Goal: Transaction & Acquisition: Purchase product/service

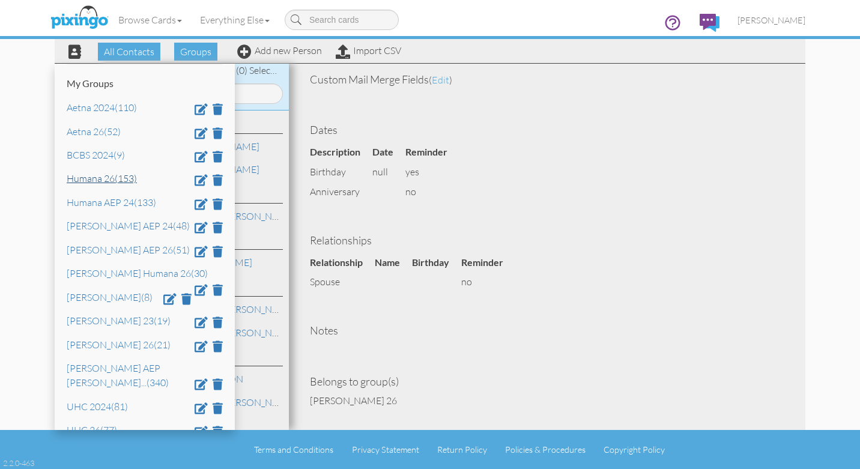
scroll to position [46, 0]
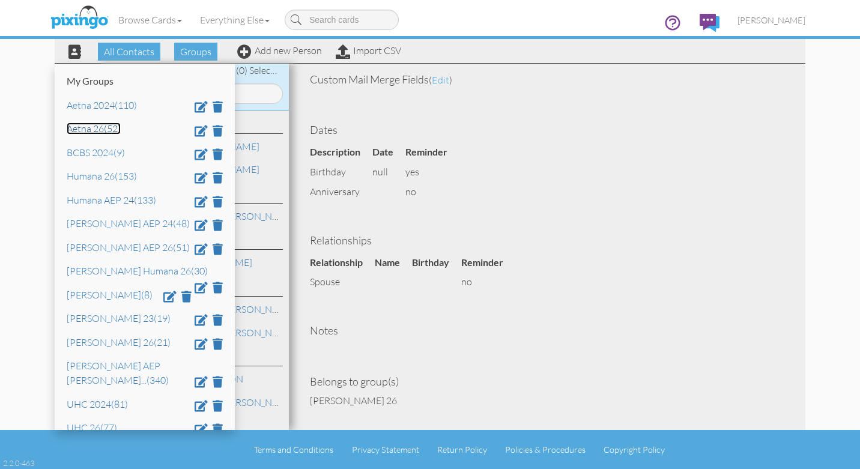
click at [91, 129] on link "Aetna 26 (52)" at bounding box center [94, 128] width 54 height 12
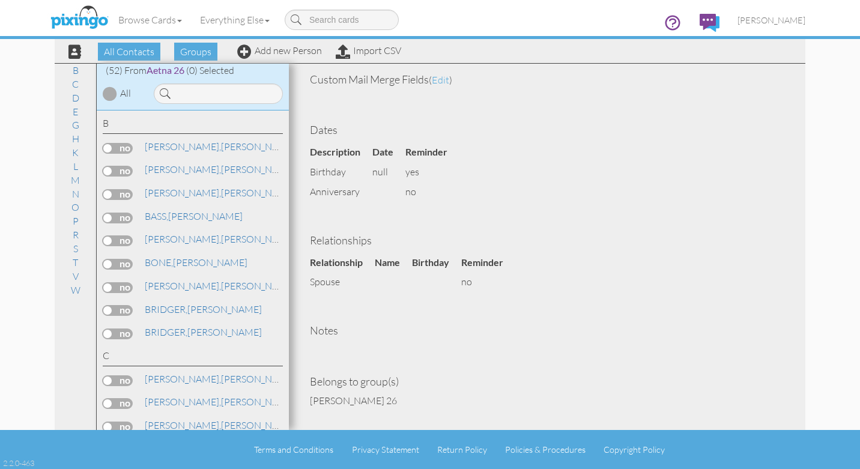
click at [112, 97] on div at bounding box center [110, 93] width 14 height 14
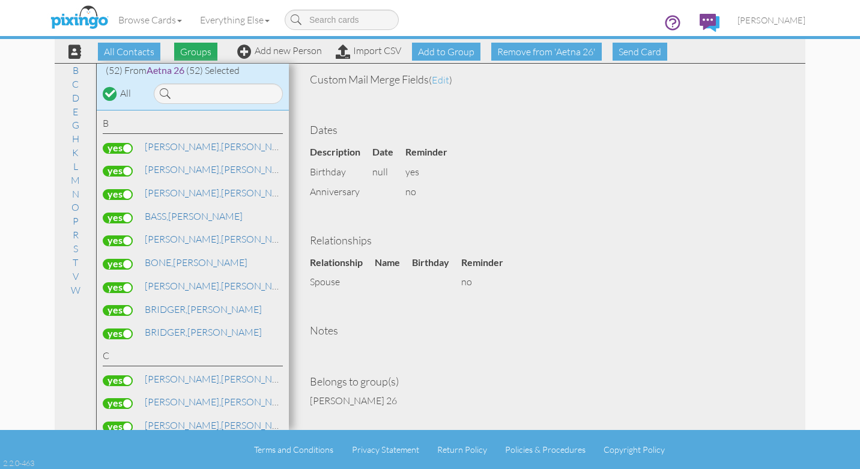
click at [193, 53] on span "Groups" at bounding box center [195, 52] width 43 height 18
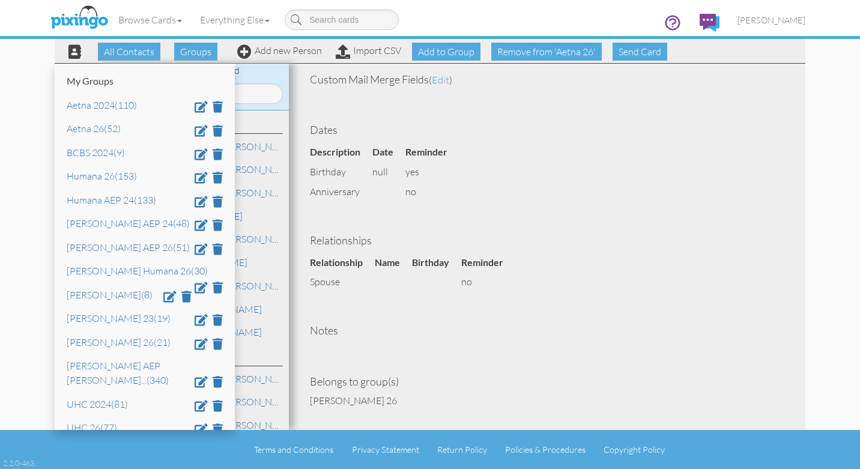
click at [271, 77] on div "(52) From Aetna 26 (52) Selected" at bounding box center [193, 71] width 192 height 14
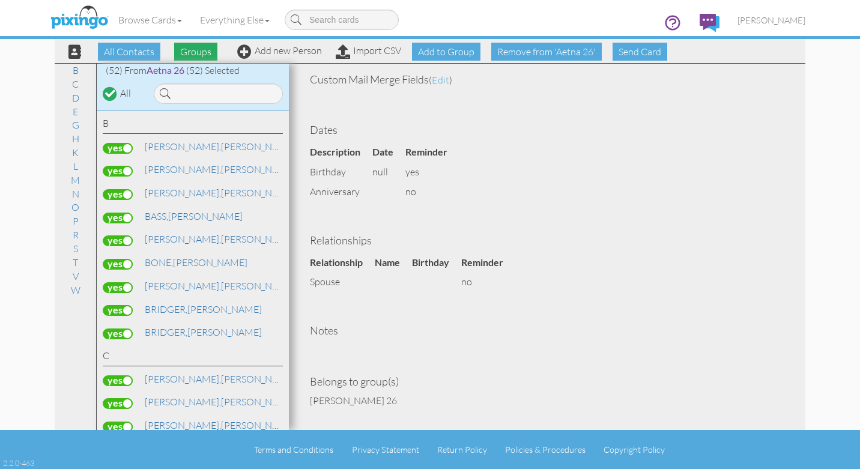
click at [194, 51] on span "Groups" at bounding box center [195, 52] width 43 height 18
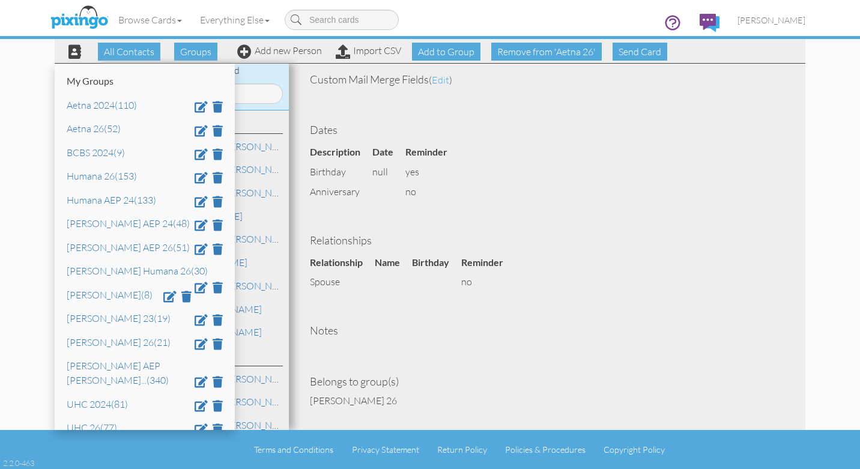
scroll to position [150, 0]
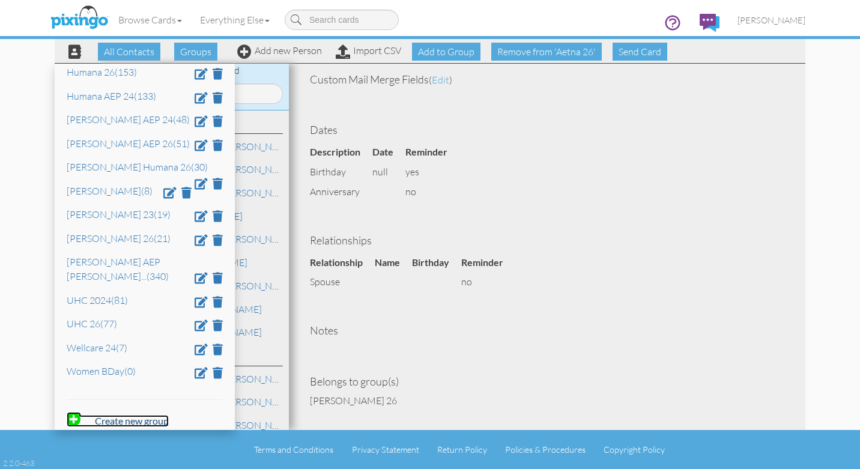
click at [130, 415] on strong "Create new group" at bounding box center [132, 420] width 74 height 11
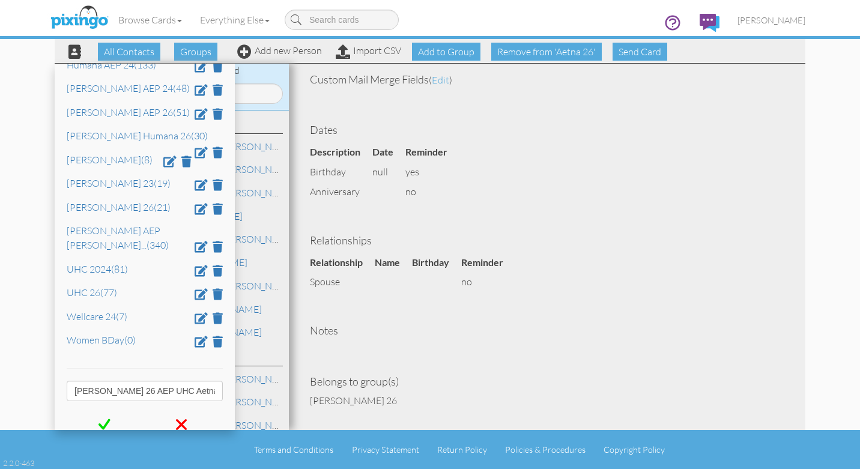
scroll to position [192, 0]
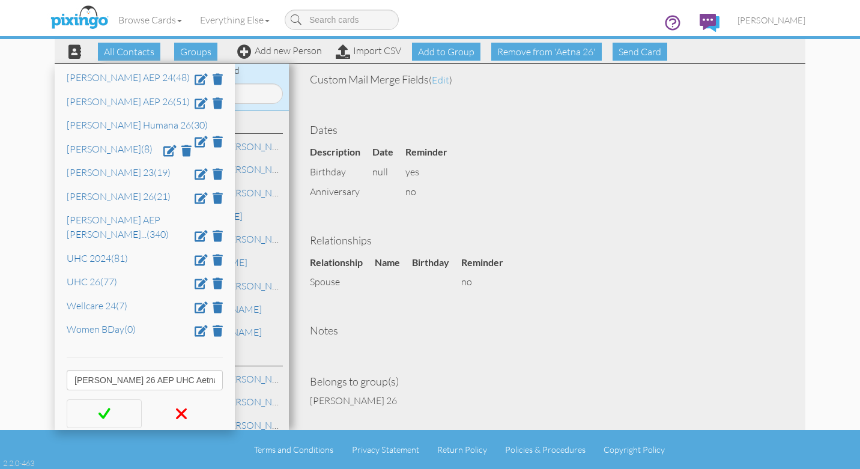
type input "[PERSON_NAME] 26 AEP UHC Aetna"
click at [104, 405] on span at bounding box center [104, 414] width 12 height 18
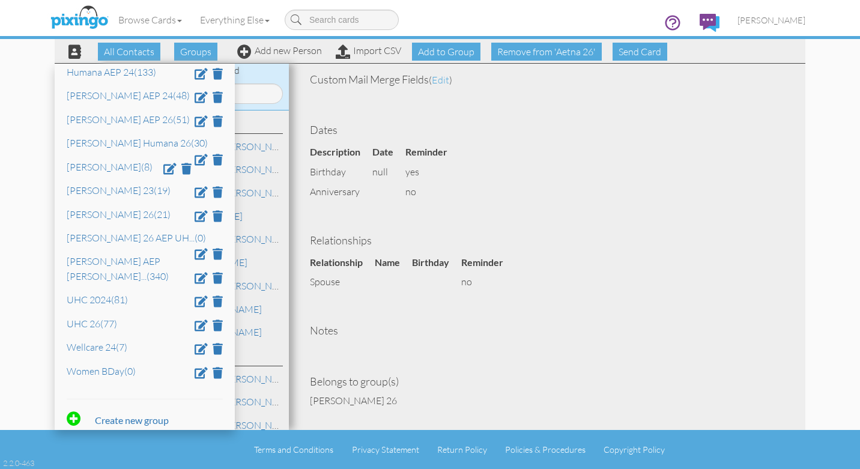
click at [544, 124] on h4 "Dates" at bounding box center [547, 130] width 474 height 12
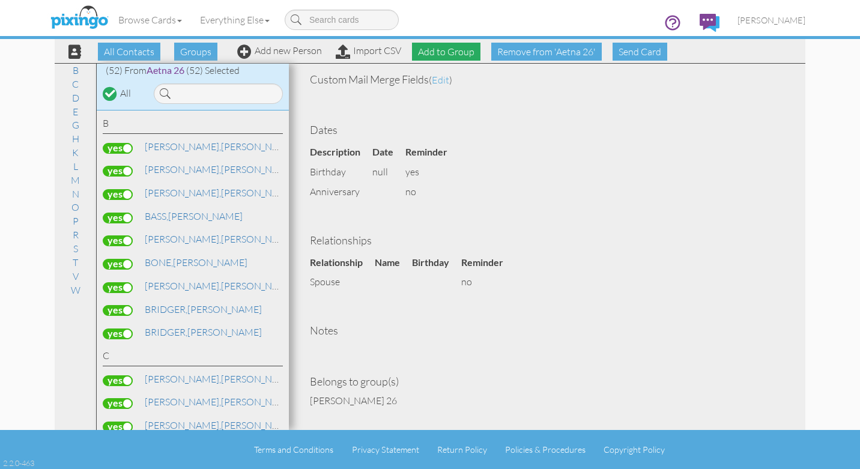
click at [451, 52] on span "Add to Group" at bounding box center [446, 52] width 68 height 18
click at [492, 80] on select "-- Select a group -- Aetna 2024 Aetna 26 BCBS 2024 Humana 26 Humana AEP 24 KIM …" at bounding box center [445, 80] width 103 height 20
select select "10906"
click at [394, 70] on select "-- Select a group -- Aetna 2024 Aetna 26 BCBS 2024 Humana 26 Humana AEP 24 KIM …" at bounding box center [445, 80] width 103 height 20
click at [421, 104] on icon at bounding box center [421, 101] width 8 height 12
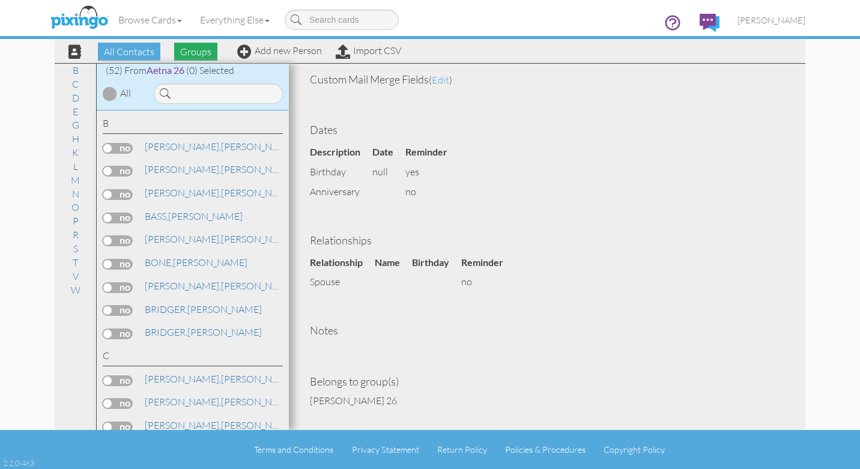
click at [194, 49] on span "Groups" at bounding box center [195, 52] width 43 height 18
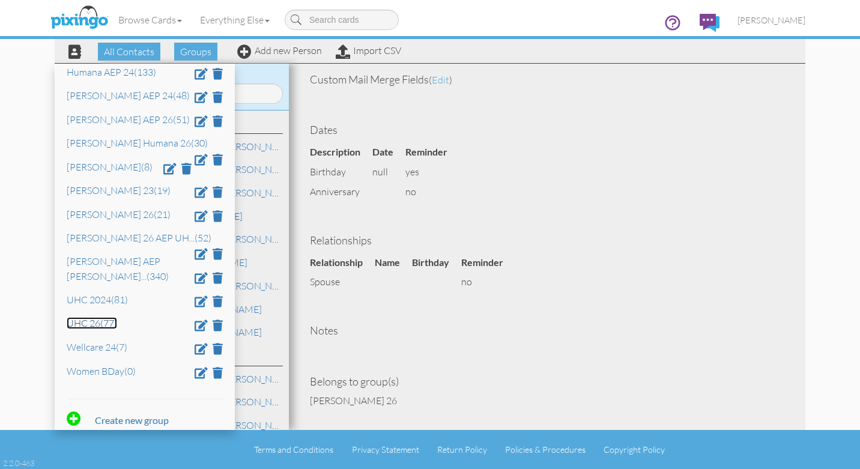
click at [86, 317] on link "UHC 26 (77)" at bounding box center [92, 323] width 50 height 12
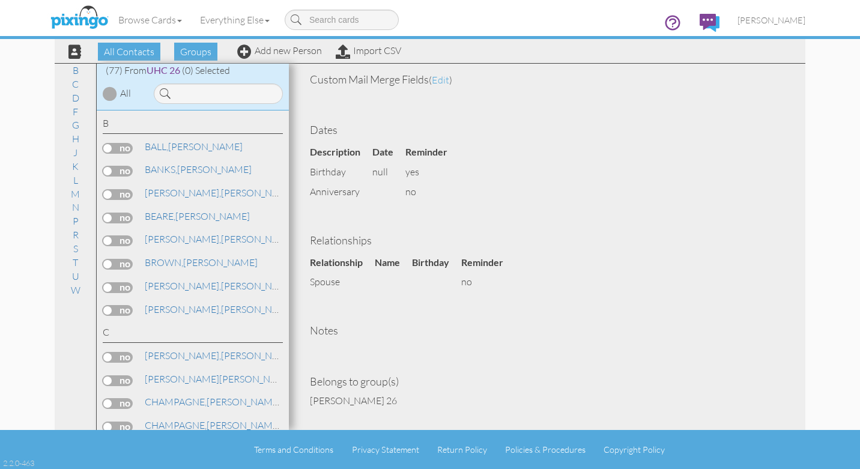
click at [112, 94] on div at bounding box center [110, 93] width 14 height 14
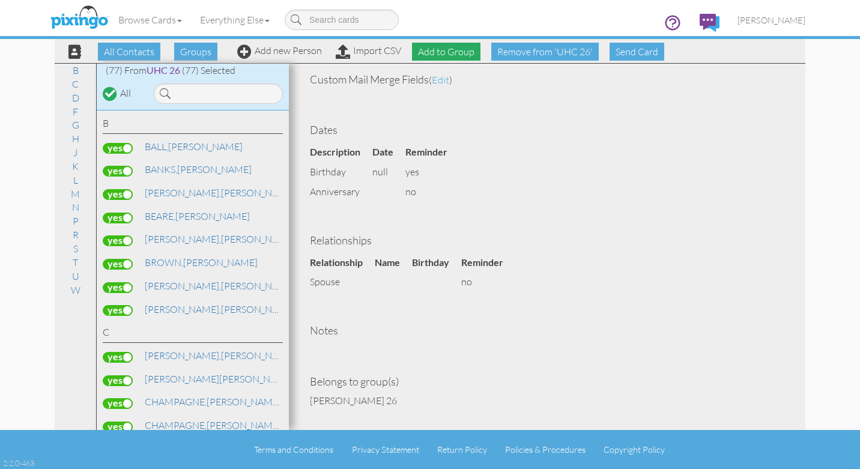
click at [450, 51] on span "Add to Group" at bounding box center [446, 52] width 68 height 18
click at [421, 102] on icon at bounding box center [421, 101] width 8 height 12
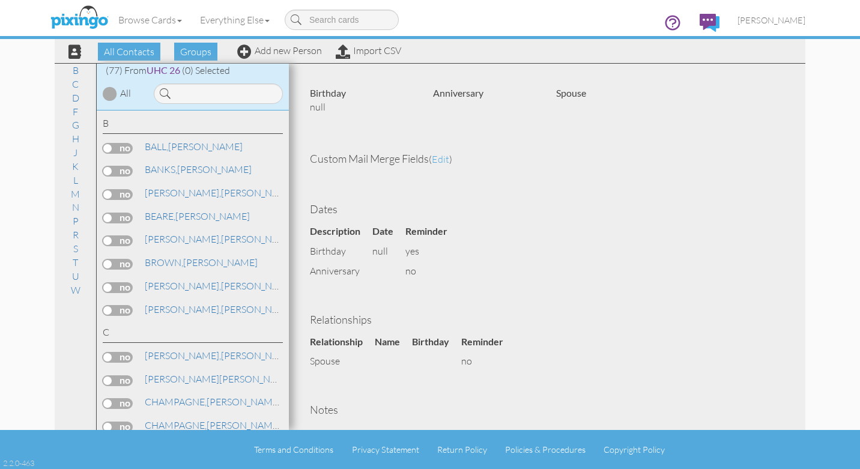
scroll to position [164, 0]
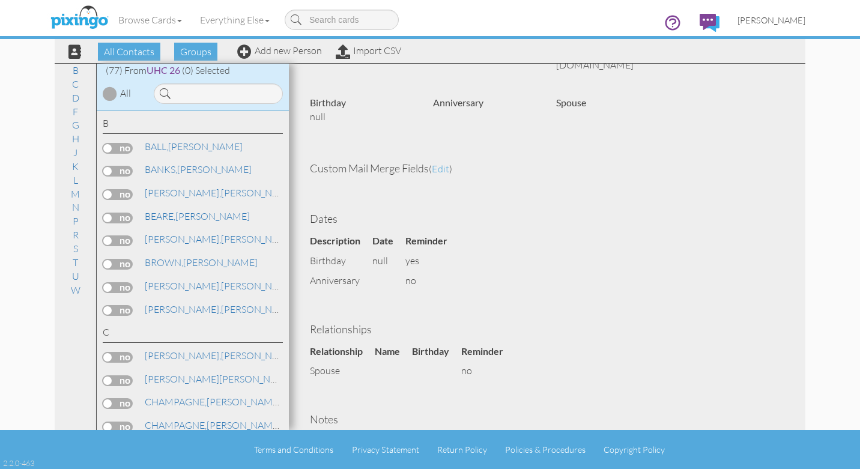
click at [792, 16] on span "[PERSON_NAME]" at bounding box center [771, 20] width 68 height 10
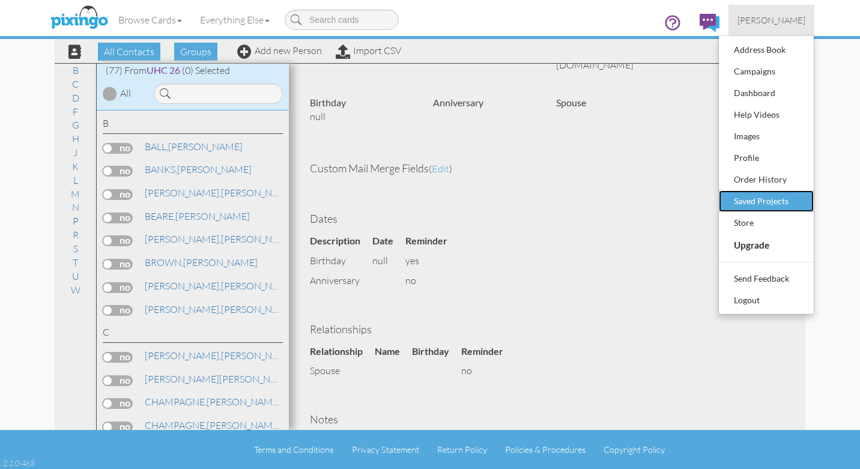
click at [761, 200] on div "Saved Projects" at bounding box center [766, 201] width 71 height 18
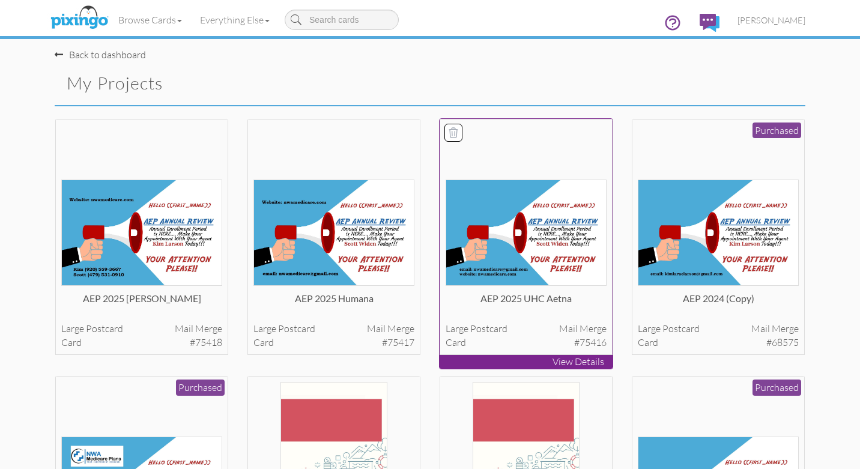
click at [514, 240] on img at bounding box center [525, 232] width 161 height 106
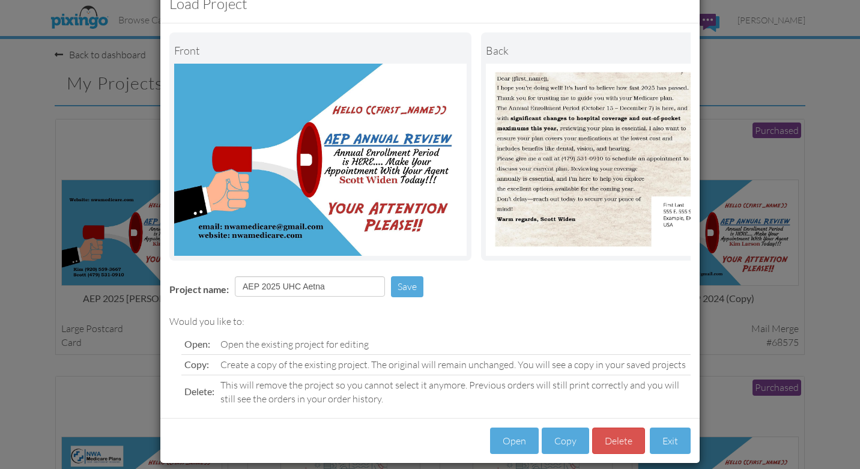
scroll to position [47, 0]
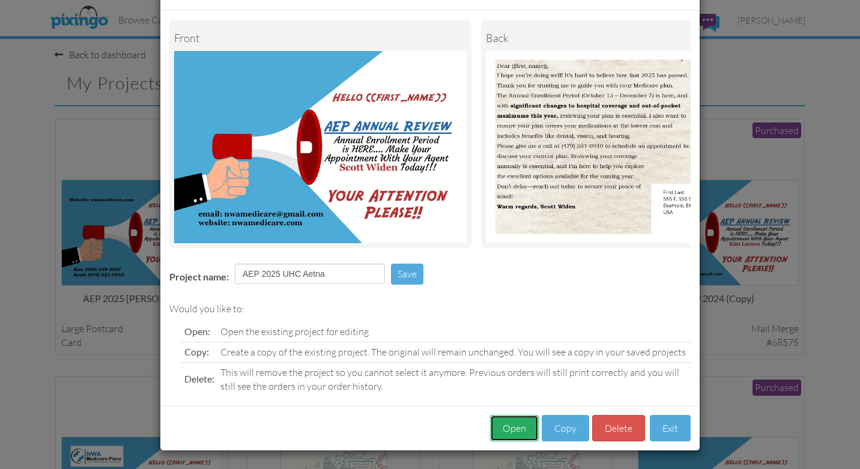
click at [515, 432] on button "Open" at bounding box center [514, 428] width 49 height 27
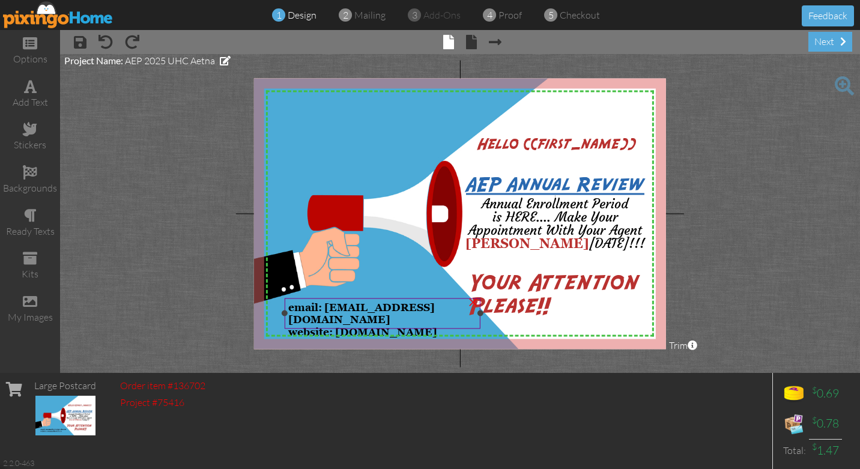
click at [366, 326] on span "website: nwamedicare.com" at bounding box center [362, 332] width 149 height 12
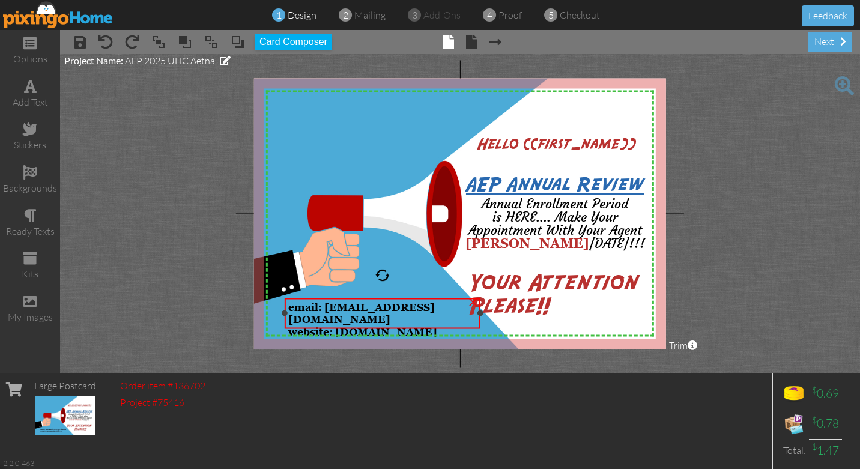
click at [438, 325] on div "website: nwamedicare.com" at bounding box center [382, 331] width 189 height 13
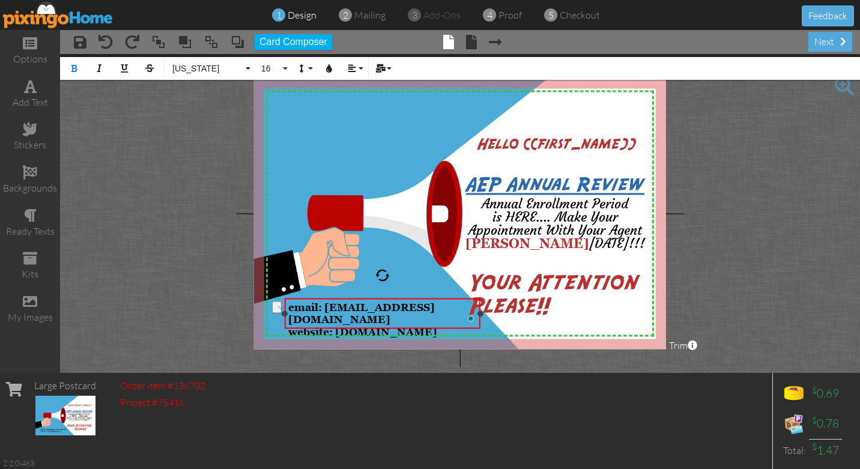
drag, startPoint x: 436, startPoint y: 323, endPoint x: 288, endPoint y: 321, distance: 148.3
click at [288, 325] on div "website: nwamedicare.com" at bounding box center [382, 331] width 189 height 13
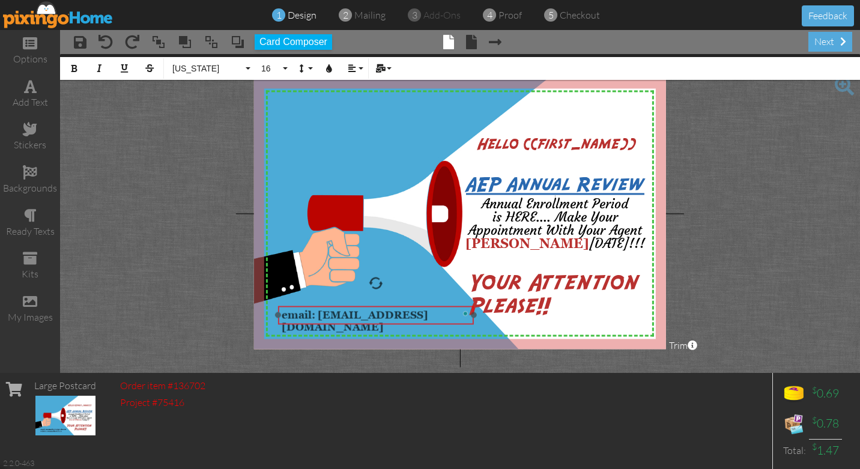
drag, startPoint x: 376, startPoint y: 298, endPoint x: 369, endPoint y: 306, distance: 10.2
click at [369, 306] on div "email: nwamedicare@gmail.com ​ ​" at bounding box center [376, 321] width 196 height 31
click at [33, 94] on div "add text" at bounding box center [30, 94] width 60 height 42
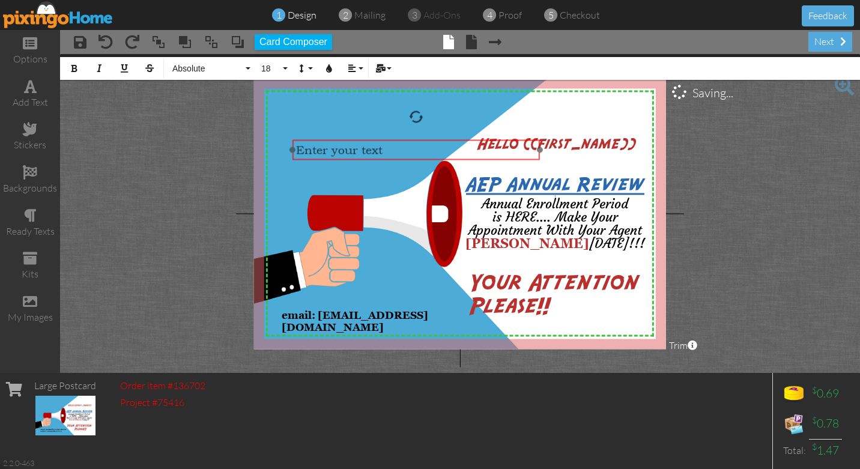
drag, startPoint x: 389, startPoint y: 329, endPoint x: 337, endPoint y: 141, distance: 194.9
click at [337, 141] on div "​ Enter your text ​" at bounding box center [415, 150] width 247 height 20
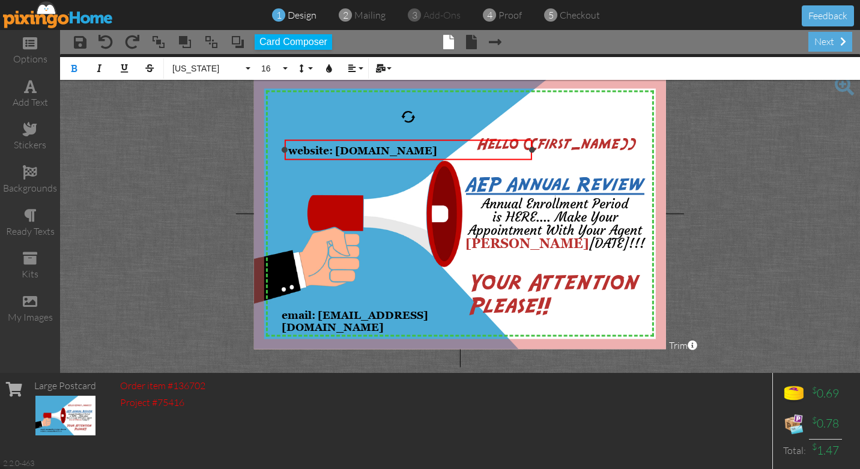
click at [336, 149] on span "website: nwamedicare.com" at bounding box center [362, 150] width 149 height 12
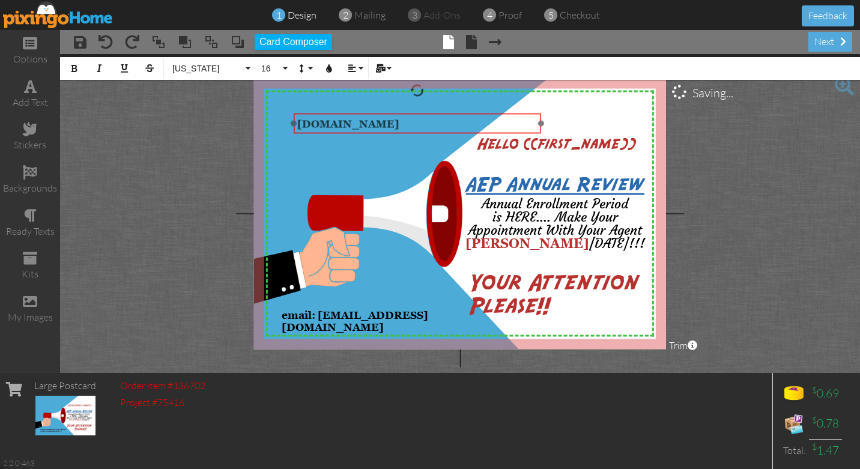
drag, startPoint x: 344, startPoint y: 140, endPoint x: 353, endPoint y: 114, distance: 27.9
click at [353, 114] on div "​ ​ nwamedicare.com ​" at bounding box center [417, 123] width 247 height 20
click at [399, 127] on div "nwamedicare.com ​" at bounding box center [417, 123] width 241 height 14
drag, startPoint x: 399, startPoint y: 127, endPoint x: 300, endPoint y: 128, distance: 99.1
click at [300, 128] on div "nwamedicare.com ​" at bounding box center [417, 123] width 241 height 14
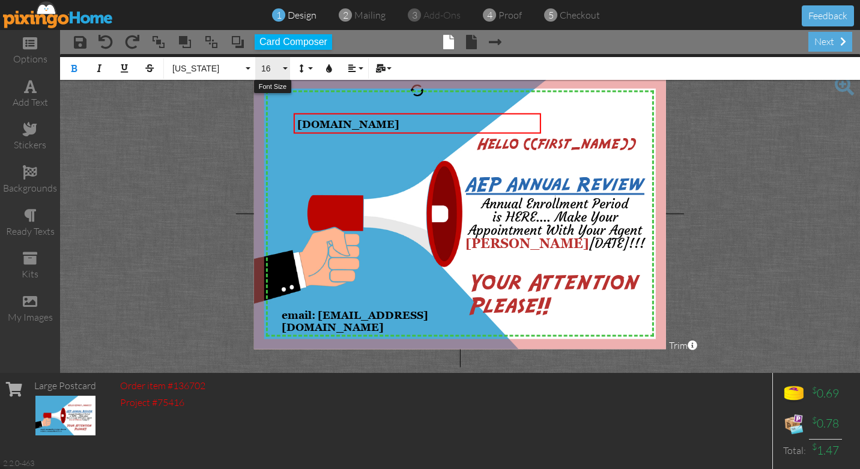
click at [285, 69] on button "16" at bounding box center [272, 68] width 35 height 23
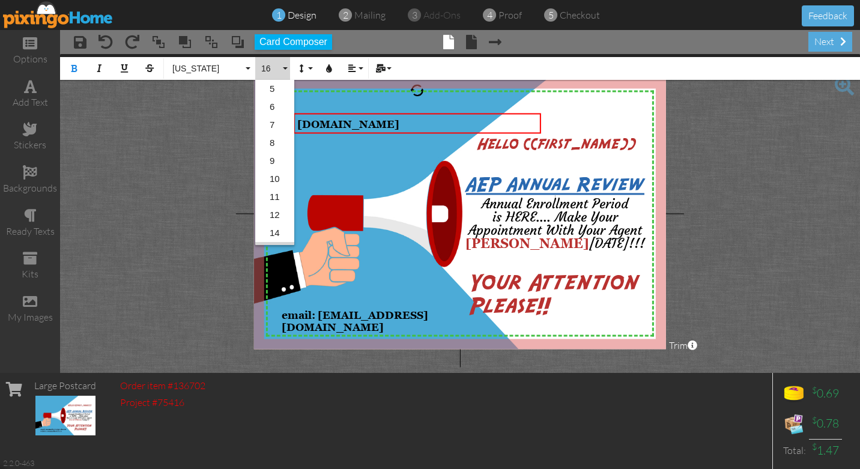
scroll to position [88, 0]
click at [275, 213] on link "22" at bounding box center [274, 217] width 39 height 18
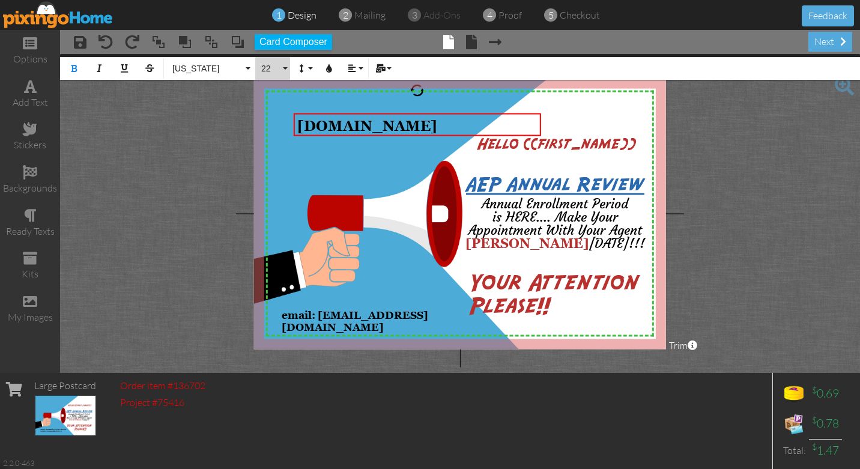
click at [285, 65] on button "22" at bounding box center [272, 68] width 35 height 23
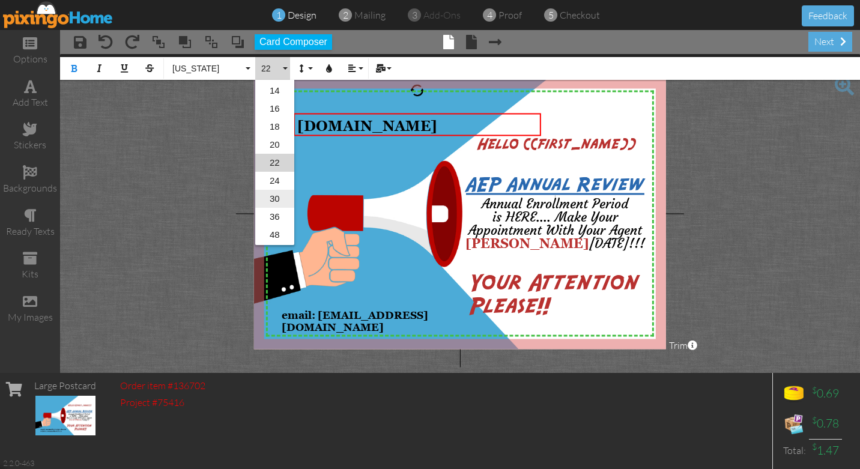
click at [273, 197] on link "30" at bounding box center [274, 199] width 39 height 18
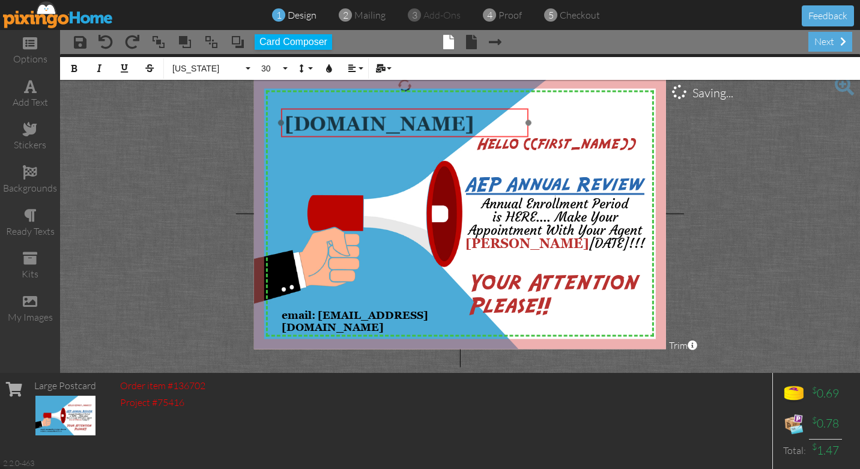
drag, startPoint x: 415, startPoint y: 112, endPoint x: 402, endPoint y: 107, distance: 13.5
click at [402, 107] on div at bounding box center [404, 123] width 253 height 35
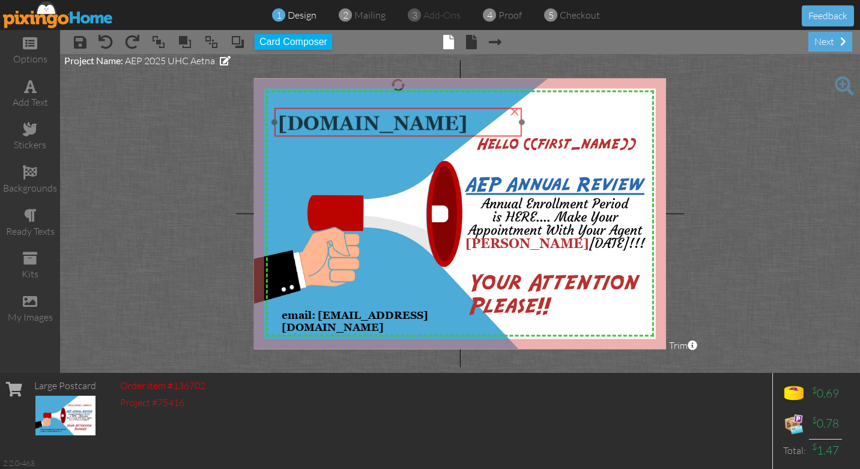
drag, startPoint x: 362, startPoint y: 109, endPoint x: 355, endPoint y: 108, distance: 6.6
click at [355, 108] on div "[DOMAIN_NAME]" at bounding box center [397, 122] width 247 height 29
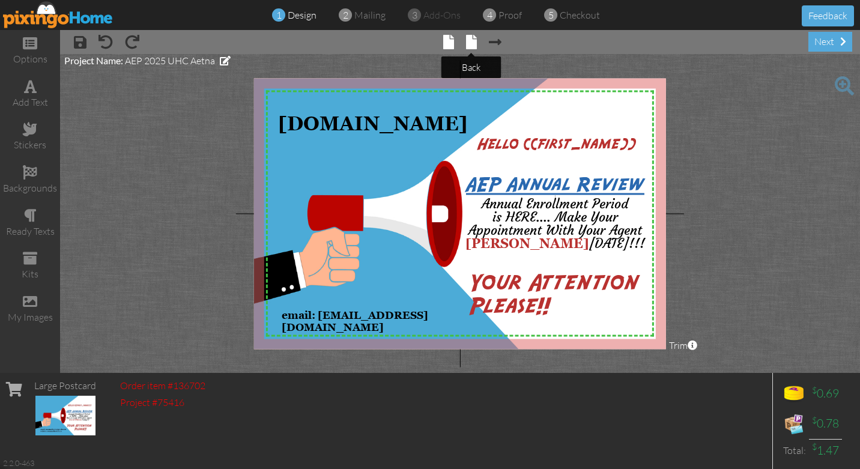
click at [472, 43] on span at bounding box center [471, 42] width 11 height 14
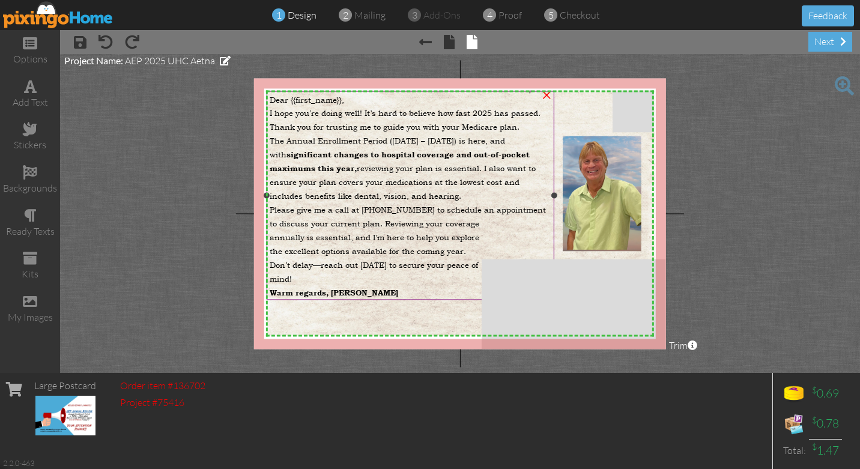
click at [279, 139] on span "The Annual Enrollment Period (October 15 – December 7) is here, and with signif…" at bounding box center [403, 168] width 266 height 66
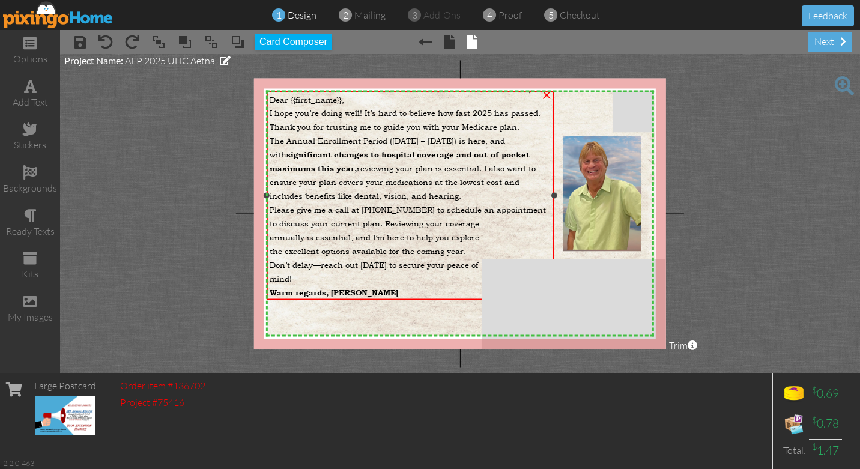
click at [280, 136] on span "The Annual Enrollment Period (October 15 – December 7) is here, and with signif…" at bounding box center [403, 168] width 266 height 66
click at [280, 137] on span "The Annual Enrollment Period (October 15 – December 7) is here, and with signif…" at bounding box center [403, 168] width 266 height 66
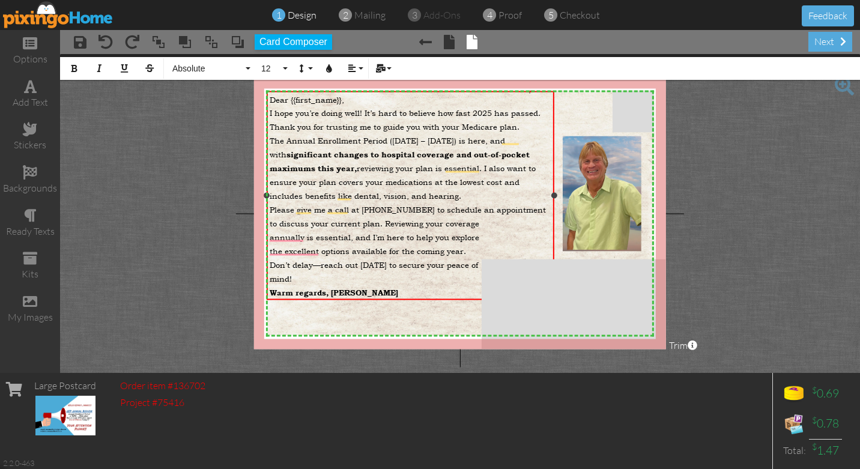
click at [269, 139] on div "Dear {{first_name}}, I hope you’re doing well! It’s hard to believe how fast 20…" at bounding box center [411, 196] width 288 height 211
click at [270, 140] on span "The Annual Enrollment Period (October 15 – December 7) is here, and with signif…" at bounding box center [403, 168] width 266 height 66
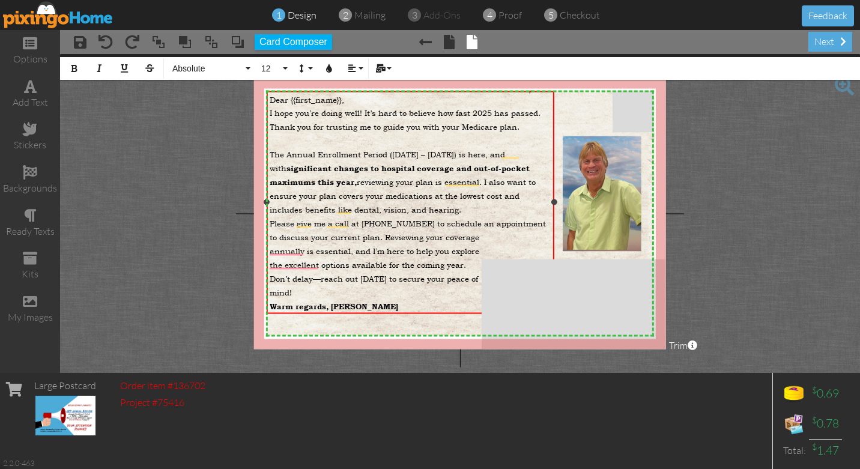
click at [270, 222] on span "Please give me a call at (479) 531-0910 to schedule an appointment to discuss y…" at bounding box center [408, 230] width 276 height 25
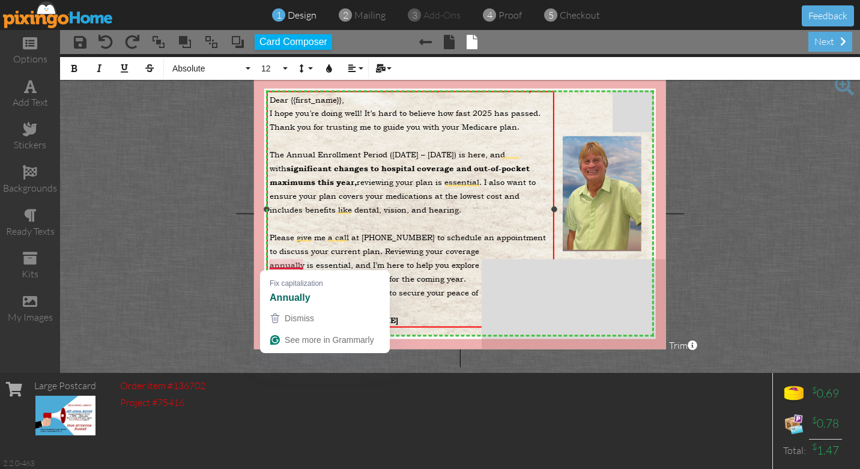
click at [283, 267] on span "annually is essential, and I’m here to help you explore" at bounding box center [374, 264] width 209 height 11
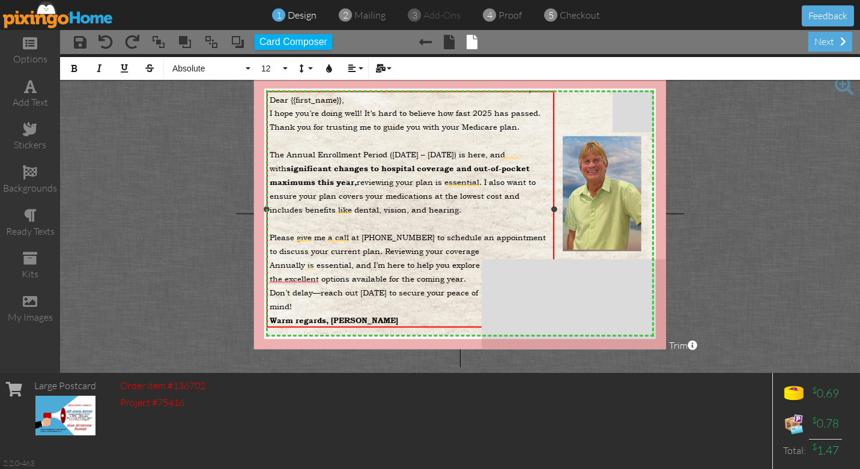
click at [520, 127] on div "I hope you’re doing well! It’s hard to believe how fast 2025 has passed. Thank …" at bounding box center [410, 119] width 281 height 28
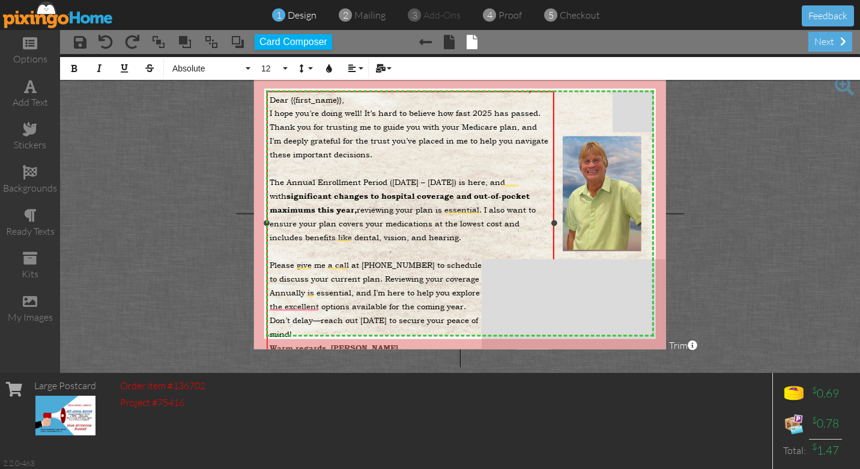
click at [272, 181] on span "The Annual Enrollment Period (October 15 – December 7) is here, and with signif…" at bounding box center [403, 209] width 266 height 66
click at [270, 180] on span "The Annual Enrollment Period (October 15 – December 7) is here, and with signif…" at bounding box center [403, 209] width 266 height 66
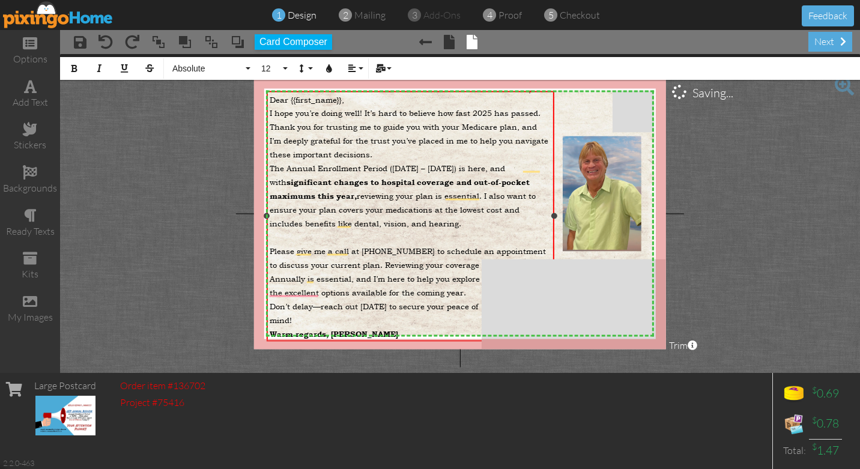
click at [269, 112] on div "Dear {{first_name}}, I hope you’re doing well! It’s hard to believe how fast 20…" at bounding box center [411, 217] width 288 height 252
click at [270, 112] on span "I hope you’re doing well! It’s hard to believe how fast 2025 has passed. Thank …" at bounding box center [409, 133] width 279 height 52
click at [270, 250] on span "Please give me a call at (479) 531-0910 to schedule an appointment to discuss y…" at bounding box center [408, 258] width 276 height 25
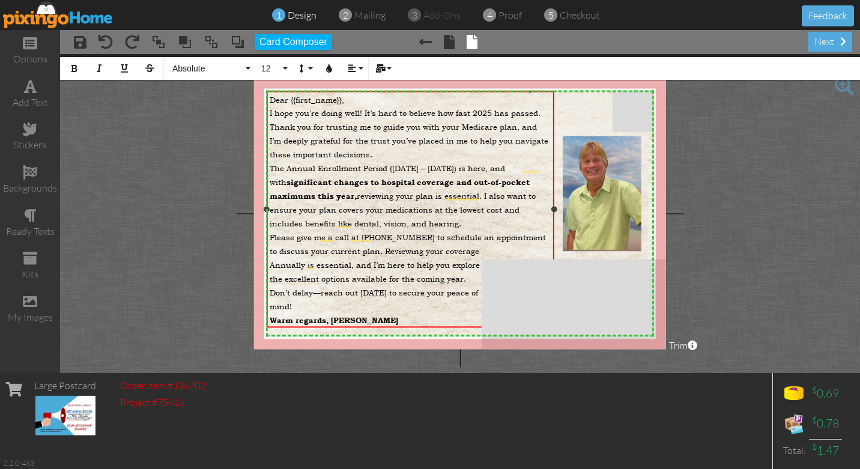
click at [273, 265] on span "Annually is essential, and I’m here to help you explore" at bounding box center [375, 264] width 210 height 11
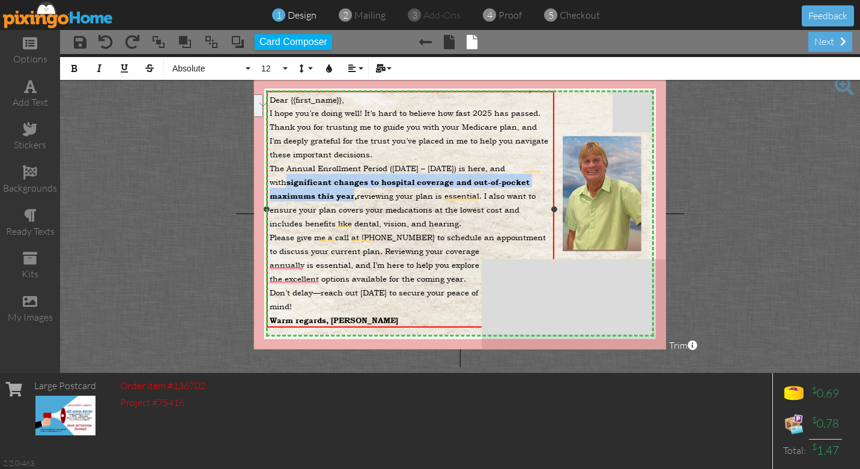
drag, startPoint x: 306, startPoint y: 183, endPoint x: 352, endPoint y: 199, distance: 49.4
click at [352, 199] on span "significant changes to hospital coverage and out-of-pocket maximums this year," at bounding box center [400, 188] width 260 height 23
click at [75, 68] on icon "button" at bounding box center [74, 68] width 8 height 8
click at [128, 71] on icon "button" at bounding box center [124, 68] width 8 height 8
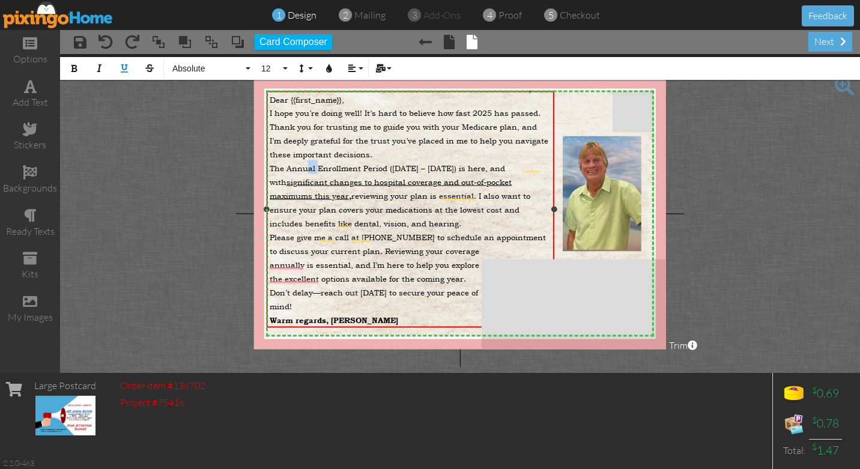
drag, startPoint x: 289, startPoint y: 169, endPoint x: 304, endPoint y: 170, distance: 15.7
click at [304, 170] on span "The Annual Enrollment Period (October 15 – December 7) is here, and with signif…" at bounding box center [400, 196] width 261 height 66
click at [74, 70] on icon "button" at bounding box center [74, 68] width 8 height 8
drag, startPoint x: 289, startPoint y: 113, endPoint x: 313, endPoint y: 116, distance: 24.2
click at [313, 116] on div "I hope you’re doing well! It’s hard to believe how fast 2025 has passed. Thank …" at bounding box center [410, 132] width 281 height 55
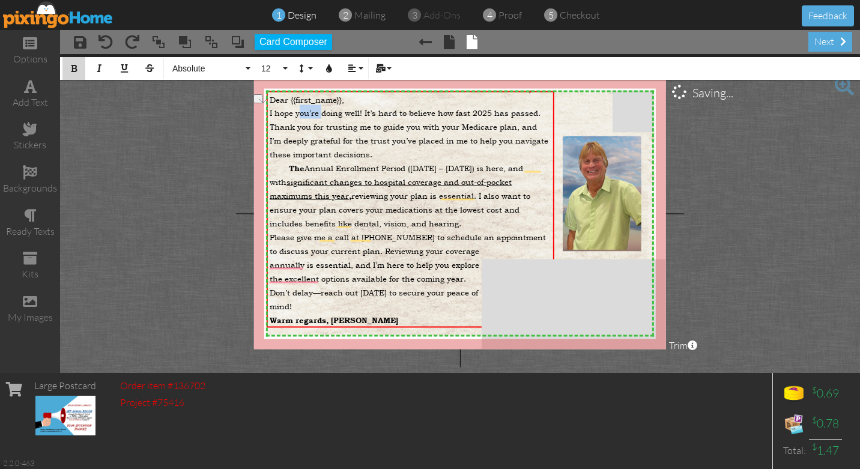
click at [71, 68] on icon "button" at bounding box center [74, 68] width 8 height 8
drag, startPoint x: 294, startPoint y: 234, endPoint x: 317, endPoint y: 238, distance: 23.8
click at [317, 238] on span "Please give me a call at (479) 531-0910 to schedule an appointment to discuss y…" at bounding box center [408, 244] width 276 height 25
click at [72, 72] on icon "button" at bounding box center [74, 68] width 8 height 8
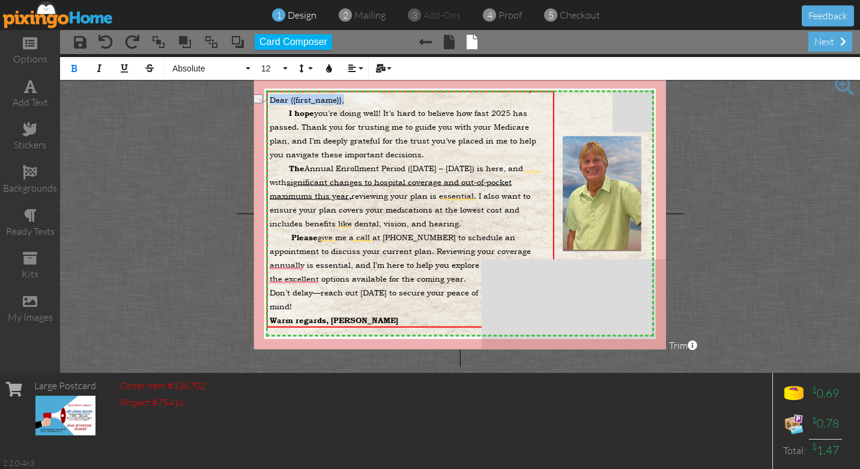
drag, startPoint x: 342, startPoint y: 100, endPoint x: 267, endPoint y: 100, distance: 75.0
click at [267, 100] on project-studio-wrapper "X X X X X X X X X X X X X X X X X X X X X X X X X X X X X X X X X X X X X X X X…" at bounding box center [460, 213] width 800 height 319
click at [72, 65] on icon "button" at bounding box center [74, 68] width 8 height 8
click at [459, 225] on div "The Annual Enrollment Period (October 15 – December 7) is here, and with signif…" at bounding box center [410, 194] width 281 height 69
click at [427, 225] on span "The Annual Enrollment Period (October 15 – December 7) is here, and with signif…" at bounding box center [400, 196] width 261 height 66
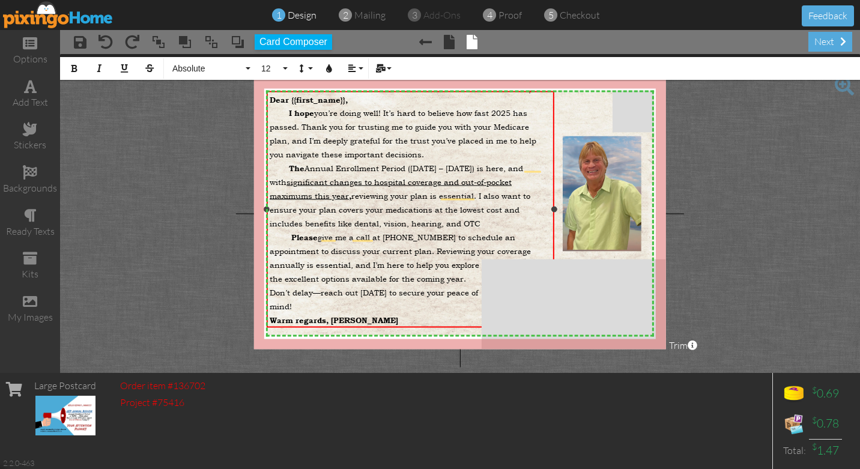
click at [482, 223] on div "The Annual Enrollment Period (October 15 – December 7) is here, and with signif…" at bounding box center [410, 194] width 281 height 69
drag, startPoint x: 321, startPoint y: 112, endPoint x: 338, endPoint y: 112, distance: 16.8
click at [338, 112] on span "I hope you’re doing well! It’s hard to believe how fast 2025 has passed. Thank …" at bounding box center [403, 133] width 267 height 52
drag, startPoint x: 319, startPoint y: 112, endPoint x: 385, endPoint y: 109, distance: 66.7
click at [385, 109] on span "I hope you’re doing well! It’s hard to believe how fast 2025 has passed. Thank …" at bounding box center [403, 133] width 267 height 52
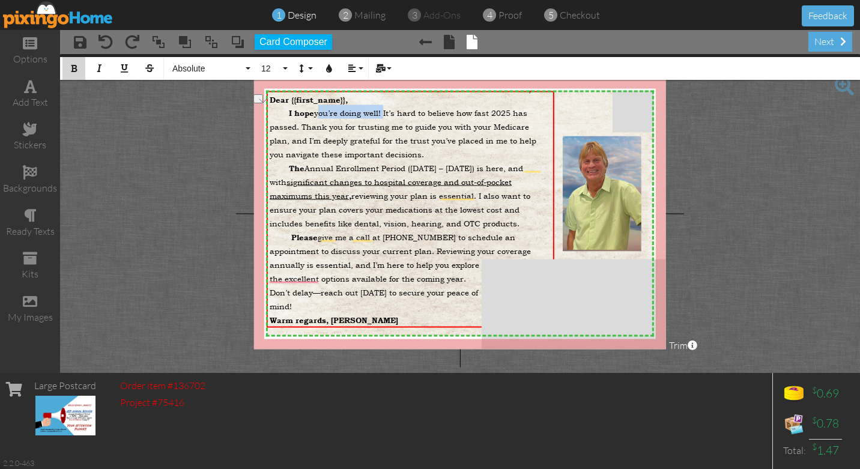
click at [74, 70] on icon "button" at bounding box center [74, 68] width 8 height 8
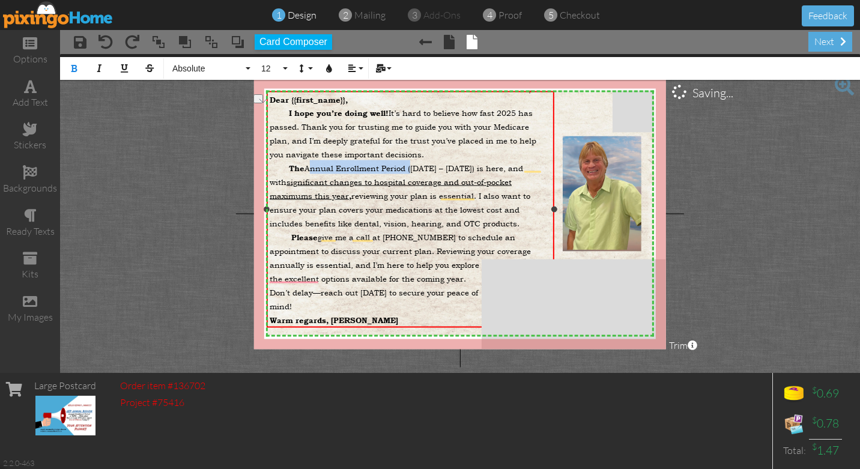
drag, startPoint x: 309, startPoint y: 166, endPoint x: 411, endPoint y: 161, distance: 102.2
click at [411, 161] on div "The Annual Enrollment Period (October 15 – December 7) is here, and with signif…" at bounding box center [410, 194] width 281 height 69
click at [73, 68] on icon "button" at bounding box center [74, 68] width 8 height 8
drag, startPoint x: 320, startPoint y: 237, endPoint x: 377, endPoint y: 234, distance: 57.1
click at [377, 234] on span "Please give me a call at (479) 531-0910 to schedule an appointment to discuss y…" at bounding box center [400, 244] width 261 height 25
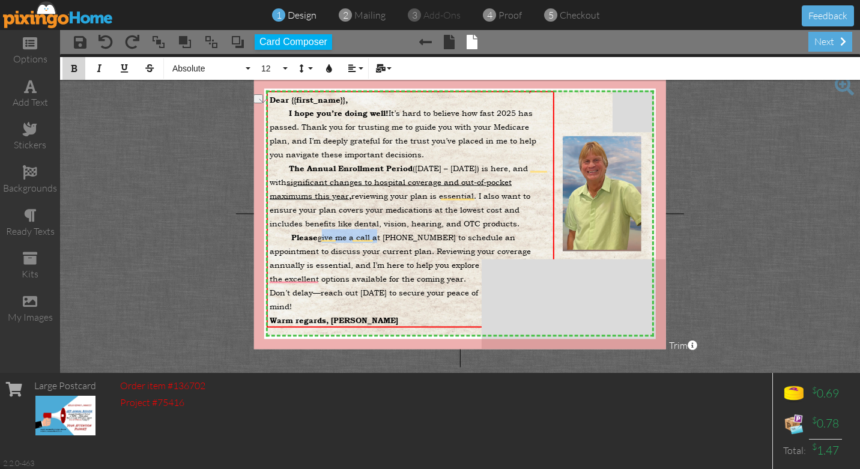
click at [76, 67] on icon "button" at bounding box center [74, 68] width 8 height 8
click at [829, 41] on div "next" at bounding box center [830, 42] width 44 height 20
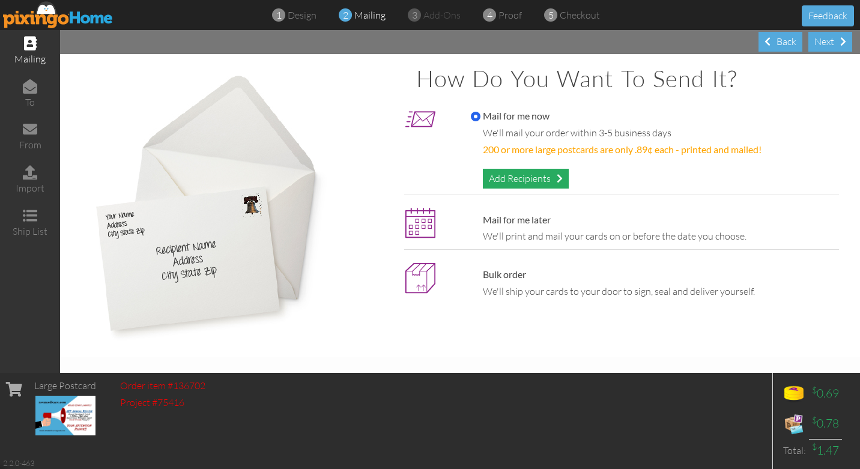
click at [547, 176] on div "Add Recipients" at bounding box center [526, 179] width 86 height 20
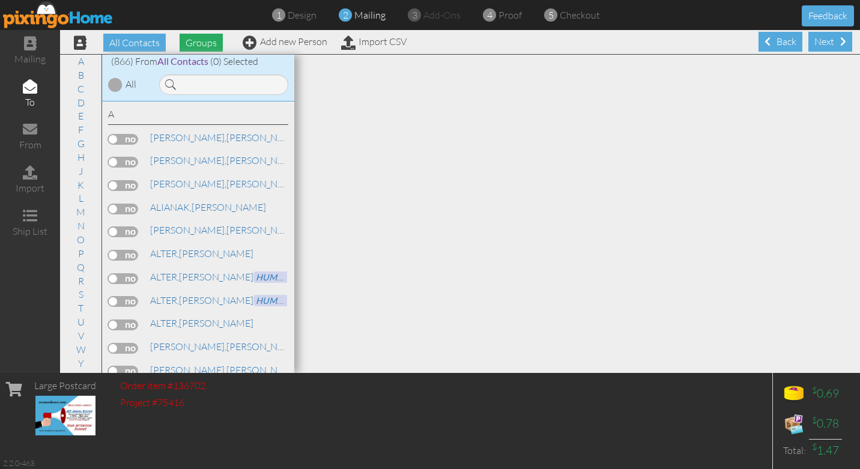
click at [202, 41] on span "Groups" at bounding box center [200, 43] width 43 height 18
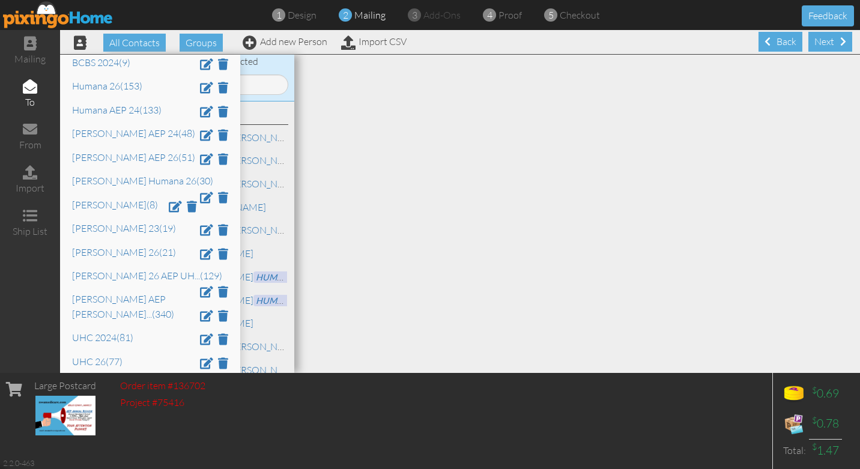
scroll to position [149, 0]
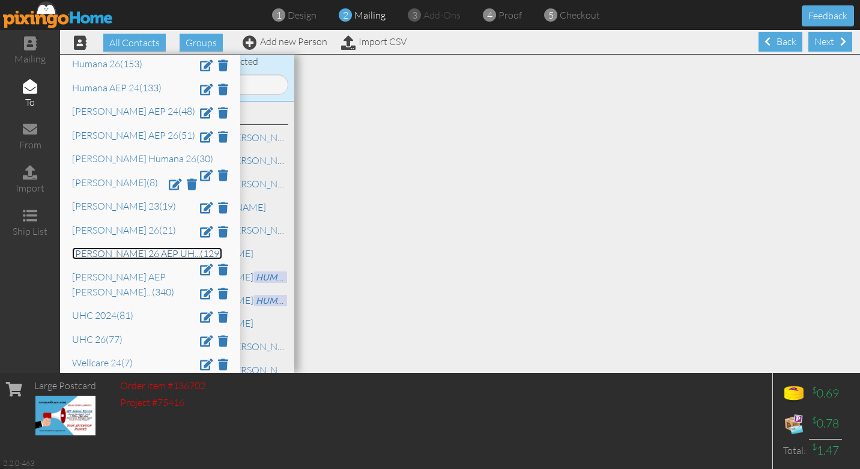
click at [106, 258] on link "Scott 26 AEP UH ... (129)" at bounding box center [147, 253] width 150 height 12
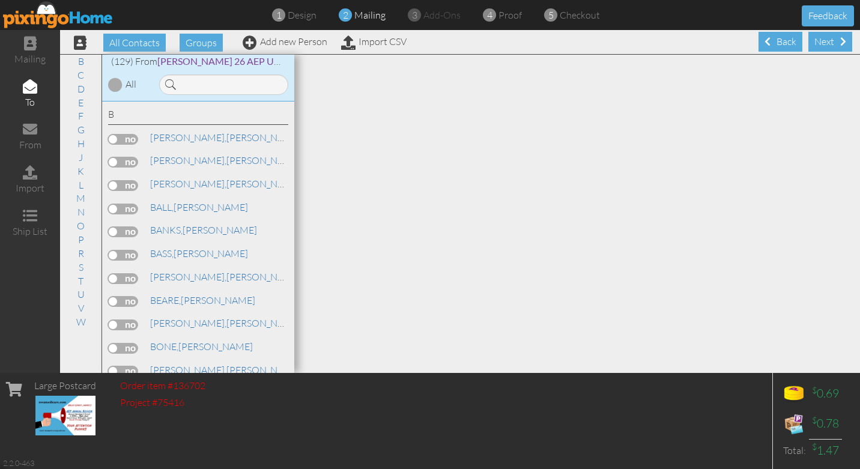
click at [115, 88] on div at bounding box center [115, 84] width 14 height 14
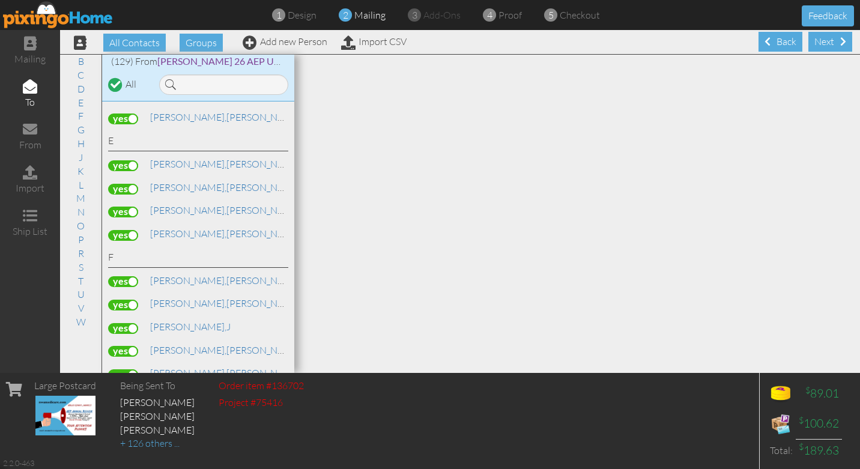
scroll to position [872, 0]
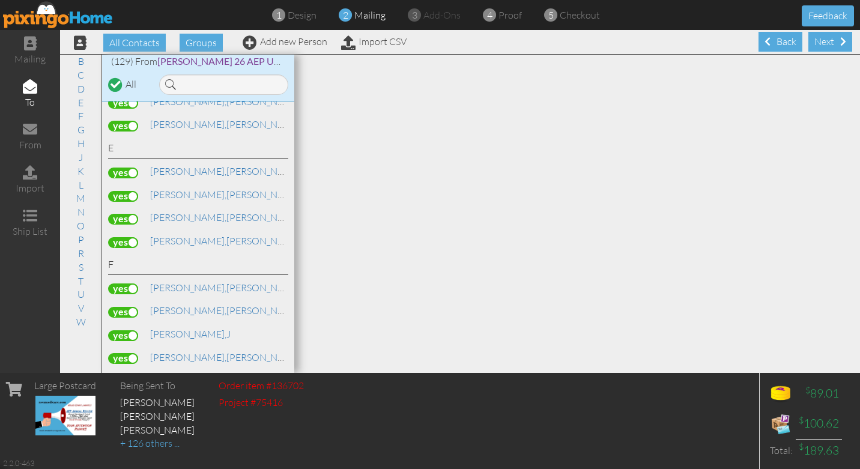
click at [131, 121] on label at bounding box center [123, 126] width 30 height 11
click at [0, 0] on input "checkbox" at bounding box center [0, 0] width 0 height 0
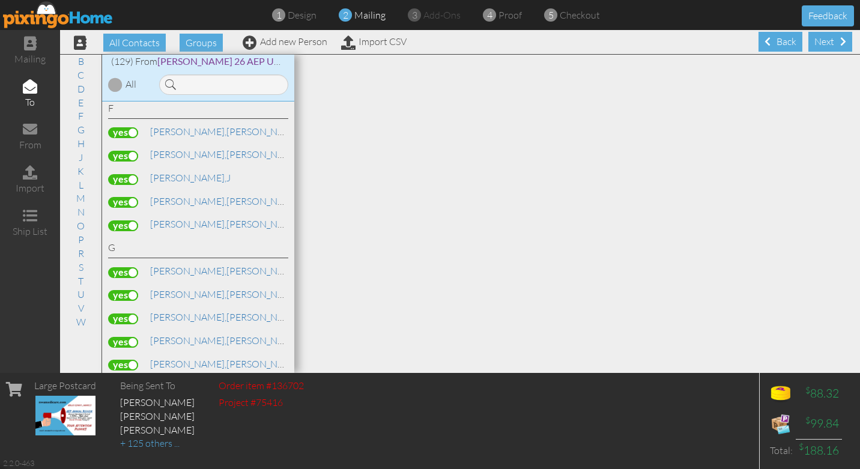
scroll to position [1031, 0]
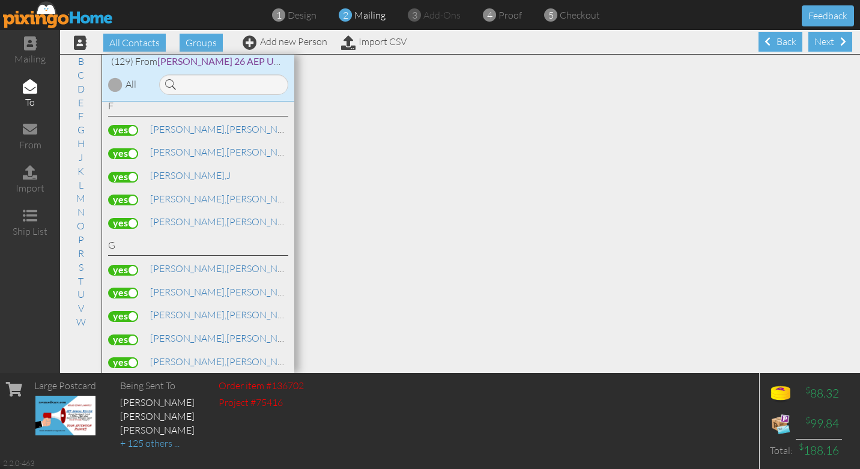
click at [134, 148] on label at bounding box center [123, 153] width 30 height 11
click at [0, 0] on input "checkbox" at bounding box center [0, 0] width 0 height 0
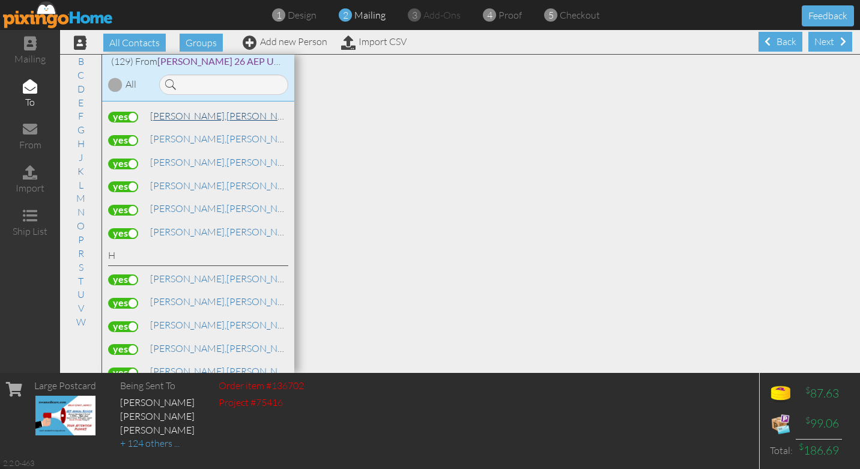
scroll to position [1213, 0]
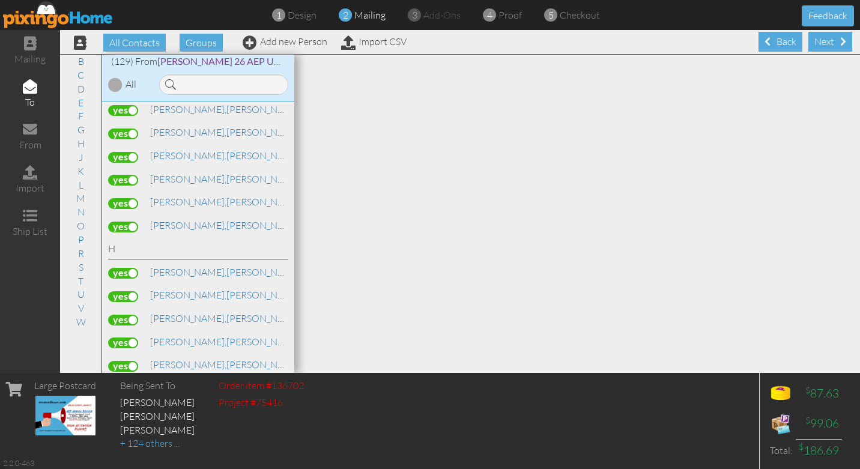
click at [131, 152] on label at bounding box center [123, 157] width 30 height 11
click at [0, 0] on input "checkbox" at bounding box center [0, 0] width 0 height 0
click at [114, 152] on label at bounding box center [123, 157] width 30 height 11
click at [0, 0] on input "checkbox" at bounding box center [0, 0] width 0 height 0
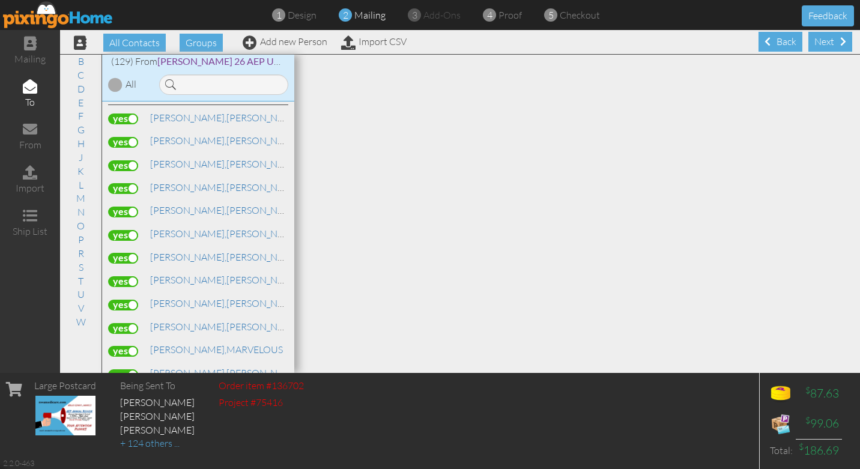
scroll to position [1370, 0]
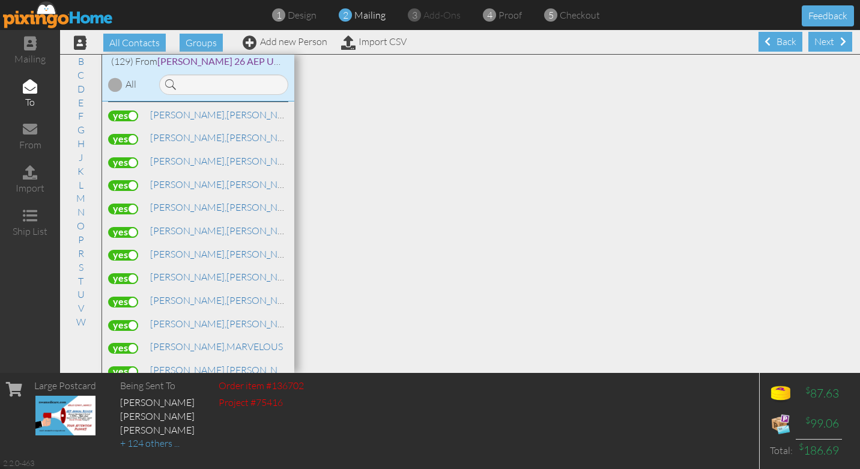
click at [133, 180] on label at bounding box center [123, 185] width 30 height 11
click at [0, 0] on input "checkbox" at bounding box center [0, 0] width 0 height 0
click at [116, 180] on label at bounding box center [123, 185] width 30 height 11
click at [0, 0] on input "checkbox" at bounding box center [0, 0] width 0 height 0
click at [136, 203] on label at bounding box center [123, 208] width 30 height 11
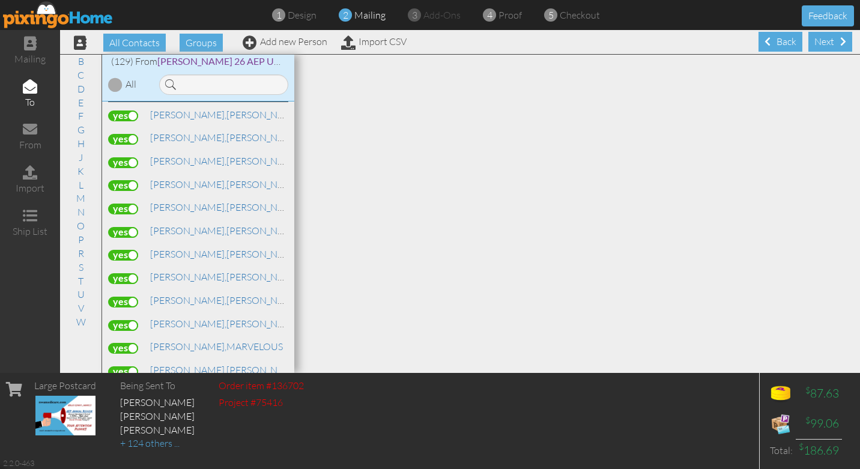
click at [0, 0] on input "checkbox" at bounding box center [0, 0] width 0 height 0
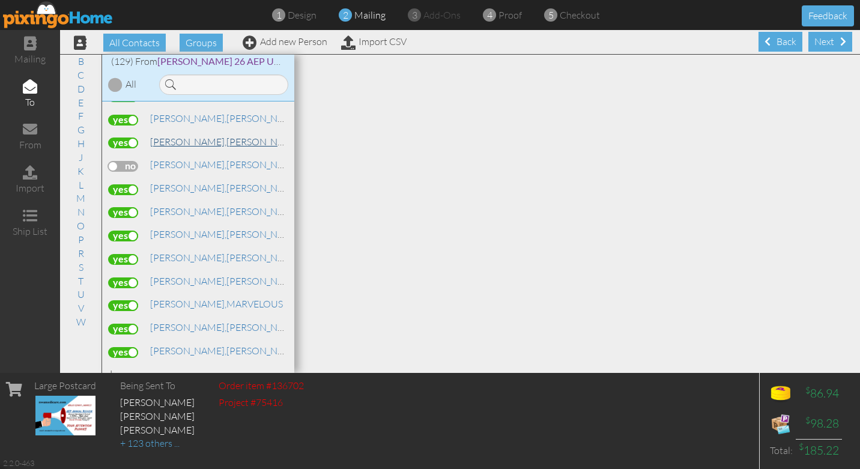
scroll to position [1417, 0]
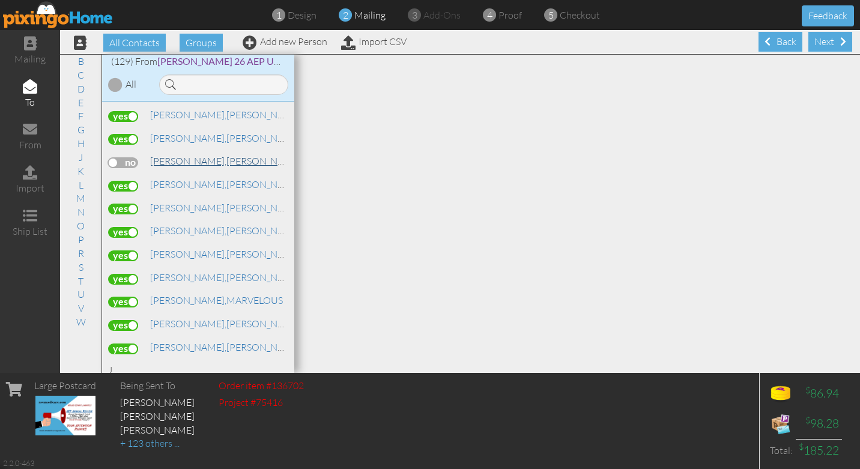
click at [175, 155] on span "[PERSON_NAME]," at bounding box center [188, 161] width 76 height 12
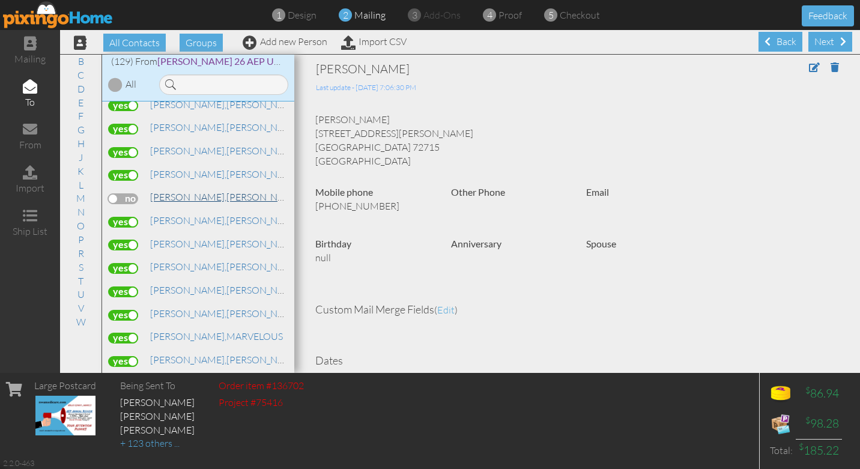
scroll to position [1378, 0]
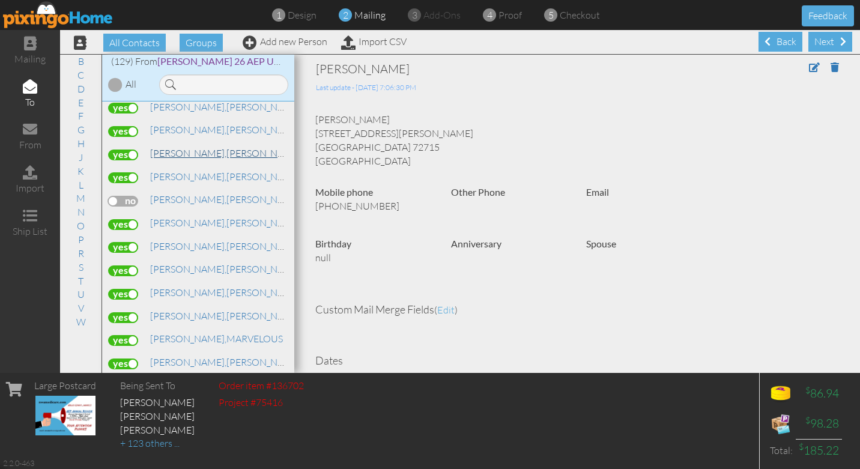
click at [172, 147] on span "[PERSON_NAME]," at bounding box center [188, 153] width 76 height 12
click at [133, 126] on label at bounding box center [123, 131] width 30 height 11
click at [0, 0] on input "checkbox" at bounding box center [0, 0] width 0 height 0
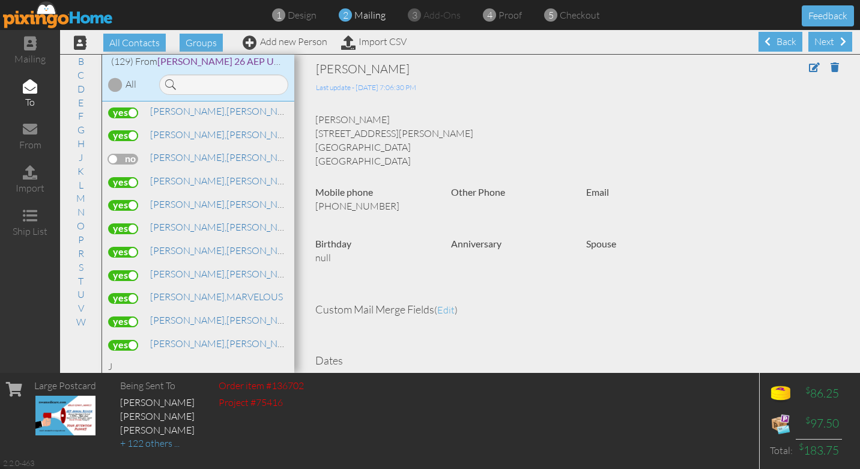
scroll to position [1423, 0]
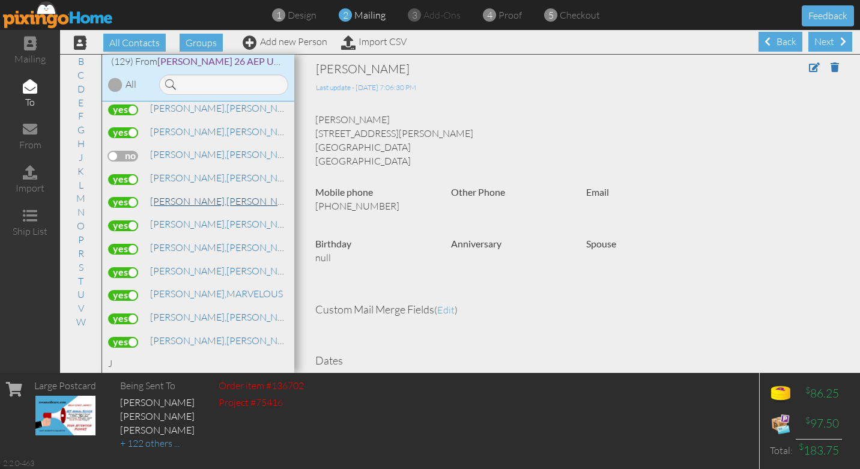
click at [167, 195] on span "[PERSON_NAME]," at bounding box center [188, 201] width 76 height 12
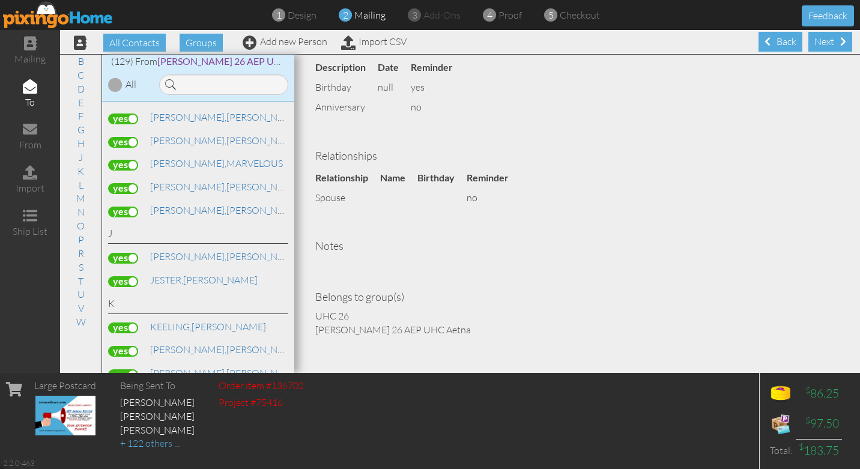
scroll to position [1555, 0]
click at [185, 156] on span "[PERSON_NAME]," at bounding box center [188, 162] width 76 height 12
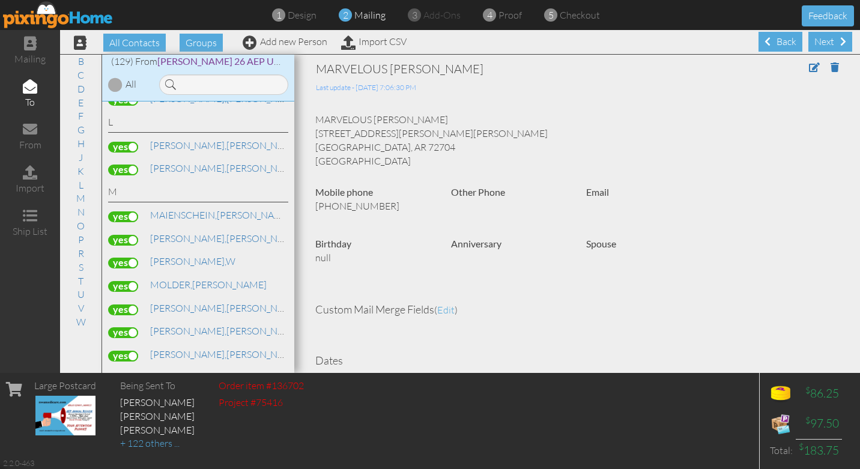
scroll to position [1875, 0]
click at [166, 139] on span "[PERSON_NAME]," at bounding box center [188, 145] width 76 height 12
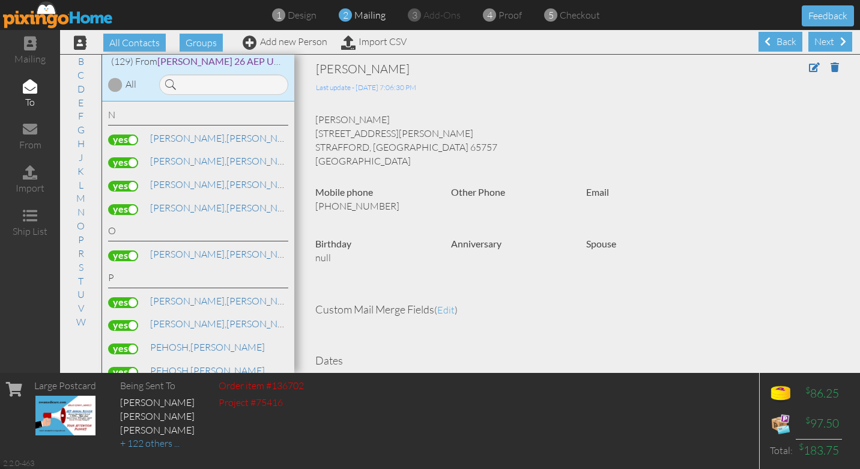
scroll to position [2139, 0]
click at [134, 132] on label at bounding box center [123, 137] width 30 height 11
click at [0, 0] on input "checkbox" at bounding box center [0, 0] width 0 height 0
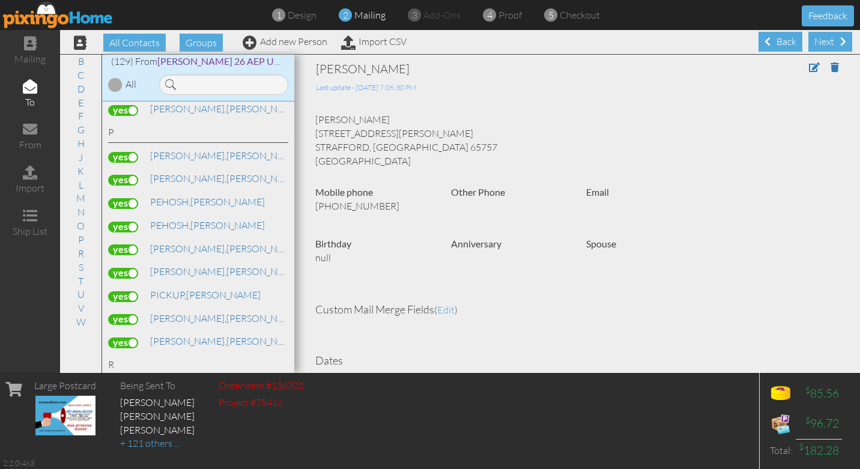
scroll to position [2283, 0]
click at [163, 148] on span "[PERSON_NAME]," at bounding box center [188, 154] width 76 height 12
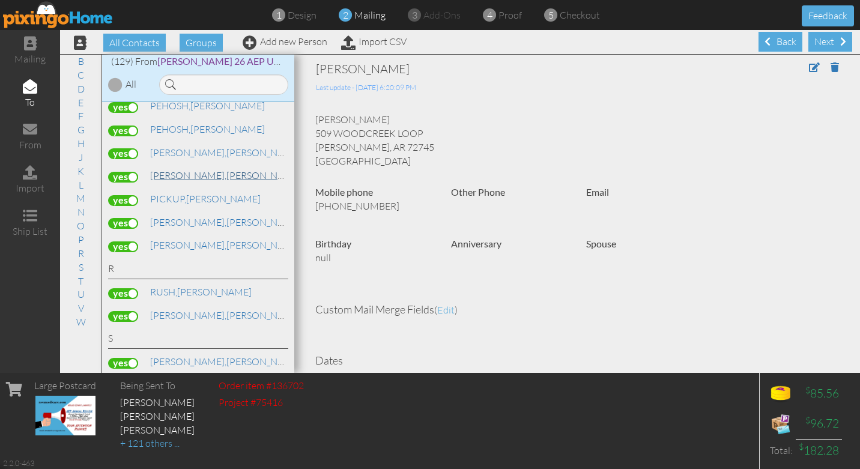
scroll to position [2383, 0]
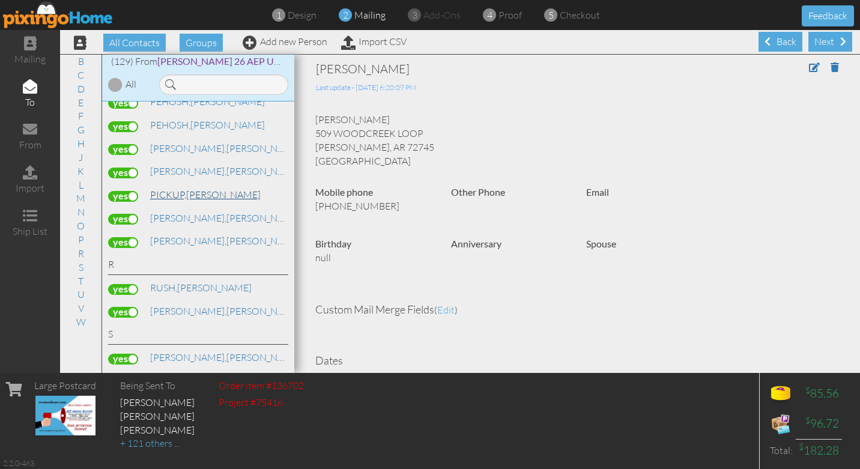
click at [173, 188] on span "PICKUP," at bounding box center [168, 194] width 36 height 12
click at [175, 188] on span "PICKUP," at bounding box center [168, 194] width 36 height 12
click at [135, 191] on label at bounding box center [123, 196] width 30 height 11
click at [0, 0] on input "checkbox" at bounding box center [0, 0] width 0 height 0
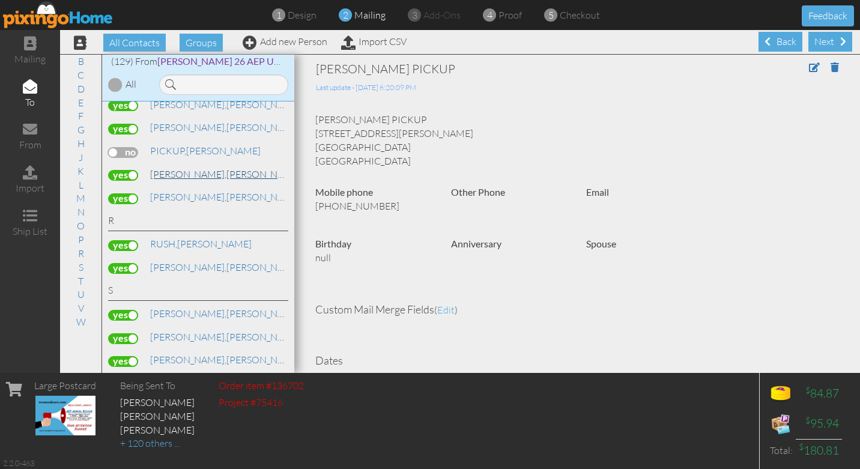
scroll to position [2428, 0]
click at [135, 168] on label at bounding box center [123, 173] width 30 height 11
click at [0, 0] on input "checkbox" at bounding box center [0, 0] width 0 height 0
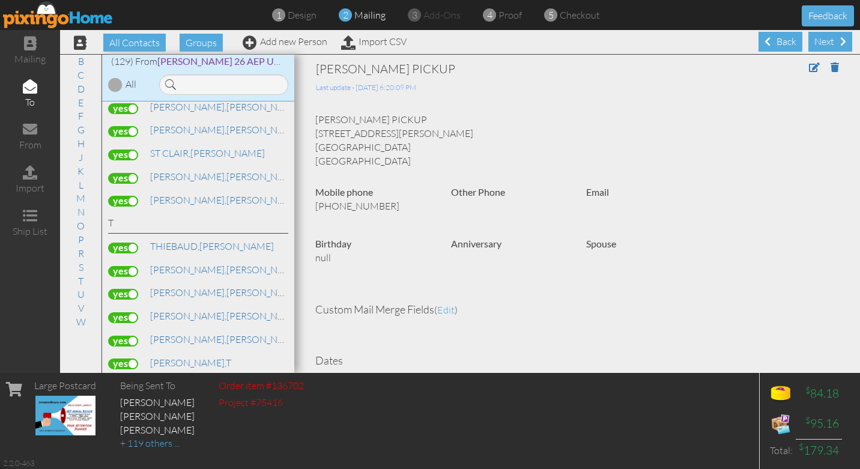
scroll to position [2729, 0]
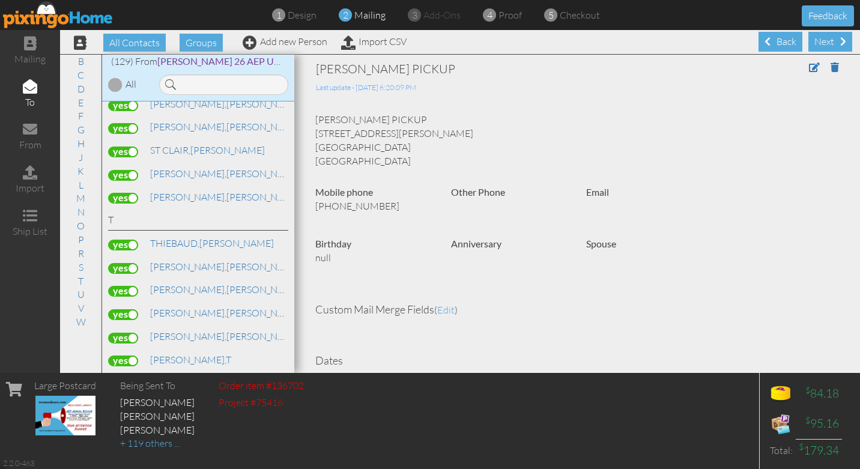
click at [134, 146] on label at bounding box center [123, 151] width 30 height 11
click at [0, 0] on input "checkbox" at bounding box center [0, 0] width 0 height 0
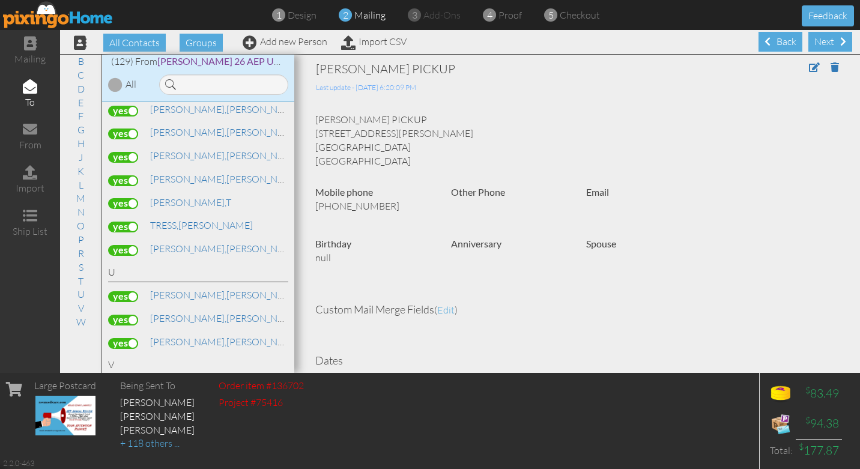
scroll to position [2881, 0]
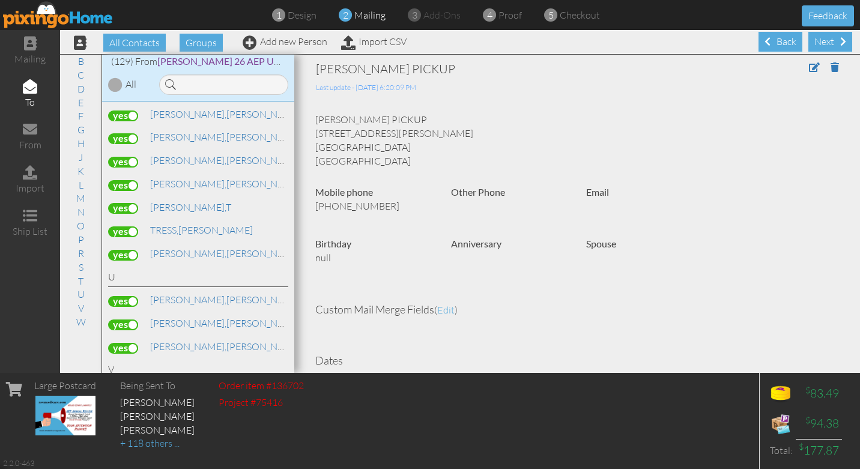
click at [133, 180] on label at bounding box center [123, 185] width 30 height 11
click at [0, 0] on input "checkbox" at bounding box center [0, 0] width 0 height 0
click at [133, 203] on label at bounding box center [123, 208] width 30 height 11
click at [0, 0] on input "checkbox" at bounding box center [0, 0] width 0 height 0
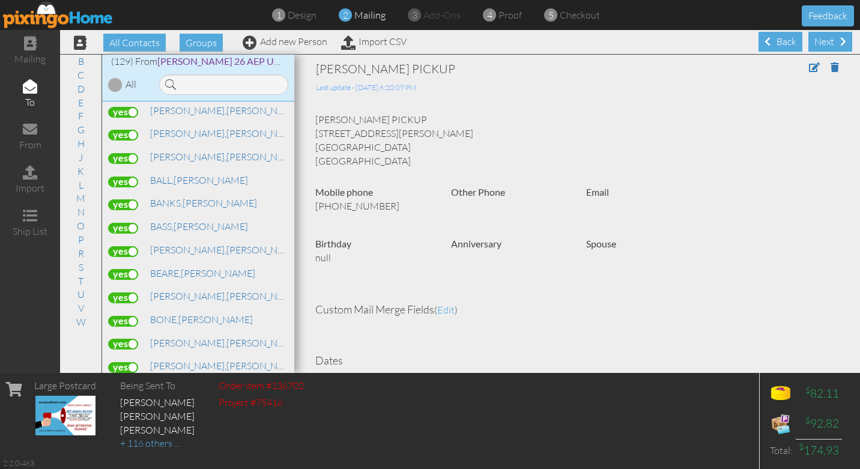
scroll to position [31, 0]
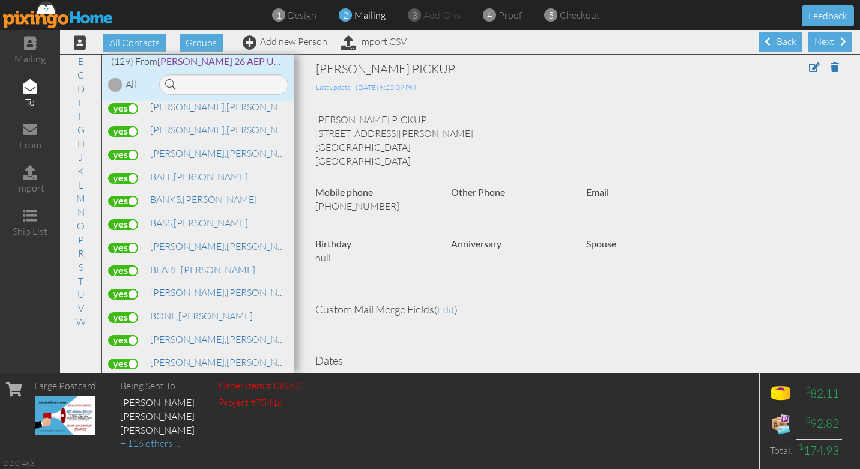
click at [133, 225] on label at bounding box center [123, 224] width 30 height 11
click at [0, 0] on input "checkbox" at bounding box center [0, 0] width 0 height 0
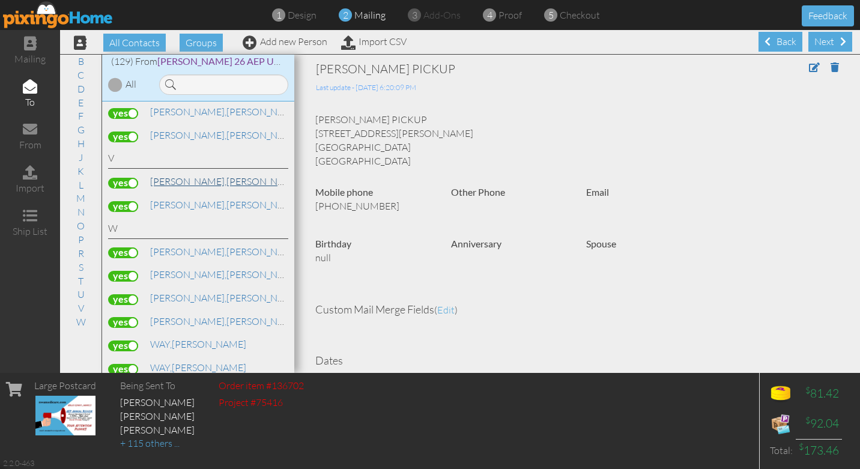
scroll to position [3094, 0]
click at [136, 176] on label at bounding box center [123, 181] width 30 height 11
click at [0, 0] on input "checkbox" at bounding box center [0, 0] width 0 height 0
click at [136, 199] on label at bounding box center [123, 204] width 30 height 11
click at [0, 0] on input "checkbox" at bounding box center [0, 0] width 0 height 0
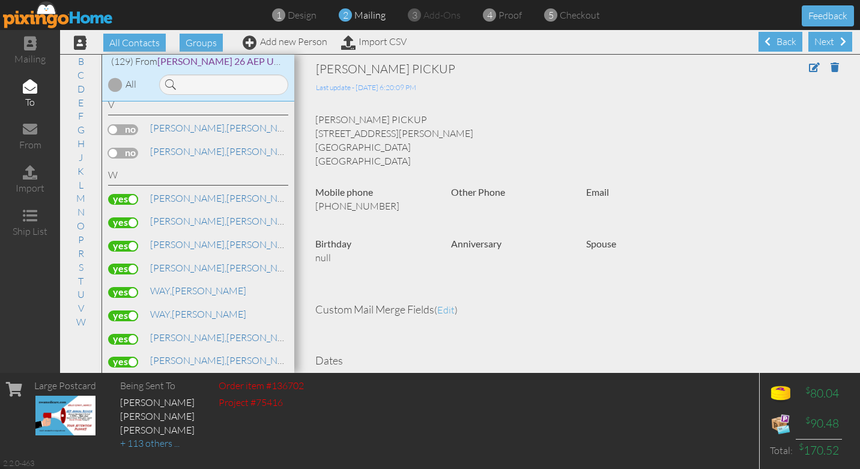
scroll to position [3148, 0]
click at [133, 192] on label at bounding box center [123, 197] width 30 height 11
click at [0, 0] on input "checkbox" at bounding box center [0, 0] width 0 height 0
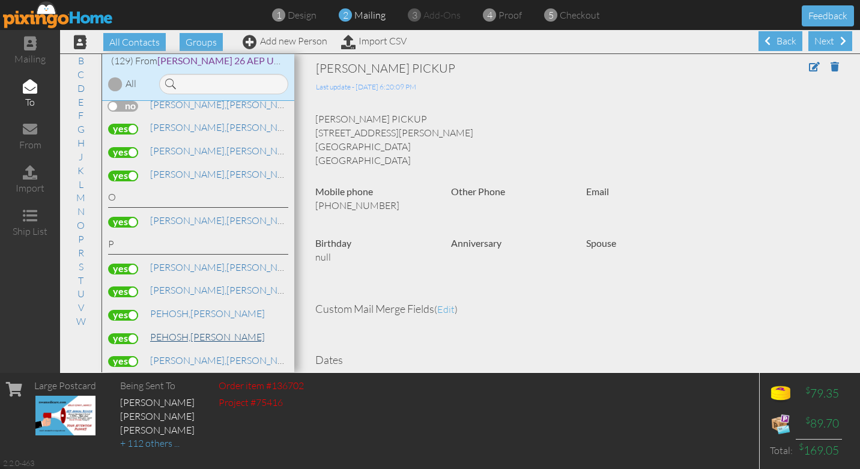
scroll to position [2169, 0]
click at [133, 310] on label at bounding box center [123, 315] width 30 height 11
click at [0, 0] on input "checkbox" at bounding box center [0, 0] width 0 height 0
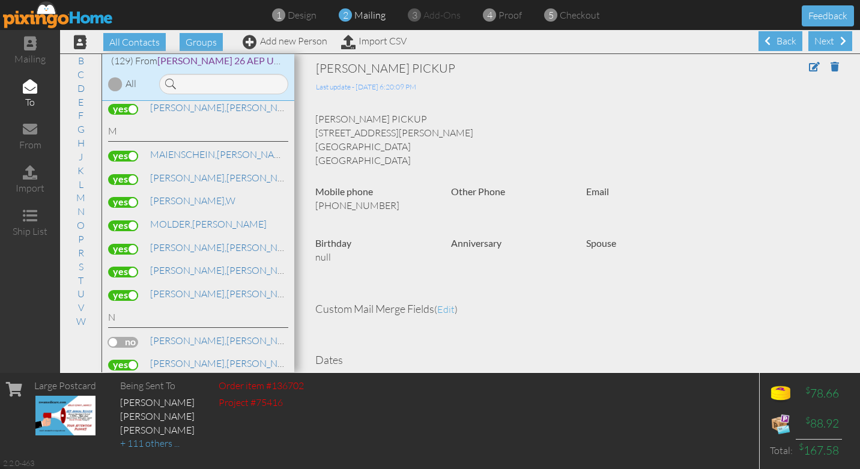
scroll to position [1928, 0]
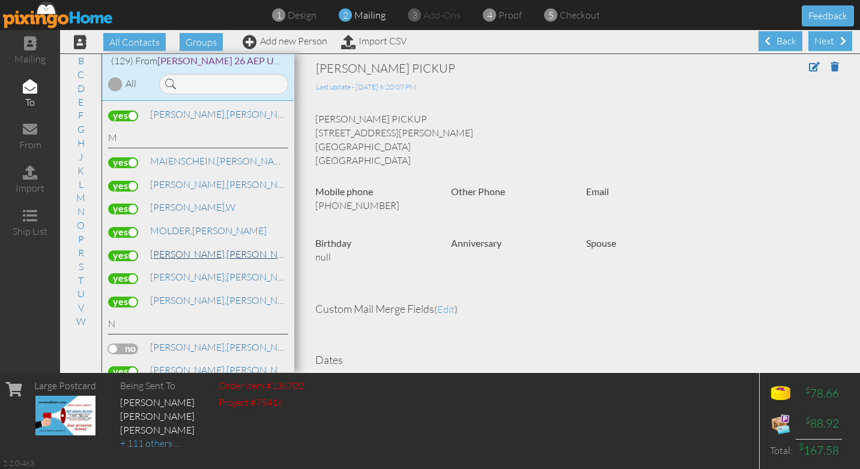
click at [167, 248] on span "[PERSON_NAME]," at bounding box center [188, 254] width 76 height 12
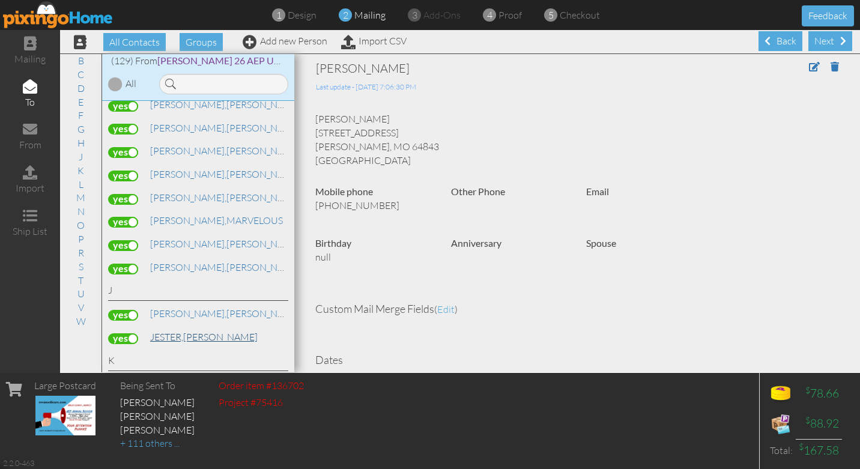
scroll to position [1489, 0]
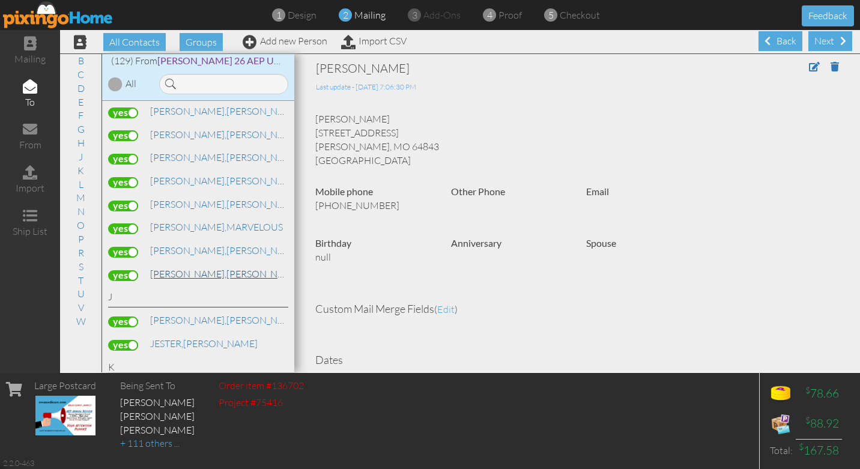
click at [173, 268] on span "[PERSON_NAME]," at bounding box center [188, 274] width 76 height 12
click at [132, 270] on label at bounding box center [123, 275] width 30 height 11
click at [0, 0] on input "checkbox" at bounding box center [0, 0] width 0 height 0
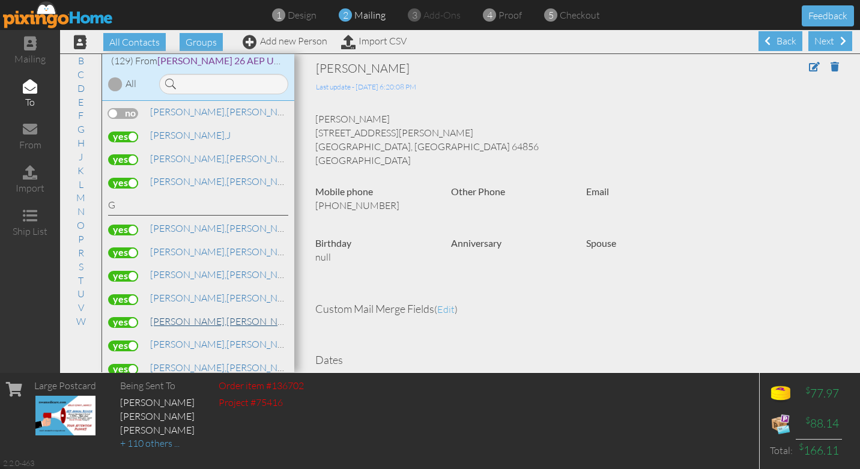
scroll to position [1061, 0]
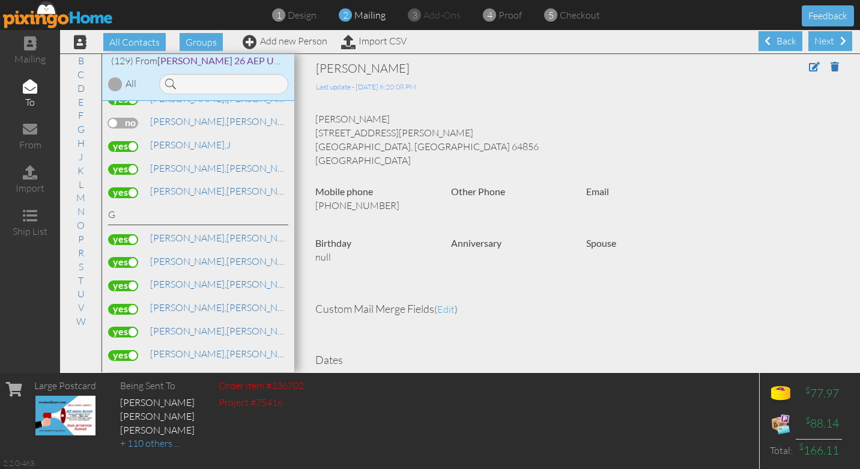
click at [135, 304] on label at bounding box center [123, 309] width 30 height 11
click at [0, 0] on input "checkbox" at bounding box center [0, 0] width 0 height 0
click at [114, 304] on label at bounding box center [123, 309] width 30 height 11
click at [0, 0] on input "checkbox" at bounding box center [0, 0] width 0 height 0
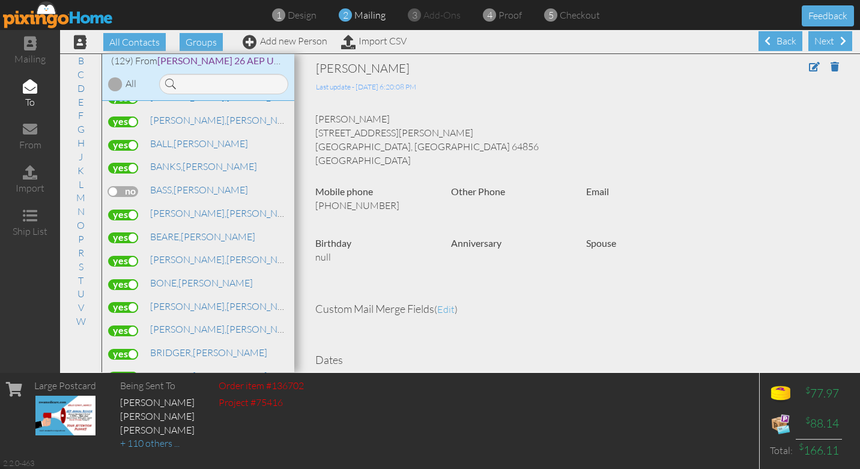
scroll to position [0, 0]
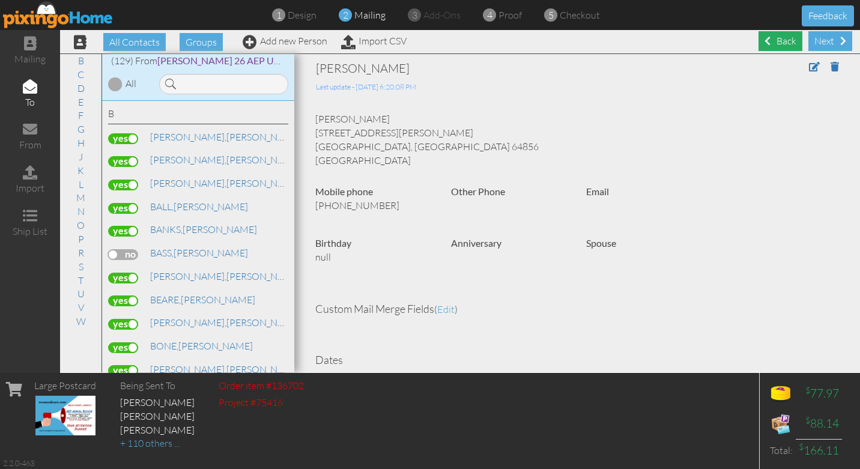
click at [782, 42] on div "Back" at bounding box center [780, 41] width 44 height 20
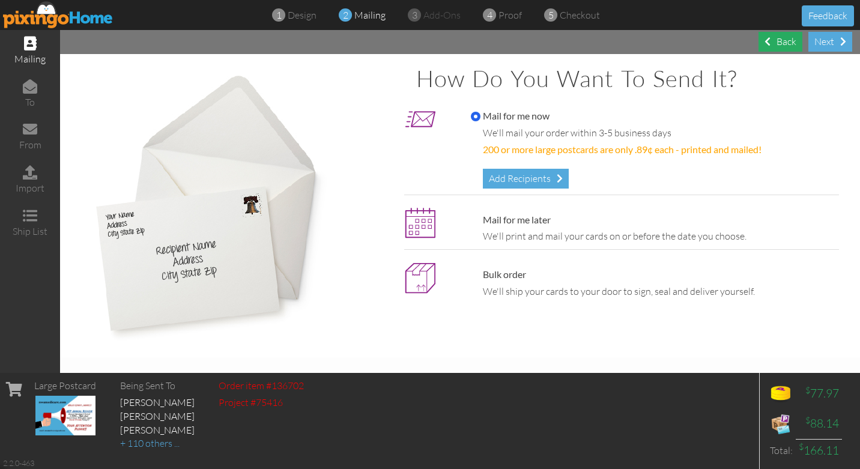
click at [782, 42] on div "Back" at bounding box center [780, 42] width 44 height 20
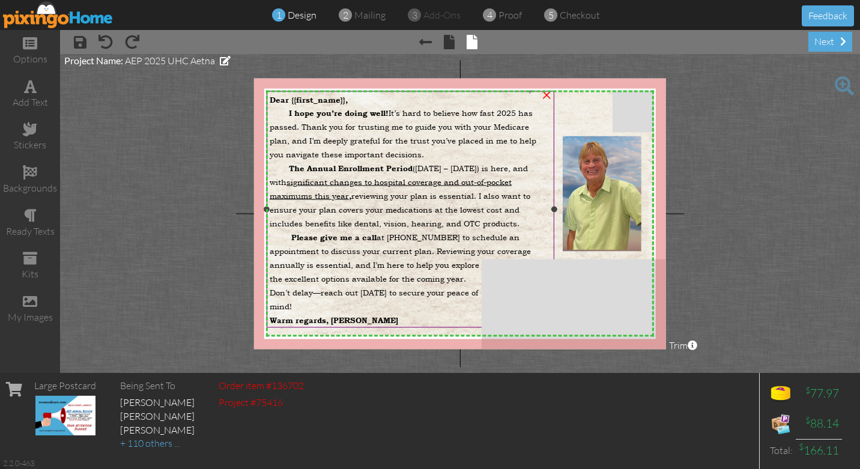
click at [289, 113] on span "I hope you’re doing well! It’s hard to believe how fast 2025 has passed. Thank …" at bounding box center [403, 133] width 267 height 52
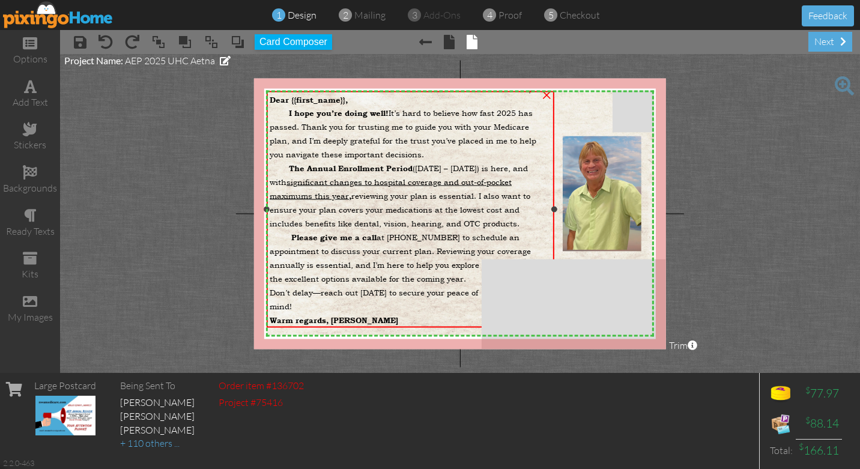
click at [285, 113] on span "I hope you’re doing well! It’s hard to believe how fast 2025 has passed. Thank …" at bounding box center [403, 133] width 267 height 52
click at [283, 113] on span "I hope you’re doing well! It’s hard to believe how fast 2025 has passed. Thank …" at bounding box center [403, 133] width 267 height 52
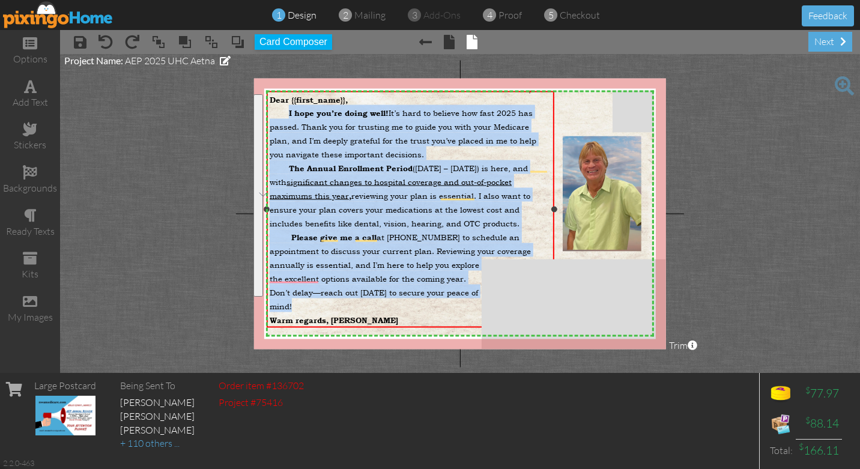
drag, startPoint x: 289, startPoint y: 110, endPoint x: 345, endPoint y: 301, distance: 198.1
click at [345, 301] on div "Dear {{first_name}}, I hope you’re doing well! It’s hard to believe how fast 20…" at bounding box center [410, 210] width 281 height 232
click at [349, 180] on span "significant changes to hospital coverage and out-of-pocket maximums this year" at bounding box center [391, 188] width 242 height 25
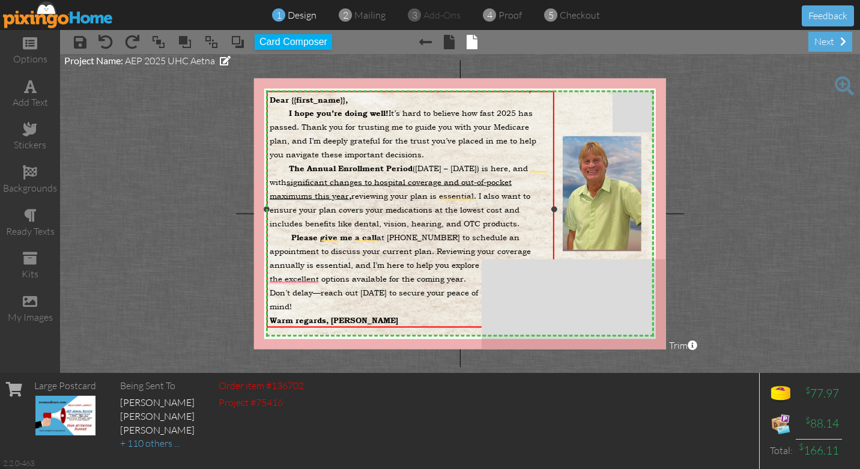
click at [349, 180] on span "significant changes to hospital coverage and out-of-pocket maximums this year" at bounding box center [391, 188] width 242 height 25
click at [438, 218] on span "The Annual Enrollment Period (October 15 – December 7) is here, and with signif…" at bounding box center [400, 196] width 261 height 66
click at [348, 319] on span "Warm regards, [PERSON_NAME]" at bounding box center [334, 320] width 128 height 10
click at [298, 16] on span "design" at bounding box center [302, 15] width 29 height 12
click at [312, 128] on span "I hope you’re doing well! It’s hard to believe how fast 2025 has passed. Thank …" at bounding box center [403, 133] width 267 height 52
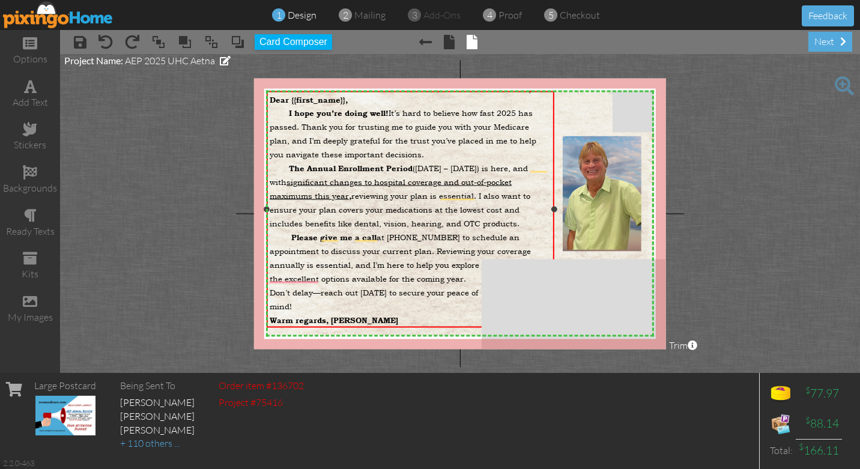
click at [312, 128] on span "I hope you’re doing well! It’s hard to believe how fast 2025 has passed. Thank …" at bounding box center [403, 133] width 267 height 52
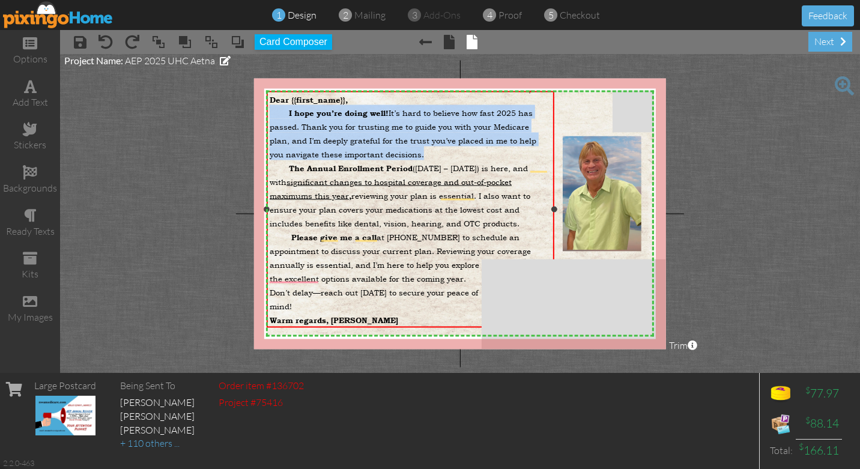
click at [312, 128] on span "I hope you’re doing well! It’s hard to believe how fast 2025 has passed. Thank …" at bounding box center [403, 133] width 267 height 52
click at [41, 18] on img at bounding box center [58, 14] width 110 height 27
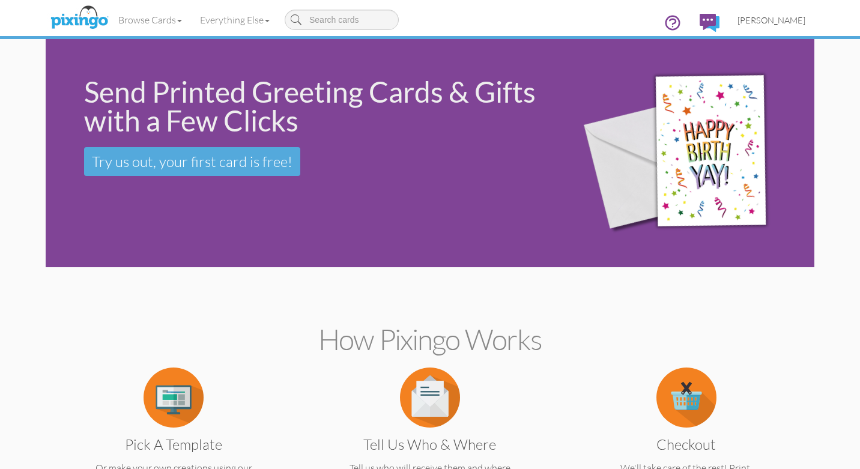
click at [784, 20] on span "[PERSON_NAME]" at bounding box center [771, 20] width 68 height 10
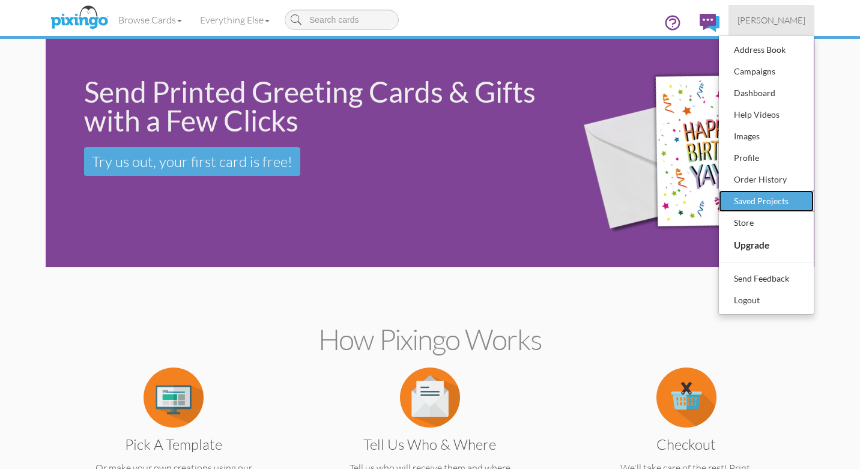
click at [771, 199] on div "Saved Projects" at bounding box center [766, 201] width 71 height 18
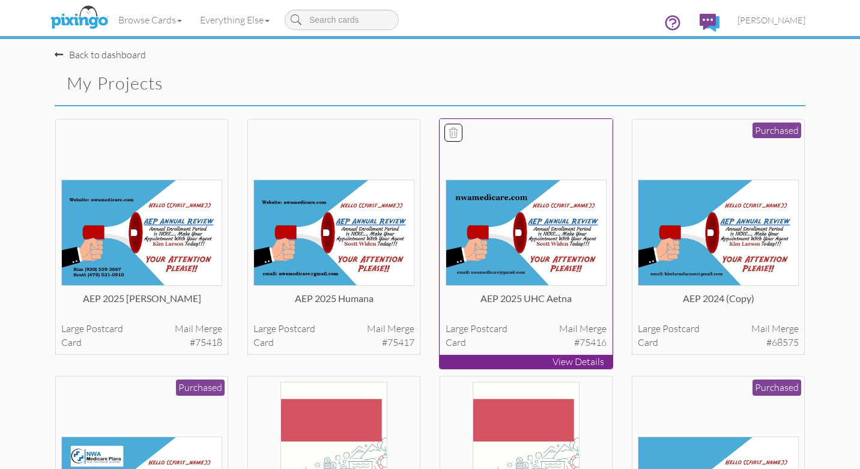
click at [522, 245] on img at bounding box center [525, 232] width 161 height 106
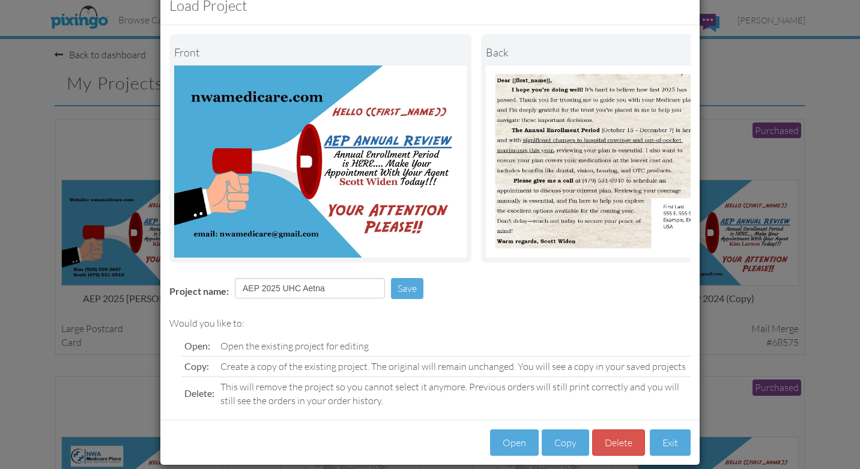
scroll to position [47, 0]
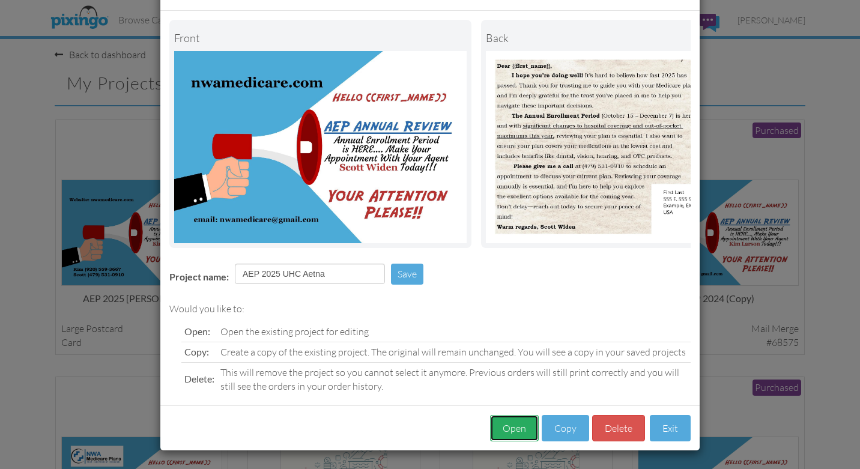
click at [514, 430] on button "Open" at bounding box center [514, 428] width 49 height 27
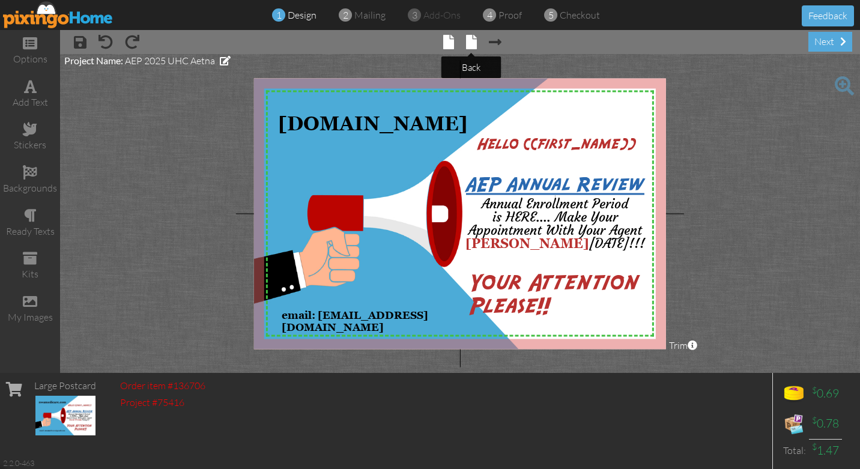
click at [474, 44] on span at bounding box center [471, 42] width 11 height 14
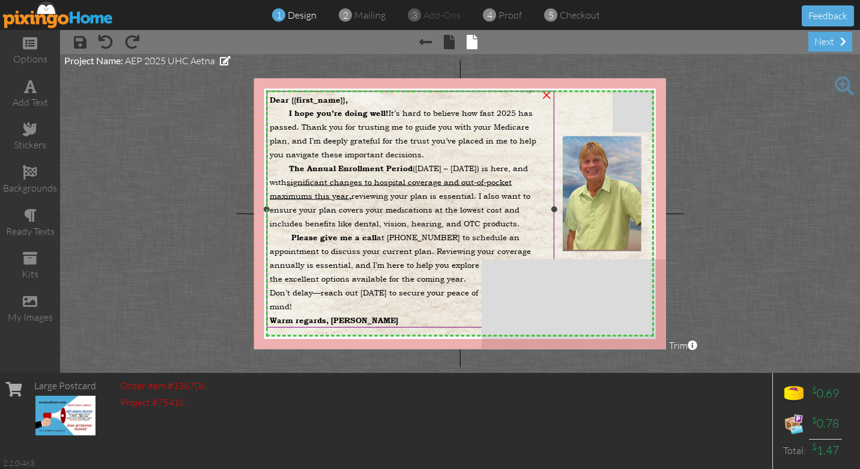
click at [328, 114] on span "you’re doing well!" at bounding box center [352, 113] width 72 height 10
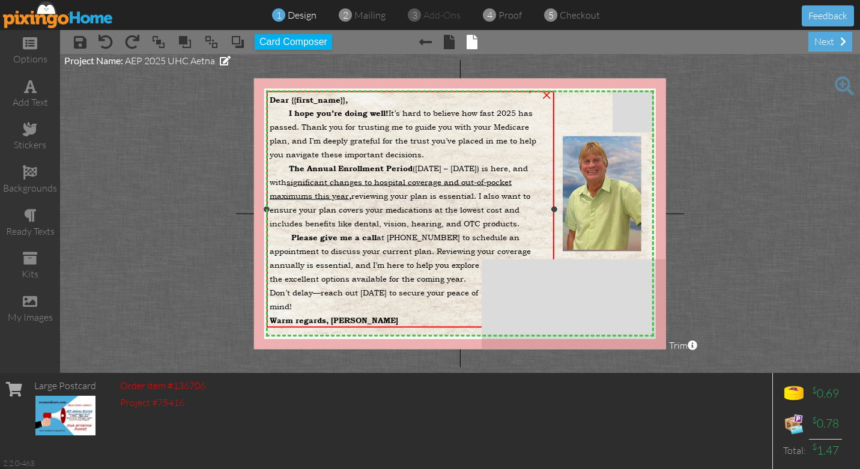
click at [318, 149] on span "I hope you’re doing well! It’s hard to believe how fast 2025 has passed. Thank …" at bounding box center [403, 133] width 267 height 52
click at [363, 184] on span "significant changes to hospital coverage and out-of-pocket maximums this year" at bounding box center [391, 188] width 242 height 25
click at [336, 144] on div "I hope you’re doing well! It’s hard to believe how fast 2025 has passed. Thank …" at bounding box center [410, 132] width 281 height 55
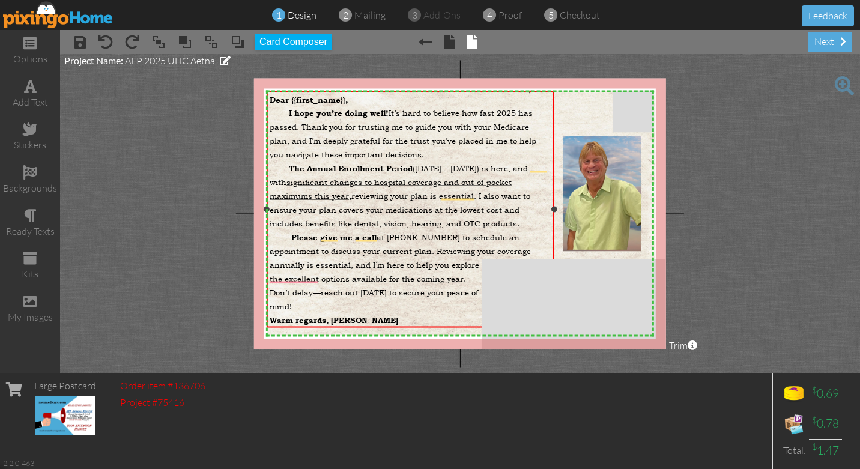
click at [336, 140] on span "I hope you’re doing well! It’s hard to believe how fast 2025 has passed. Thank …" at bounding box center [403, 133] width 267 height 52
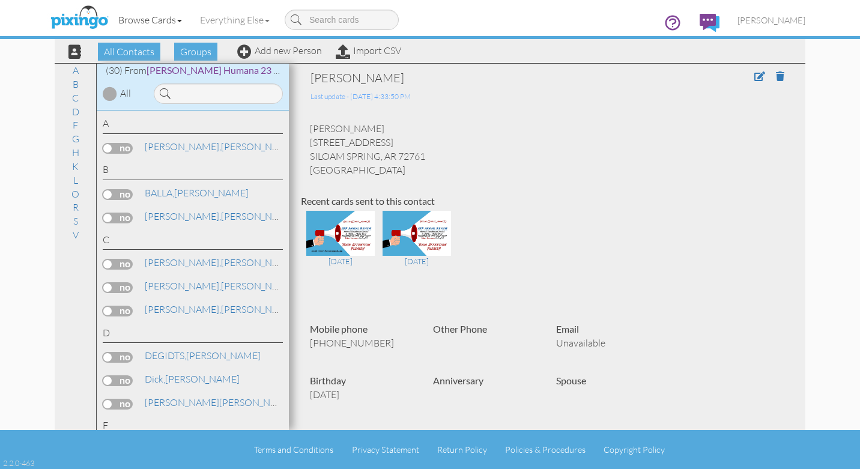
scroll to position [550, 0]
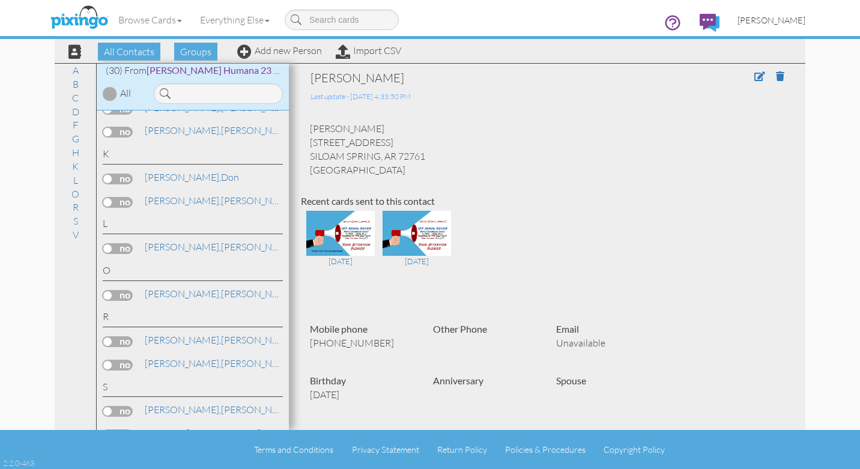
click at [783, 21] on span "Scott Widen" at bounding box center [771, 20] width 68 height 10
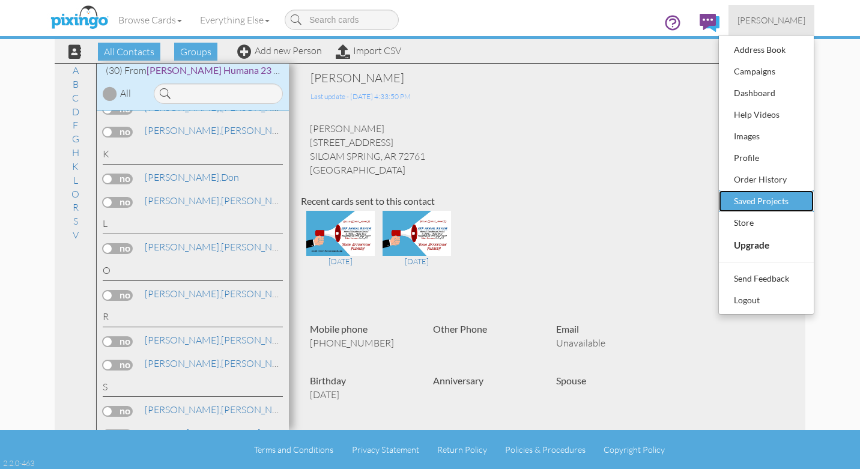
click at [768, 202] on div "Saved Projects" at bounding box center [766, 201] width 71 height 18
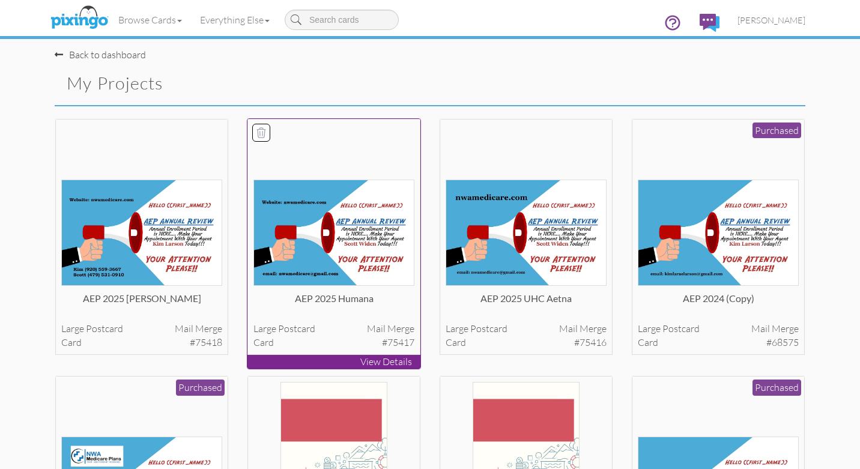
click at [327, 237] on img at bounding box center [333, 232] width 161 height 106
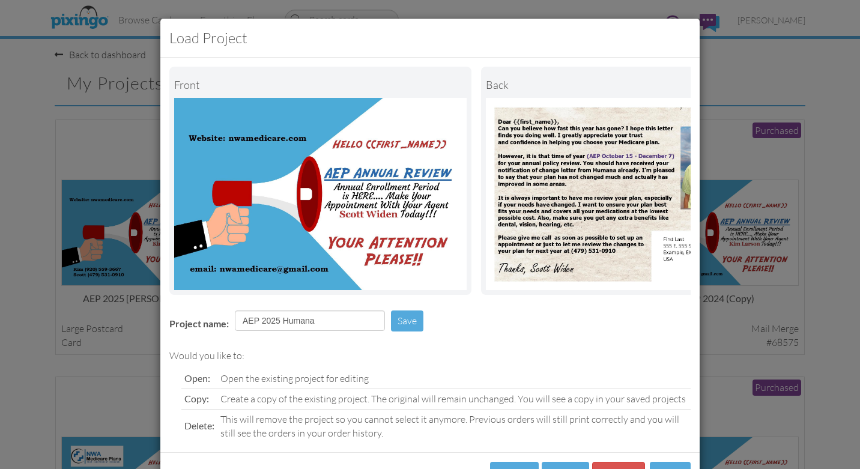
scroll to position [47, 0]
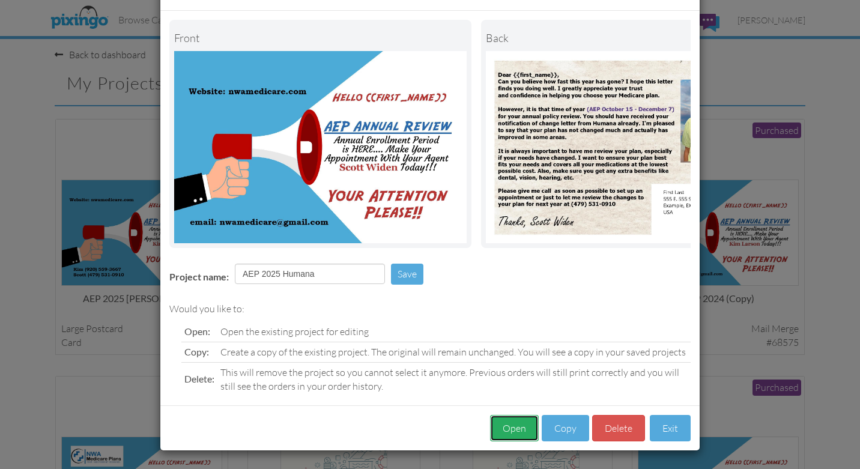
click at [512, 431] on button "Open" at bounding box center [514, 428] width 49 height 27
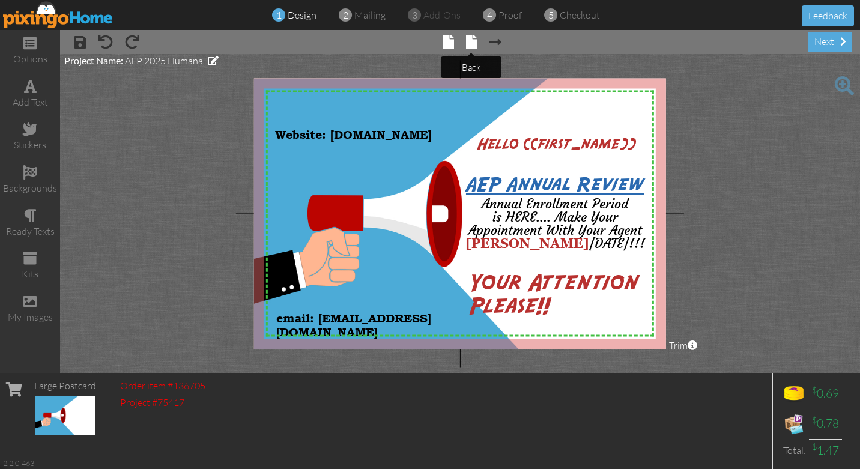
click at [471, 38] on span at bounding box center [471, 42] width 11 height 14
click at [470, 47] on span at bounding box center [471, 42] width 11 height 14
click at [498, 43] on span at bounding box center [495, 42] width 13 height 14
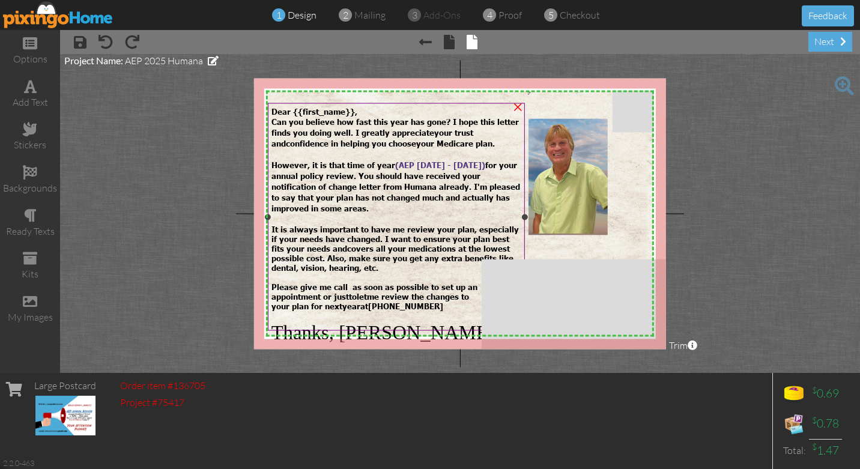
click at [331, 130] on span "Can you believe how fast this year has gone? I hope this letter finds you doing…" at bounding box center [394, 126] width 247 height 20
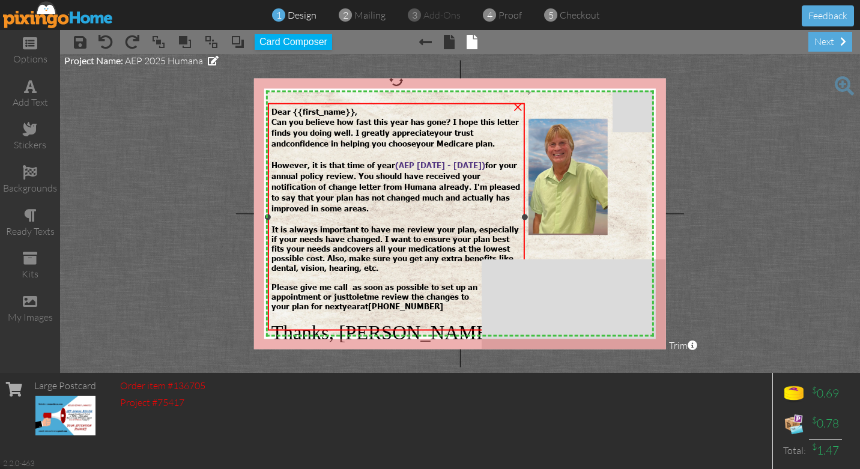
click at [337, 134] on span "Can you believe how fast this year has gone? I hope this letter finds you doing…" at bounding box center [394, 126] width 247 height 20
click at [321, 129] on span "Can you believe how fast this year has gone? I hope this letter finds you doing…" at bounding box center [394, 126] width 247 height 20
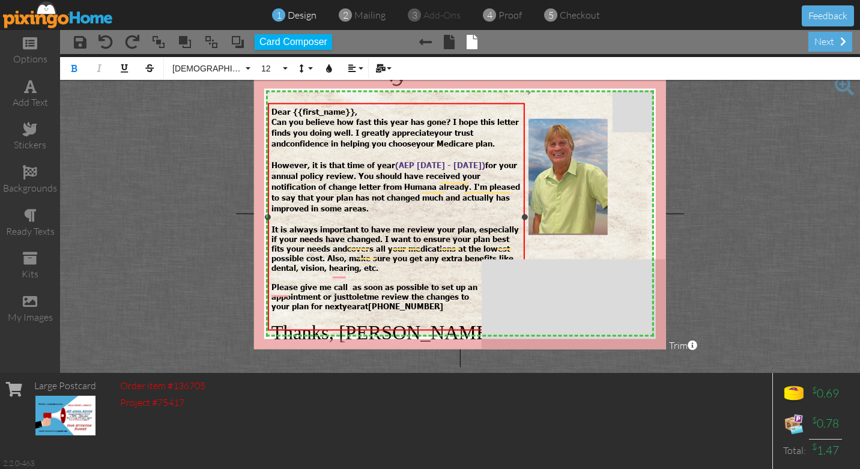
click at [364, 172] on span "However, it is that time of year ( AEP October 15 - December 7) for your annual…" at bounding box center [395, 186] width 249 height 53
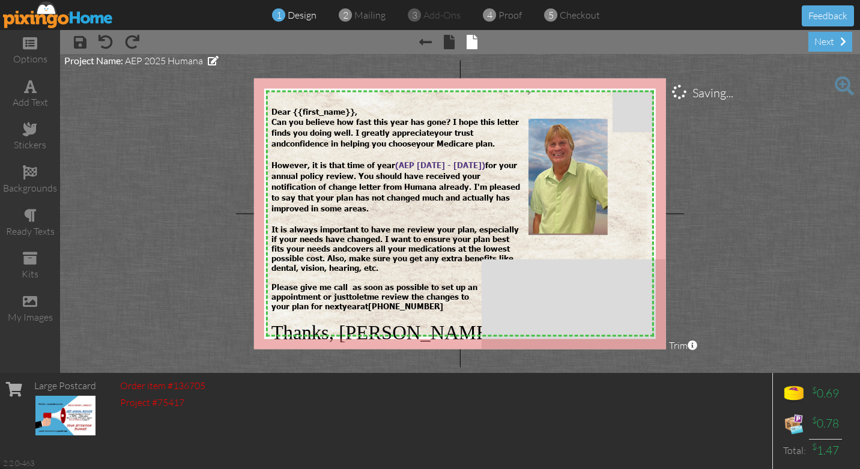
click at [129, 206] on project-studio-wrapper "X X X X X X X X X X X X X X X X X X X X X X X X X X X X X X X X X X X X X X X X…" at bounding box center [460, 213] width 800 height 319
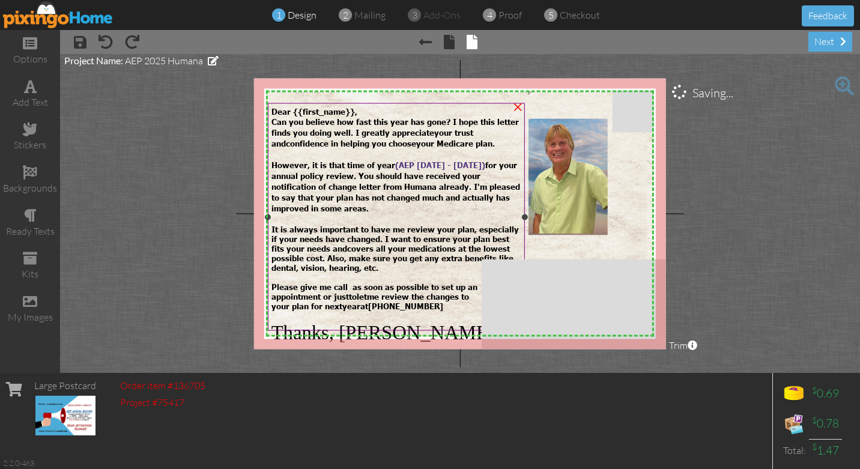
click at [285, 160] on span "However, it is that time of year ( AEP October 15 - December 7) for your annual…" at bounding box center [395, 186] width 249 height 53
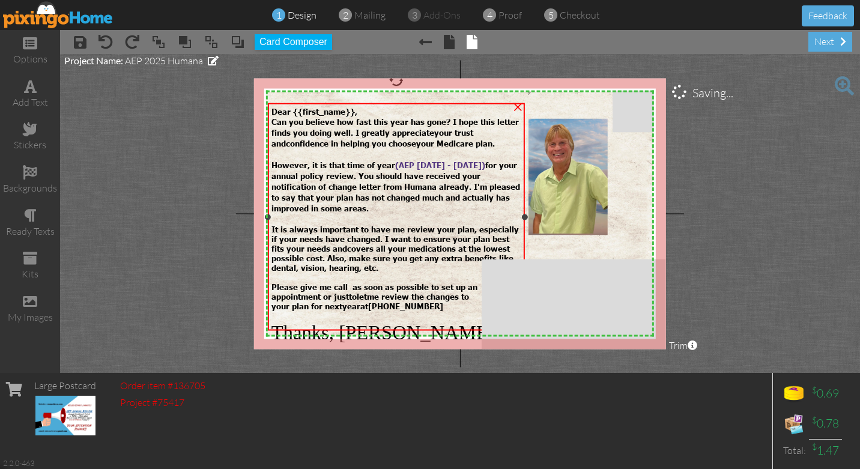
click at [286, 166] on span "However, it is that time of year ( AEP October 15 - December 7) for your annual…" at bounding box center [395, 186] width 249 height 53
click at [288, 160] on span "However, it is that time of year ( AEP October 15 - December 7) for your annual…" at bounding box center [395, 186] width 249 height 53
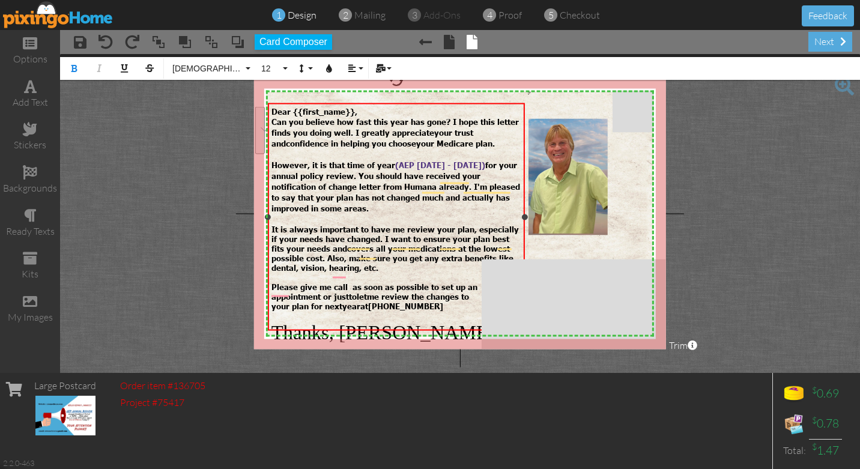
drag, startPoint x: 272, startPoint y: 158, endPoint x: 375, endPoint y: 194, distance: 109.0
click at [375, 194] on div "However, it is that time of year ( AEP October 15 - December 7) for your annual…" at bounding box center [396, 180] width 250 height 65
copy span "However, it is that time of year ( AEP October 15 - December 7) for your annual…"
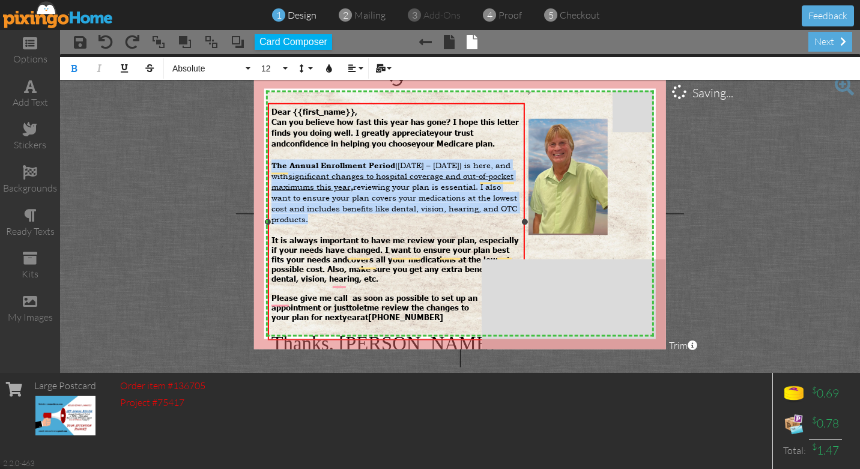
drag, startPoint x: 346, startPoint y: 211, endPoint x: 270, endPoint y: 158, distance: 93.2
click at [270, 158] on div "Dear {{first_name}}, Can you believe how fast this year has gone? I hope this l…" at bounding box center [396, 230] width 257 height 255
click at [250, 68] on button "Absolute" at bounding box center [209, 68] width 86 height 23
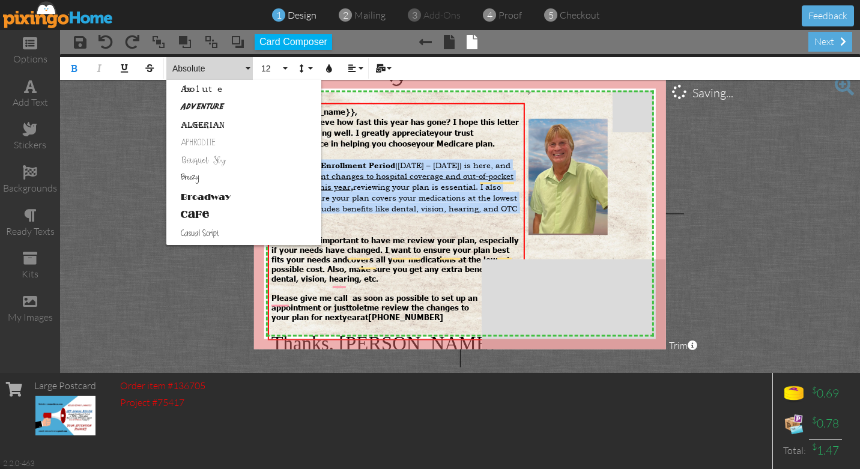
scroll to position [755, 0]
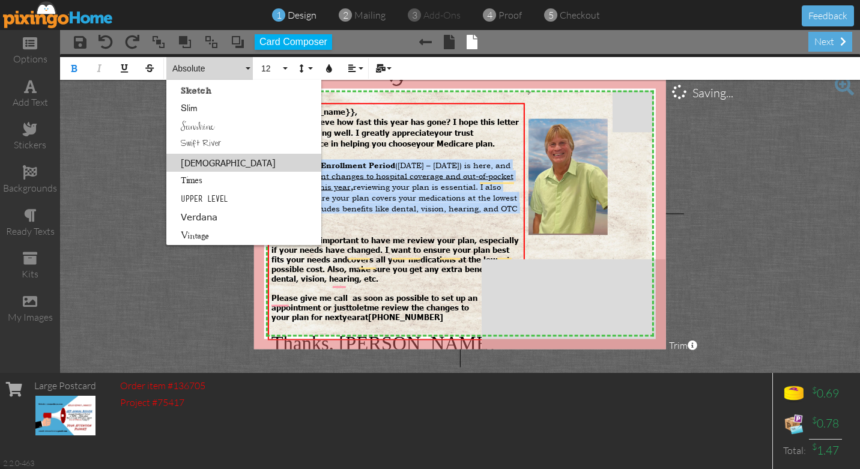
click at [199, 164] on link "[DEMOGRAPHIC_DATA]" at bounding box center [243, 163] width 155 height 18
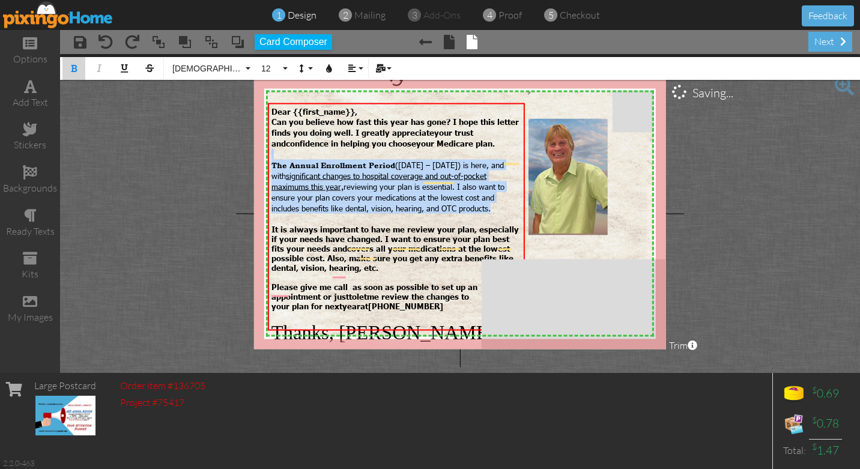
click at [72, 70] on icon "button" at bounding box center [74, 68] width 8 height 8
click at [356, 184] on span "reviewing your plan is essential. I also want to ensure your plan covers your m…" at bounding box center [387, 196] width 233 height 31
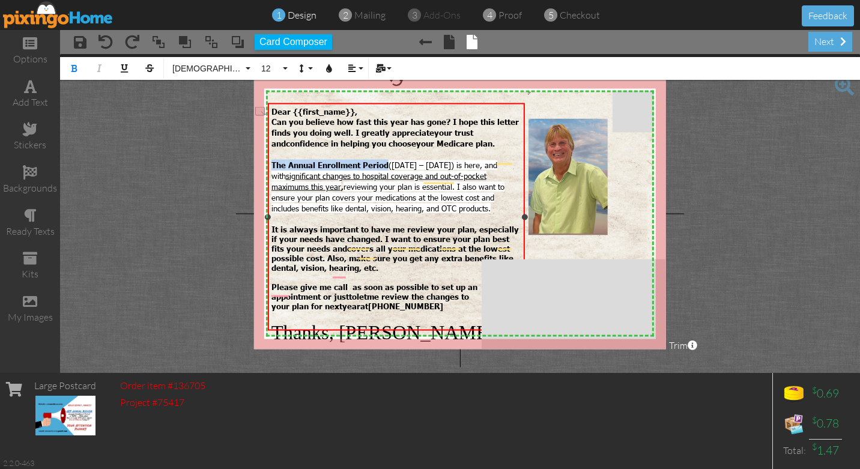
drag, startPoint x: 389, startPoint y: 160, endPoint x: 273, endPoint y: 159, distance: 116.5
click at [273, 160] on strong "​ The Annual Enrollment Period (October 15 – December 7) is here, and with sign…" at bounding box center [387, 186] width 233 height 53
click at [73, 68] on icon "button" at bounding box center [74, 68] width 8 height 8
click at [409, 196] on span "reviewing your plan is essential. I also want to ensure your plan covers your m…" at bounding box center [387, 196] width 233 height 31
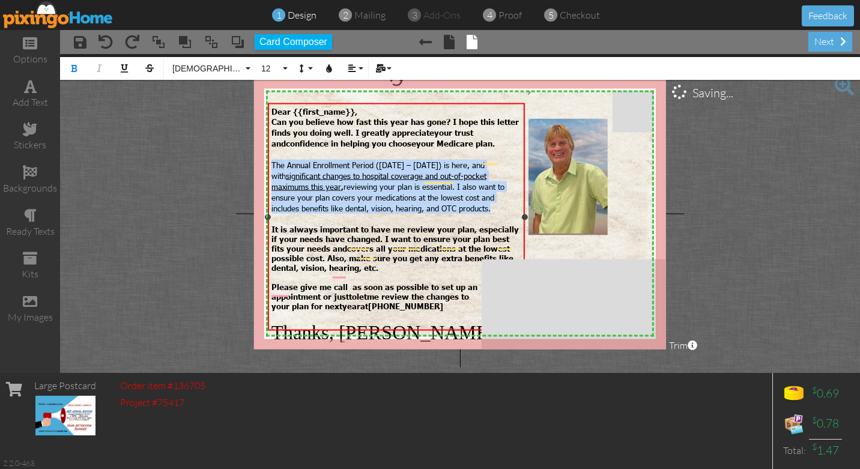
drag, startPoint x: 271, startPoint y: 160, endPoint x: 490, endPoint y: 200, distance: 222.9
click at [490, 200] on span "​ The Annual Enrollment Period (October 15 – December 7) is here, and with sign…" at bounding box center [387, 186] width 233 height 53
click at [75, 68] on icon "button" at bounding box center [74, 68] width 8 height 8
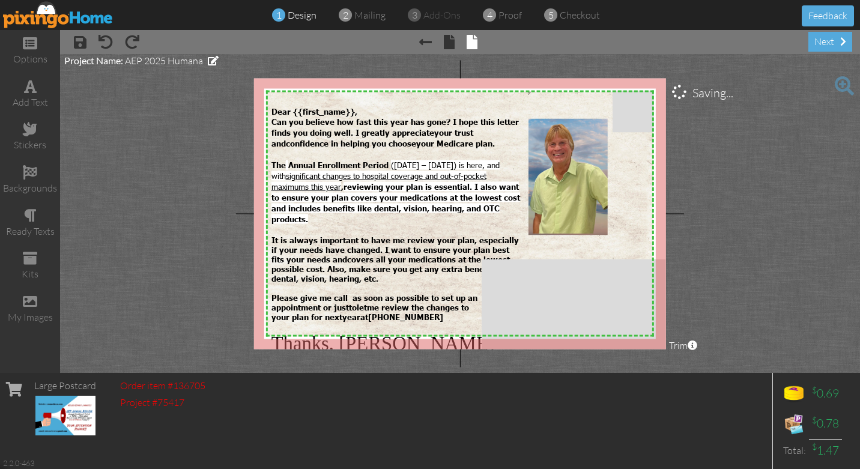
click at [137, 215] on project-studio-wrapper "X X X X X X X X X X X X X X X X X X X X X X X X X X X X X X X X X X X X X X X X…" at bounding box center [460, 213] width 800 height 319
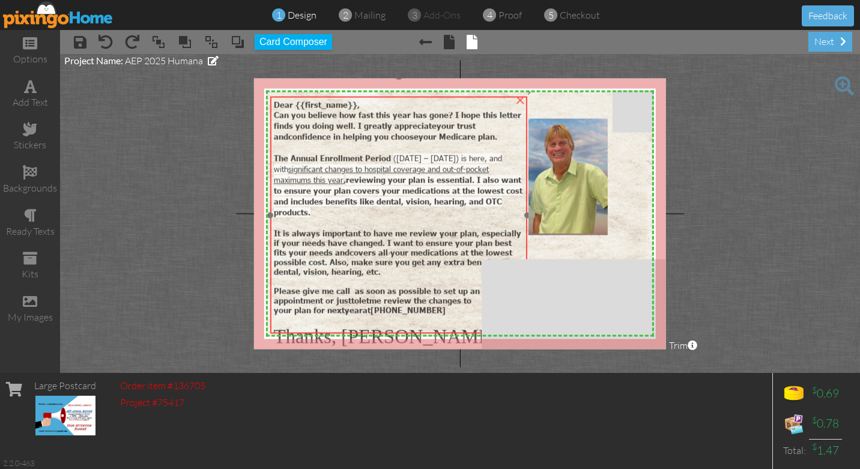
drag, startPoint x: 454, startPoint y: 104, endPoint x: 456, endPoint y: 97, distance: 7.0
click at [456, 97] on div "Dear {{first_name}}, Can you believe how fast this year has gone? I hope this l…" at bounding box center [398, 224] width 257 height 255
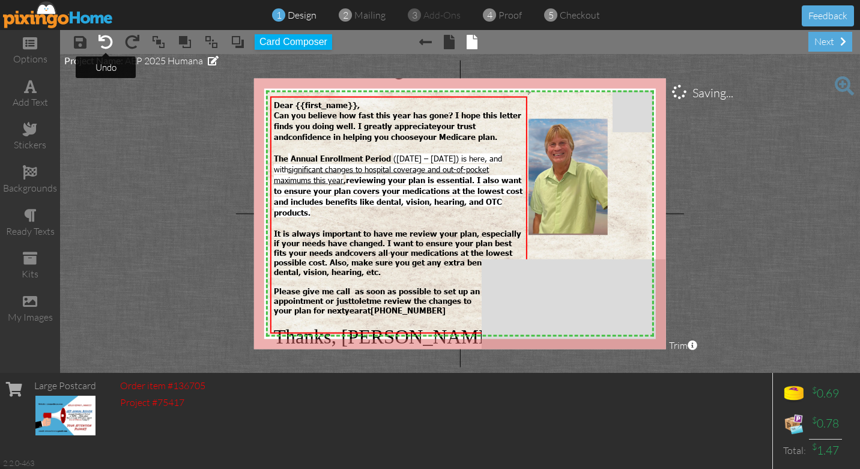
click at [107, 42] on span at bounding box center [105, 42] width 14 height 14
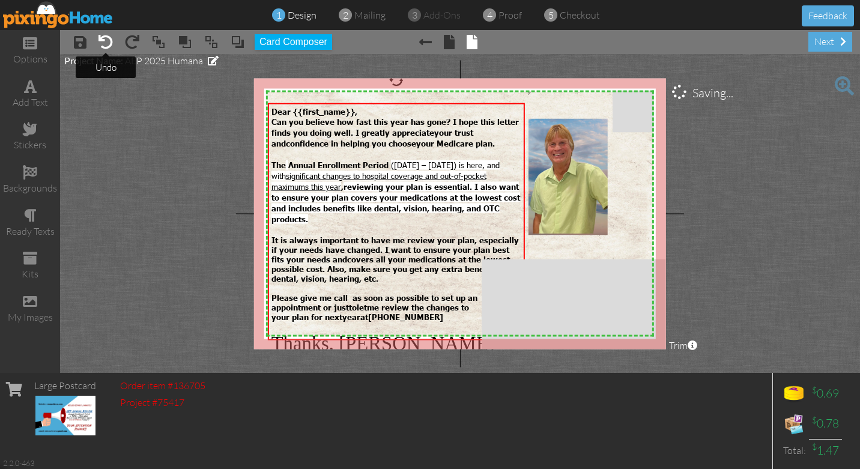
click at [107, 42] on span at bounding box center [105, 42] width 14 height 14
click at [107, 40] on span at bounding box center [105, 42] width 14 height 14
click at [110, 44] on span at bounding box center [105, 42] width 14 height 14
click at [104, 32] on span "× undo" at bounding box center [99, 41] width 26 height 19
click at [104, 40] on span at bounding box center [105, 42] width 14 height 14
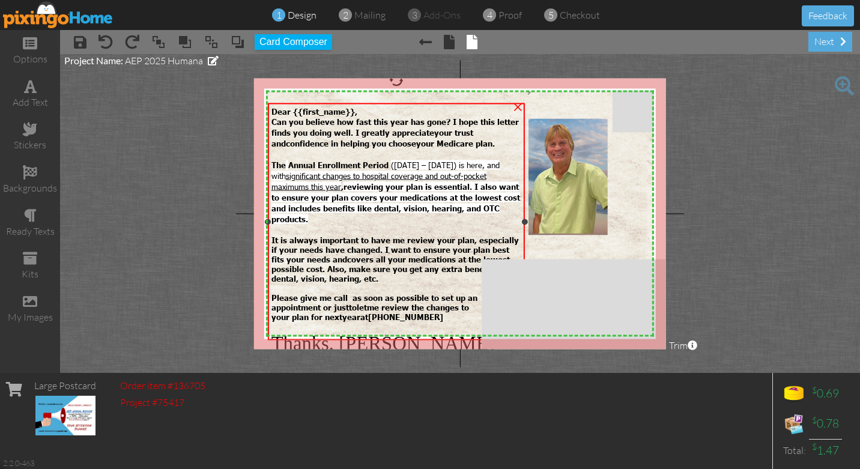
click at [382, 224] on div at bounding box center [396, 229] width 250 height 11
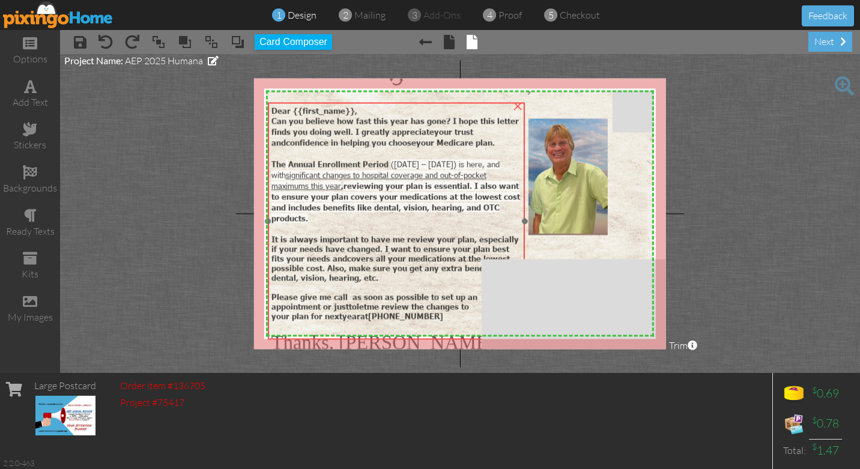
click at [331, 253] on span "covers all your medications at the lowest possible cost. Also, make sure you ge…" at bounding box center [392, 267] width 242 height 29
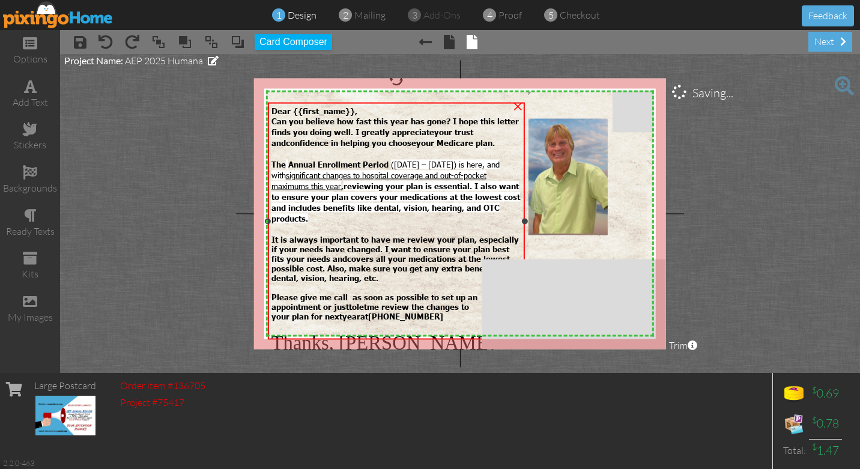
click at [331, 253] on span "covers all your medications at the lowest possible cost. Also, make sure you ge…" at bounding box center [392, 267] width 242 height 29
click at [103, 45] on span at bounding box center [105, 42] width 14 height 14
click at [109, 38] on span at bounding box center [105, 42] width 14 height 14
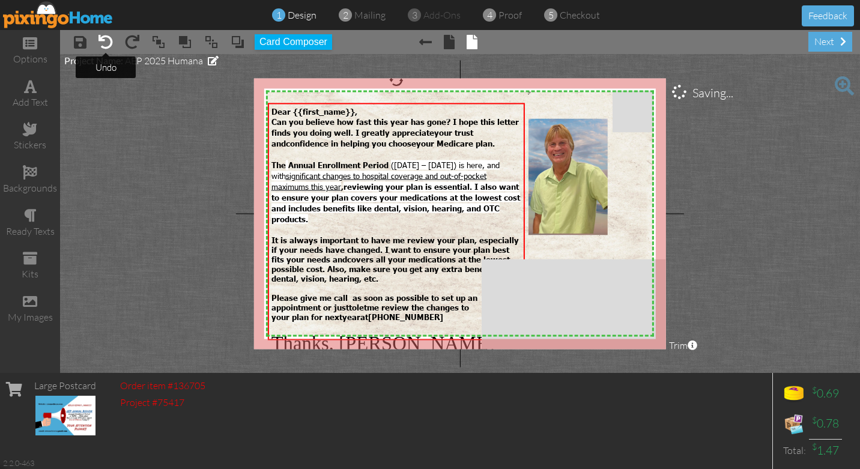
click at [109, 38] on span at bounding box center [105, 42] width 14 height 14
click at [810, 14] on button "Feedback" at bounding box center [827, 15] width 52 height 21
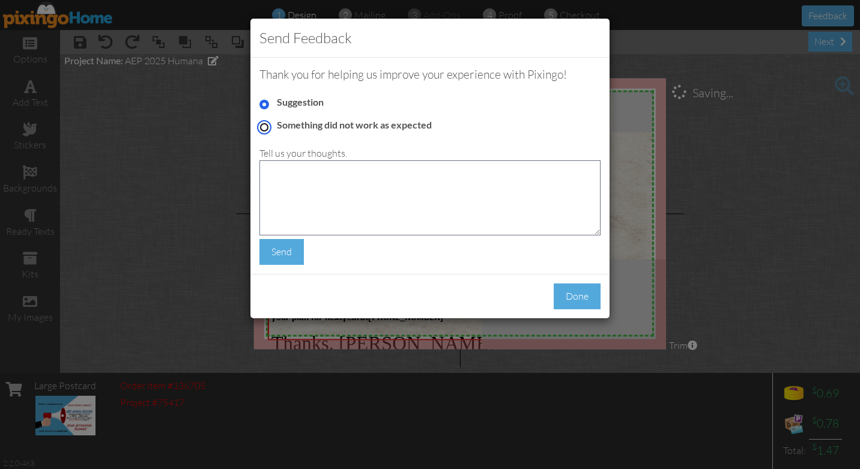
click at [264, 127] on input "Something did not work as expected" at bounding box center [264, 127] width 10 height 10
radio input "true"
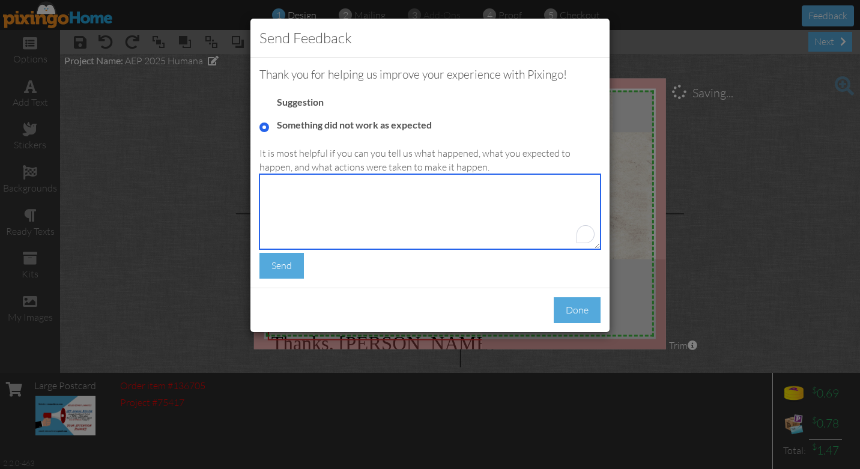
click at [294, 205] on textarea "To enrich screen reader interactions, please activate Accessibility in Grammarl…" at bounding box center [429, 211] width 341 height 75
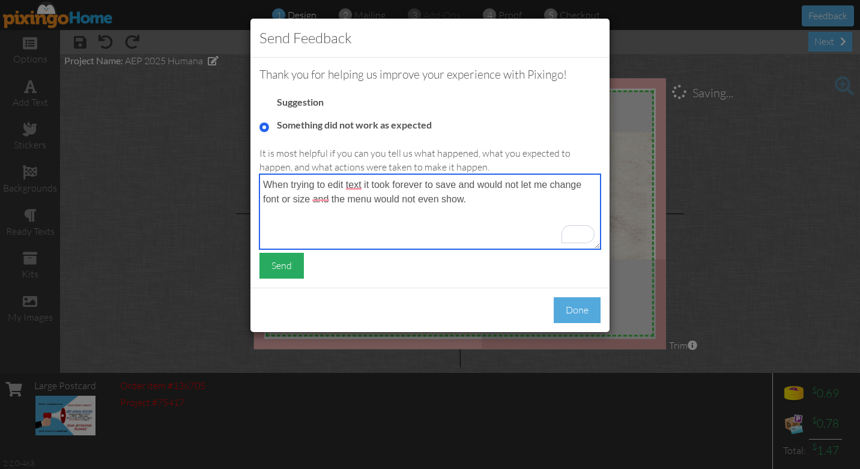
type textarea "When trying to edit text it took forever to save and would not let me change fo…"
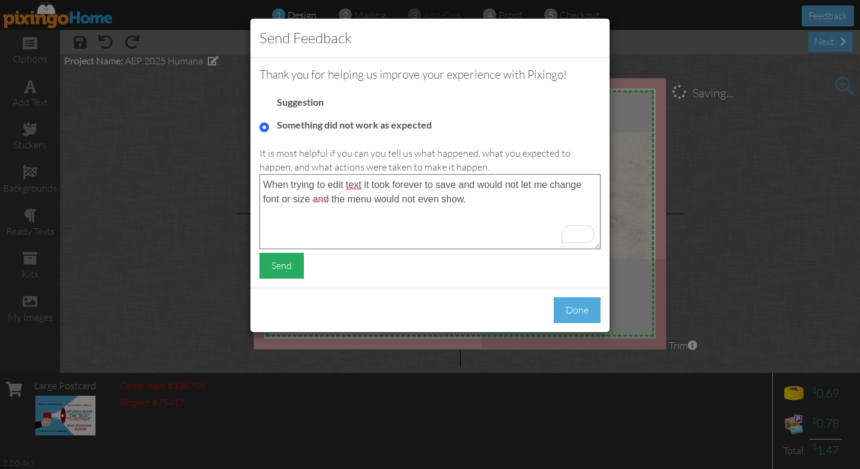
click at [285, 269] on div "Send" at bounding box center [281, 266] width 44 height 26
click at [182, 173] on div "Send Feedback Thank you for helping us improve your experience with Pixingo! Su…" at bounding box center [430, 234] width 860 height 469
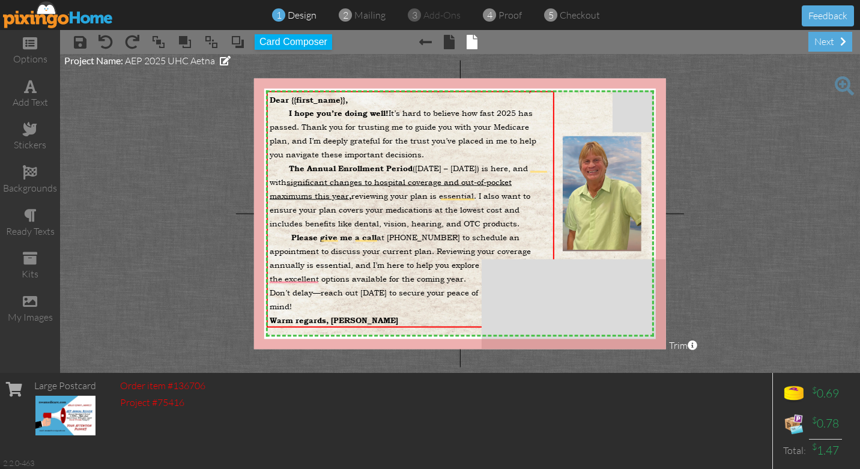
click at [48, 14] on img at bounding box center [58, 14] width 110 height 27
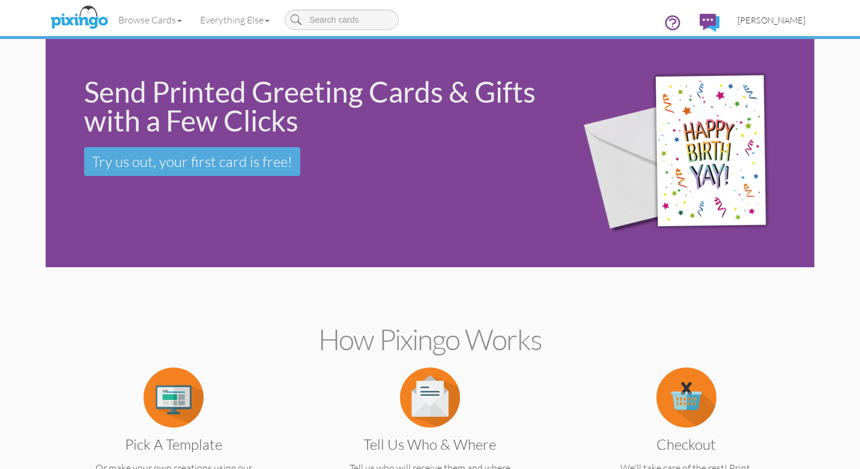
click at [780, 19] on span "Scott Widen" at bounding box center [771, 20] width 68 height 10
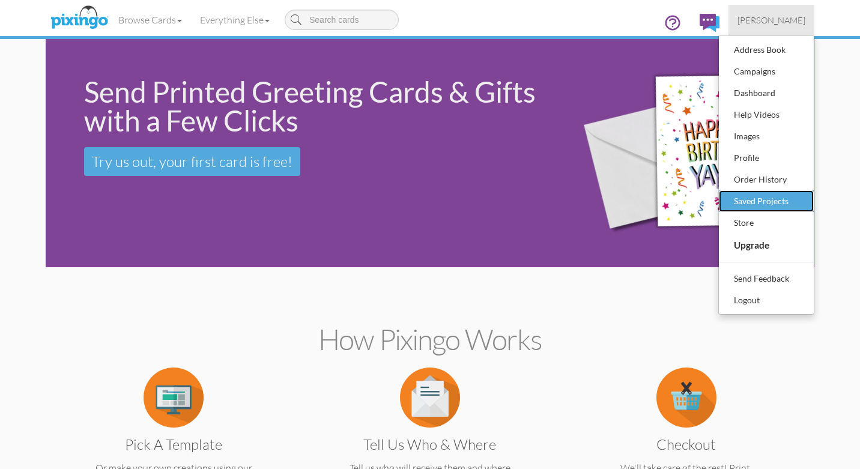
click at [759, 202] on div "Saved Projects" at bounding box center [766, 201] width 71 height 18
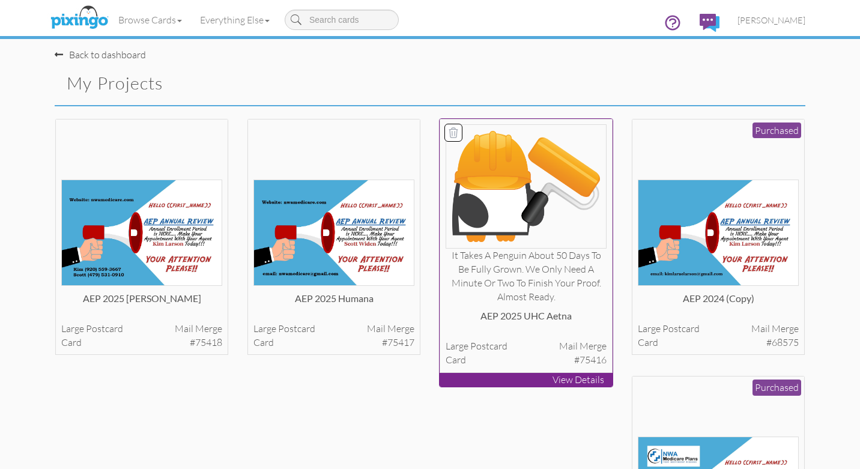
click at [534, 255] on div "It takes a penguin about 50 days to be fully grown. We only need a minute or tw…" at bounding box center [525, 276] width 161 height 55
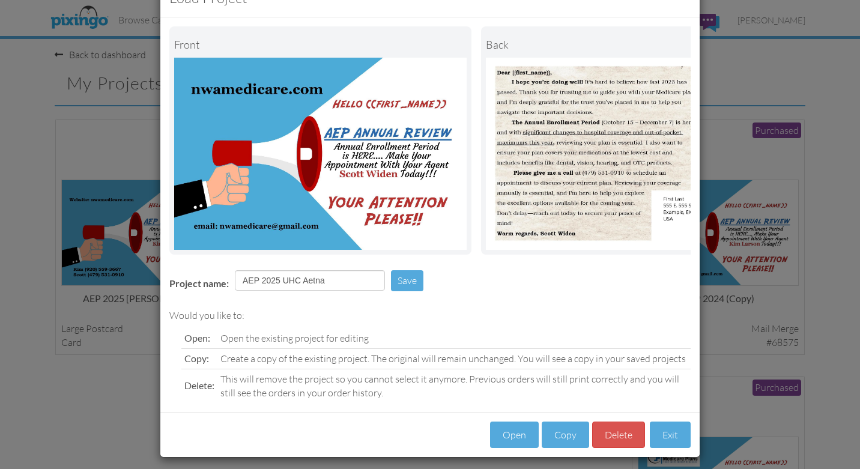
scroll to position [47, 0]
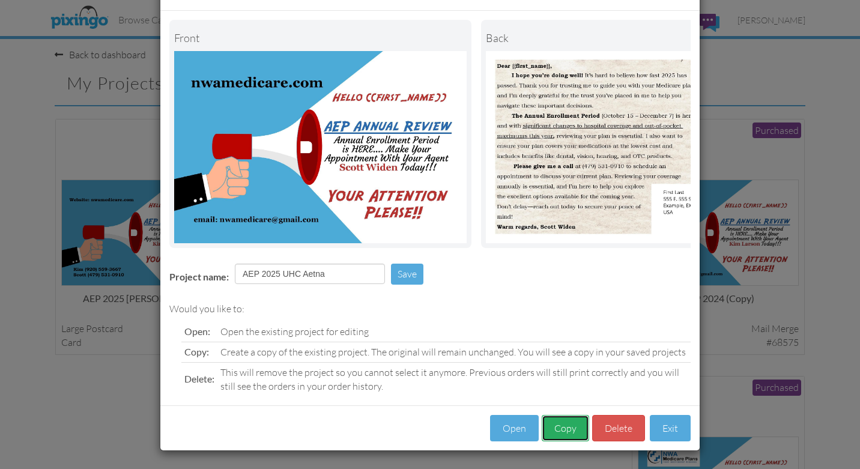
click at [567, 426] on button "Copy" at bounding box center [564, 428] width 47 height 27
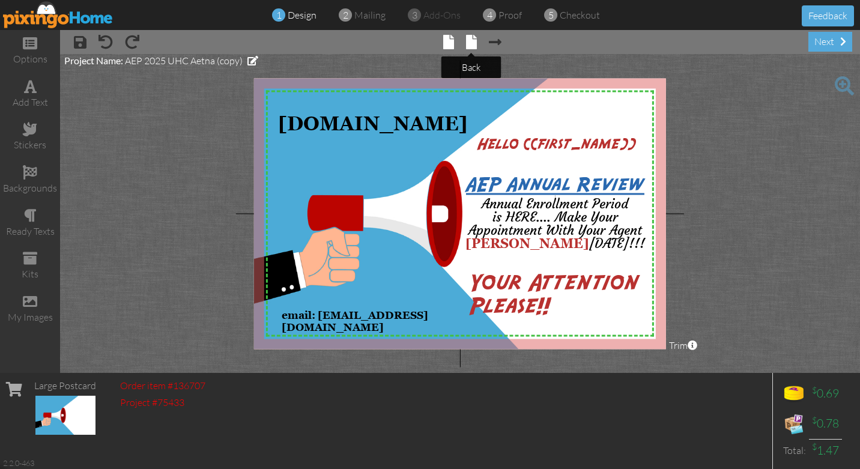
click at [468, 46] on span at bounding box center [471, 42] width 11 height 14
click at [474, 46] on span at bounding box center [471, 42] width 11 height 14
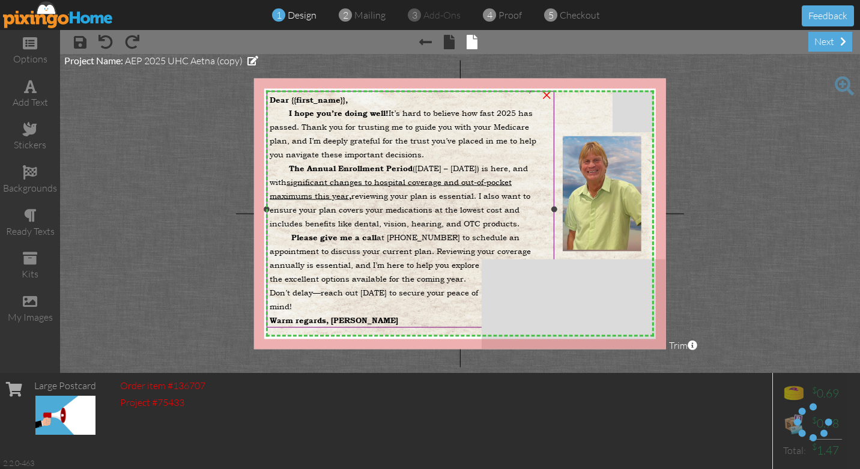
click at [367, 161] on div "The Annual Enrollment Period ([DATE] – [DATE]) is here, and with significant ch…" at bounding box center [410, 194] width 281 height 69
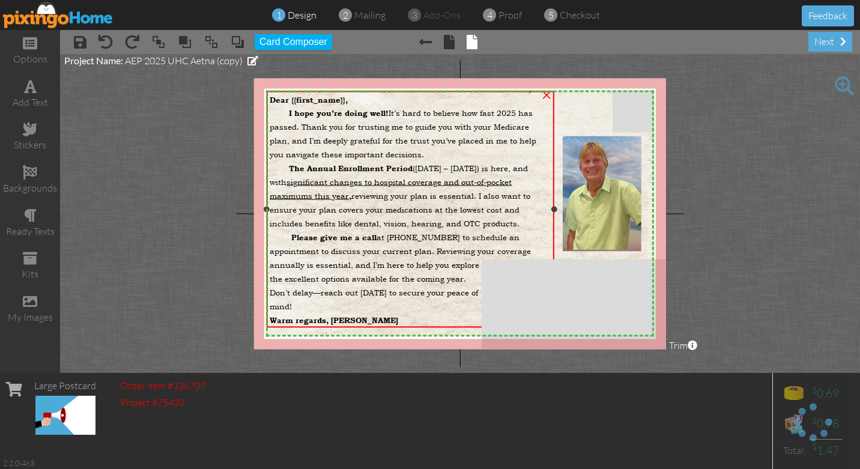
click at [278, 109] on span "I hope you’re doing well! It’s hard to believe how fast 2025 has passed. Thank …" at bounding box center [403, 133] width 267 height 52
click at [284, 113] on span "I hope you’re doing well! It’s hard to believe how fast 2025 has passed. Thank …" at bounding box center [403, 133] width 267 height 52
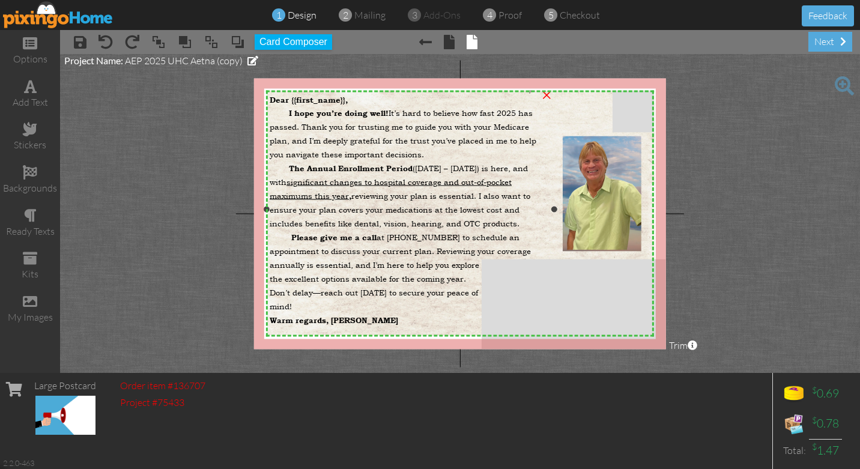
click at [270, 98] on span "Dear {{first_name}}," at bounding box center [309, 100] width 78 height 10
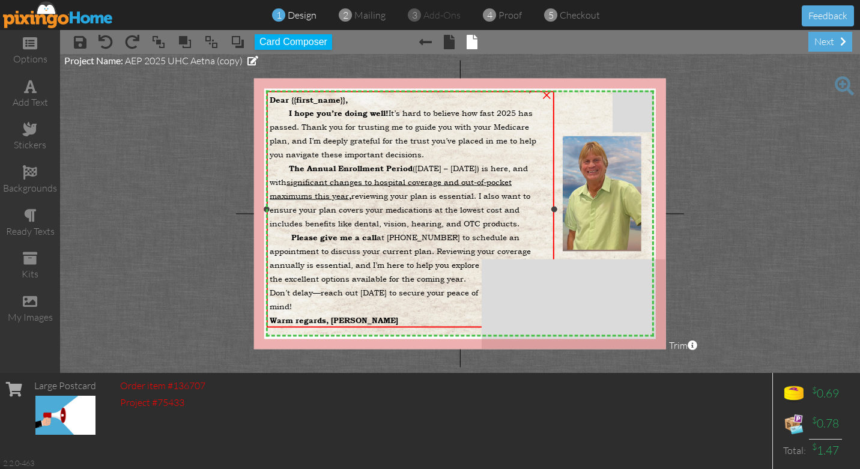
click at [372, 188] on div "The Annual Enrollment Period ([DATE] – [DATE]) is here, and with significant ch…" at bounding box center [410, 194] width 281 height 69
click at [416, 141] on span "I hope you’re doing well! It’s hard to believe how fast 2025 has passed. Thank …" at bounding box center [403, 133] width 267 height 52
click at [343, 139] on span "I hope you’re doing well! It’s hard to believe how fast 2025 has passed. Thank …" at bounding box center [403, 133] width 267 height 52
click at [273, 100] on span "Dear {{first_name}}," at bounding box center [309, 100] width 78 height 10
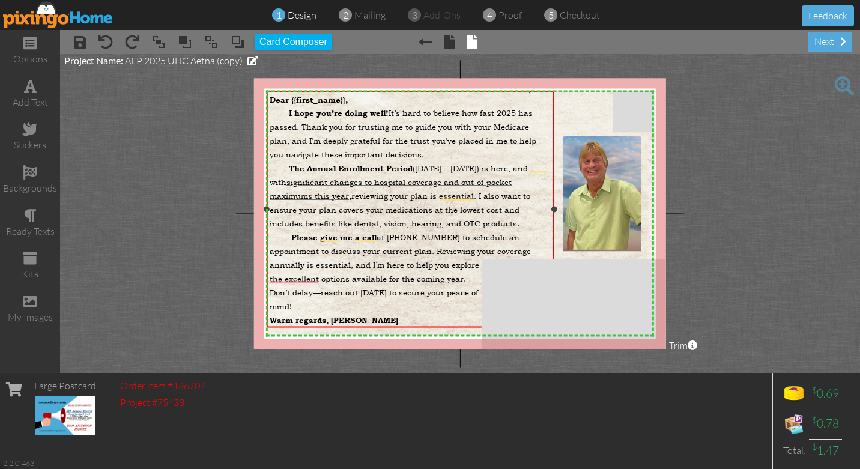
click at [356, 275] on span "the excellent options available for the coming year." at bounding box center [368, 278] width 196 height 11
click at [354, 152] on span "I hope you’re doing well! It’s hard to believe how fast 2025 has passed. Thank …" at bounding box center [403, 133] width 267 height 52
click at [405, 160] on div "The Annual Enrollment Period ([DATE] – [DATE]) is here, and with significant ch…" at bounding box center [410, 194] width 281 height 69
click at [164, 62] on span "AEP 2025 UHC Aetna (copy)" at bounding box center [184, 61] width 118 height 12
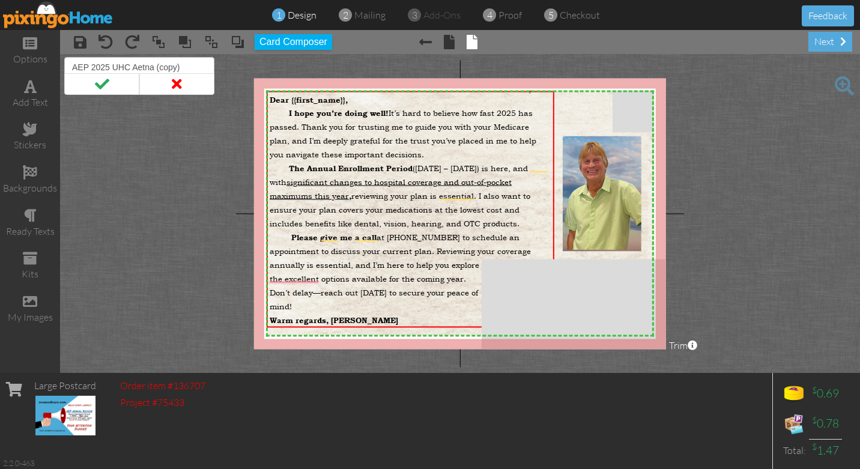
click at [142, 191] on project-studio-wrapper "X X X X X X X X X X X X X X X X X X X X X X X X X X X X X X X X X X X X X X X X…" at bounding box center [460, 213] width 800 height 319
click at [179, 84] on span at bounding box center [176, 84] width 75 height 22
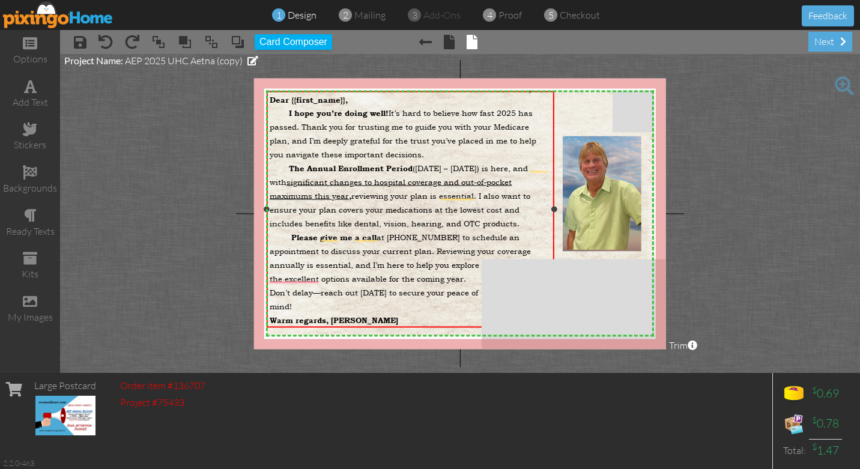
click at [326, 217] on span "The Annual Enrollment Period (October 15 – December 7) is here, and with signif…" at bounding box center [400, 196] width 261 height 66
click at [352, 226] on span "The Annual Enrollment Period (October 15 – December 7) is here, and with signif…" at bounding box center [400, 196] width 261 height 66
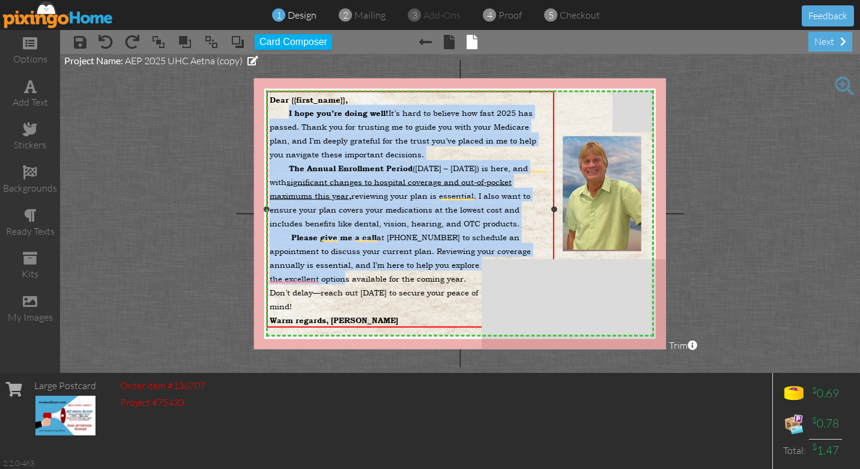
drag, startPoint x: 289, startPoint y: 113, endPoint x: 343, endPoint y: 278, distance: 172.9
click at [343, 278] on div "Dear {{first_name}}, I hope you’re doing well! It’s hard to believe how fast 20…" at bounding box center [410, 210] width 281 height 232
click at [343, 278] on span "the excellent options available for the coming year." at bounding box center [368, 278] width 196 height 11
click at [369, 193] on span "The Annual Enrollment Period (October 15 – December 7) is here, and with signif…" at bounding box center [400, 196] width 261 height 66
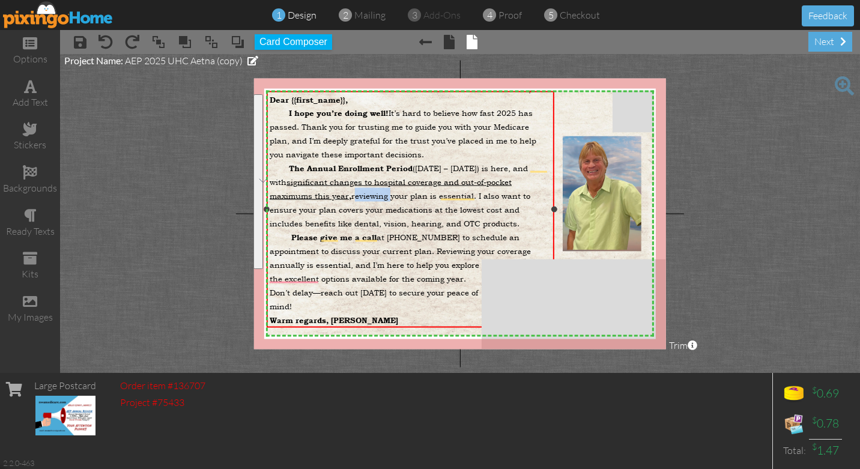
click at [369, 193] on span "The Annual Enrollment Period (October 15 – December 7) is here, and with signif…" at bounding box center [400, 196] width 261 height 66
click at [44, 13] on img at bounding box center [58, 14] width 110 height 27
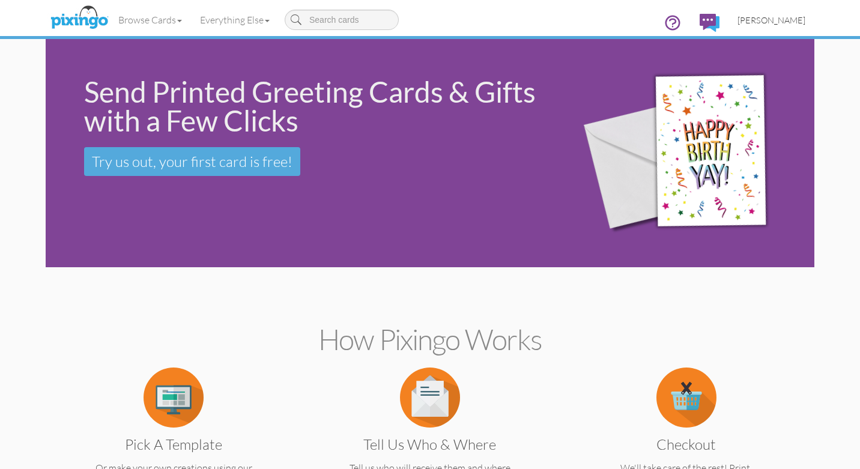
click at [788, 21] on span "[PERSON_NAME]" at bounding box center [771, 20] width 68 height 10
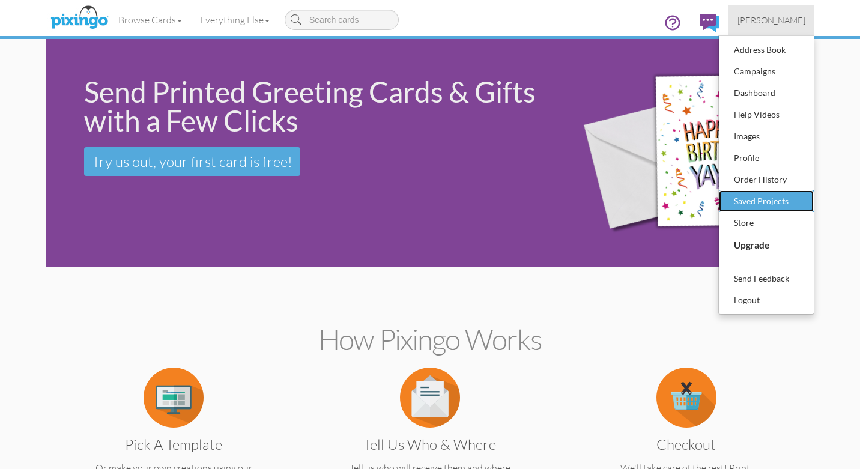
click at [765, 197] on div "Saved Projects" at bounding box center [766, 201] width 71 height 18
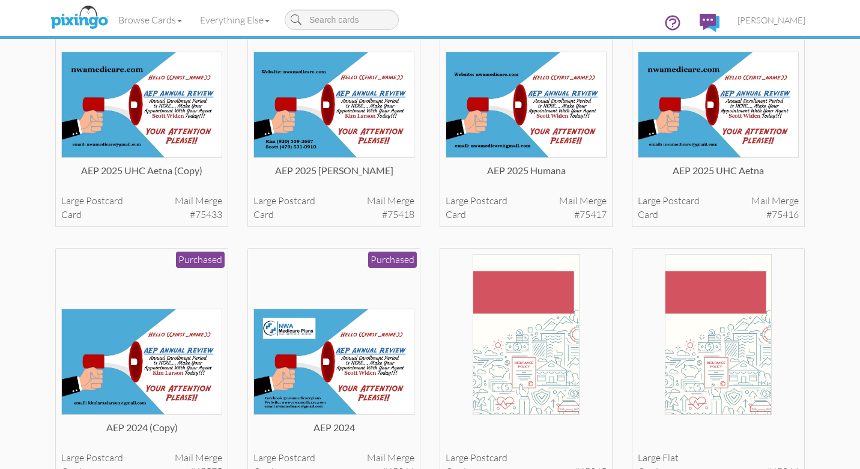
scroll to position [127, 0]
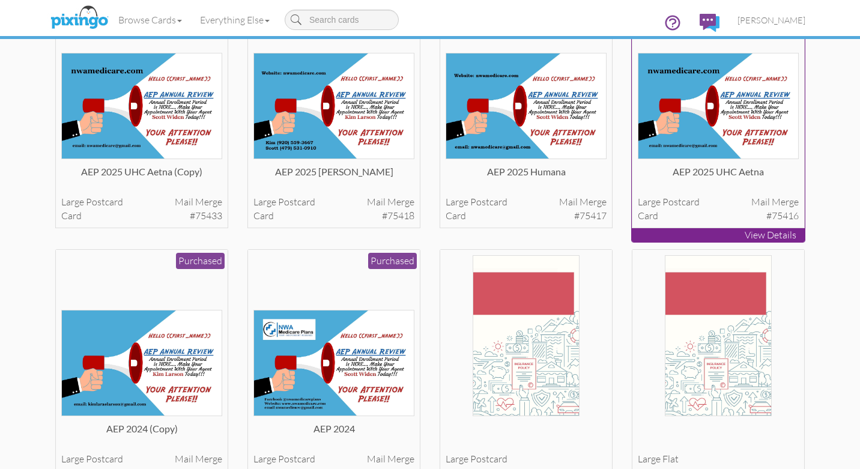
click at [700, 122] on img at bounding box center [718, 106] width 161 height 106
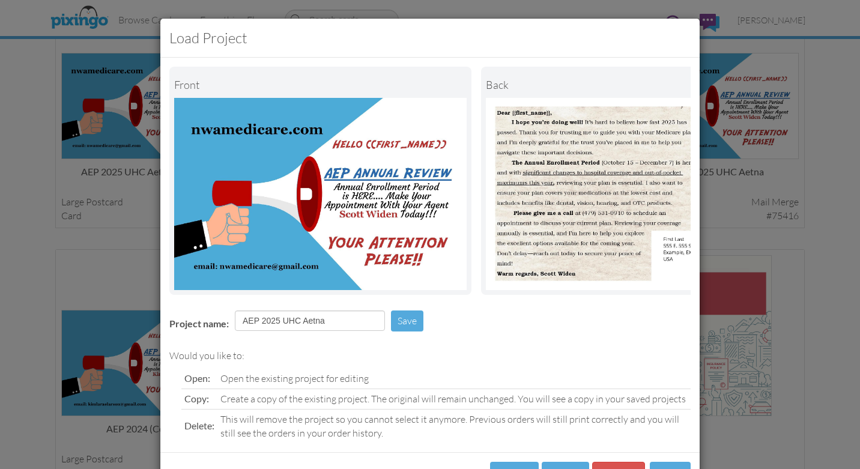
scroll to position [47, 0]
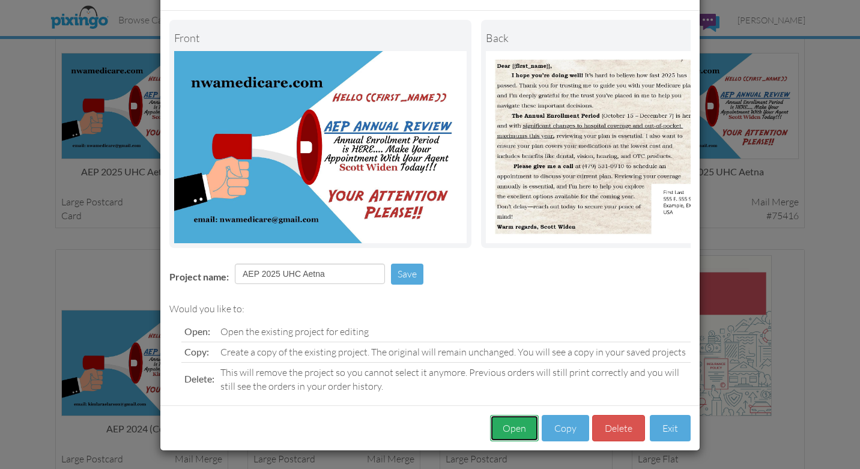
click at [516, 432] on button "Open" at bounding box center [514, 428] width 49 height 27
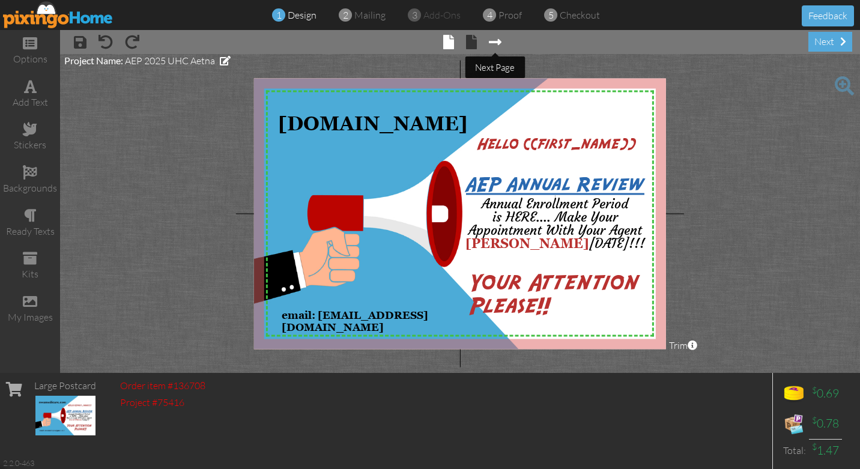
click at [497, 44] on span at bounding box center [495, 42] width 13 height 14
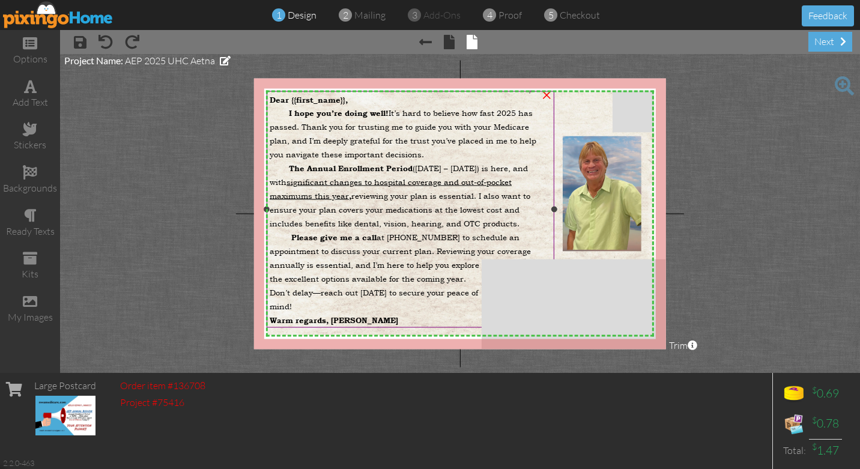
click at [376, 153] on span "I hope you’re doing well! It’s hard to believe how fast 2025 has passed. Thank …" at bounding box center [403, 133] width 267 height 52
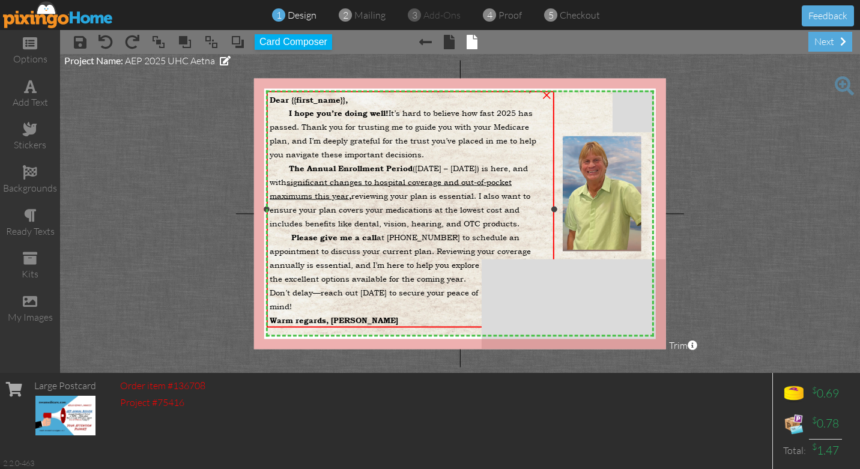
click at [341, 188] on div "The Annual Enrollment Period (October 15 – December 7) is here, and with signif…" at bounding box center [410, 194] width 281 height 69
click at [300, 16] on span "design" at bounding box center [302, 15] width 29 height 12
click at [323, 140] on span "I hope you’re doing well! It’s hard to believe how fast 2025 has passed. Thank …" at bounding box center [403, 133] width 267 height 52
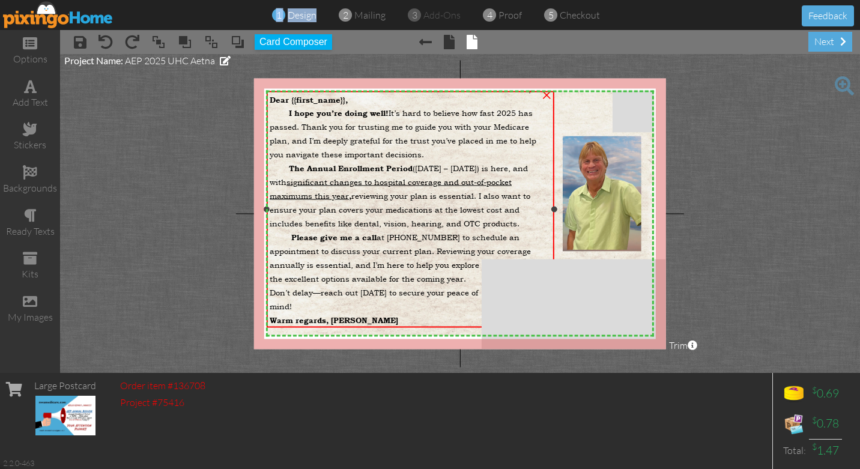
click at [303, 188] on div "The Annual Enrollment Period (October 15 – December 7) is here, and with signif…" at bounding box center [410, 194] width 281 height 69
click at [309, 178] on span "significant changes to hospital coverage and out-of-pocket maximums this year" at bounding box center [391, 188] width 242 height 25
drag, startPoint x: 289, startPoint y: 165, endPoint x: 517, endPoint y: 220, distance: 234.6
click at [517, 220] on div "The Annual Enrollment Period (October 15 – December 7) is here, and with signif…" at bounding box center [410, 194] width 281 height 69
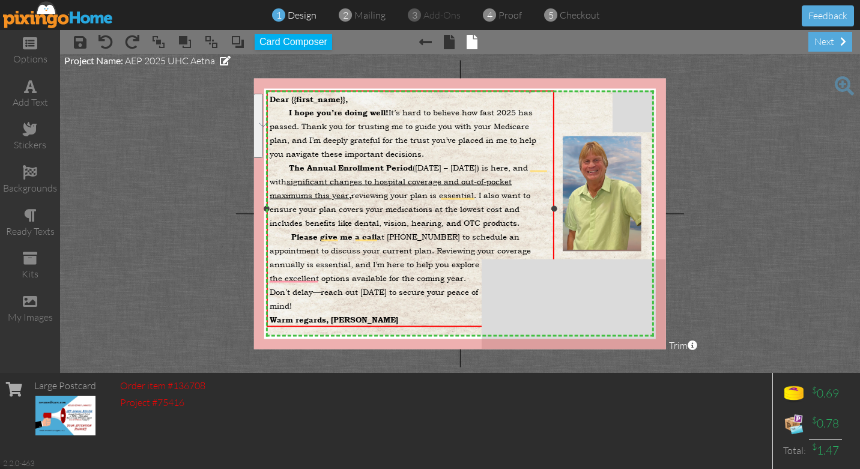
copy span "The Annual Enrollment Period (October 15 – December 7) is here, and with signif…"
click at [291, 166] on span "The" at bounding box center [297, 168] width 16 height 10
copy span "The Annual Enrollment Period (October 15 – December 7) is here, and with signif…"
click at [55, 18] on img at bounding box center [58, 14] width 110 height 27
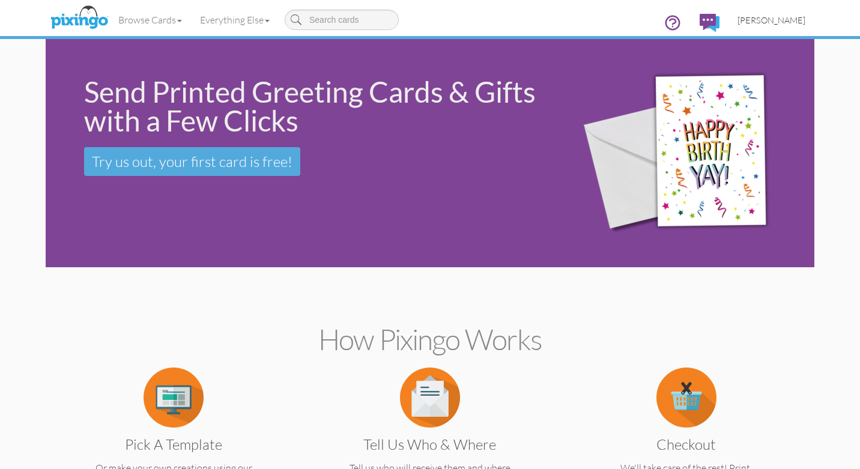
click at [790, 20] on span "[PERSON_NAME]" at bounding box center [771, 20] width 68 height 10
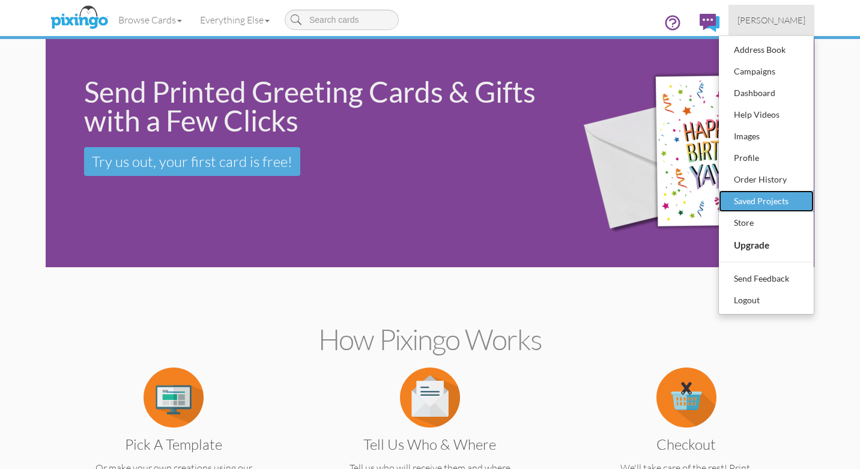
click at [762, 202] on div "Saved Projects" at bounding box center [766, 201] width 71 height 18
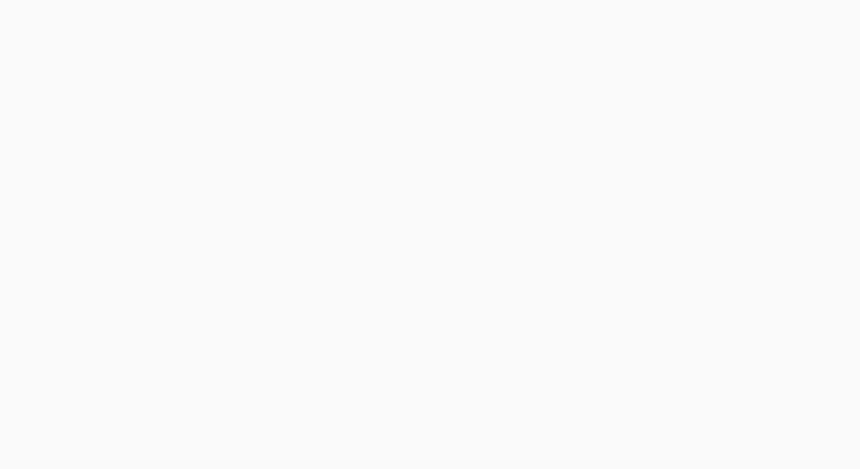
click at [396, 170] on body at bounding box center [430, 234] width 860 height 469
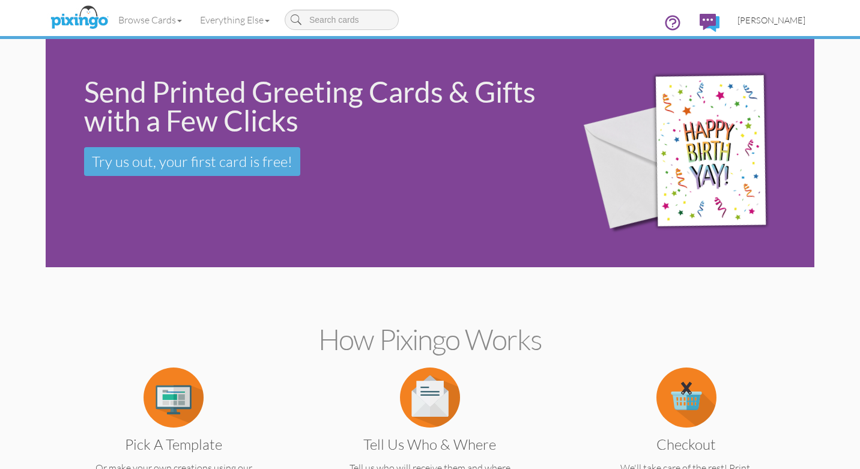
click at [779, 16] on span "[PERSON_NAME]" at bounding box center [771, 20] width 68 height 10
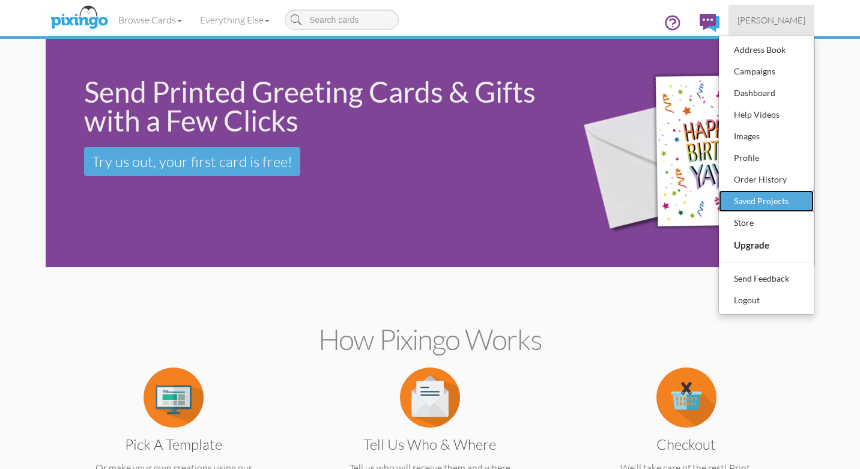
click at [755, 200] on div "Saved Projects" at bounding box center [766, 201] width 71 height 18
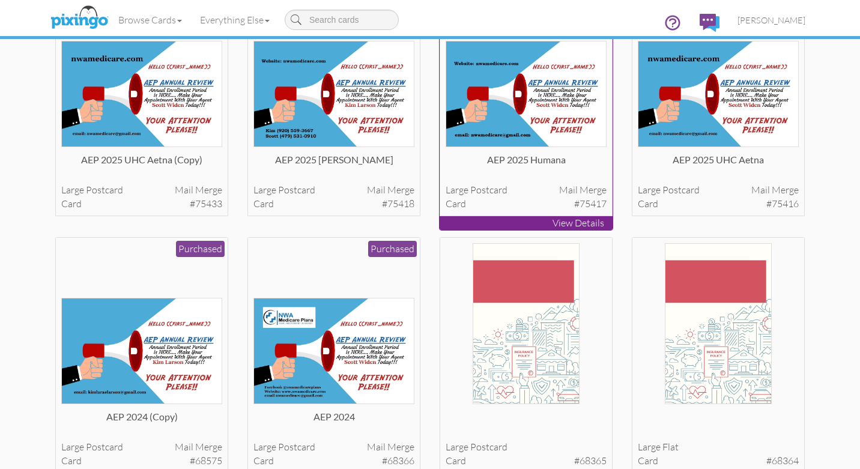
scroll to position [146, 0]
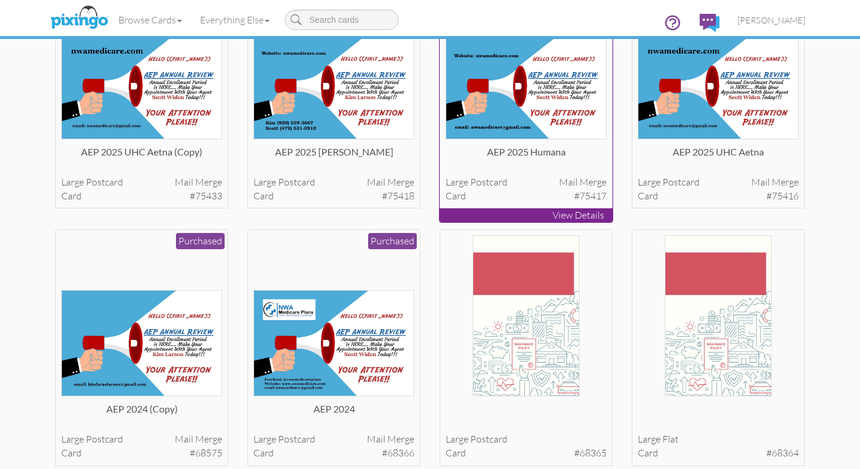
click at [550, 103] on img at bounding box center [525, 86] width 161 height 106
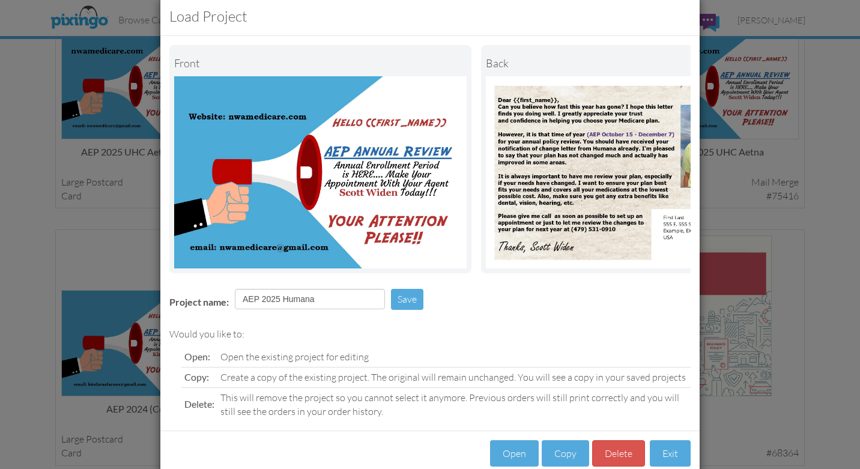
scroll to position [47, 0]
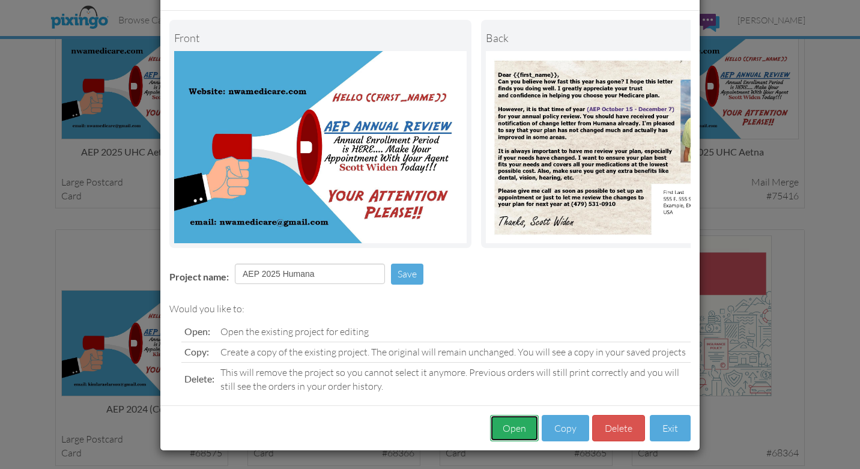
click at [516, 427] on button "Open" at bounding box center [514, 428] width 49 height 27
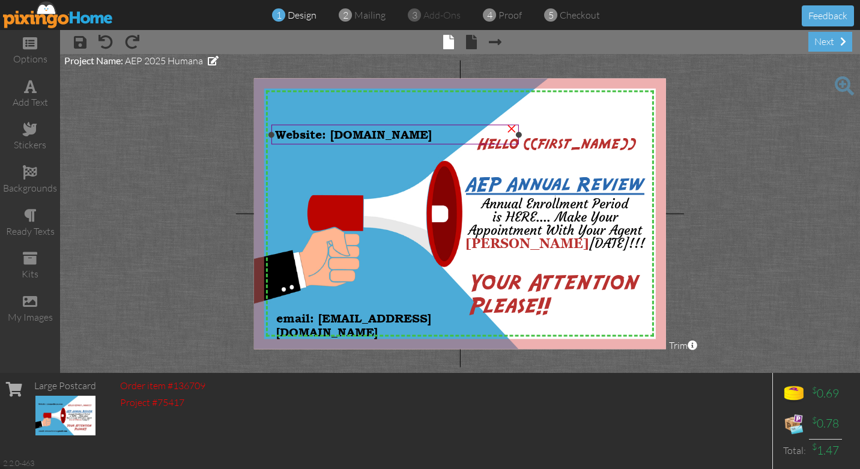
click at [360, 134] on span "Website: [DOMAIN_NAME]" at bounding box center [353, 135] width 157 height 14
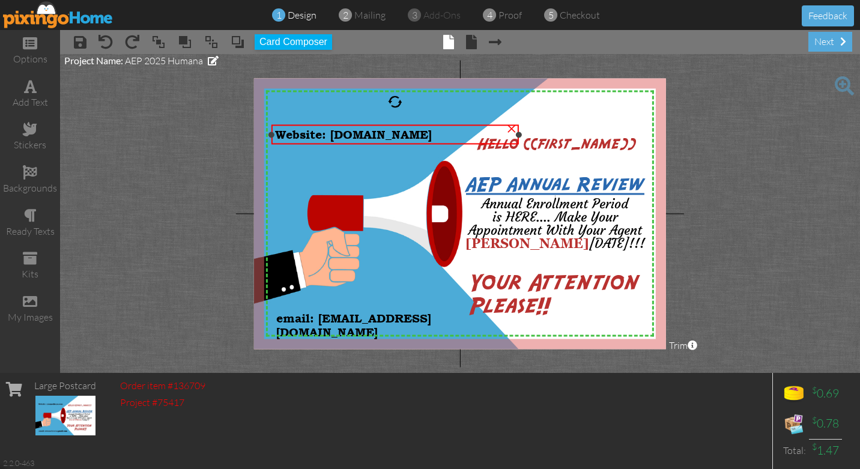
click at [334, 138] on span "Website: [DOMAIN_NAME]" at bounding box center [353, 135] width 157 height 14
click at [331, 131] on span "Website: [DOMAIN_NAME]" at bounding box center [353, 135] width 157 height 14
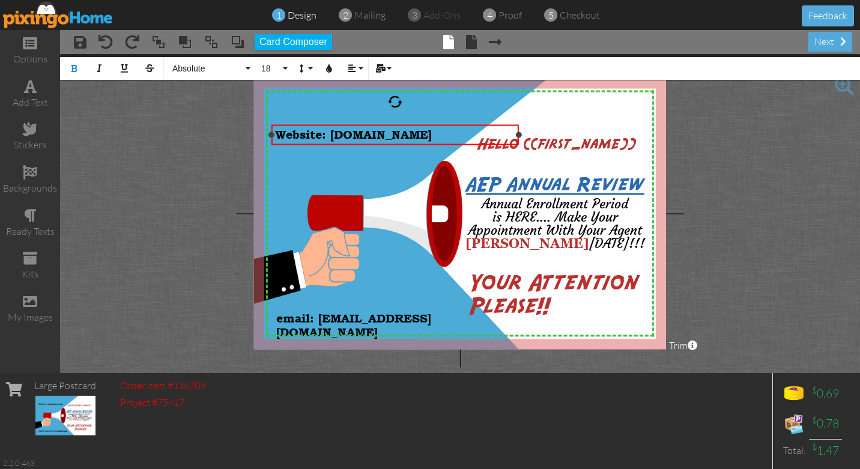
click at [330, 137] on span "Website: [DOMAIN_NAME]" at bounding box center [353, 135] width 157 height 14
drag, startPoint x: 388, startPoint y: 137, endPoint x: 276, endPoint y: 140, distance: 111.7
click at [276, 140] on div "[DOMAIN_NAME]" at bounding box center [395, 135] width 241 height 14
click at [287, 70] on button "18" at bounding box center [272, 68] width 35 height 23
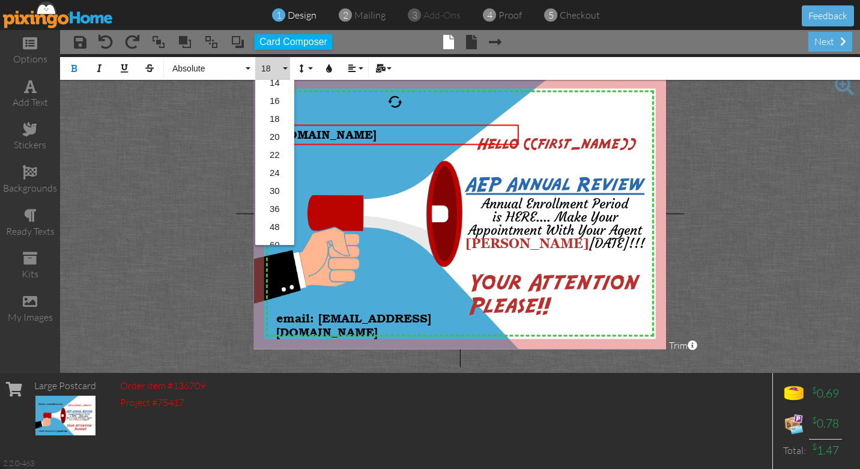
scroll to position [172, 0]
click at [277, 170] on link "30" at bounding box center [274, 169] width 39 height 18
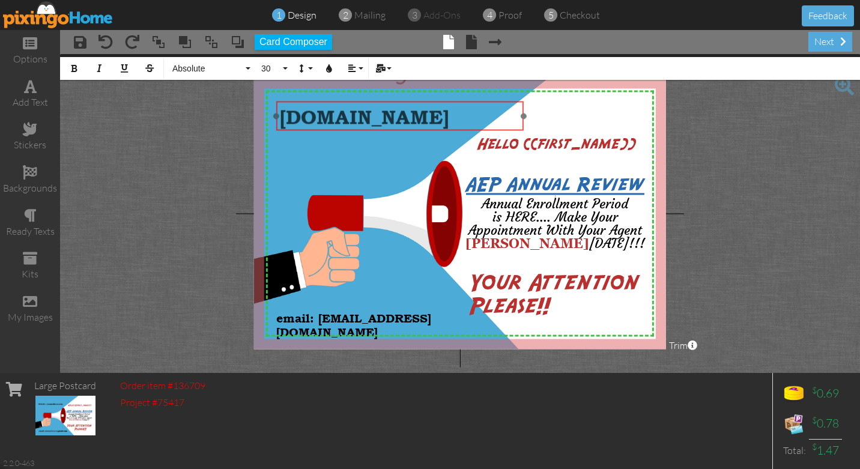
drag, startPoint x: 370, startPoint y: 122, endPoint x: 375, endPoint y: 99, distance: 23.9
click at [375, 99] on div at bounding box center [399, 115] width 253 height 35
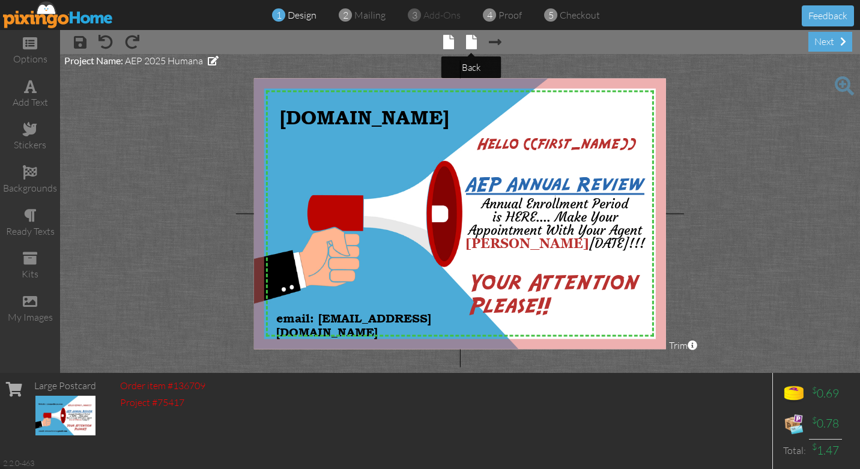
click at [472, 44] on span at bounding box center [471, 42] width 11 height 14
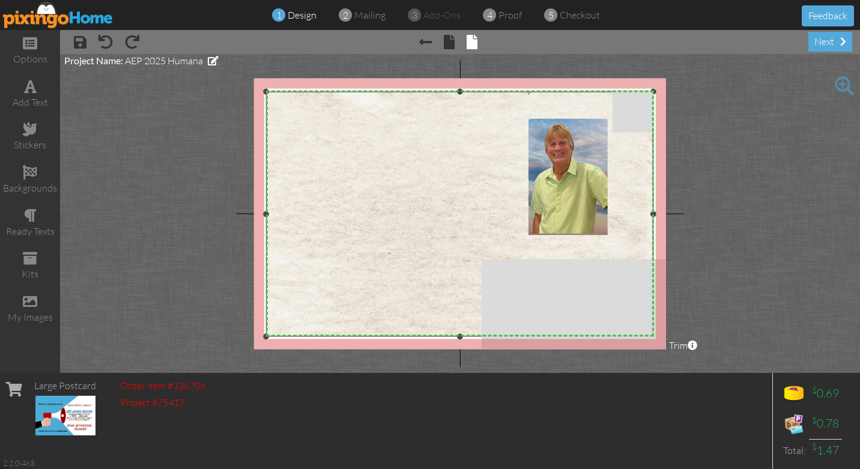
click at [399, 168] on img at bounding box center [460, 288] width 392 height 392
click at [164, 154] on project-studio-wrapper "X X X X X X X X X X X X X X X X X X X X X X X X X X X X X X X X X X X X X X X X…" at bounding box center [460, 213] width 800 height 319
click at [59, 17] on img at bounding box center [58, 14] width 110 height 27
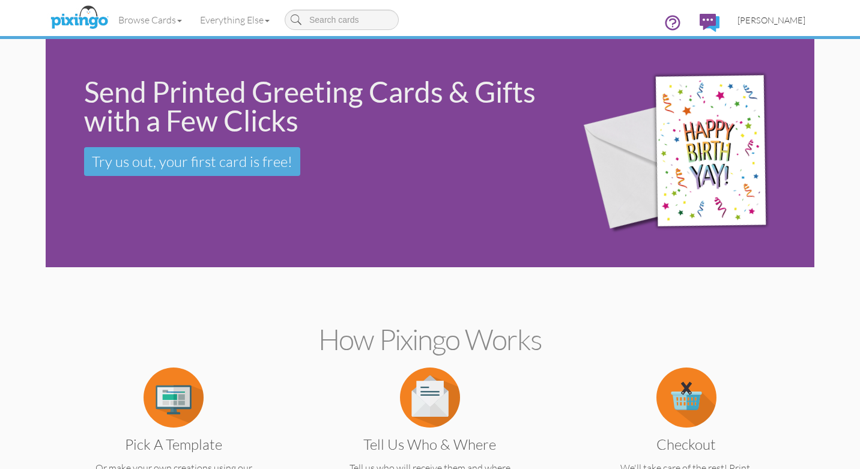
click at [782, 19] on span "[PERSON_NAME]" at bounding box center [771, 20] width 68 height 10
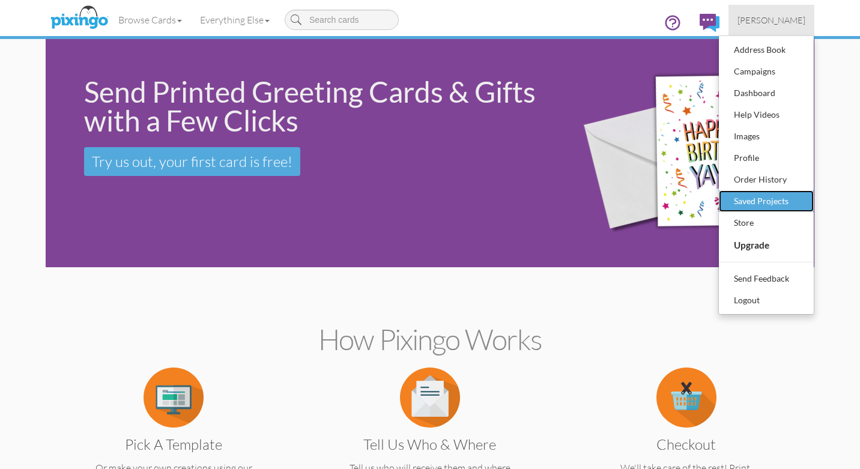
click at [761, 200] on div "Saved Projects" at bounding box center [766, 201] width 71 height 18
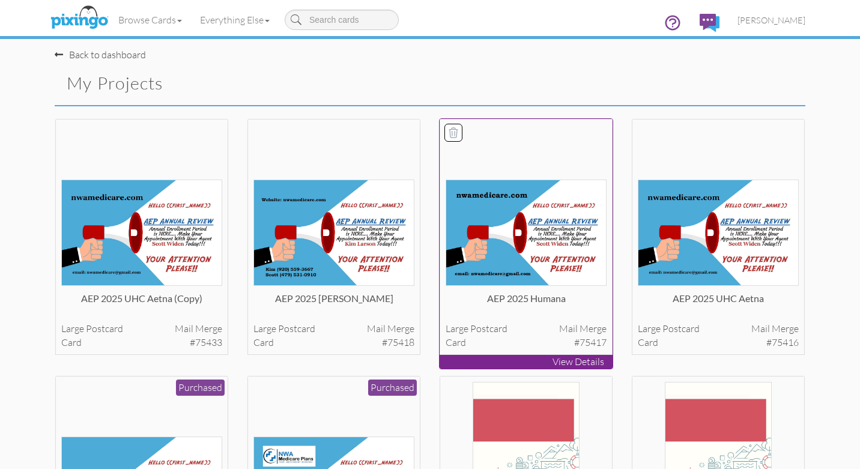
click at [512, 257] on img at bounding box center [525, 232] width 161 height 106
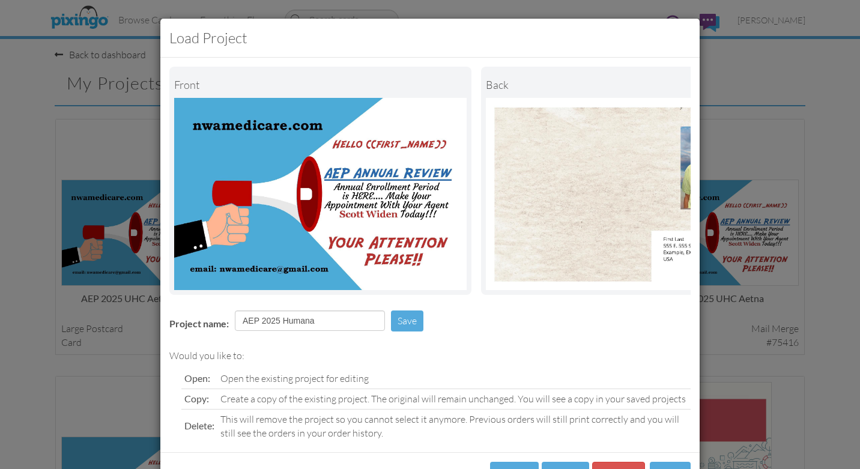
click at [37, 136] on div "Load Project Front back Project name: AEP 2025 Humana Save Would you like to: O…" at bounding box center [430, 234] width 860 height 469
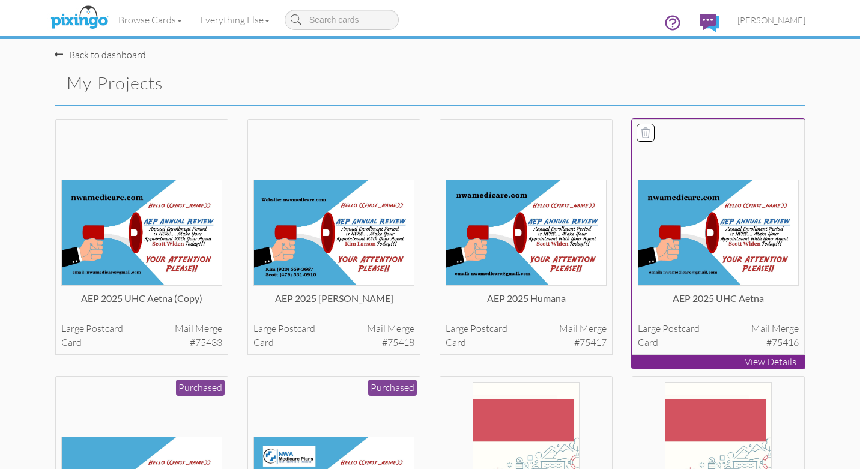
click at [694, 235] on img at bounding box center [718, 232] width 161 height 106
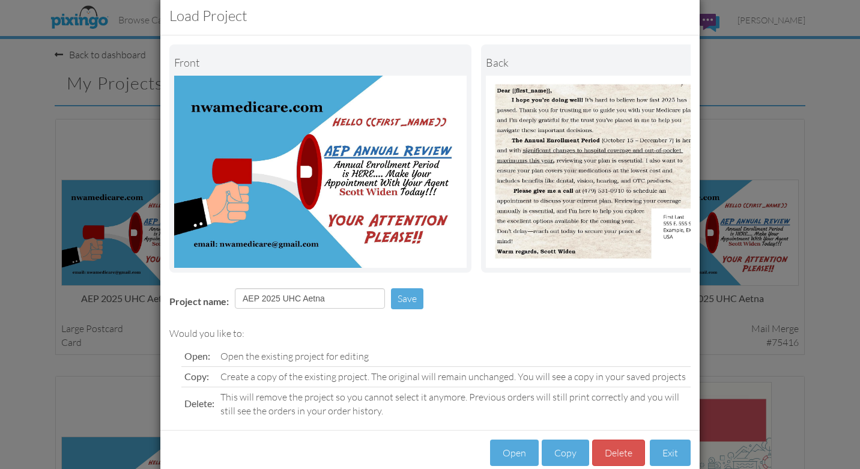
scroll to position [47, 0]
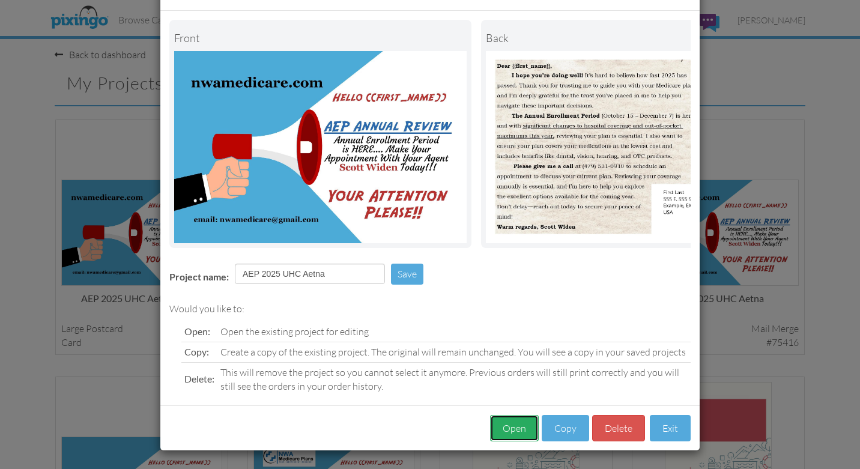
click at [513, 431] on button "Open" at bounding box center [514, 428] width 49 height 27
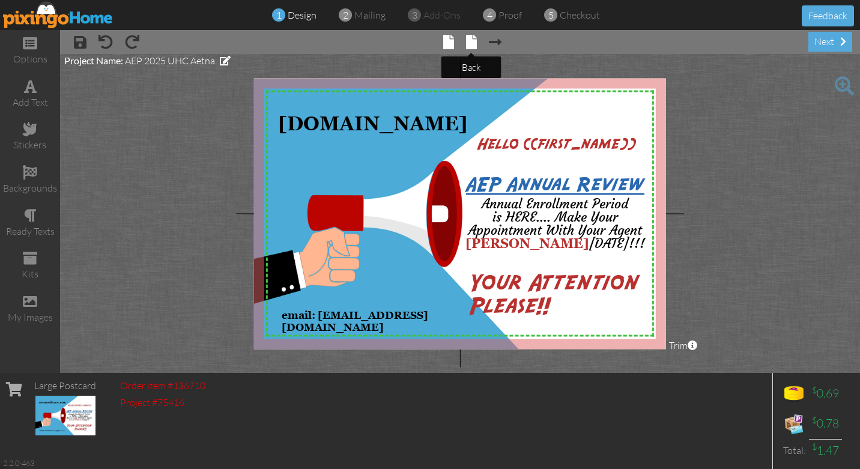
click at [473, 46] on span at bounding box center [471, 42] width 11 height 14
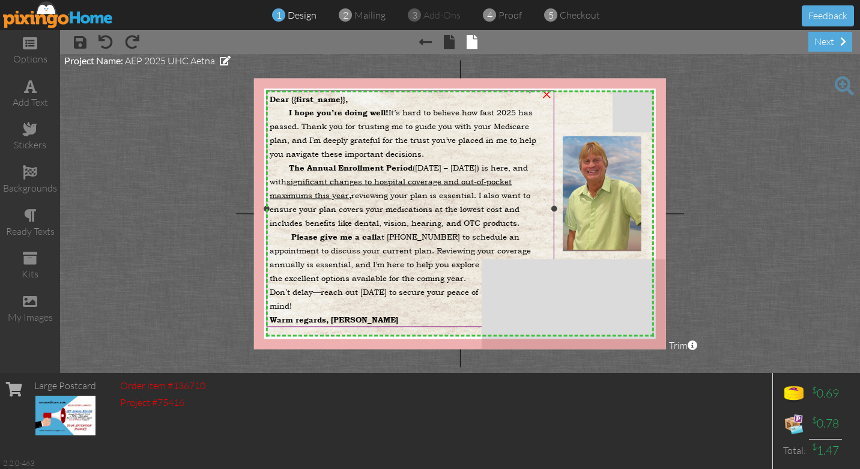
click at [276, 112] on span "I hope you’re doing well! It’s hard to believe how fast 2025 has passed. Thank …" at bounding box center [403, 133] width 267 height 52
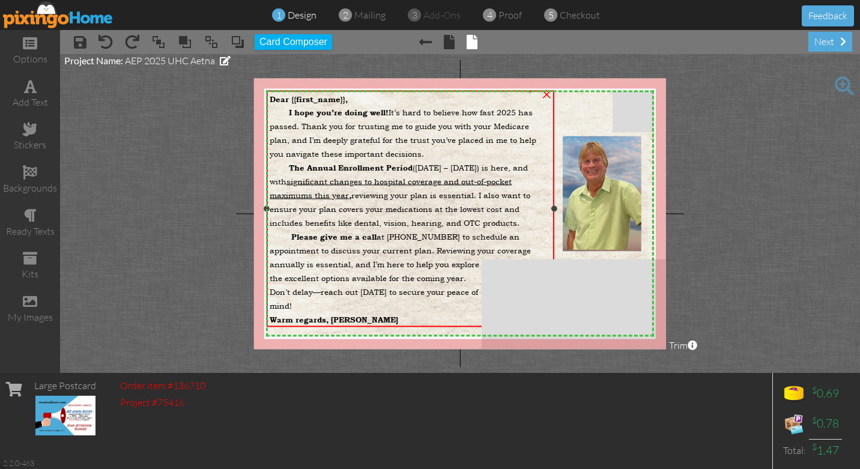
click at [325, 113] on span "you’re doing well!" at bounding box center [352, 112] width 72 height 10
click at [345, 157] on span "I hope you’re doing well! It’s hard to believe how fast 2025 has passed. Thank …" at bounding box center [403, 133] width 267 height 52
click at [328, 130] on div "I hope you’re doing well! It’s hard to believe how fast 2025 has passed. Thank …" at bounding box center [410, 131] width 281 height 55
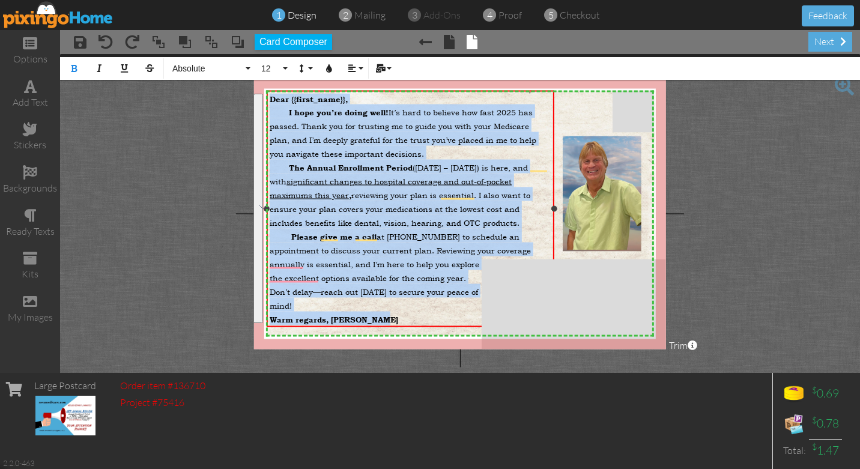
drag, startPoint x: 269, startPoint y: 98, endPoint x: 405, endPoint y: 324, distance: 263.3
click at [405, 324] on div "Dear {{first_name}}, I hope you’re doing well! It’s hard to believe how fast 20…" at bounding box center [411, 209] width 288 height 238
click at [247, 69] on button "Absolute" at bounding box center [209, 68] width 86 height 23
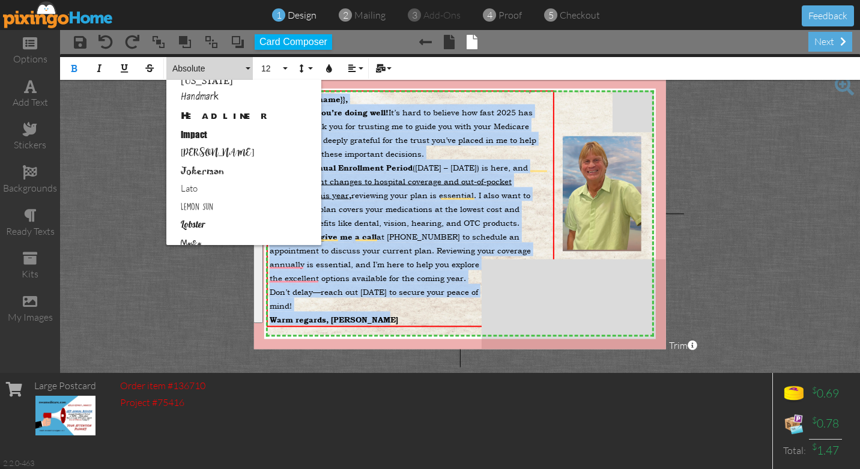
scroll to position [352, 0]
click at [203, 135] on link "Impact" at bounding box center [243, 133] width 155 height 18
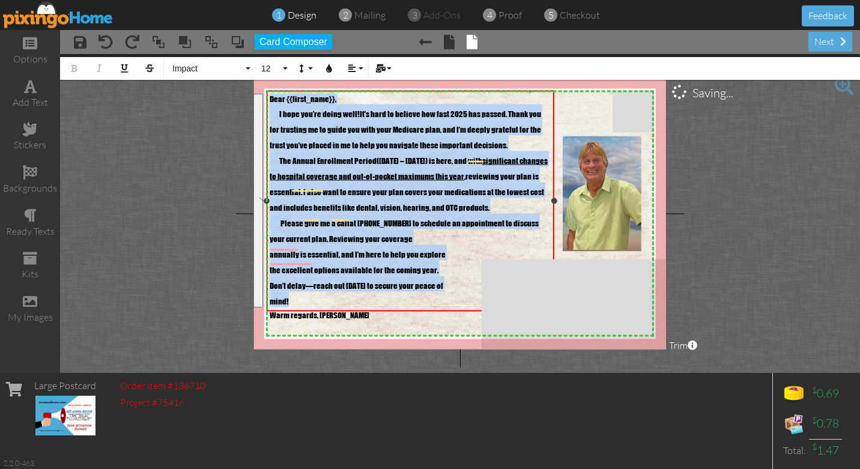
click at [361, 194] on span "The Annual Enrollment Period ([DATE] – [DATE]) is here, and with significant ch…" at bounding box center [409, 182] width 278 height 62
drag, startPoint x: 360, startPoint y: 301, endPoint x: 276, endPoint y: 95, distance: 222.9
click at [276, 95] on div "Dear {{first_name}}, I hope you’re doing well! It’s hard to believe how fast 20…" at bounding box center [410, 208] width 281 height 228
click at [247, 69] on button "Impact" at bounding box center [209, 68] width 86 height 23
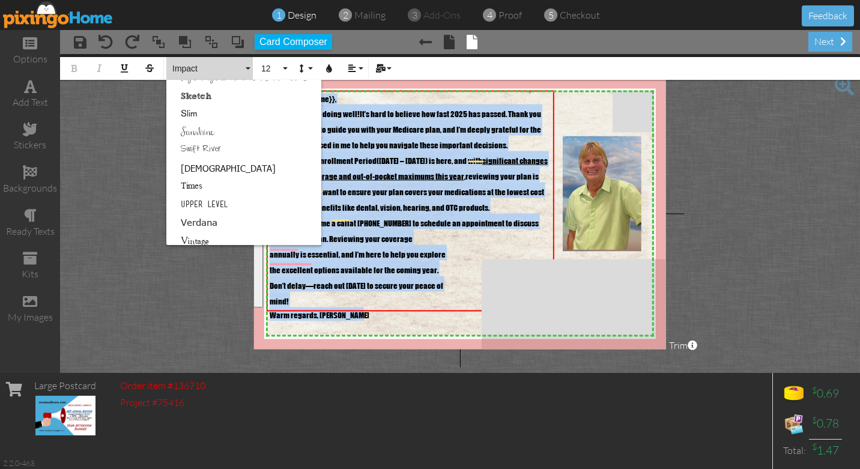
scroll to position [771, 0]
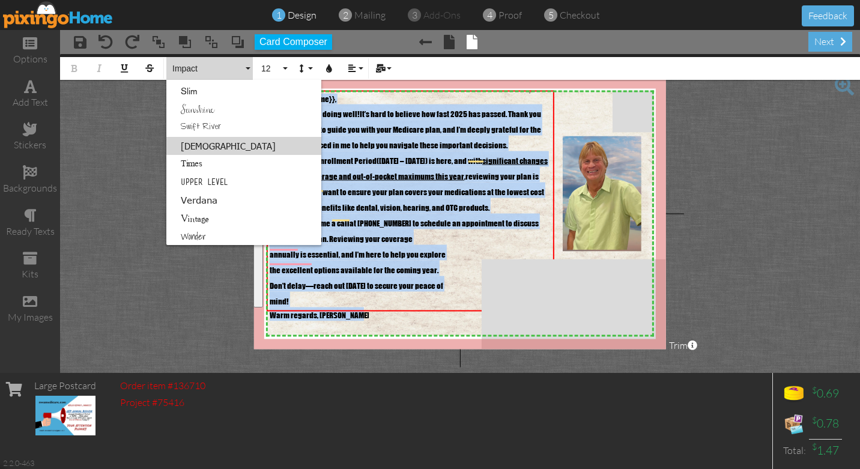
click at [203, 143] on link "[DEMOGRAPHIC_DATA]" at bounding box center [243, 146] width 155 height 18
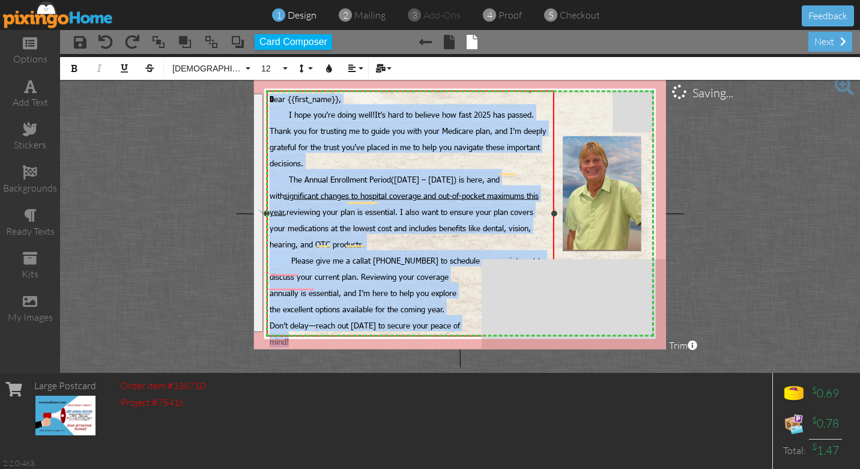
click at [354, 158] on div "I hope you’re doing well! It’s hard to believe how fast 2025 has passed. Thank …" at bounding box center [410, 136] width 281 height 65
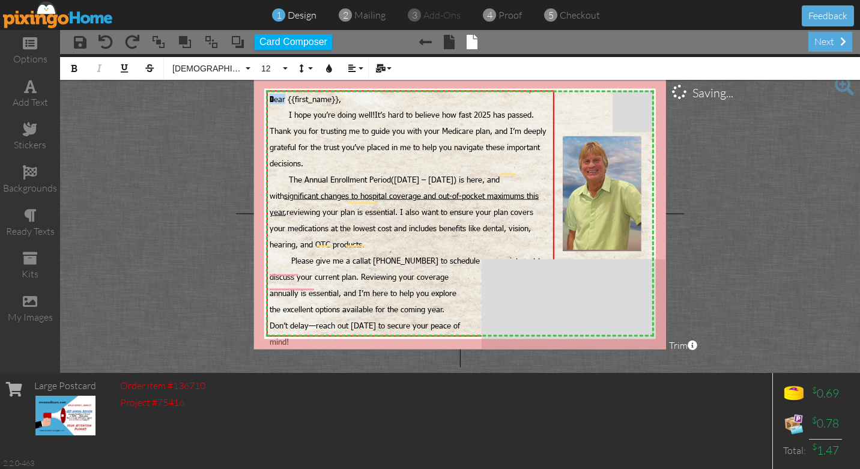
drag, startPoint x: 284, startPoint y: 100, endPoint x: 262, endPoint y: 100, distance: 21.6
click at [262, 100] on div "X X X X X X X X X X X X X X X X X X X X X X X X X X X X X X X X X X X X X X X X…" at bounding box center [460, 213] width 412 height 271
click at [281, 104] on span "I hope you’re doing well! It’s hard to believe how fast 2025 has passed. Thank …" at bounding box center [408, 136] width 277 height 64
drag, startPoint x: 285, startPoint y: 98, endPoint x: 276, endPoint y: 99, distance: 9.6
click at [276, 99] on span "ear {{first_name}}," at bounding box center [307, 99] width 67 height 10
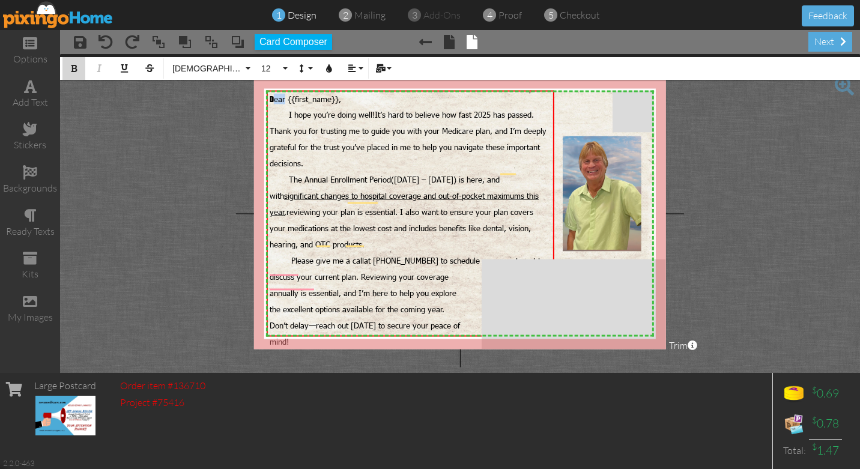
click at [73, 70] on icon "button" at bounding box center [74, 68] width 8 height 8
drag, startPoint x: 287, startPoint y: 98, endPoint x: 265, endPoint y: 97, distance: 22.3
click at [267, 99] on div "D ear {{first_name}}, I hope you’re doing well! It’s hard to believe how fast 2…" at bounding box center [411, 213] width 288 height 246
click at [268, 152] on div "D ear {{first_name}}, I hope you’re doing well! It’s hard to believe how fast 2…" at bounding box center [411, 227] width 288 height 274
click at [285, 99] on span "ear {{first_name}}," at bounding box center [306, 99] width 65 height 10
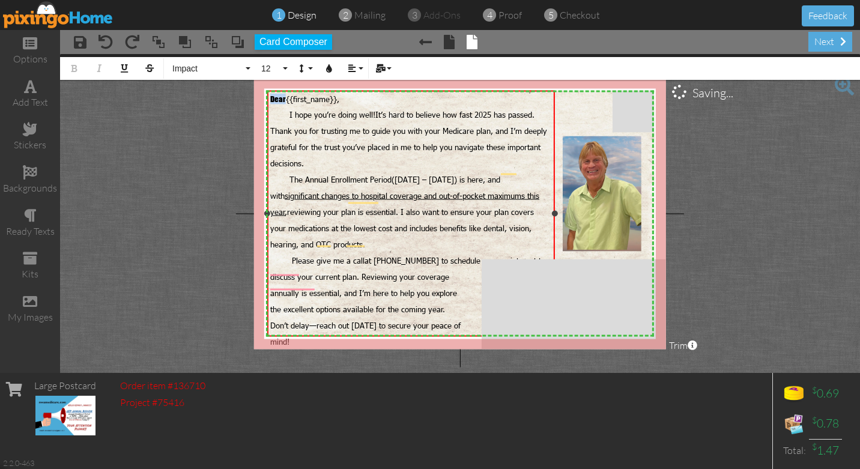
drag, startPoint x: 286, startPoint y: 98, endPoint x: 266, endPoint y: 100, distance: 20.0
click at [267, 100] on div "Dear {{first_name}}, I hope you’re doing well! It’s hard to believe how fast 20…" at bounding box center [411, 213] width 288 height 246
click at [336, 124] on span "I hope you’re doing well! It’s hard to believe how fast 2025 has passed. Thank …" at bounding box center [408, 139] width 277 height 58
click at [286, 98] on span "{{first_name}}," at bounding box center [312, 99] width 53 height 10
click at [74, 69] on icon "button" at bounding box center [74, 68] width 8 height 8
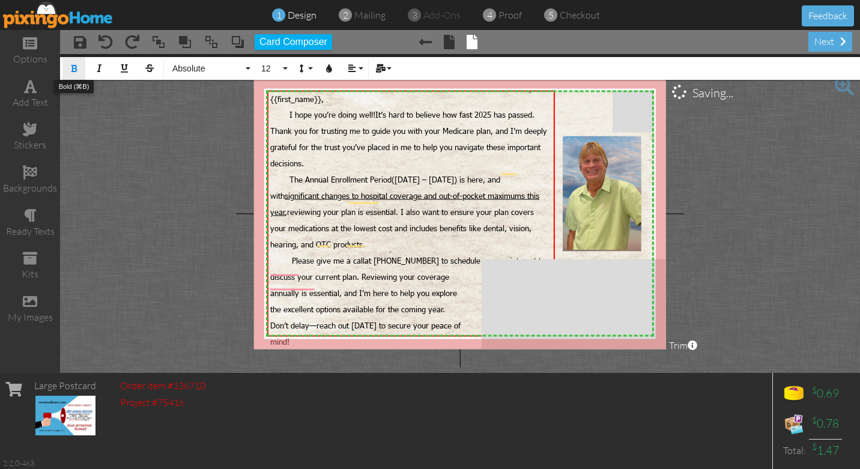
click at [73, 63] on button "Bold" at bounding box center [73, 68] width 23 height 23
drag, startPoint x: 289, startPoint y: 112, endPoint x: 373, endPoint y: 112, distance: 83.4
click at [373, 112] on span "I hope you’re doing well! It’s hard to believe how fast 2025 has passed. Thank …" at bounding box center [408, 139] width 277 height 58
click at [73, 67] on icon "button" at bounding box center [74, 68] width 8 height 8
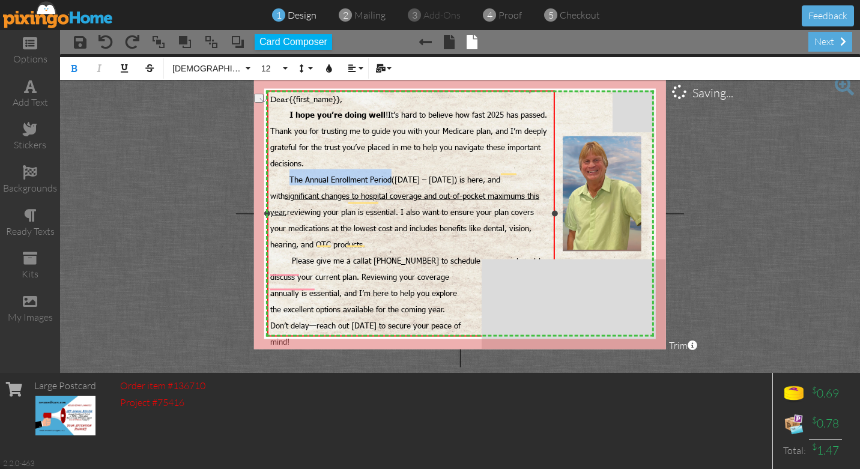
drag, startPoint x: 289, startPoint y: 170, endPoint x: 393, endPoint y: 170, distance: 104.4
click at [393, 175] on span "The Annual Enrollment Period (October 15 – December 7) is here, and with signif…" at bounding box center [404, 212] width 269 height 74
click at [76, 62] on button "Bold" at bounding box center [73, 68] width 23 height 23
click at [286, 175] on span "The Annual Enrollment Period (October 15 – December 7) is here, and with signif…" at bounding box center [404, 212] width 269 height 74
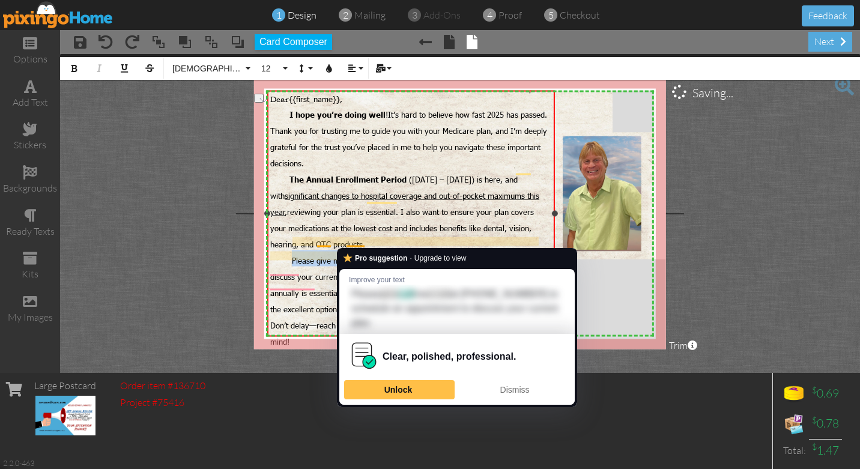
drag, startPoint x: 292, startPoint y: 243, endPoint x: 356, endPoint y: 242, distance: 64.2
click at [356, 256] on span "Please give me a call at (479) 531-0910 to schedule an appointment to discuss y…" at bounding box center [407, 269] width 275 height 26
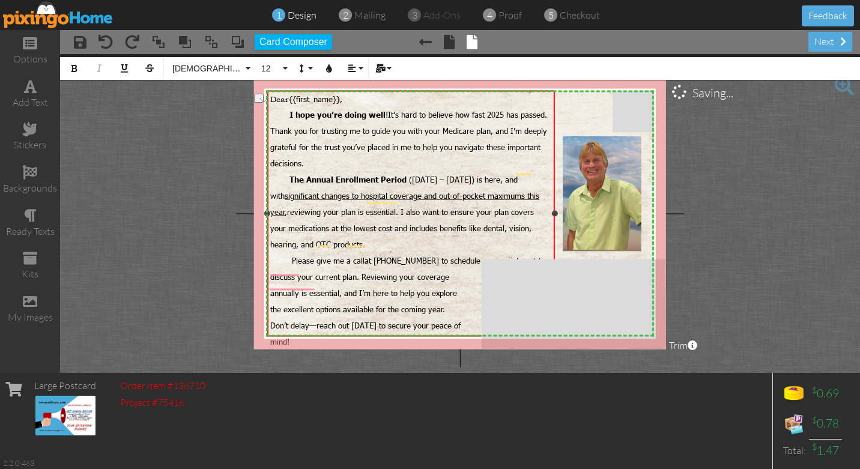
click at [364, 256] on span "give me a call" at bounding box center [340, 261] width 48 height 10
drag, startPoint x: 365, startPoint y: 241, endPoint x: 290, endPoint y: 245, distance: 75.1
click at [290, 256] on span "Please give me a call at (479) 531-0910 to schedule an appointment to discuss y…" at bounding box center [407, 269] width 275 height 26
click at [70, 74] on button "Bold" at bounding box center [73, 68] width 23 height 23
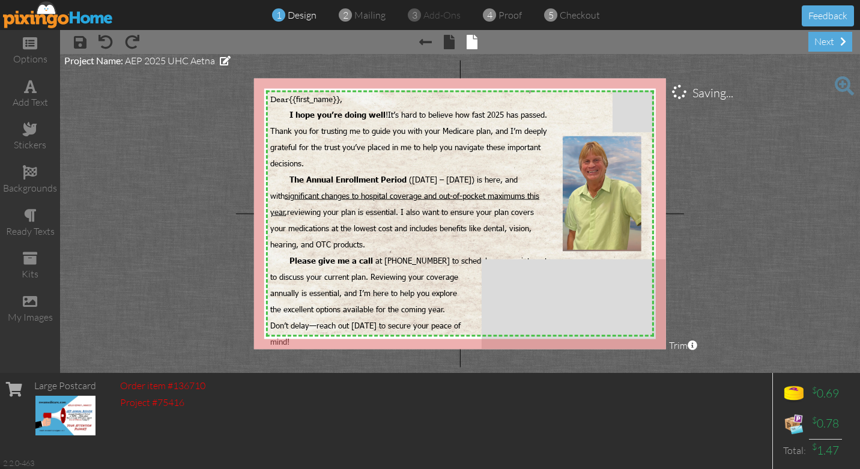
click at [176, 215] on project-studio-wrapper "X X X X X X X X X X X X X X X X X X X X X X X X X X X X X X X X X X X X X X X X…" at bounding box center [460, 213] width 800 height 319
click at [366, 348] on div "Warm regards, [PERSON_NAME]" at bounding box center [410, 355] width 281 height 14
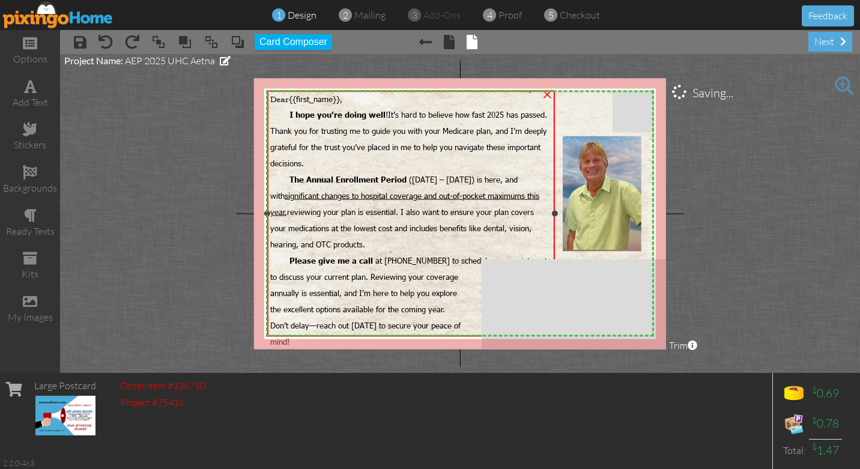
click at [377, 348] on div "Warm regards, [PERSON_NAME]" at bounding box center [410, 355] width 281 height 14
click at [360, 304] on span "the excellent options available for the coming year." at bounding box center [357, 309] width 175 height 10
click at [363, 331] on div "mind!" at bounding box center [410, 339] width 281 height 16
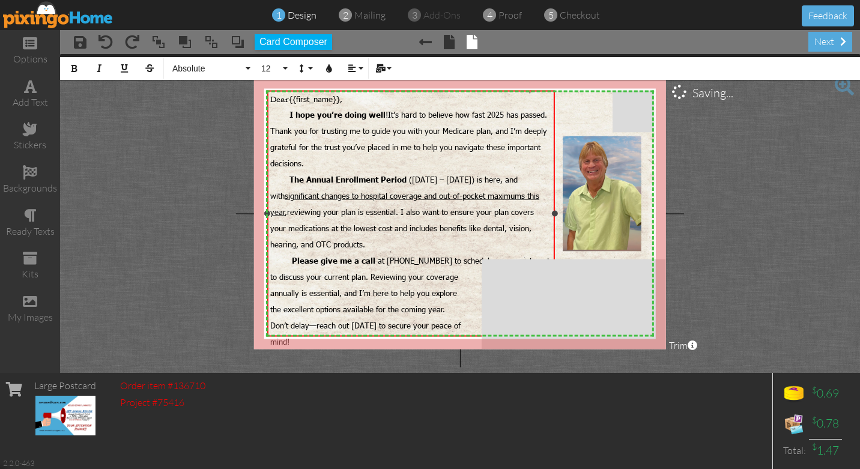
click at [363, 331] on div "mind!" at bounding box center [410, 339] width 281 height 16
drag, startPoint x: 363, startPoint y: 330, endPoint x: 297, endPoint y: 330, distance: 66.6
click at [297, 351] on span "Warm regards, [PERSON_NAME]" at bounding box center [326, 356] width 113 height 10
drag, startPoint x: 270, startPoint y: 327, endPoint x: 366, endPoint y: 319, distance: 97.0
click at [366, 348] on div "Warm regards, [PERSON_NAME]" at bounding box center [410, 355] width 281 height 14
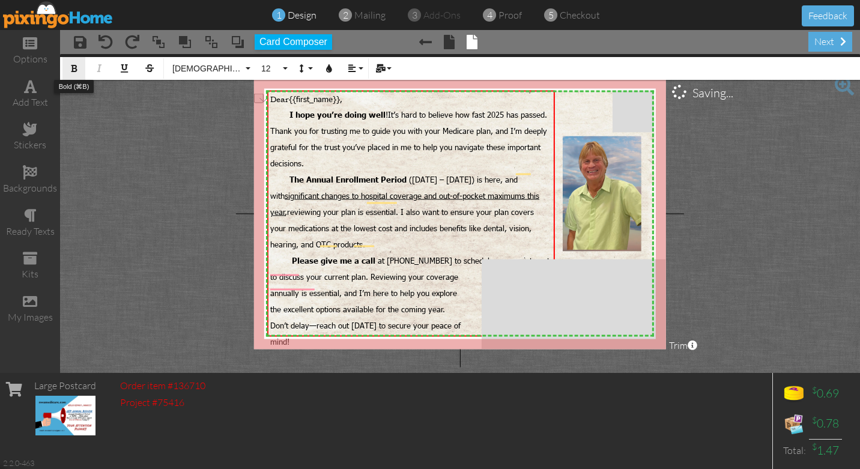
click at [71, 73] on button "Bold" at bounding box center [73, 68] width 23 height 23
click at [315, 304] on span "the excellent options available for the coming year." at bounding box center [357, 309] width 175 height 10
click at [371, 304] on span "the best options available for the coming year." at bounding box center [349, 309] width 159 height 10
drag, startPoint x: 347, startPoint y: 98, endPoint x: 268, endPoint y: 100, distance: 79.2
click at [268, 100] on div "Dear {{first_name}}, I hope you’re doing well ! It’s hard to believe how fast 2…" at bounding box center [411, 227] width 288 height 274
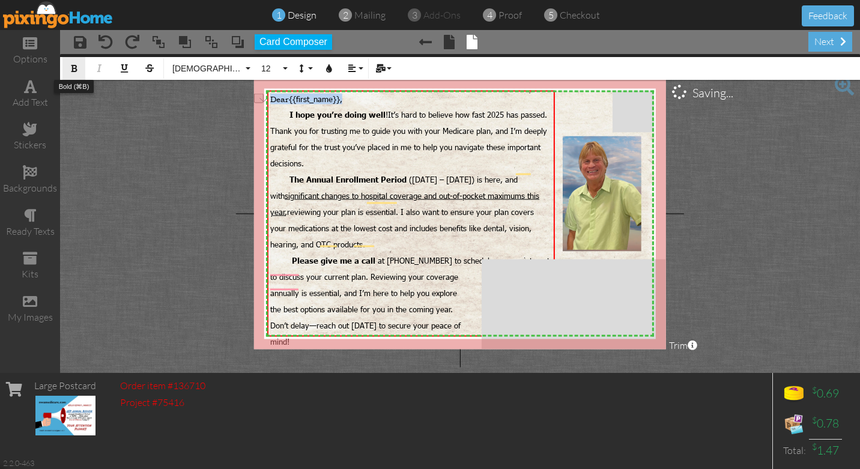
click at [74, 68] on icon "button" at bounding box center [74, 68] width 8 height 8
click at [145, 199] on project-studio-wrapper "X X X X X X X X X X X X X X X X X X X X X X X X X X X X X X X X X X X X X X X X…" at bounding box center [460, 213] width 800 height 319
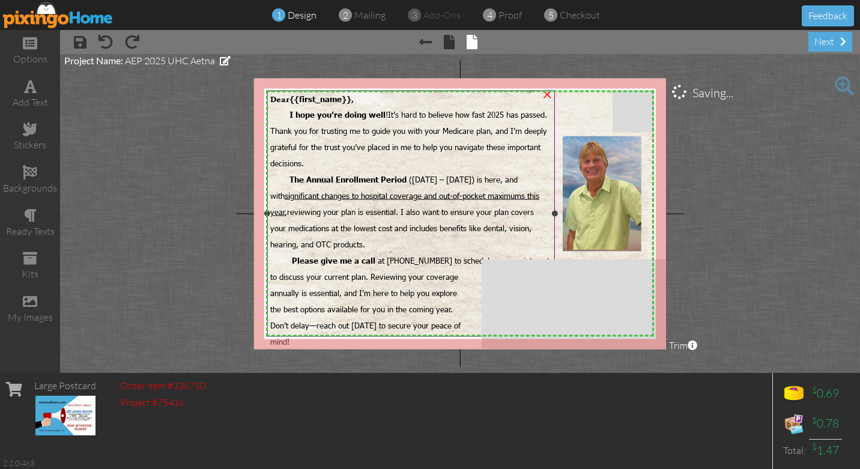
click at [364, 228] on span "The Annual Enrollment Period (October 15 – December 7) is here, and with signif…" at bounding box center [404, 212] width 269 height 74
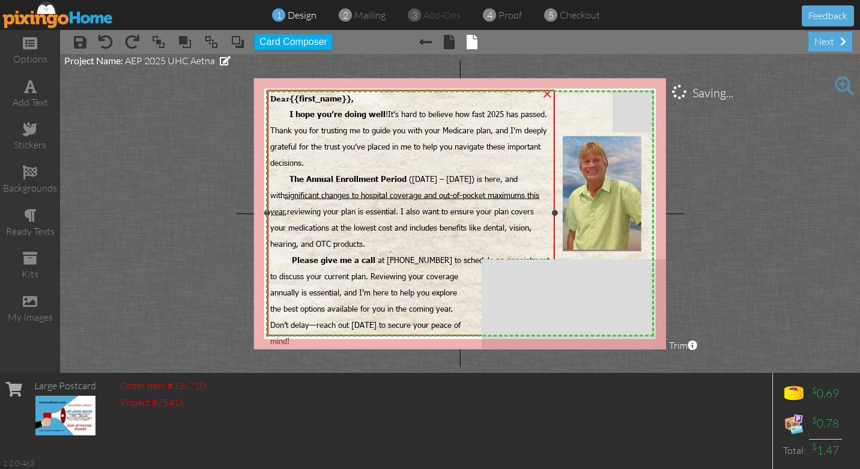
click at [364, 228] on span "The Annual Enrollment Period (October 15 – December 7) is here, and with signif…" at bounding box center [404, 211] width 269 height 74
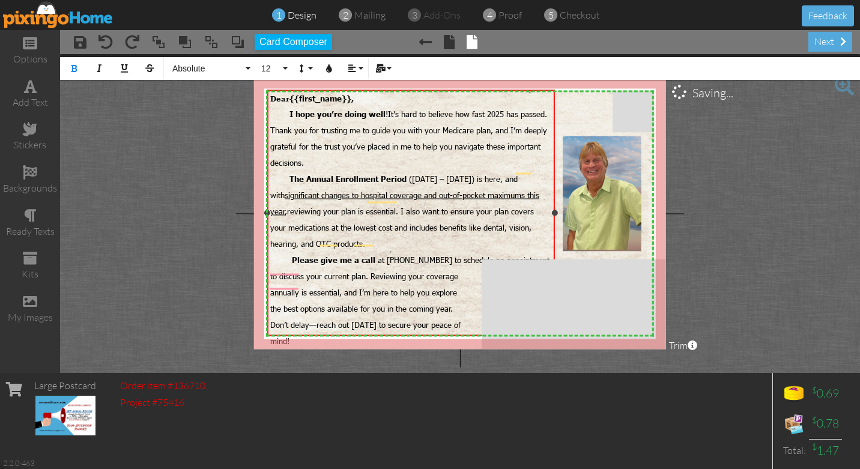
click at [368, 226] on div "The Annual Enrollment Period (October 15 – December 7) is here, and with signif…" at bounding box center [410, 209] width 281 height 81
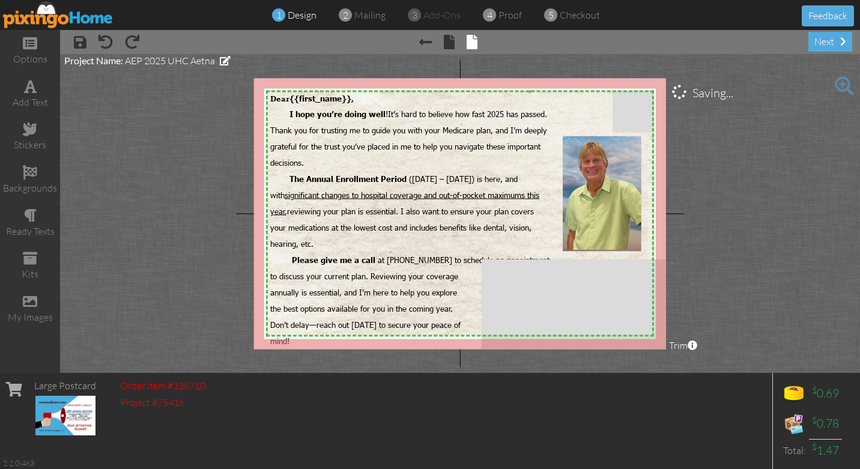
click at [200, 193] on project-studio-wrapper "X X X X X X X X X X X X X X X X X X X X X X X X X X X X X X X X X X X X X X X X…" at bounding box center [460, 213] width 800 height 319
click at [582, 110] on img at bounding box center [461, 287] width 392 height 392
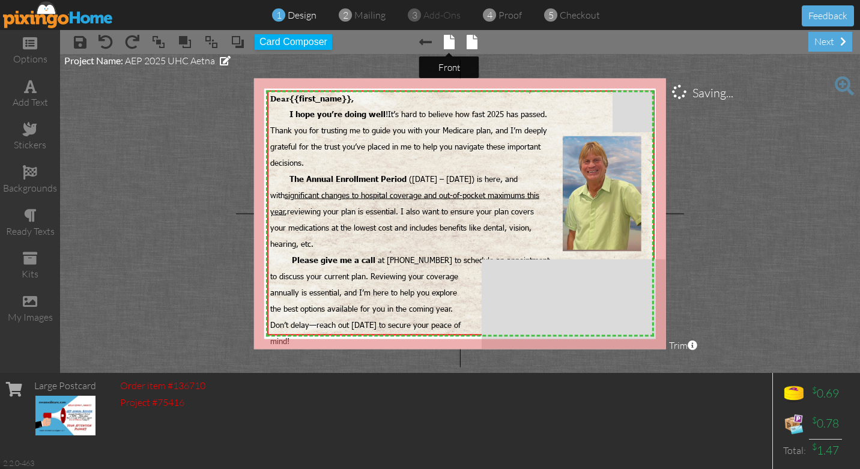
click at [447, 40] on span at bounding box center [449, 42] width 11 height 14
click at [422, 40] on span at bounding box center [425, 42] width 13 height 14
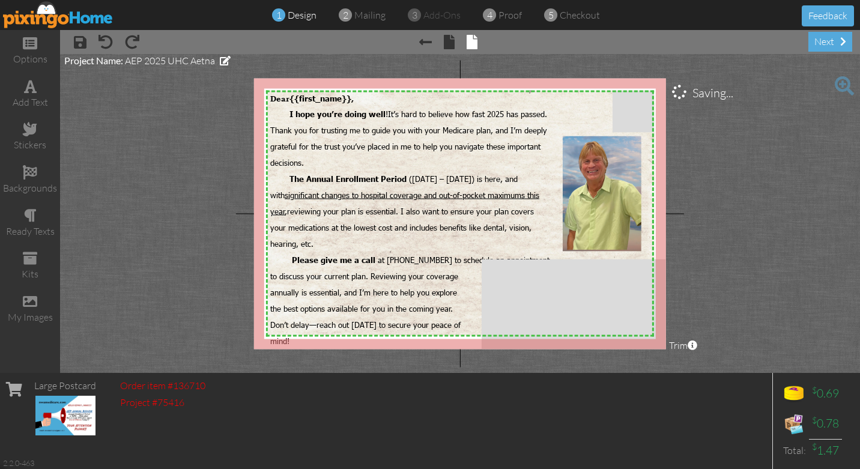
click at [779, 160] on project-studio-wrapper "X X X X X X X X X X X X X X X X X X X X X X X X X X X X X X X X X X X X X X X X…" at bounding box center [460, 213] width 800 height 319
click at [391, 190] on span "significant changes to hospital coverage and out-of-pocket maximums this year" at bounding box center [404, 203] width 269 height 26
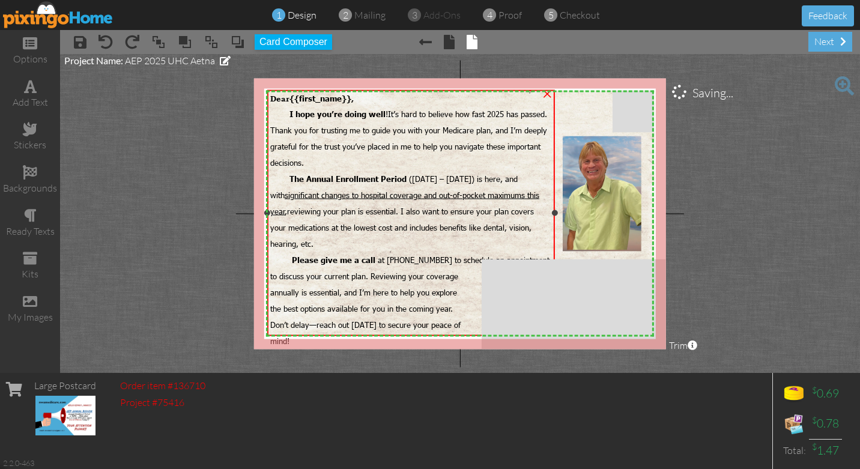
click at [391, 190] on span "significant changes to hospital coverage and out-of-pocket maximums this year" at bounding box center [404, 203] width 269 height 26
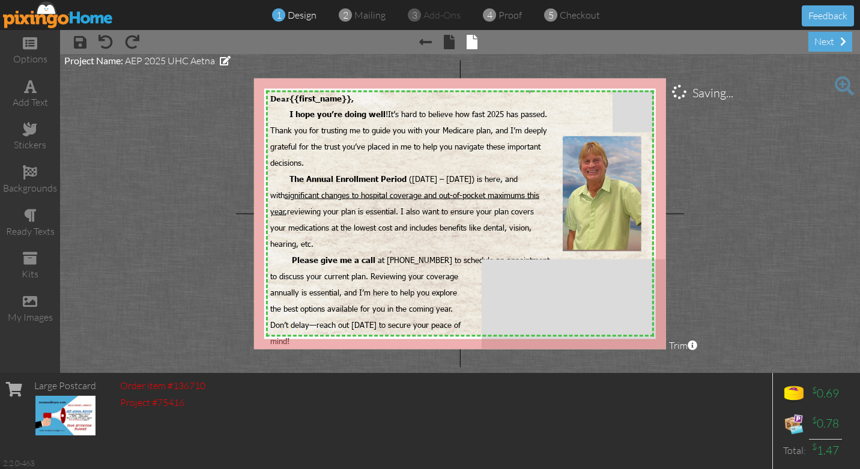
click at [723, 188] on project-studio-wrapper "X X X X X X X X X X X X X X X X X X X X X X X X X X X X X X X X X X X X X X X X…" at bounding box center [460, 213] width 800 height 319
click at [289, 199] on span "The Annual Enrollment Period (October 15 – December 7) is here, and with signif…" at bounding box center [404, 211] width 269 height 74
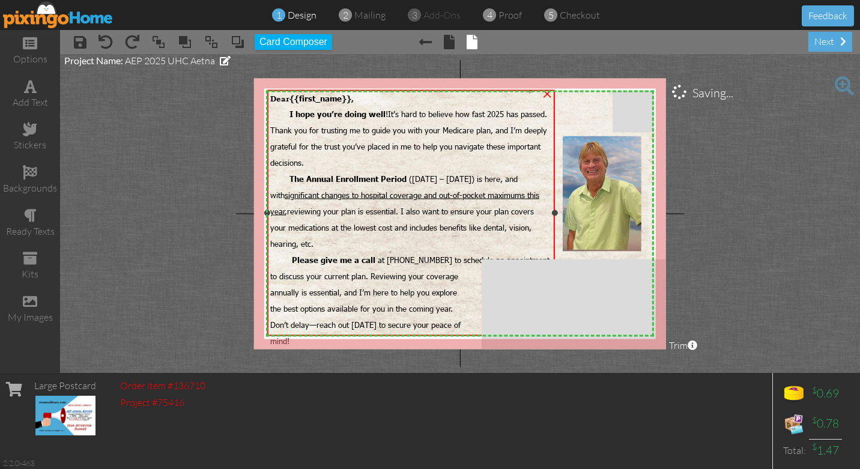
click at [289, 198] on span "The Annual Enrollment Period (October 15 – December 7) is here, and with signif…" at bounding box center [404, 211] width 269 height 74
click at [289, 197] on span "The Annual Enrollment Period (October 15 – December 7) is here, and with signif…" at bounding box center [404, 211] width 269 height 74
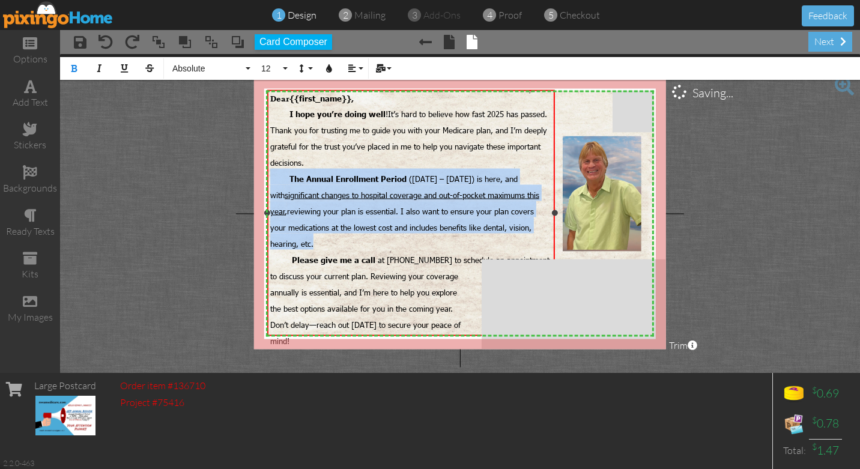
click at [289, 197] on span "The Annual Enrollment Period (October 15 – December 7) is here, and with signif…" at bounding box center [404, 211] width 269 height 74
click at [286, 201] on span "The Annual Enrollment Period (October 15 – December 7) is here, and with signif…" at bounding box center [404, 211] width 269 height 74
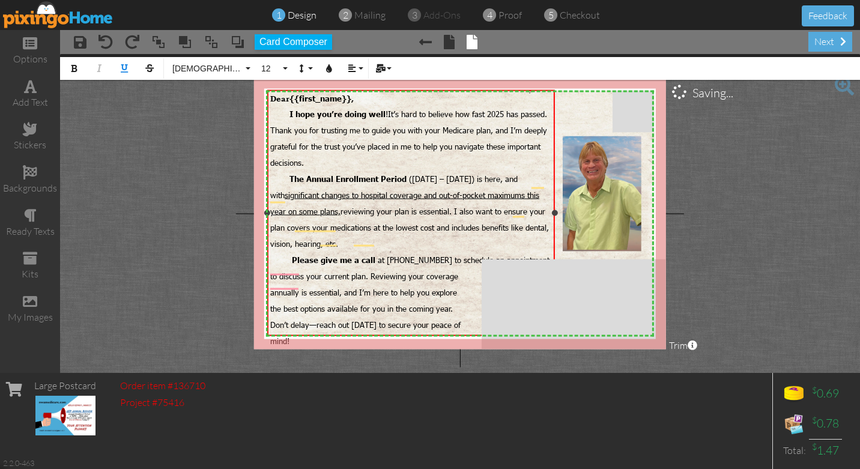
click at [410, 200] on span "The Annual Enrollment Period (October 15 – December 7) is here, and with signif…" at bounding box center [409, 211] width 279 height 74
click at [426, 223] on div "The Annual Enrollment Period (October 15 – December 7) is here, and with signif…" at bounding box center [410, 209] width 281 height 81
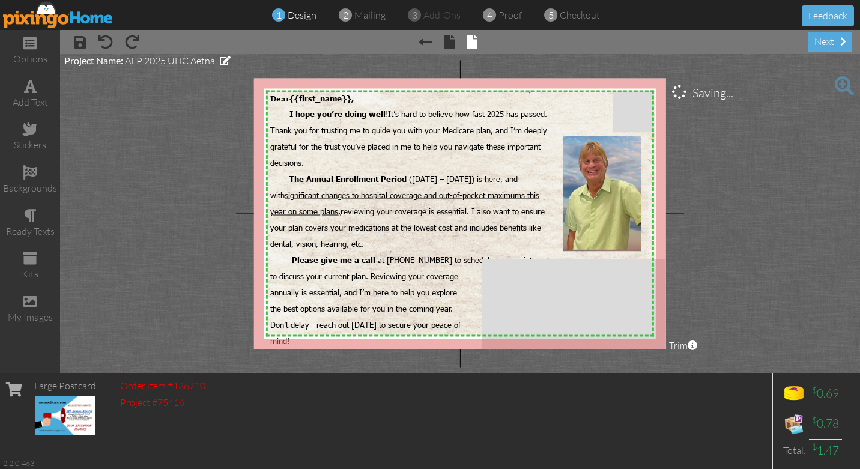
click at [175, 154] on project-studio-wrapper "X X X X X X X X X X X X X X X X X X X X X X X X X X X X X X X X X X X X X X X X…" at bounding box center [460, 213] width 800 height 319
click at [424, 40] on span at bounding box center [425, 42] width 13 height 14
click at [450, 46] on span at bounding box center [449, 42] width 11 height 14
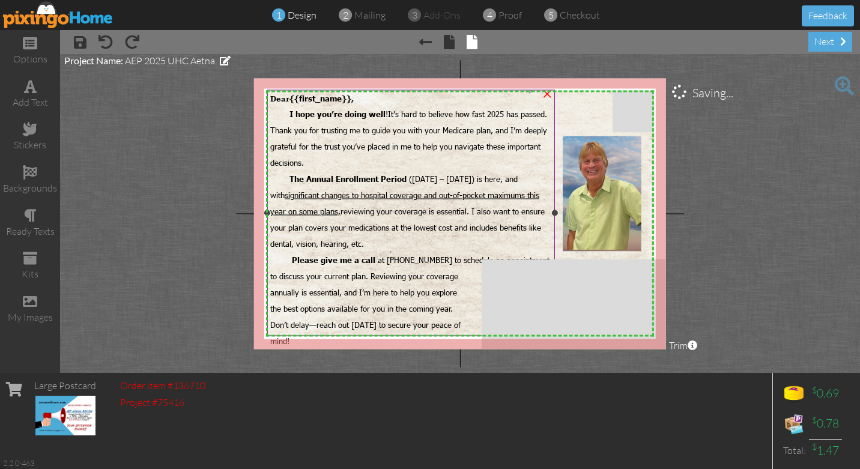
click at [272, 131] on span "I hope you’re doing well ! It’s hard to believe how fast 2025 has passed. Thank…" at bounding box center [408, 136] width 277 height 64
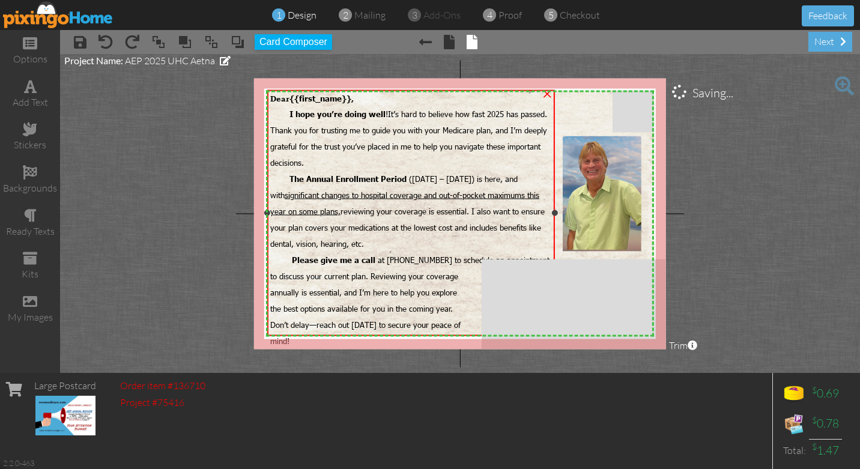
click at [285, 131] on span "I hope you’re doing well ! It’s hard to believe how fast 2025 has passed. Thank…" at bounding box center [408, 136] width 277 height 64
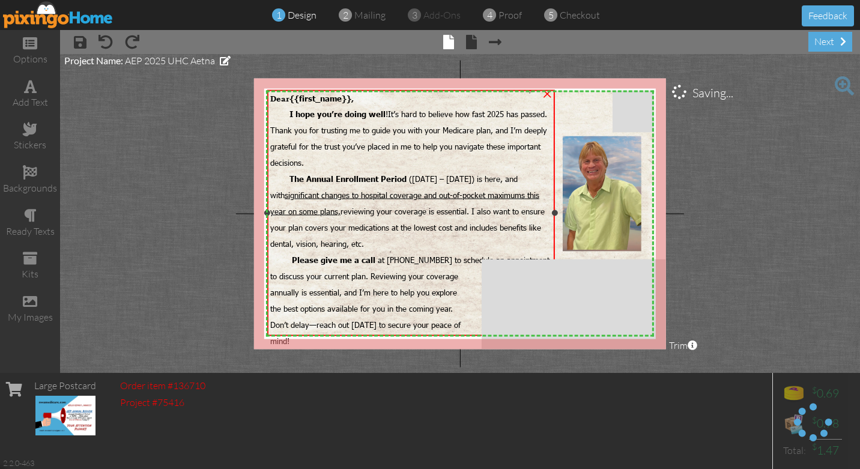
click at [312, 130] on span "I hope you’re doing well ! It’s hard to believe how fast 2025 has passed. Thank…" at bounding box center [408, 136] width 277 height 64
click at [312, 139] on span "I hope you’re doing well ! It’s hard to believe how fast 2025 has passed. Thank…" at bounding box center [408, 138] width 277 height 58
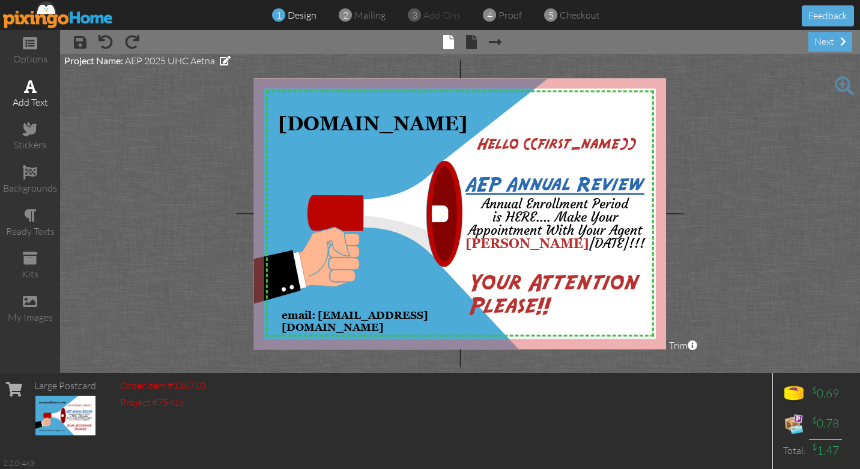
click at [33, 91] on span at bounding box center [30, 86] width 13 height 14
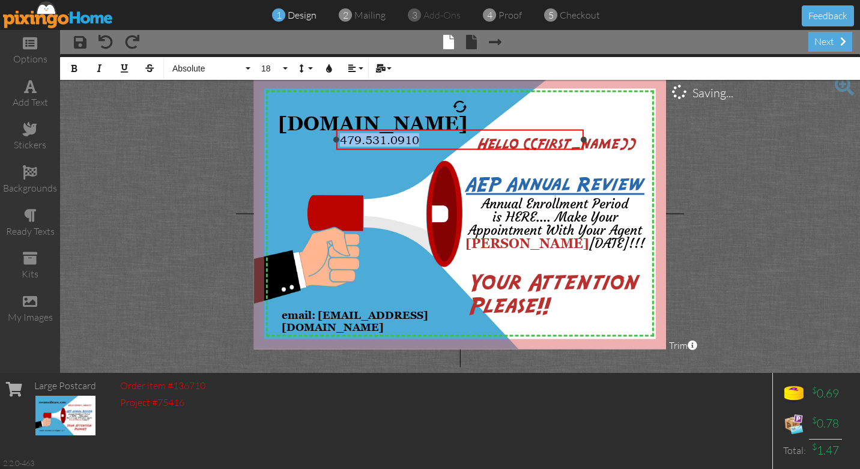
drag, startPoint x: 423, startPoint y: 139, endPoint x: 341, endPoint y: 144, distance: 81.8
click at [341, 144] on div "479.531.0910" at bounding box center [460, 140] width 241 height 14
click at [285, 65] on button "18" at bounding box center [272, 68] width 35 height 23
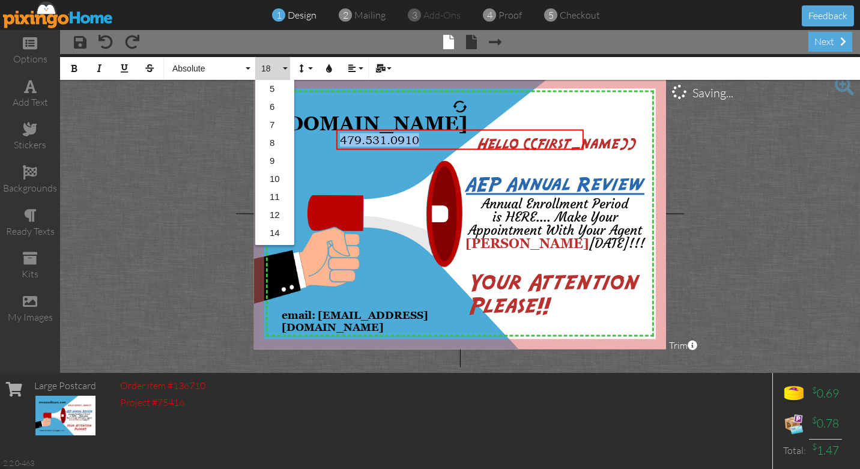
scroll to position [106, 0]
click at [273, 197] on link "22" at bounding box center [274, 199] width 39 height 18
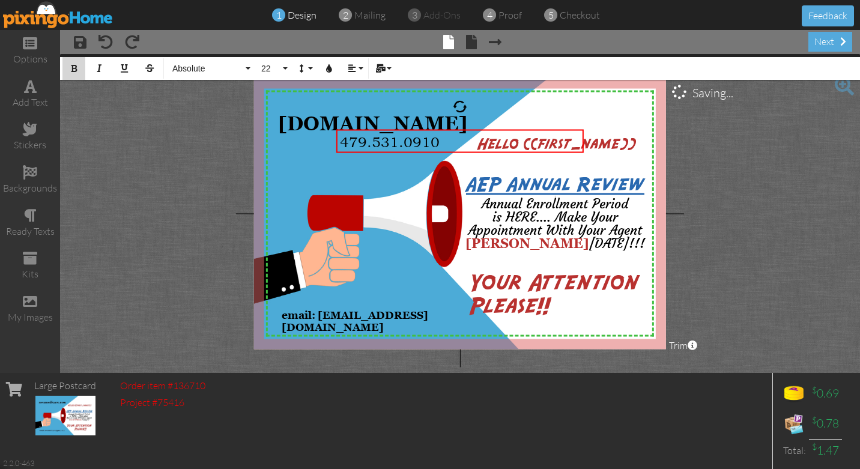
click at [76, 68] on icon "button" at bounding box center [74, 68] width 8 height 8
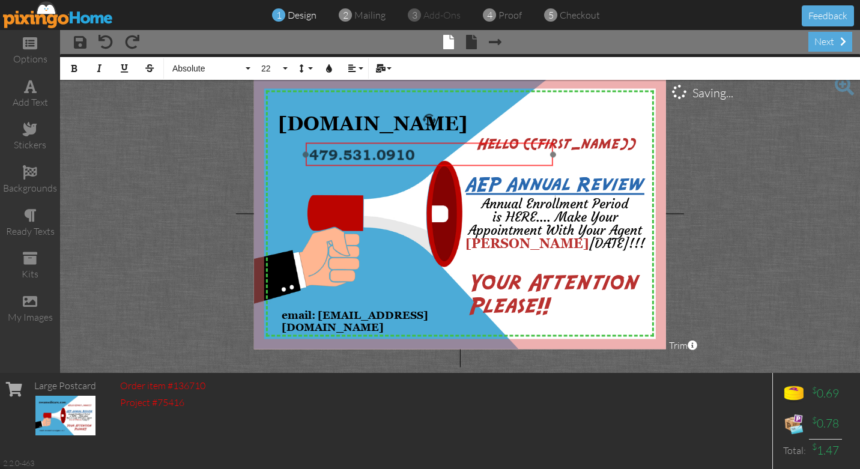
drag, startPoint x: 453, startPoint y: 130, endPoint x: 422, endPoint y: 141, distance: 32.7
click at [422, 143] on div "479.531.0910 ​ ​" at bounding box center [429, 155] width 247 height 24
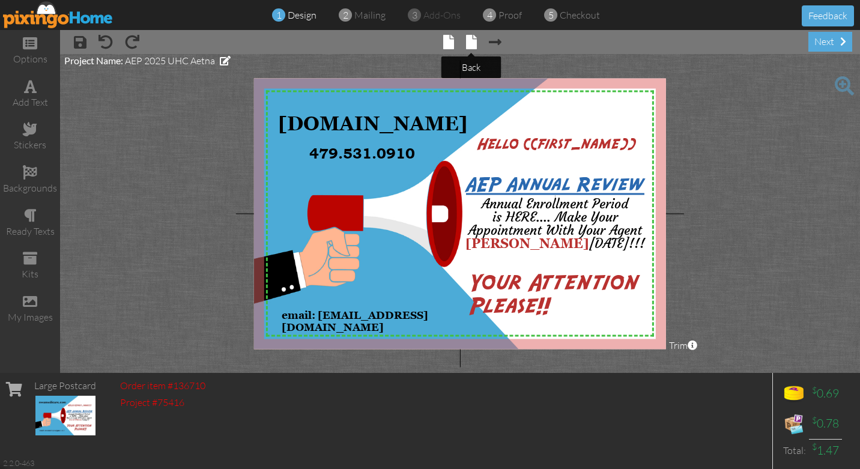
click at [470, 43] on span at bounding box center [471, 42] width 11 height 14
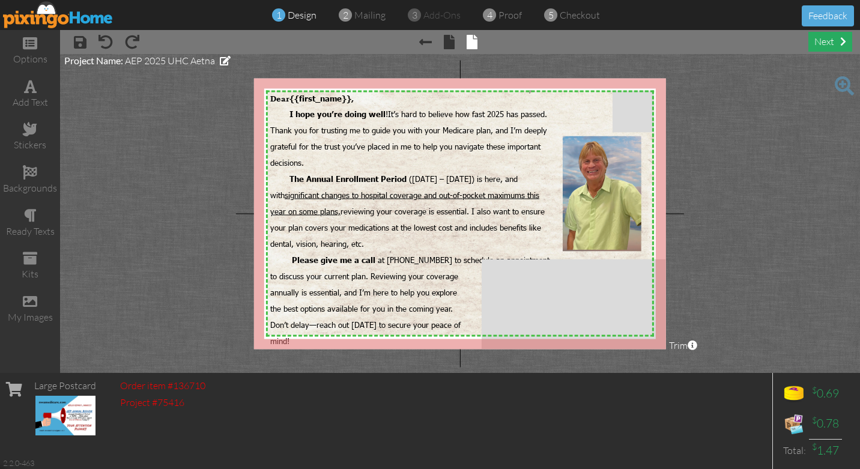
click at [834, 40] on div "next" at bounding box center [830, 42] width 44 height 20
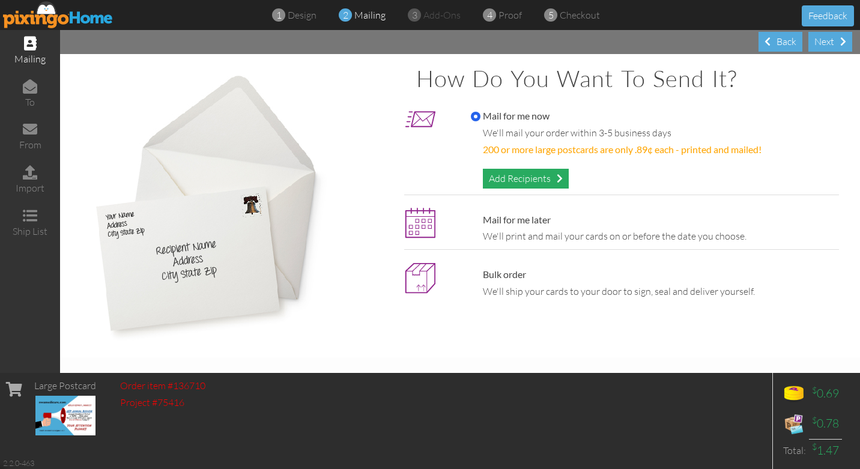
click at [515, 179] on div "Add Recipients" at bounding box center [526, 179] width 86 height 20
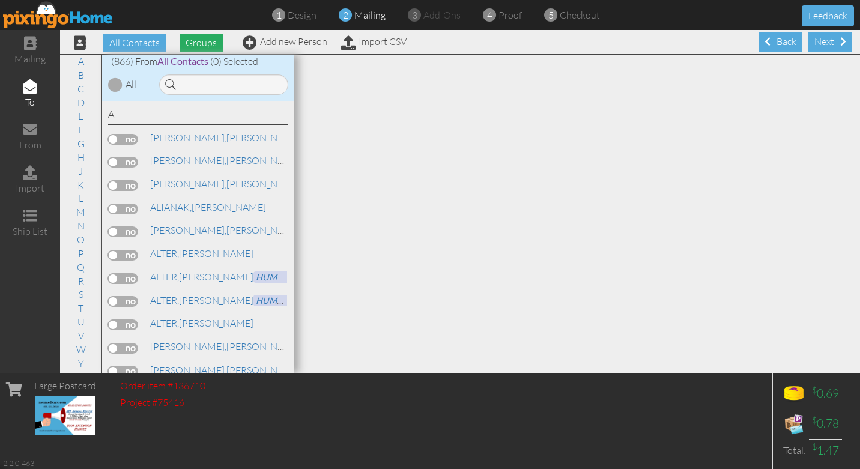
click at [200, 43] on span "Groups" at bounding box center [200, 43] width 43 height 18
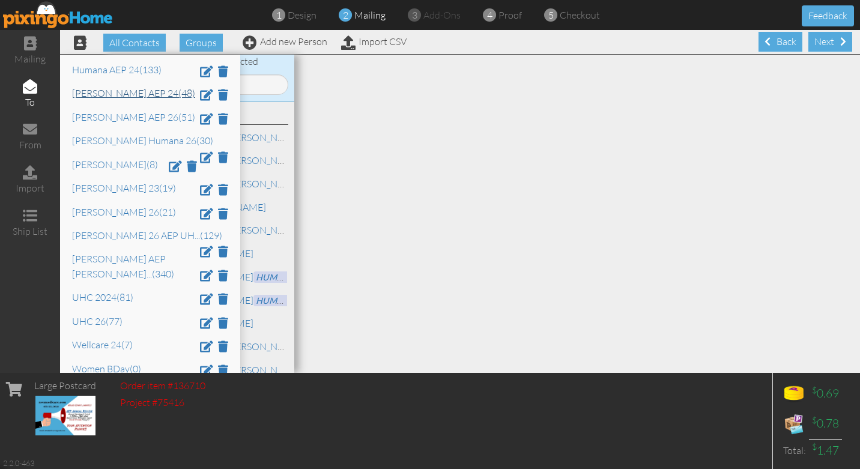
scroll to position [169, 0]
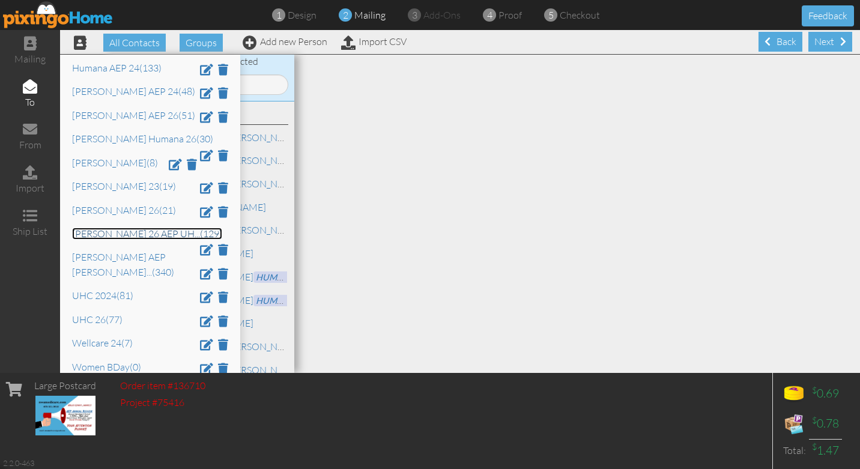
click at [105, 237] on link "Scott 26 AEP UH ... (129)" at bounding box center [147, 234] width 150 height 12
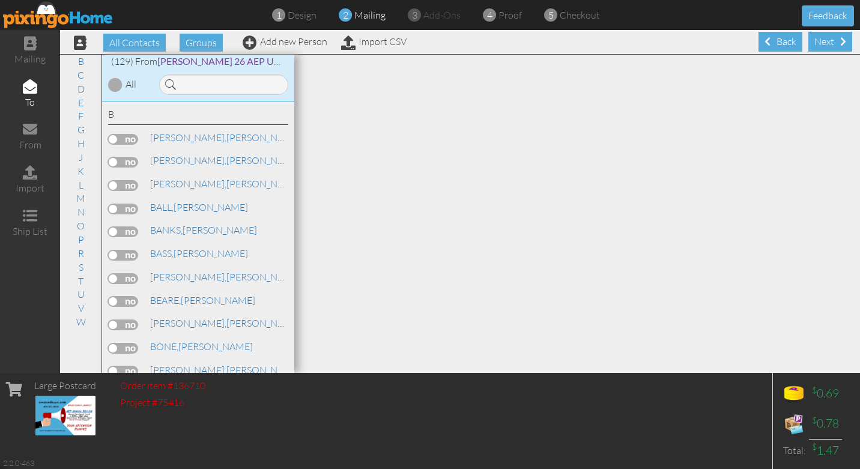
click at [115, 85] on div at bounding box center [115, 84] width 14 height 14
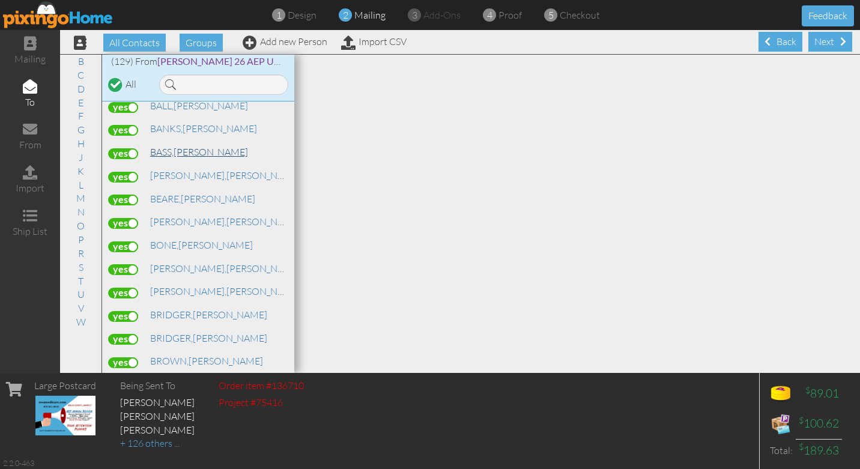
scroll to position [104, 0]
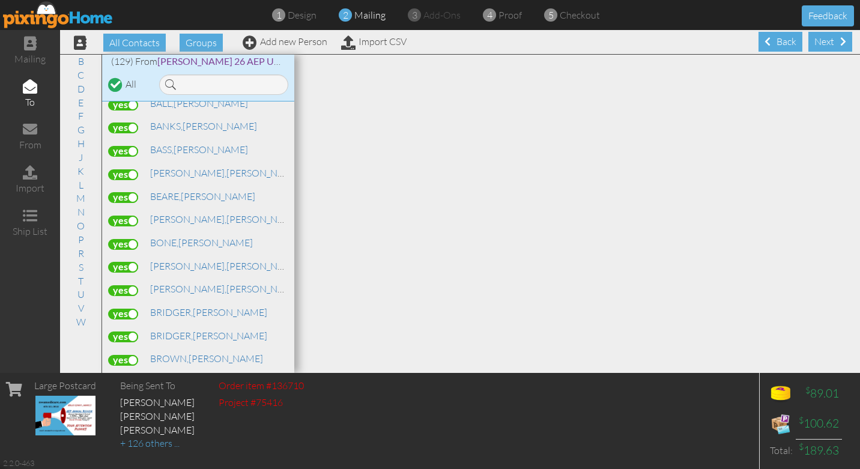
click at [133, 151] on label at bounding box center [123, 151] width 30 height 11
click at [0, 0] on input "checkbox" at bounding box center [0, 0] width 0 height 0
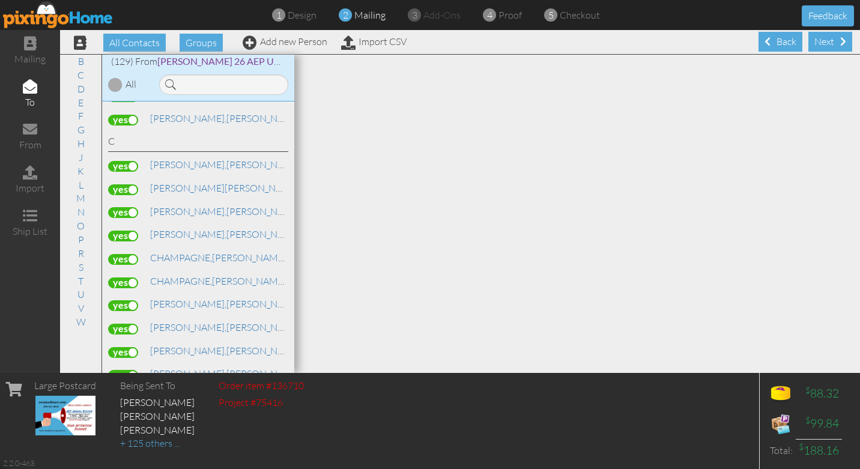
scroll to position [393, 0]
click at [132, 182] on label at bounding box center [123, 187] width 30 height 11
click at [0, 0] on input "checkbox" at bounding box center [0, 0] width 0 height 0
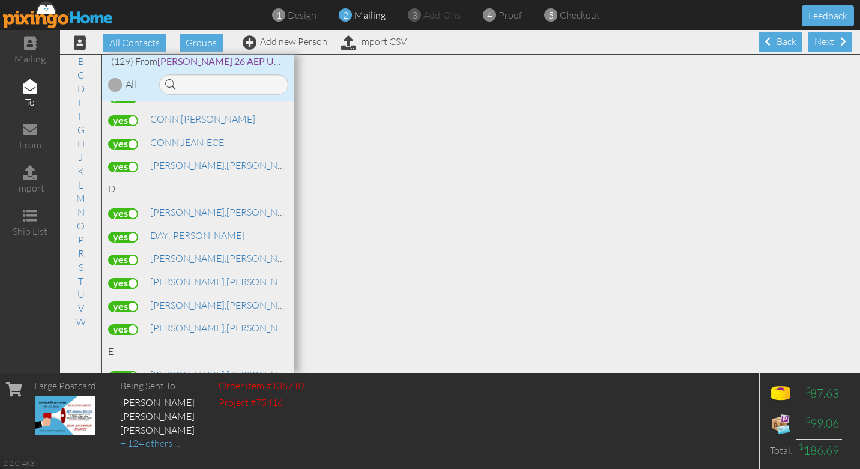
scroll to position [664, 0]
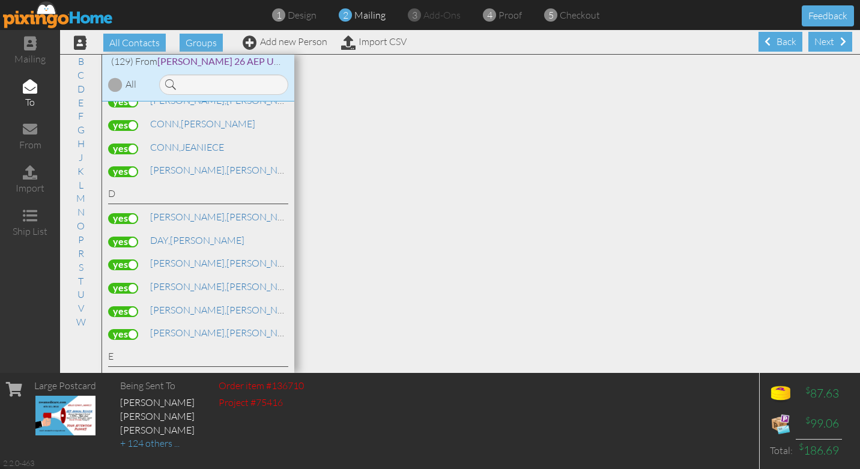
click at [133, 143] on label at bounding box center [123, 148] width 30 height 11
click at [0, 0] on input "checkbox" at bounding box center [0, 0] width 0 height 0
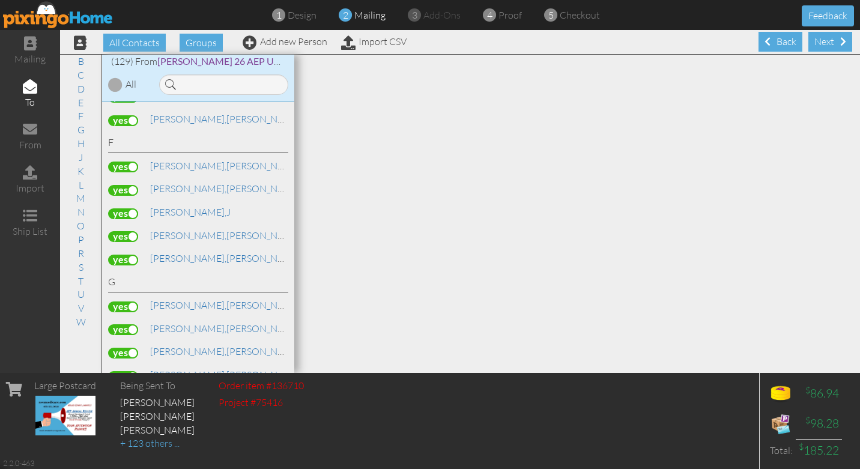
scroll to position [996, 0]
click at [133, 182] on label at bounding box center [123, 187] width 30 height 11
click at [0, 0] on input "checkbox" at bounding box center [0, 0] width 0 height 0
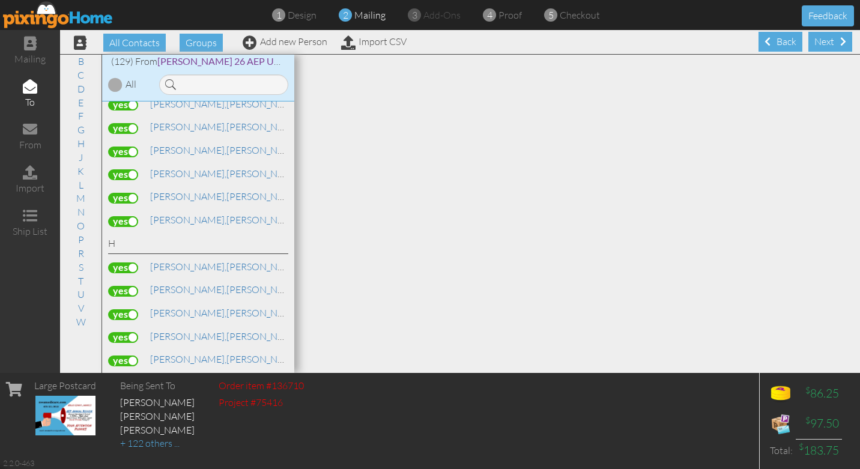
scroll to position [1219, 0]
click at [136, 146] on label at bounding box center [123, 151] width 30 height 11
click at [0, 0] on input "checkbox" at bounding box center [0, 0] width 0 height 0
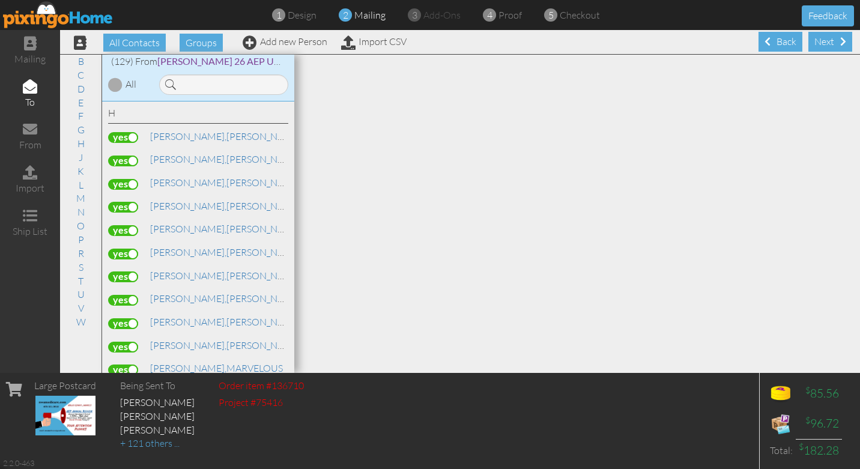
scroll to position [1354, 0]
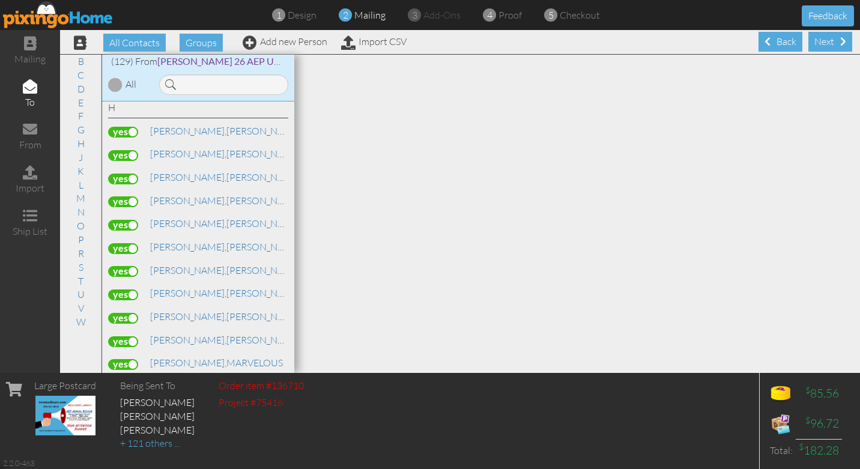
click at [134, 150] on label at bounding box center [123, 155] width 30 height 11
click at [0, 0] on input "checkbox" at bounding box center [0, 0] width 0 height 0
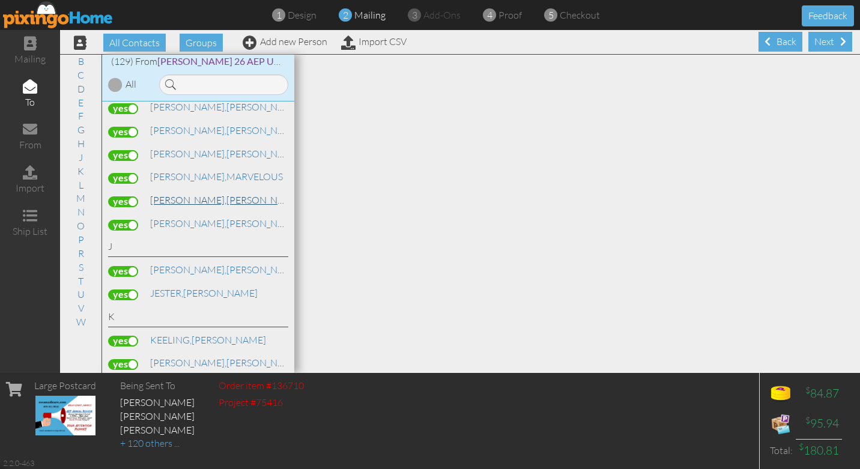
scroll to position [1542, 0]
click at [133, 219] on label at bounding box center [123, 224] width 30 height 11
click at [0, 0] on input "checkbox" at bounding box center [0, 0] width 0 height 0
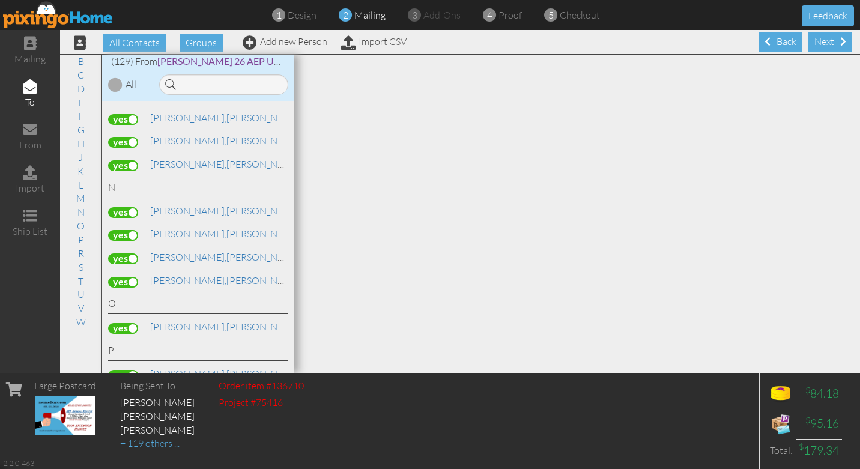
scroll to position [2043, 0]
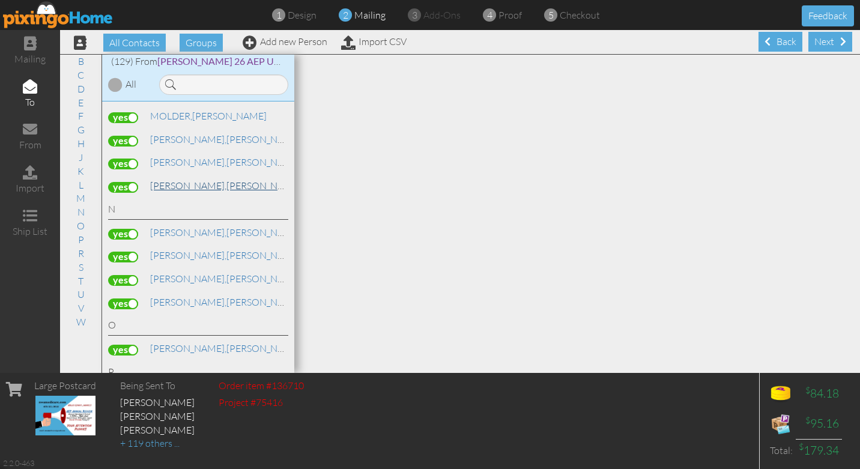
click at [171, 179] on span "[PERSON_NAME]," at bounding box center [188, 185] width 76 height 12
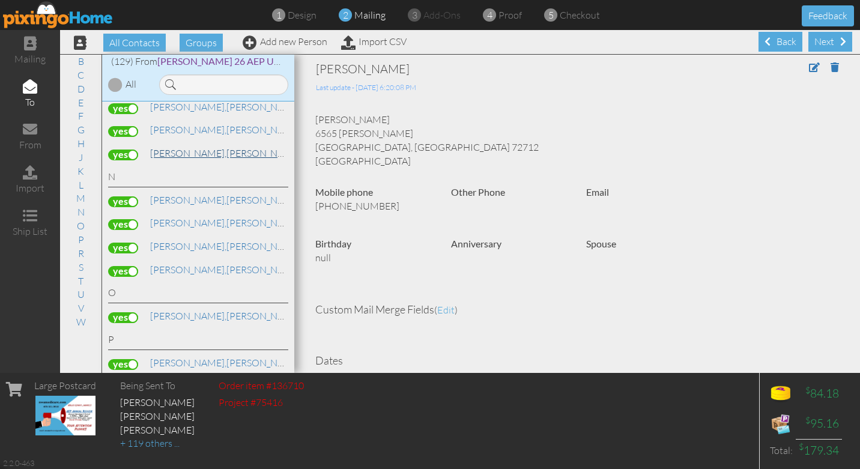
scroll to position [2081, 0]
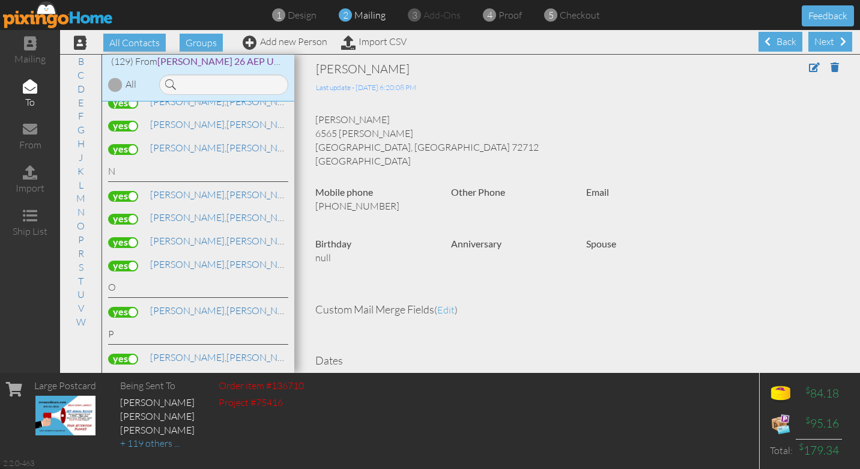
click at [131, 191] on label at bounding box center [123, 196] width 30 height 11
click at [0, 0] on input "checkbox" at bounding box center [0, 0] width 0 height 0
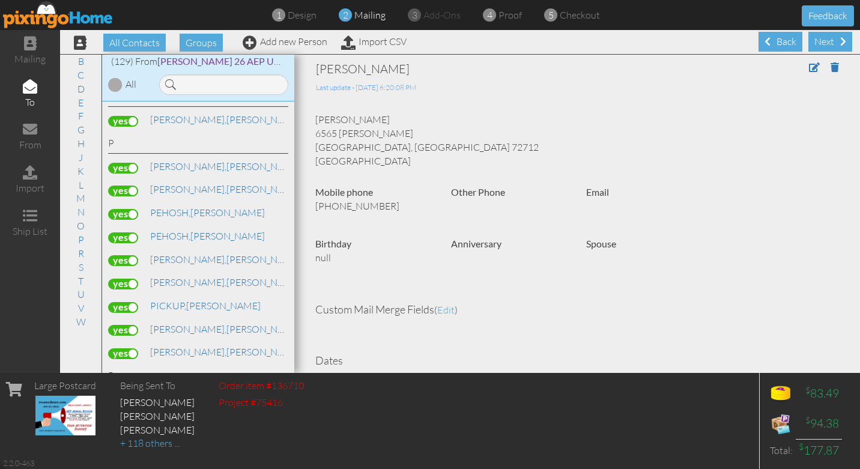
scroll to position [2277, 0]
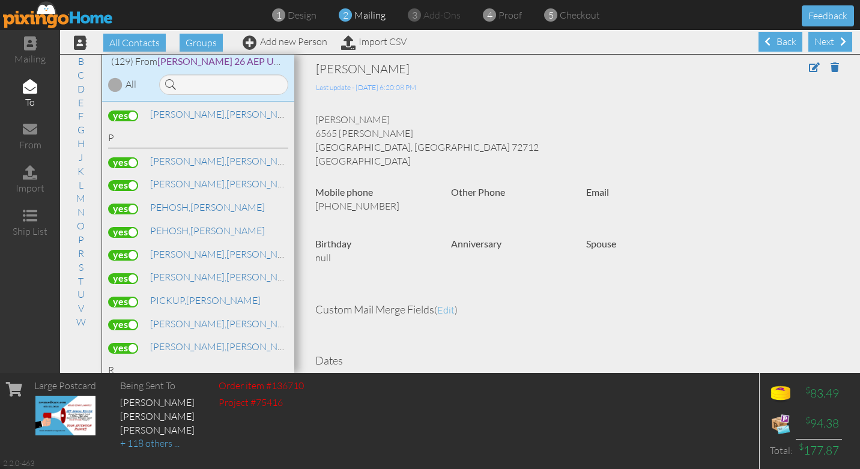
click at [132, 157] on label at bounding box center [123, 162] width 30 height 11
click at [0, 0] on input "checkbox" at bounding box center [0, 0] width 0 height 0
click at [178, 155] on span "[PERSON_NAME]," at bounding box center [188, 161] width 76 height 12
click at [114, 157] on label at bounding box center [123, 162] width 30 height 11
click at [0, 0] on input "checkbox" at bounding box center [0, 0] width 0 height 0
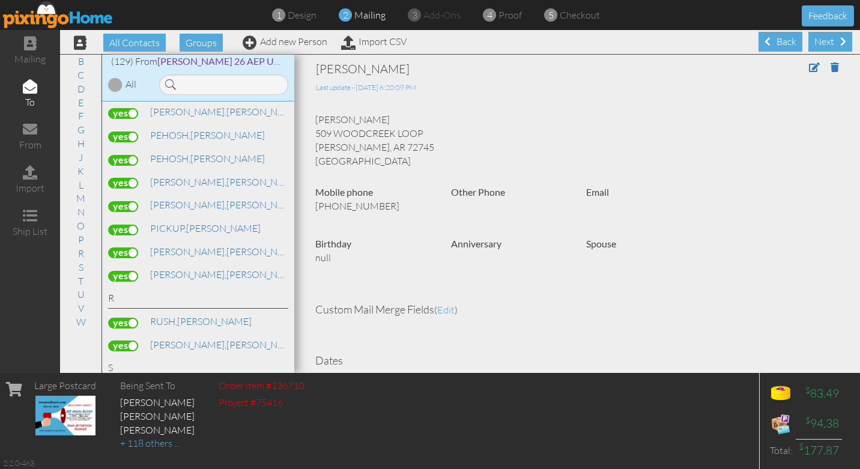
scroll to position [2350, 0]
click at [132, 130] on label at bounding box center [123, 135] width 30 height 11
click at [0, 0] on input "checkbox" at bounding box center [0, 0] width 0 height 0
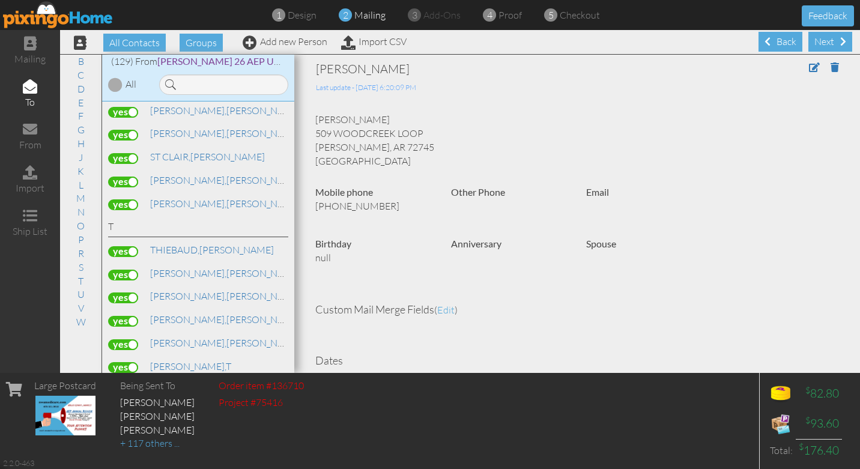
scroll to position [2728, 0]
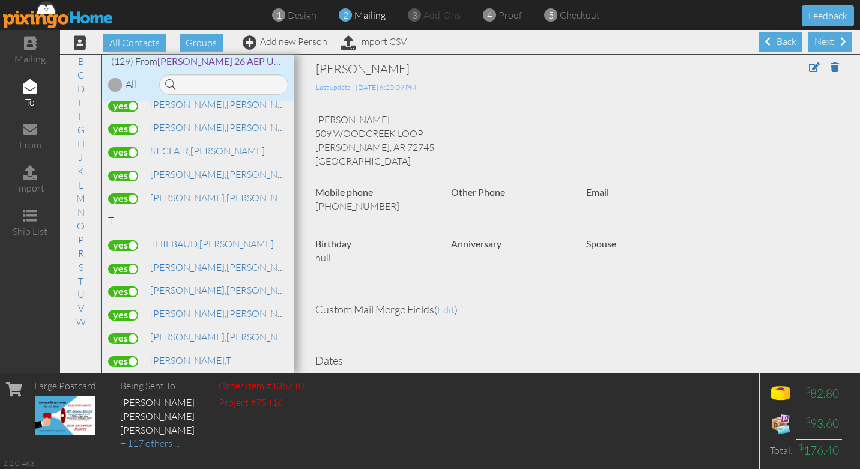
click at [134, 147] on label at bounding box center [123, 152] width 30 height 11
click at [0, 0] on input "checkbox" at bounding box center [0, 0] width 0 height 0
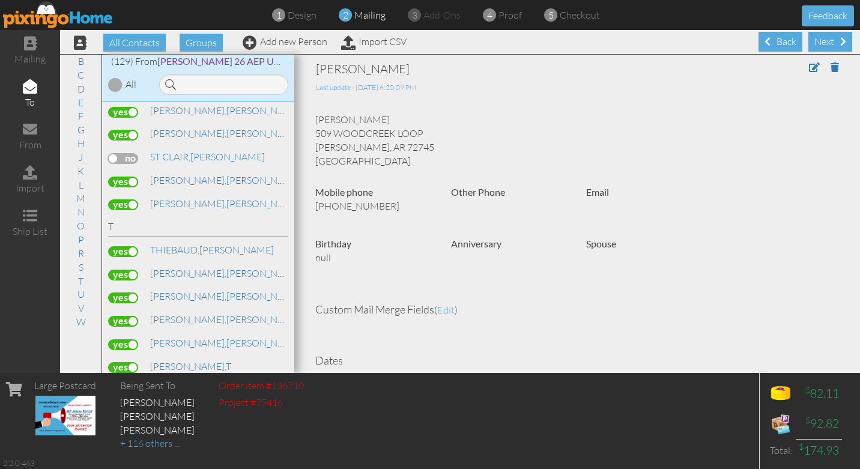
click at [116, 153] on label at bounding box center [123, 158] width 30 height 11
click at [0, 0] on input "checkbox" at bounding box center [0, 0] width 0 height 0
click at [134, 153] on label at bounding box center [123, 158] width 30 height 11
click at [0, 0] on input "checkbox" at bounding box center [0, 0] width 0 height 0
click at [116, 153] on label at bounding box center [123, 158] width 30 height 11
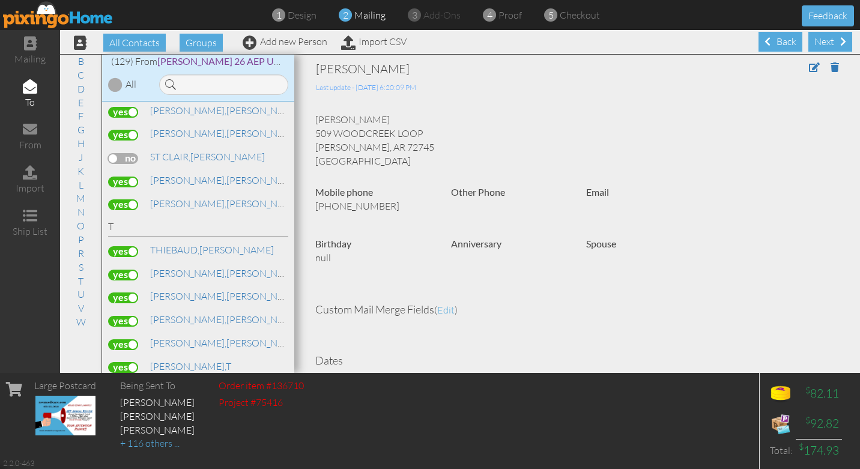
click at [0, 0] on input "checkbox" at bounding box center [0, 0] width 0 height 0
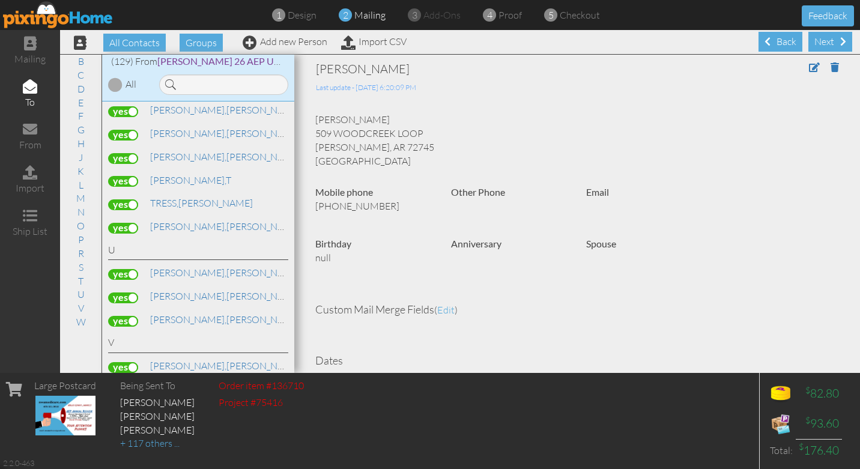
scroll to position [2913, 0]
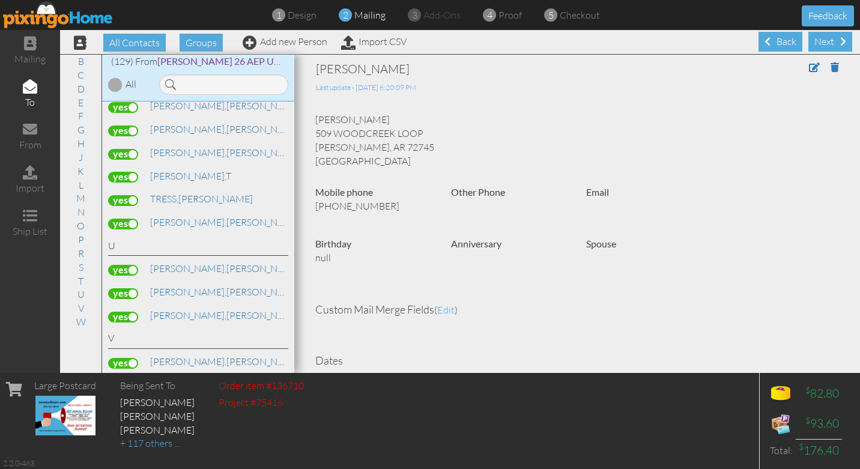
click at [134, 149] on label at bounding box center [123, 154] width 30 height 11
click at [0, 0] on input "checkbox" at bounding box center [0, 0] width 0 height 0
click at [131, 172] on label at bounding box center [123, 177] width 30 height 11
click at [0, 0] on input "checkbox" at bounding box center [0, 0] width 0 height 0
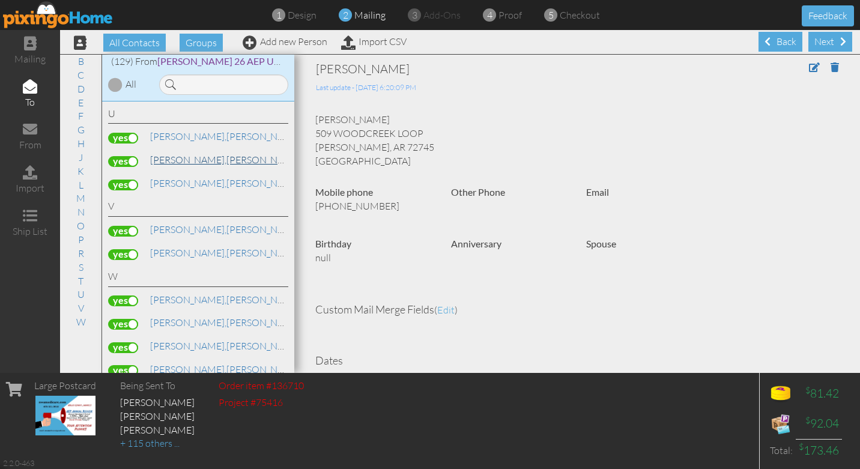
scroll to position [3049, 0]
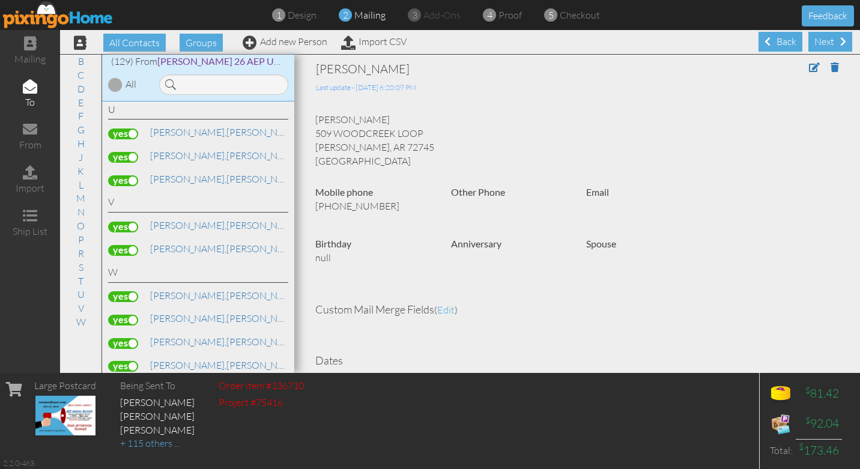
click at [134, 222] on label at bounding box center [123, 227] width 30 height 11
click at [0, 0] on input "checkbox" at bounding box center [0, 0] width 0 height 0
click at [131, 245] on label at bounding box center [123, 250] width 30 height 11
click at [0, 0] on input "checkbox" at bounding box center [0, 0] width 0 height 0
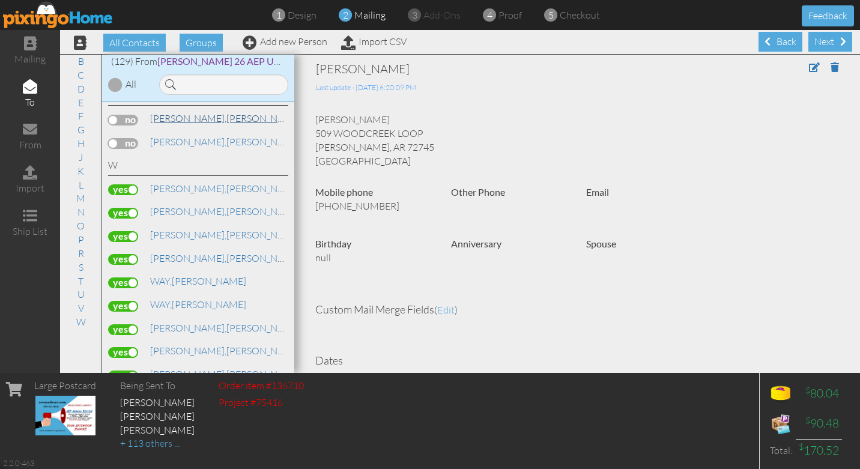
scroll to position [3159, 0]
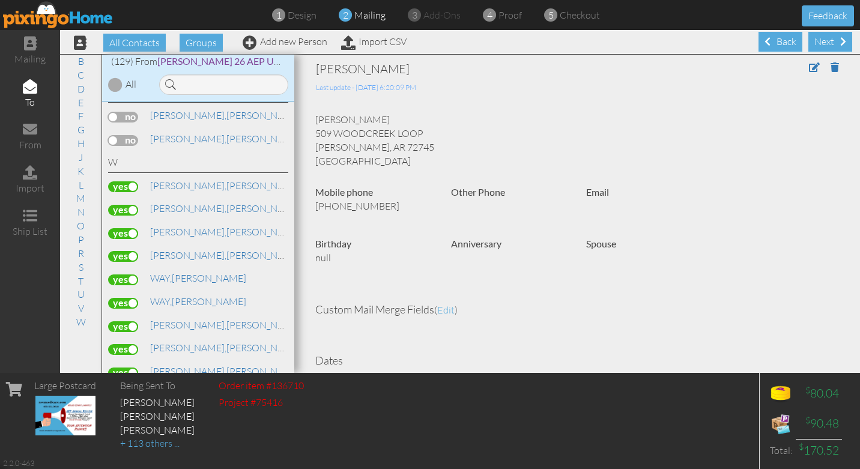
click at [136, 181] on label at bounding box center [123, 186] width 30 height 11
click at [0, 0] on input "checkbox" at bounding box center [0, 0] width 0 height 0
click at [115, 181] on label at bounding box center [123, 186] width 30 height 11
click at [0, 0] on input "checkbox" at bounding box center [0, 0] width 0 height 0
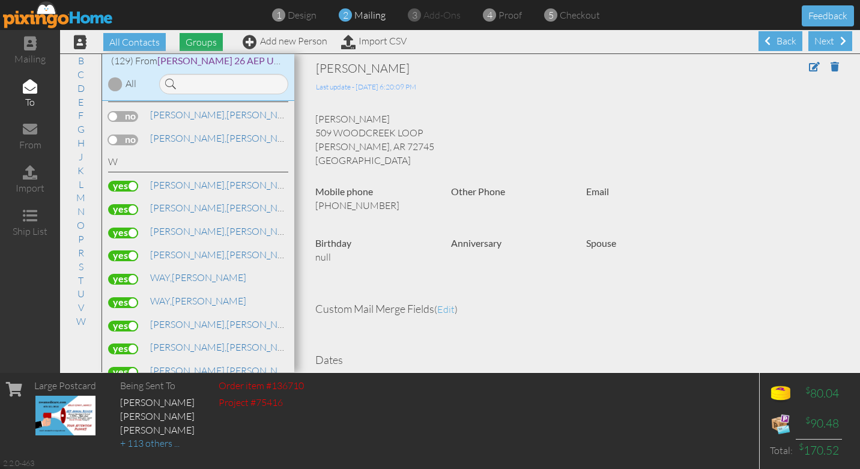
click at [202, 39] on span "Groups" at bounding box center [200, 42] width 43 height 18
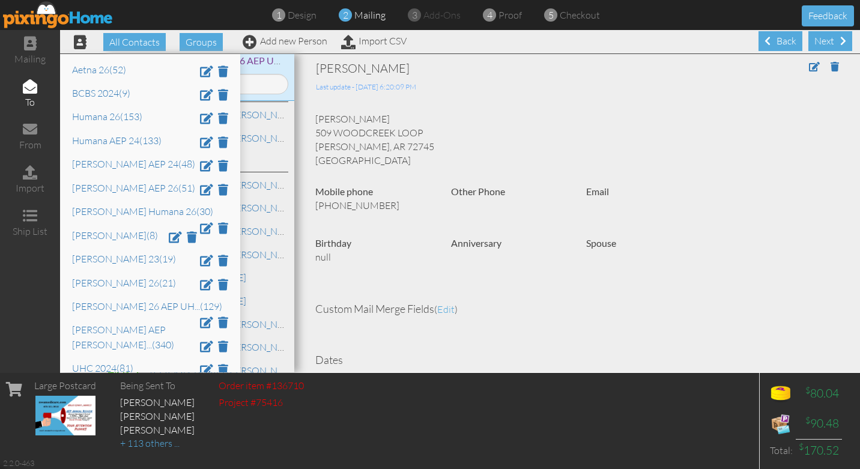
scroll to position [91, 0]
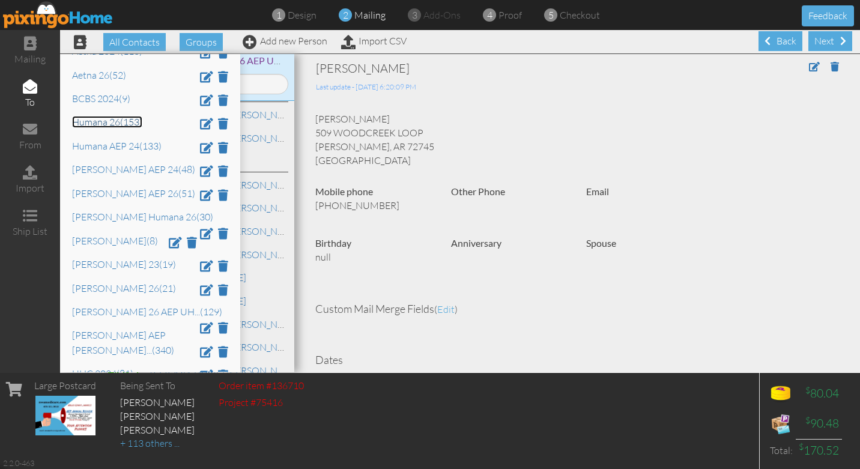
click at [105, 124] on link "Humana 26 (153)" at bounding box center [107, 122] width 70 height 12
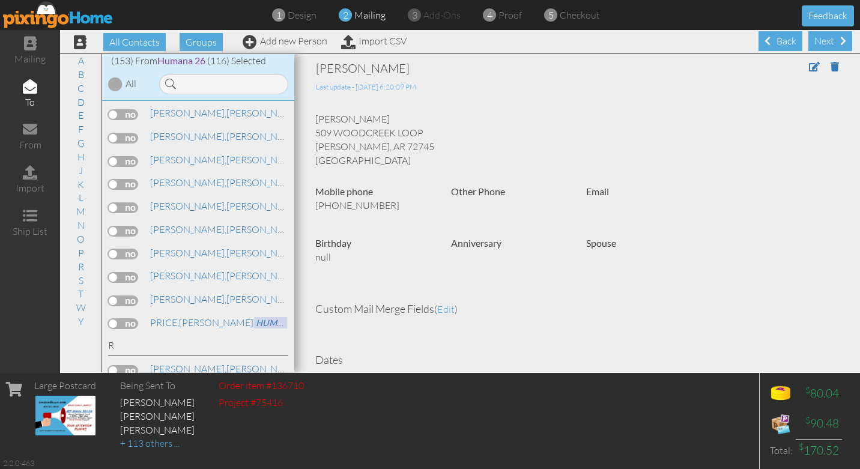
scroll to position [2822, 0]
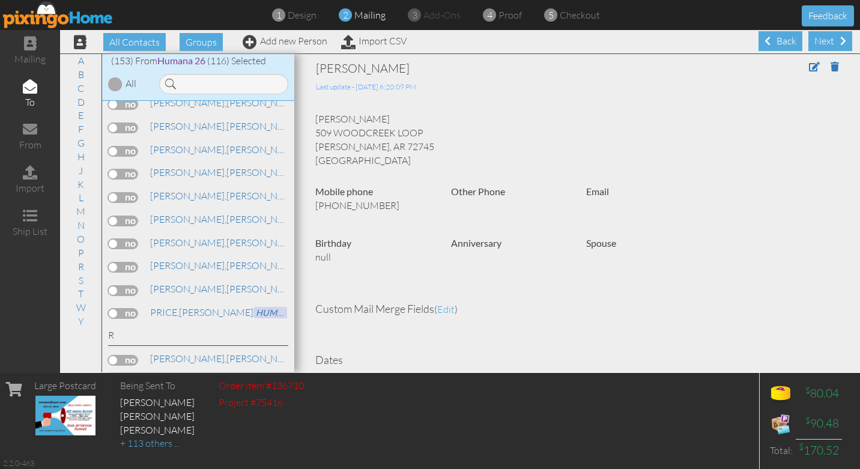
click at [115, 86] on div at bounding box center [115, 84] width 14 height 14
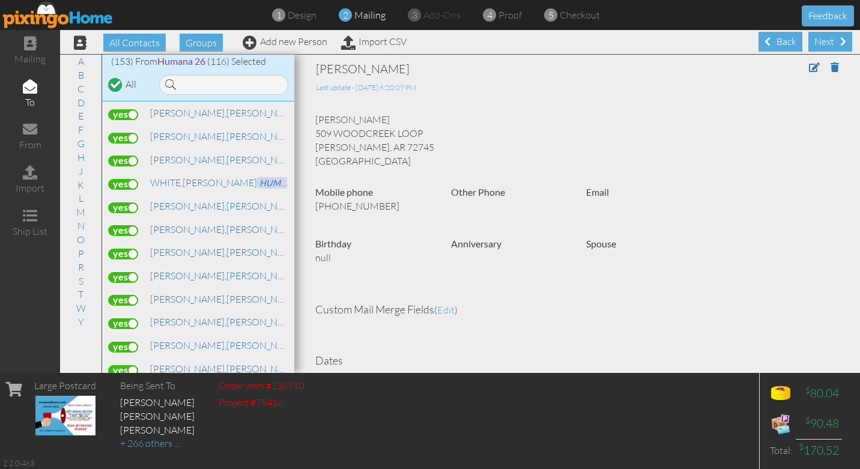
scroll to position [3692, 0]
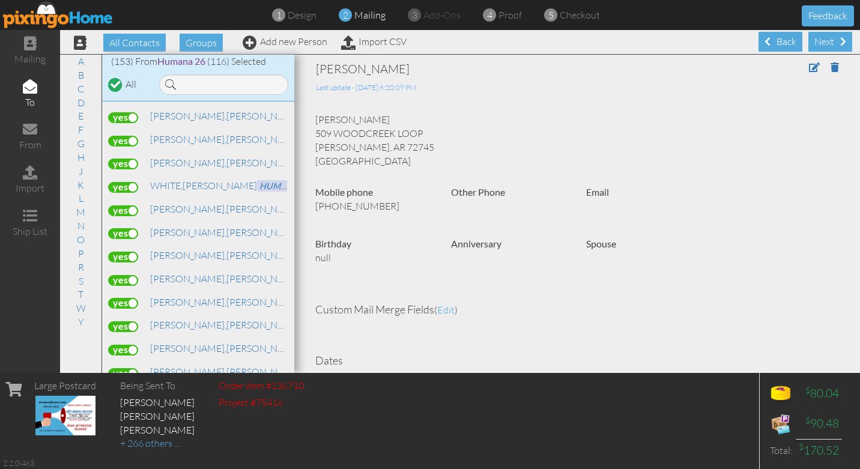
click at [116, 85] on div at bounding box center [115, 84] width 10 height 10
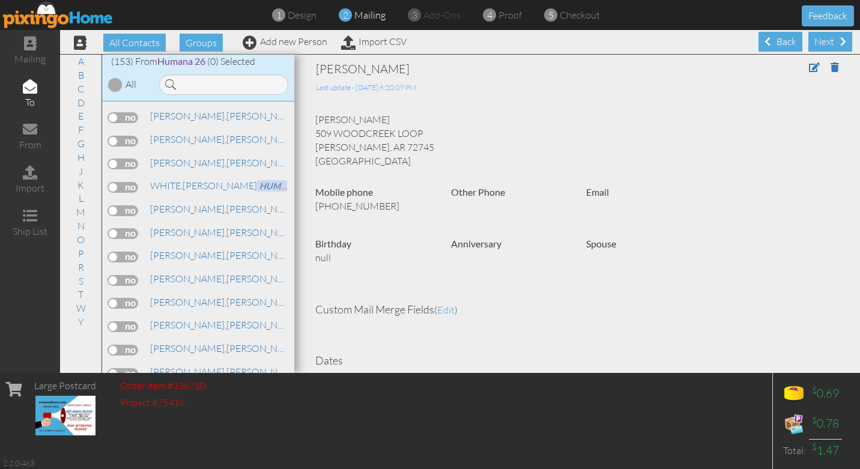
click at [118, 84] on div at bounding box center [115, 84] width 14 height 14
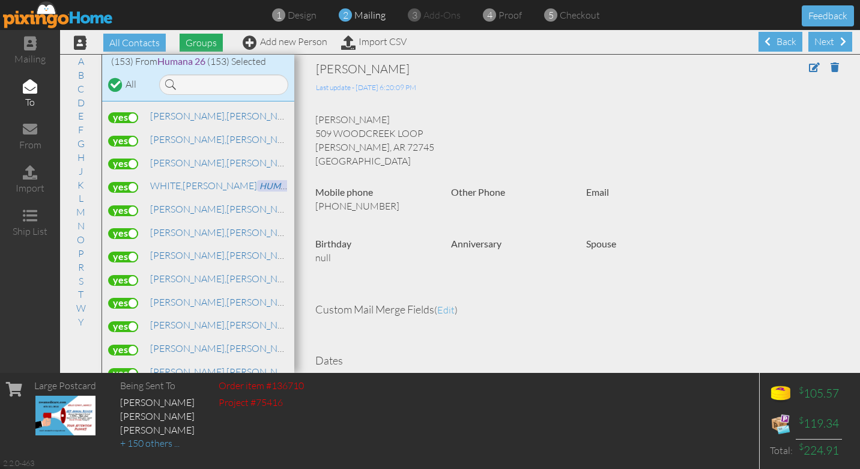
click at [199, 42] on span "Groups" at bounding box center [200, 43] width 43 height 18
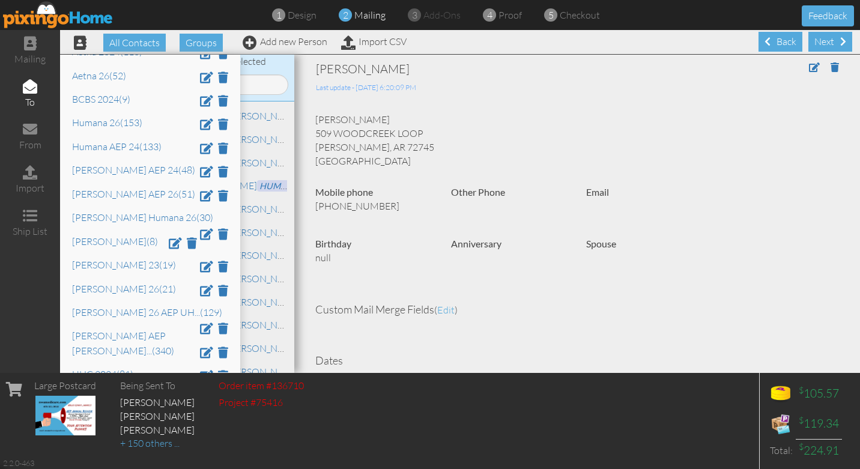
click at [515, 108] on div "SANDRA PATTEN Last update - 11 Oct 2025 @ 6:20:09 PM SANDRA PATTEN 509 WOODCREE…" at bounding box center [576, 356] width 541 height 591
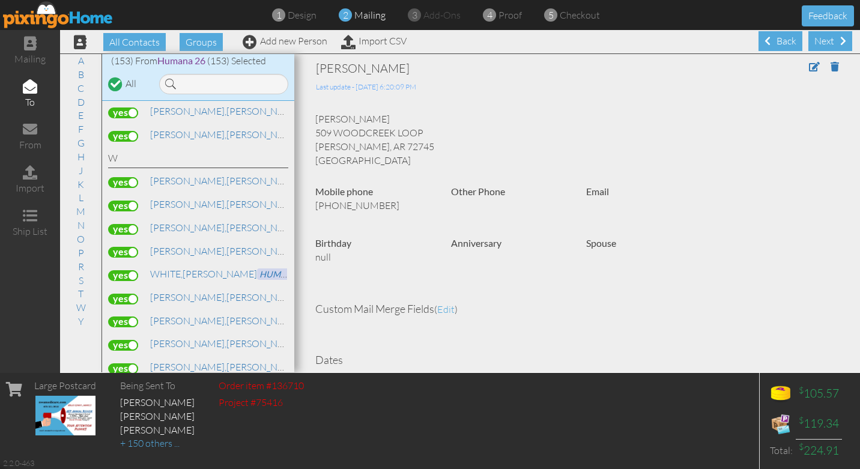
scroll to position [3599, 0]
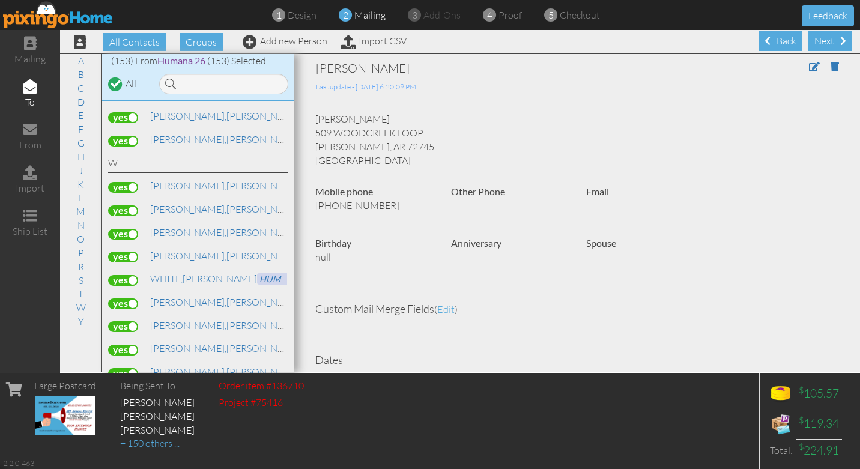
click at [134, 252] on label at bounding box center [123, 257] width 30 height 11
click at [0, 0] on input "checkbox" at bounding box center [0, 0] width 0 height 0
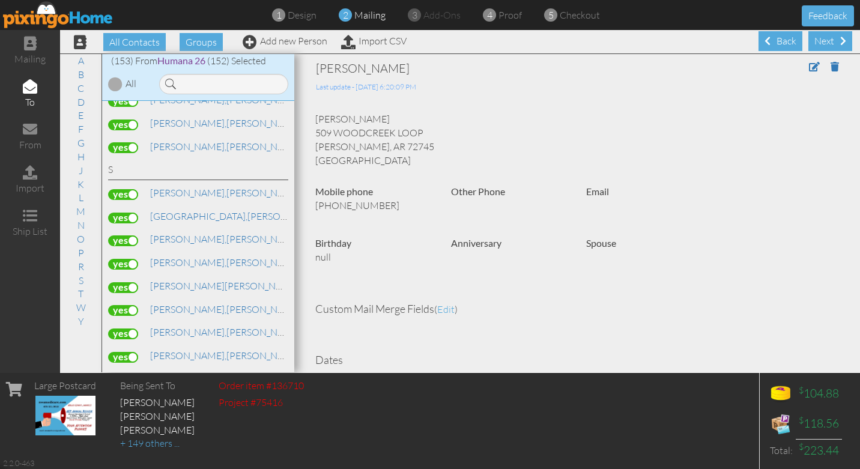
scroll to position [3067, 0]
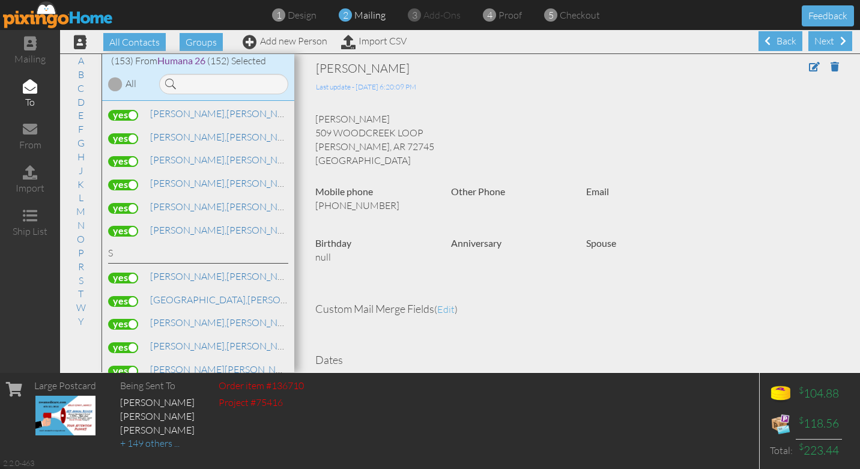
click at [487, 124] on div "SANDRA PATTEN 509 WOODCREEK LOOP LOWELL, AR 72745 United States" at bounding box center [576, 139] width 541 height 55
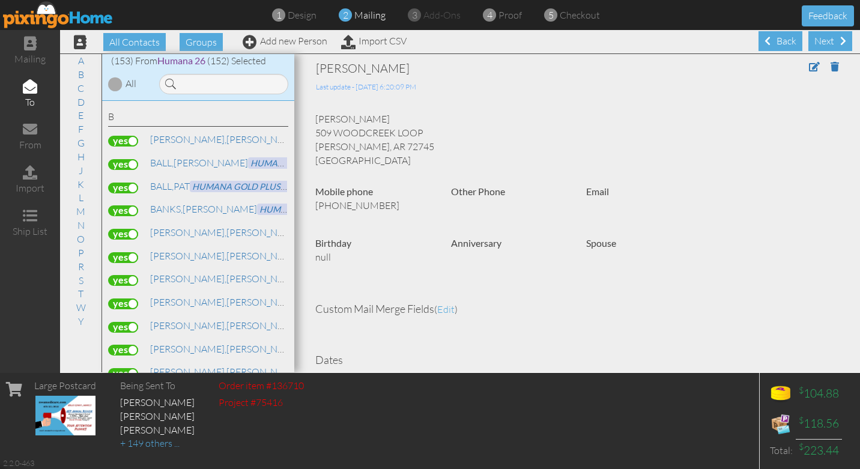
scroll to position [0, 0]
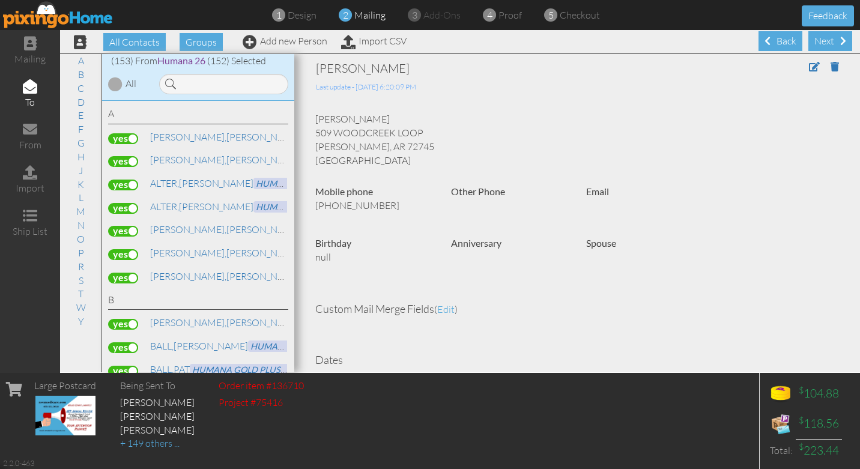
click at [544, 188] on div "Other Phone" at bounding box center [510, 195] width 136 height 20
click at [772, 43] on div "Back" at bounding box center [780, 41] width 44 height 20
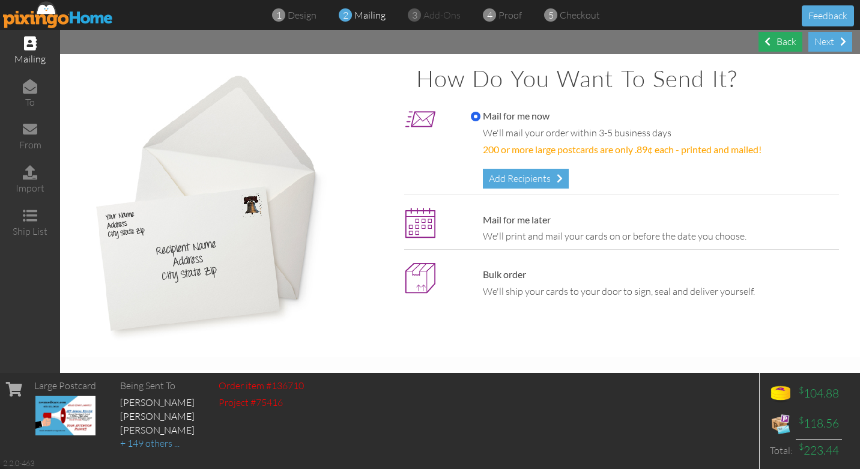
click at [783, 39] on div "Back" at bounding box center [780, 42] width 44 height 20
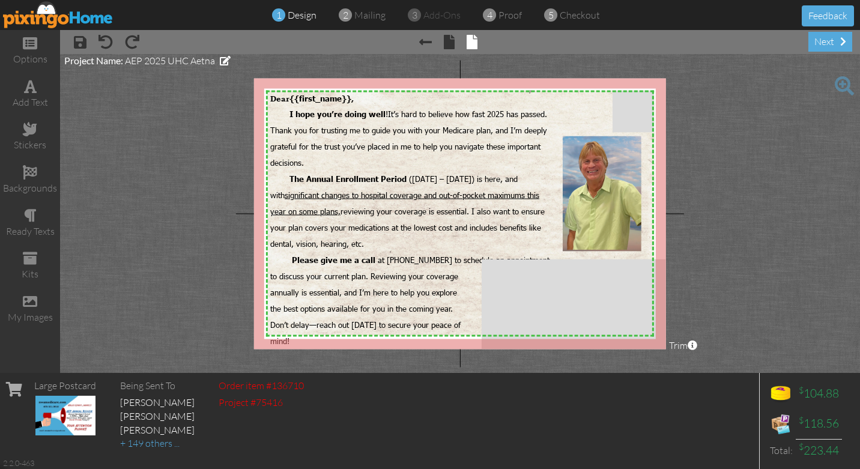
click at [55, 17] on img at bounding box center [58, 14] width 110 height 27
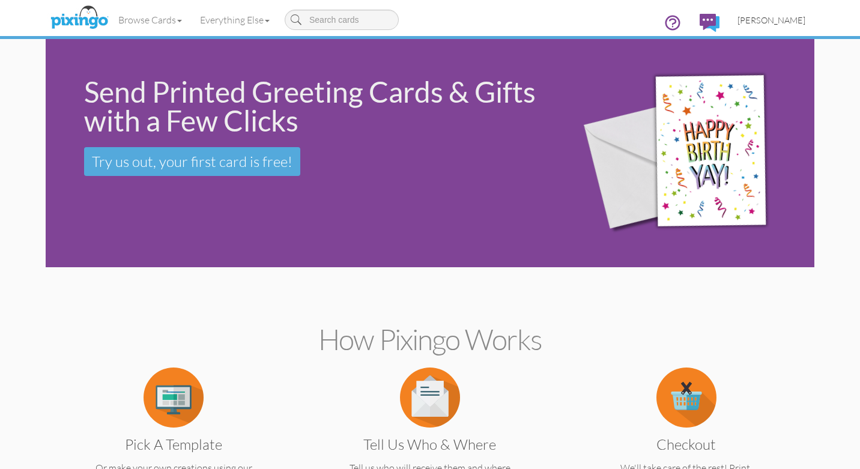
click at [780, 20] on span "[PERSON_NAME]" at bounding box center [771, 20] width 68 height 10
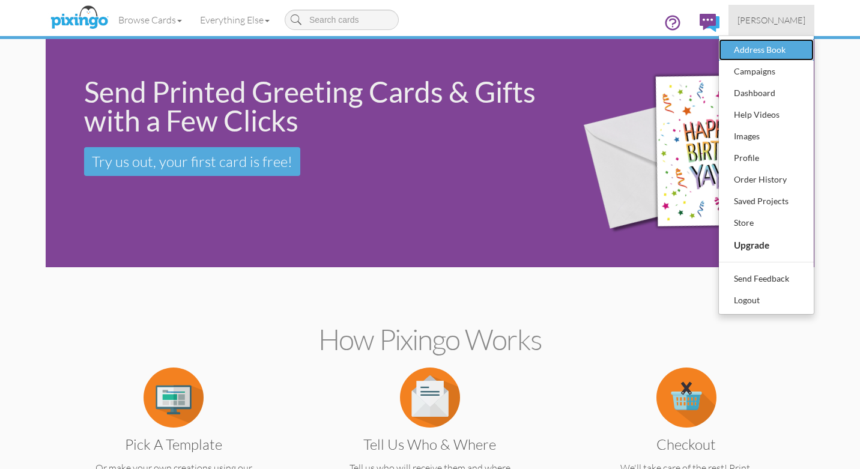
click at [776, 52] on div "Address Book" at bounding box center [766, 50] width 71 height 18
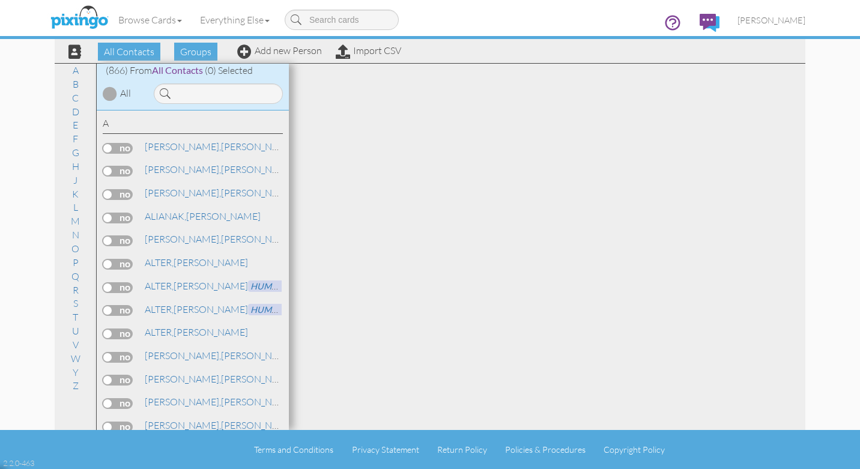
click at [196, 52] on span "Groups" at bounding box center [195, 52] width 43 height 18
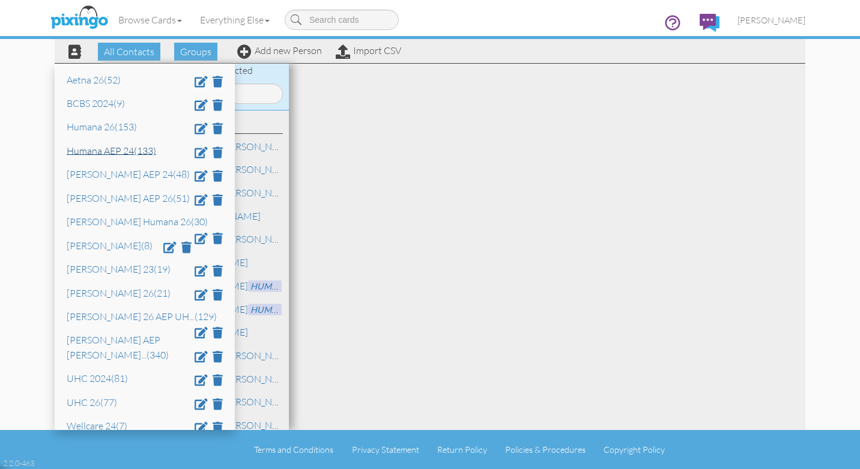
scroll to position [94, 0]
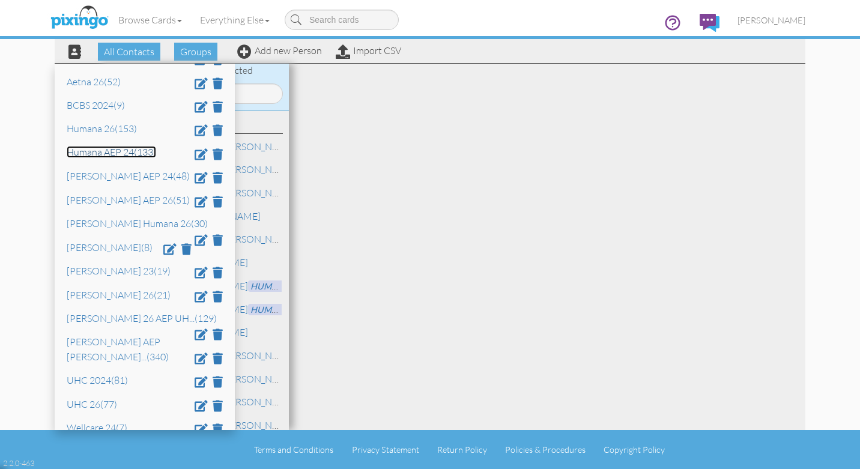
click at [95, 157] on link "Humana AEP 24 (133)" at bounding box center [111, 152] width 89 height 12
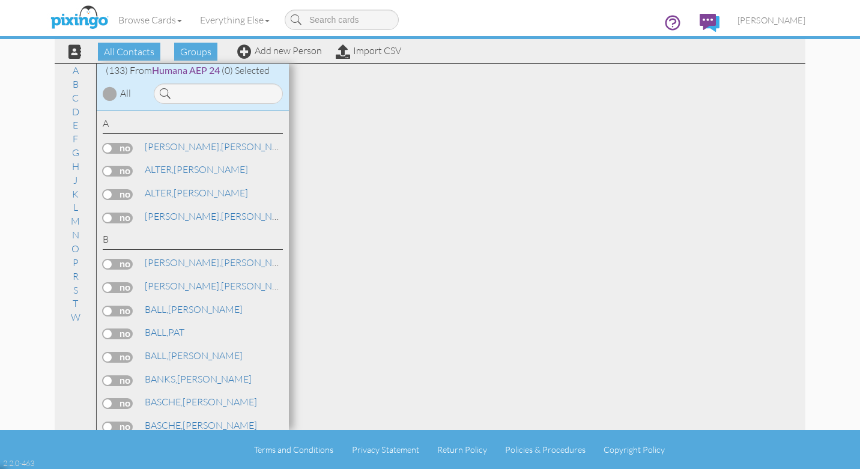
click at [112, 94] on div at bounding box center [110, 93] width 14 height 14
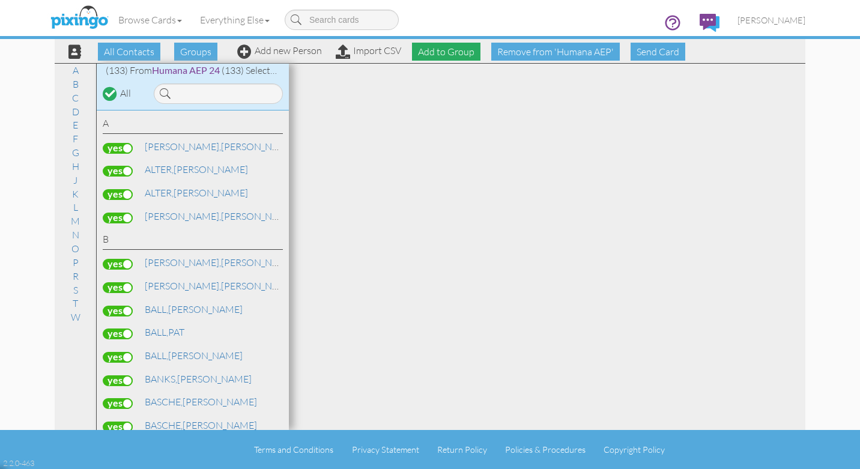
click at [447, 53] on span "Add to Group" at bounding box center [446, 52] width 68 height 18
click at [491, 82] on select "-- Select a group -- Aetna 2024 Aetna 26 BCBS 2024 Humana 26 Humana AEP 24 [PER…" at bounding box center [445, 80] width 103 height 20
select select "10906"
click at [394, 70] on select "-- Select a group -- Aetna 2024 Aetna 26 BCBS 2024 Humana 26 Humana AEP 24 [PER…" at bounding box center [445, 80] width 103 height 20
click at [421, 102] on icon at bounding box center [421, 101] width 8 height 12
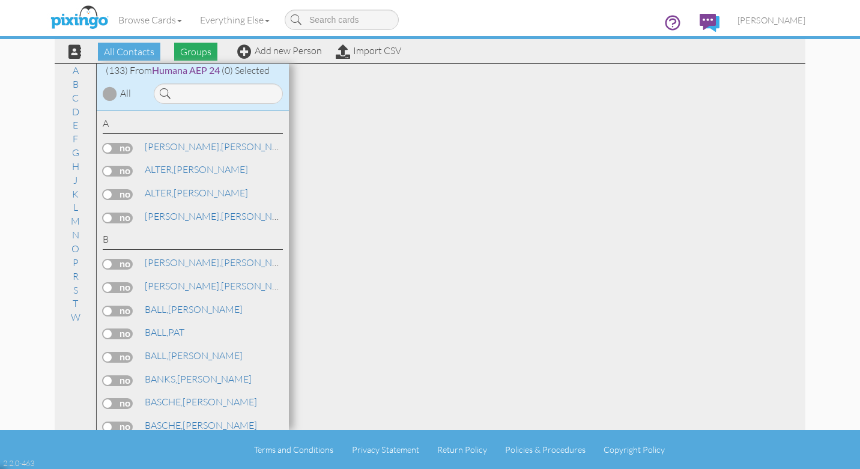
click at [195, 55] on span "Groups" at bounding box center [195, 52] width 43 height 18
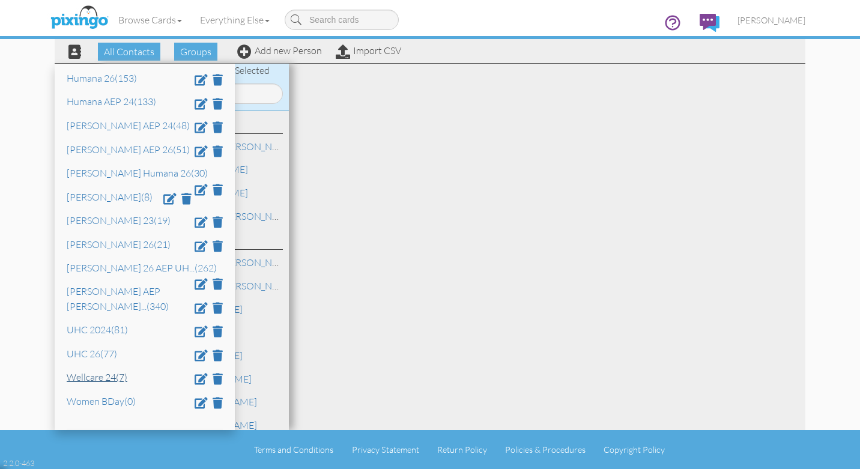
scroll to position [143, 0]
click at [100, 274] on link "[PERSON_NAME] 26 AEP UH ... (262)" at bounding box center [142, 268] width 150 height 12
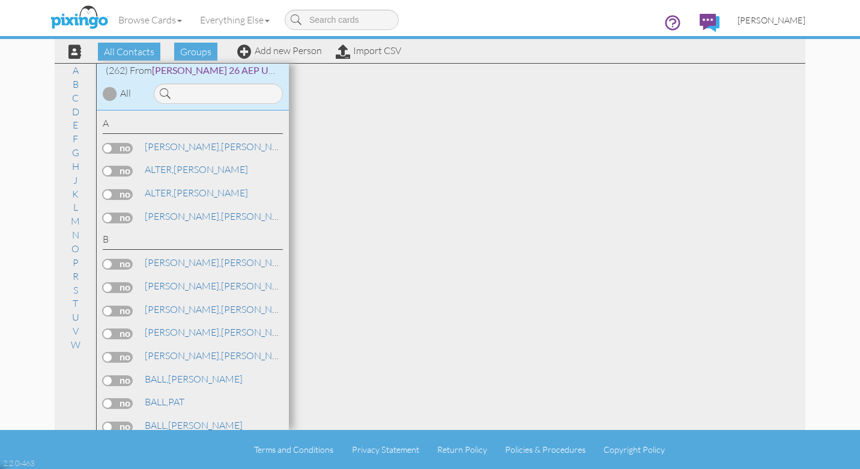
click at [776, 19] on span "[PERSON_NAME]" at bounding box center [771, 20] width 68 height 10
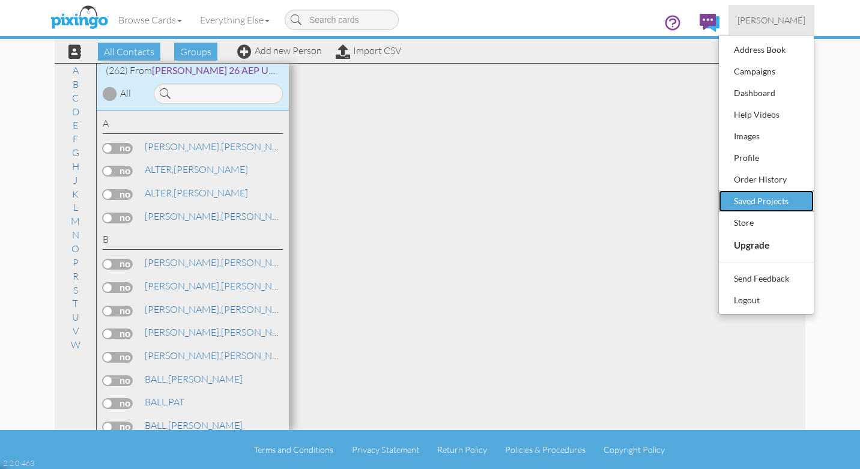
click at [774, 199] on div "Saved Projects" at bounding box center [766, 201] width 71 height 18
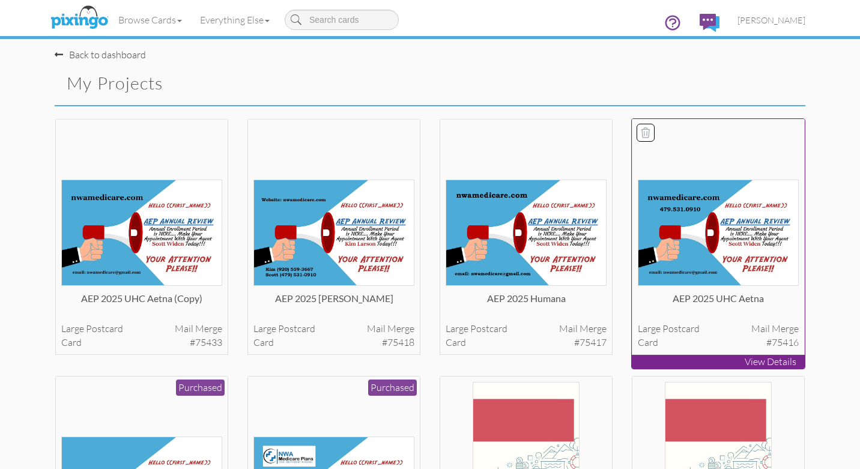
click at [698, 219] on img at bounding box center [718, 232] width 161 height 106
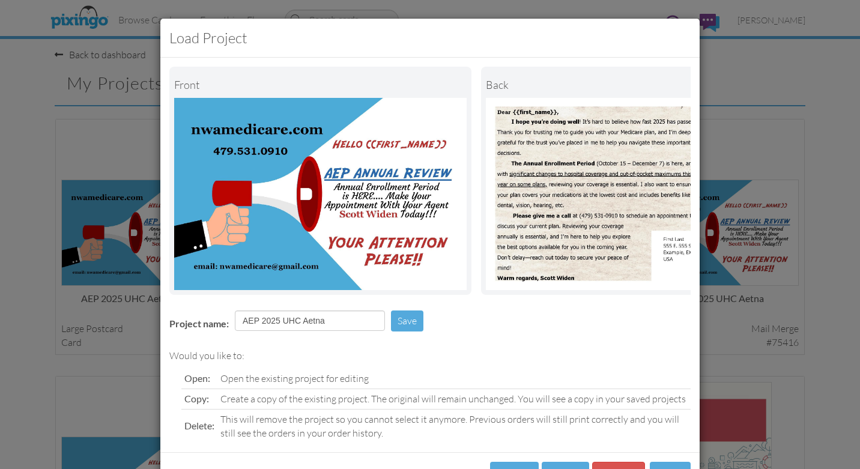
scroll to position [47, 0]
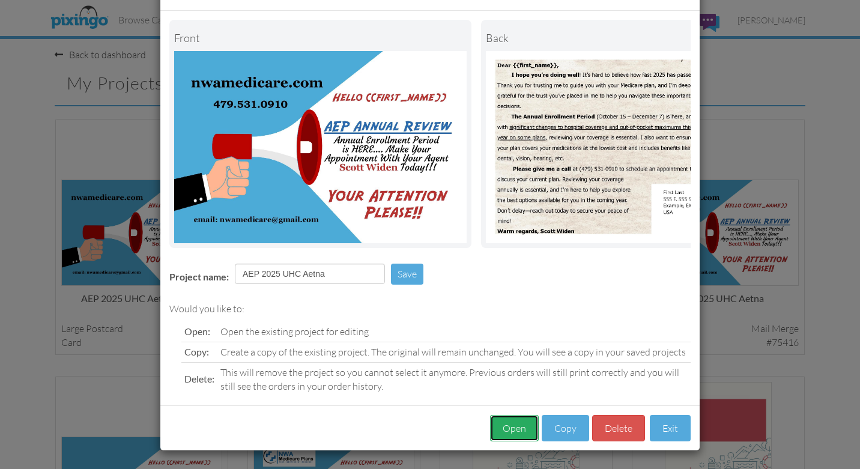
click at [516, 432] on button "Open" at bounding box center [514, 428] width 49 height 27
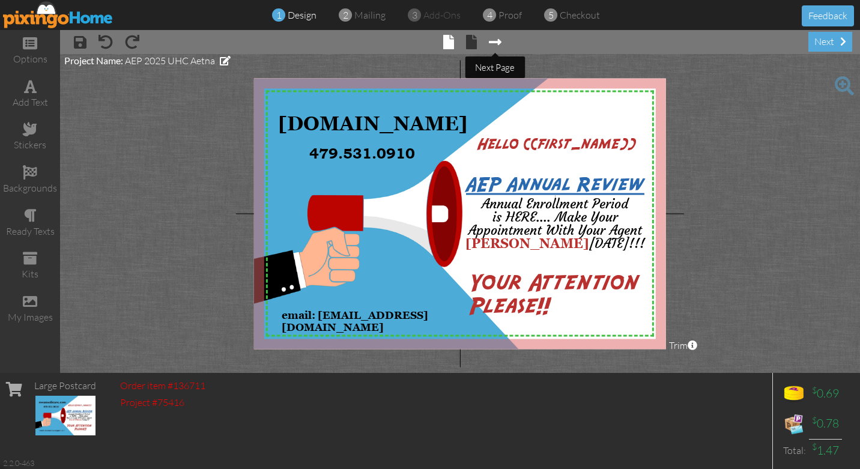
click at [497, 44] on span at bounding box center [495, 42] width 13 height 14
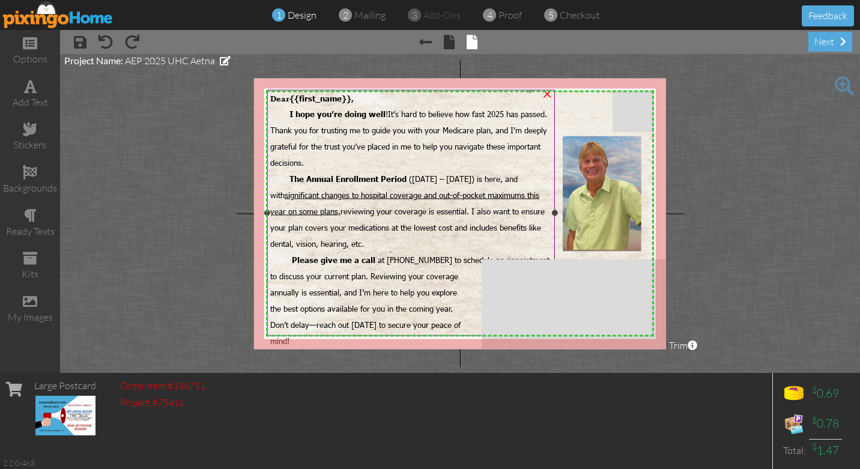
click at [381, 140] on span "I hope you’re doing well ! It’s hard to believe how fast 2025 has passed. Thank…" at bounding box center [408, 138] width 277 height 58
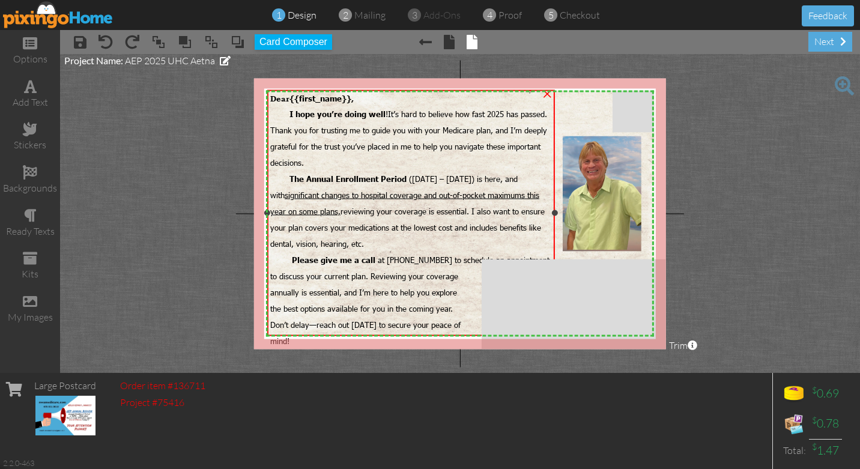
click at [381, 140] on span "I hope you’re doing well ! It’s hard to believe how fast 2025 has passed. Thank…" at bounding box center [408, 138] width 277 height 58
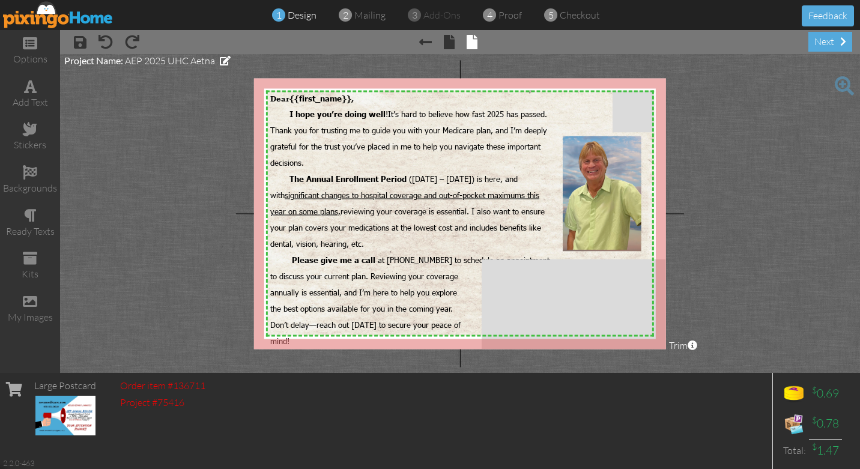
click at [739, 106] on project-studio-wrapper "X X X X X X X X X X X X X X X X X X X X X X X X X X X X X X X X X X X X X X X X…" at bounding box center [460, 213] width 800 height 319
click at [827, 43] on div "next" at bounding box center [830, 42] width 44 height 20
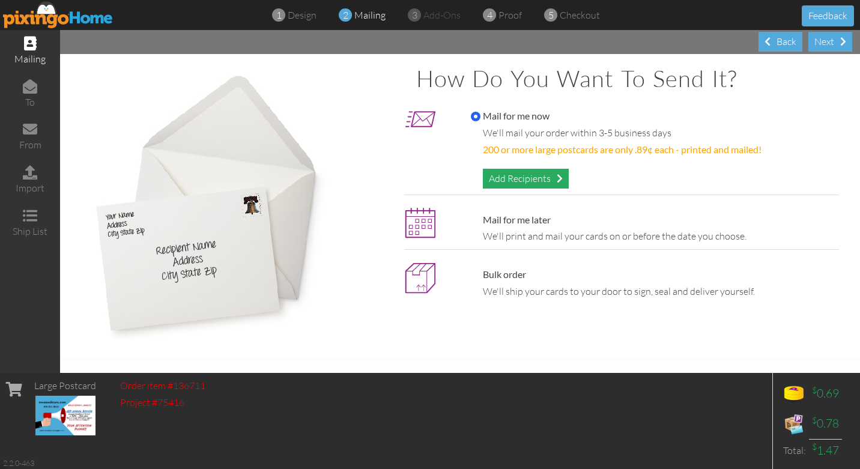
click at [522, 179] on div "Add Recipients" at bounding box center [526, 179] width 86 height 20
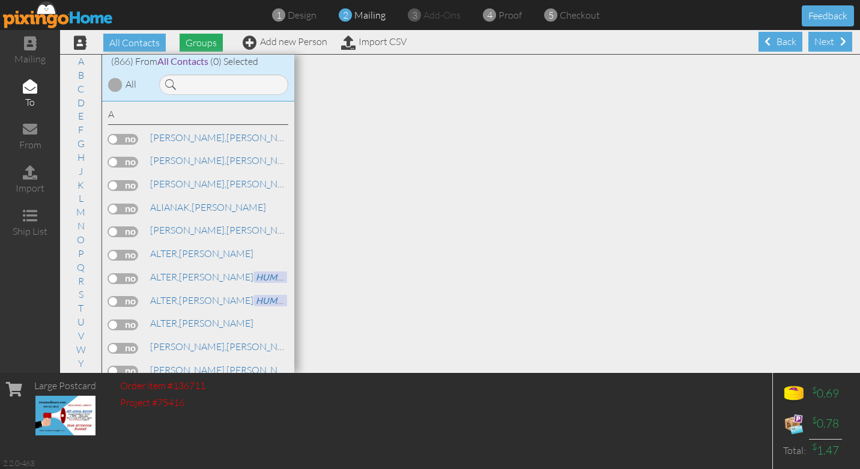
click at [197, 43] on span "Groups" at bounding box center [200, 43] width 43 height 18
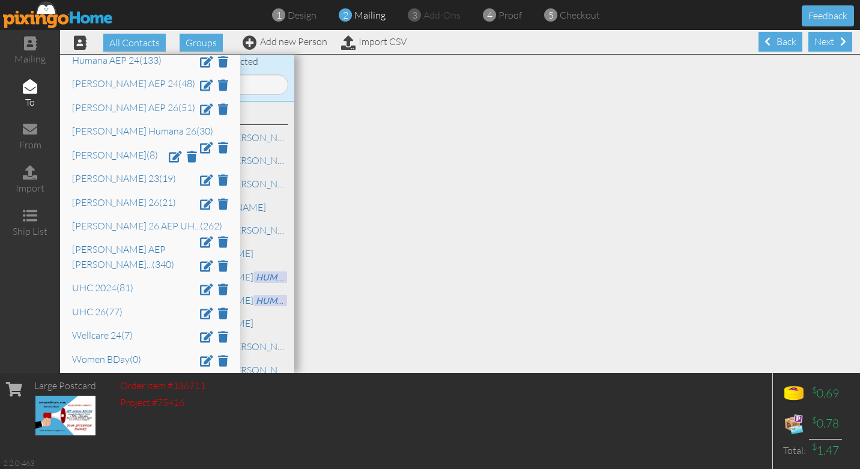
scroll to position [181, 0]
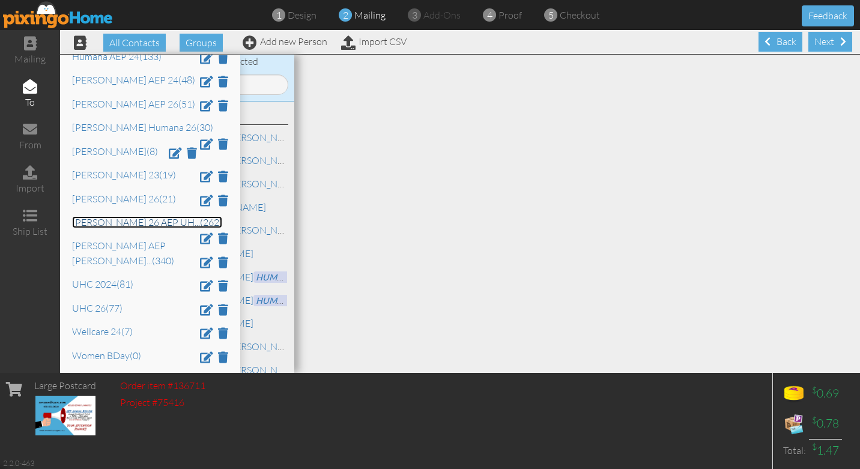
click at [106, 228] on link "[PERSON_NAME] 26 AEP UH ... (262)" at bounding box center [147, 222] width 150 height 12
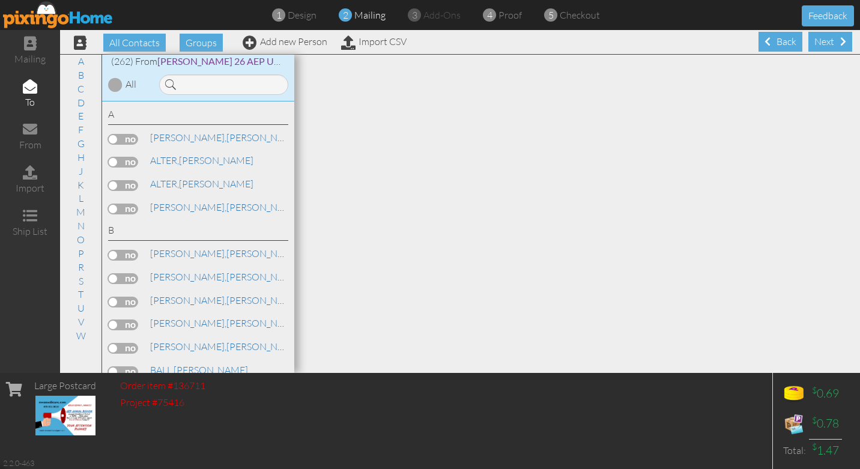
click at [112, 87] on div at bounding box center [115, 84] width 14 height 14
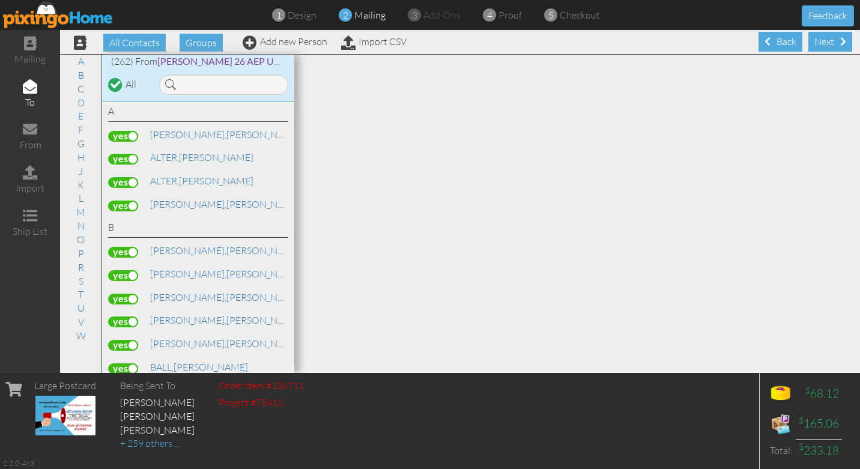
scroll to position [0, 0]
click at [134, 208] on label at bounding box center [123, 208] width 30 height 11
click at [0, 0] on input "checkbox" at bounding box center [0, 0] width 0 height 0
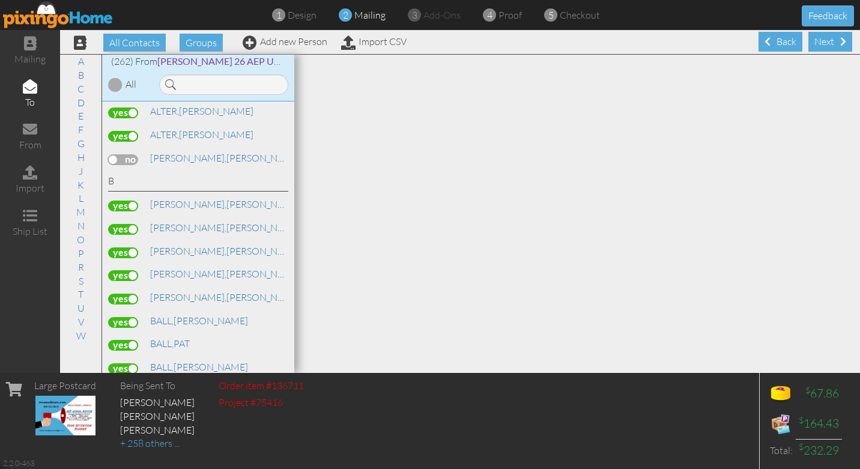
scroll to position [35, 0]
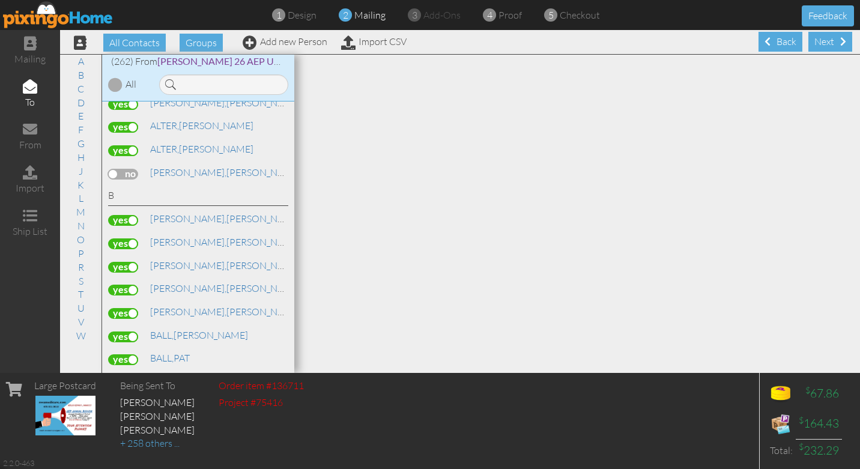
click at [113, 172] on label at bounding box center [123, 174] width 30 height 11
click at [0, 0] on input "checkbox" at bounding box center [0, 0] width 0 height 0
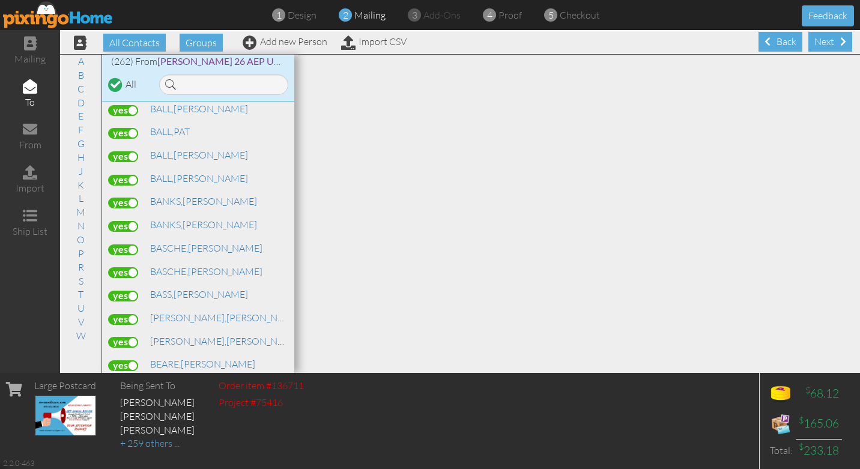
scroll to position [269, 0]
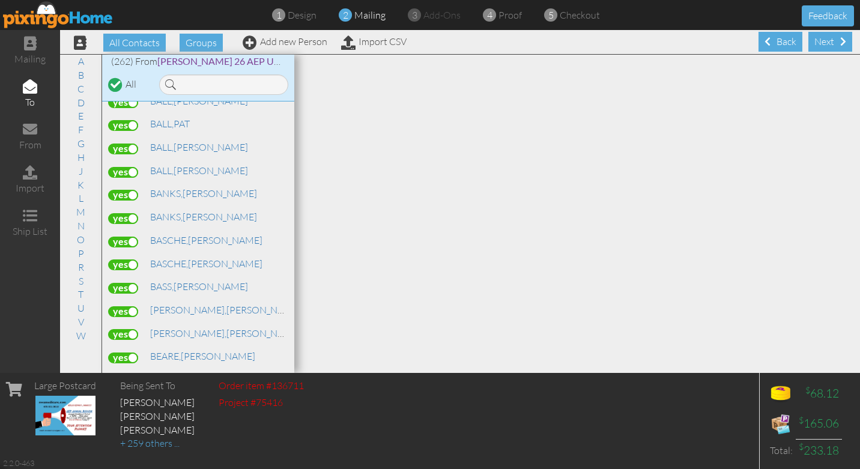
click at [131, 237] on label at bounding box center [123, 242] width 30 height 11
click at [0, 0] on input "checkbox" at bounding box center [0, 0] width 0 height 0
click at [134, 259] on label at bounding box center [123, 264] width 30 height 11
click at [0, 0] on input "checkbox" at bounding box center [0, 0] width 0 height 0
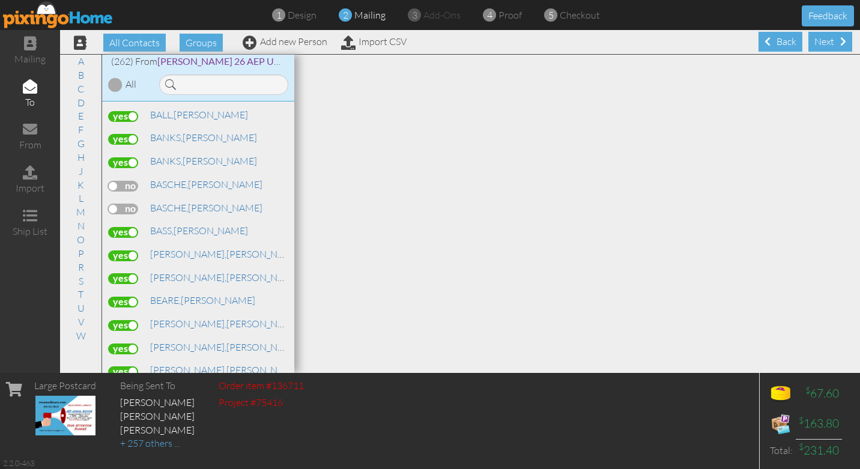
click at [137, 228] on label at bounding box center [123, 232] width 30 height 11
click at [0, 0] on input "checkbox" at bounding box center [0, 0] width 0 height 0
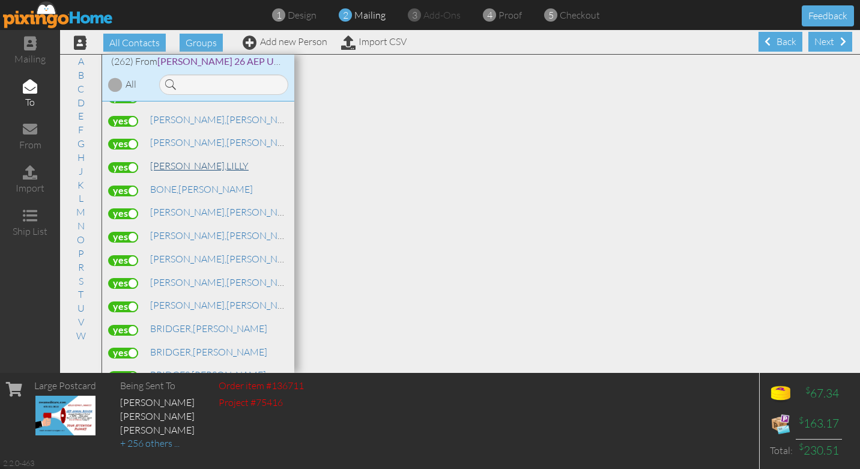
scroll to position [625, 0]
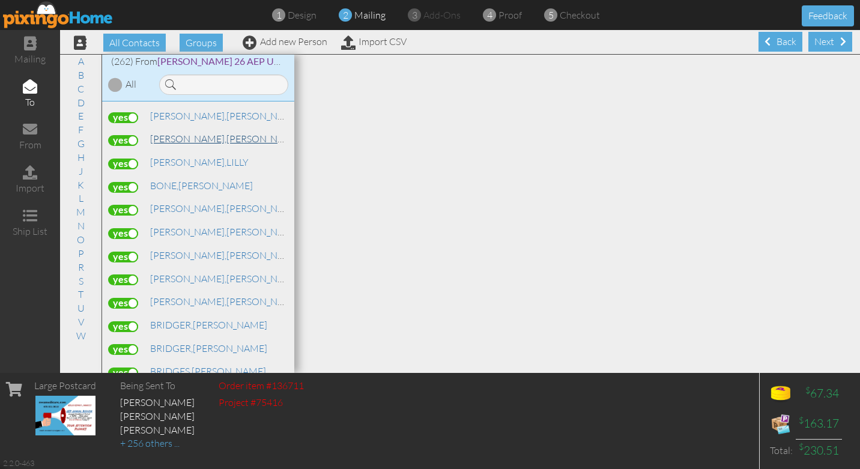
click at [182, 134] on link "[PERSON_NAME]" at bounding box center [225, 138] width 153 height 14
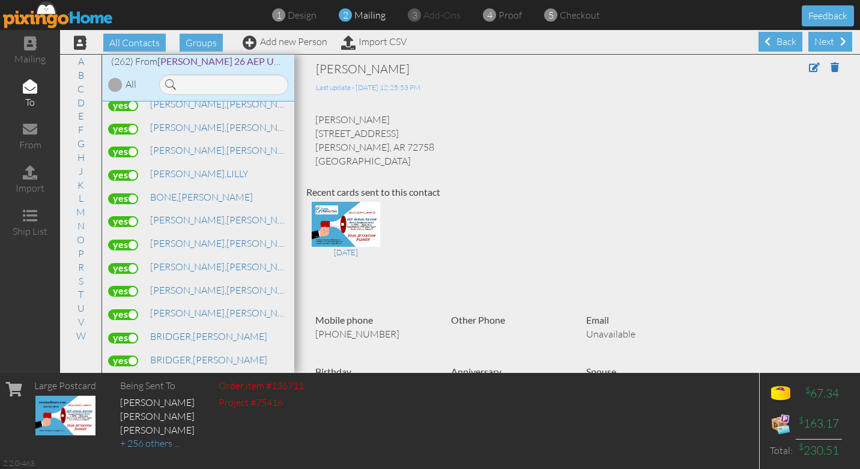
scroll to position [611, 0]
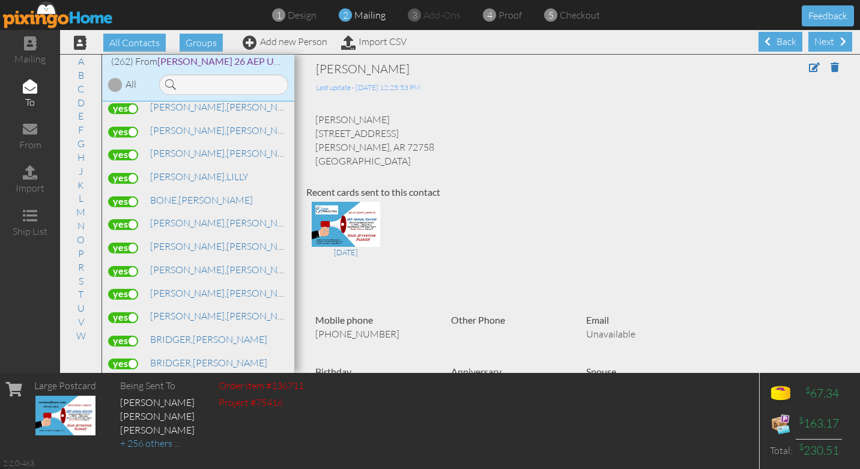
click at [135, 149] on label at bounding box center [123, 154] width 30 height 11
click at [0, 0] on input "checkbox" at bounding box center [0, 0] width 0 height 0
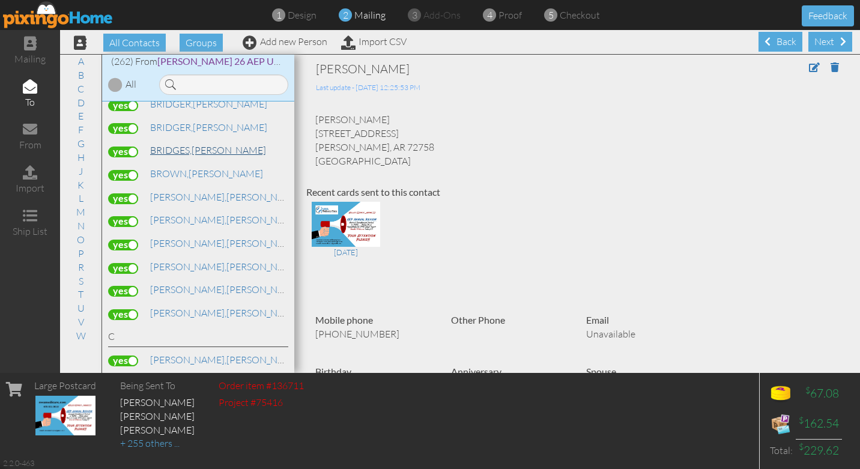
scroll to position [848, 0]
click at [176, 143] on span "BRIDGES," at bounding box center [170, 149] width 41 height 12
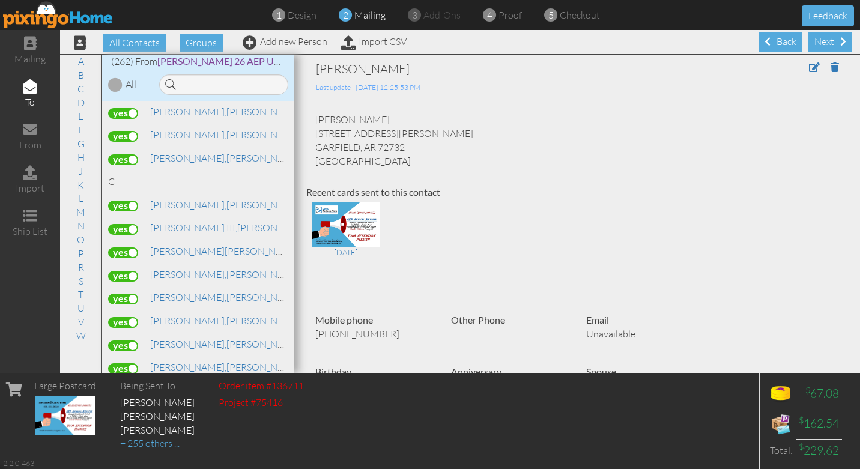
scroll to position [992, 0]
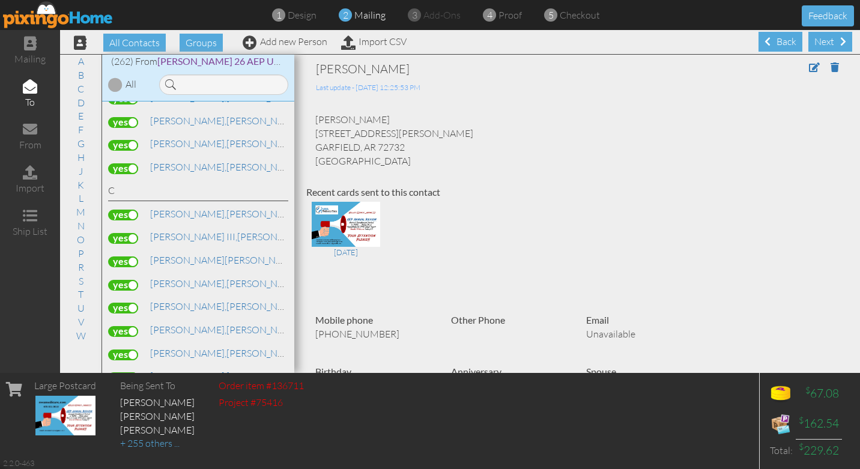
click at [136, 140] on label at bounding box center [123, 145] width 30 height 11
click at [0, 0] on input "checkbox" at bounding box center [0, 0] width 0 height 0
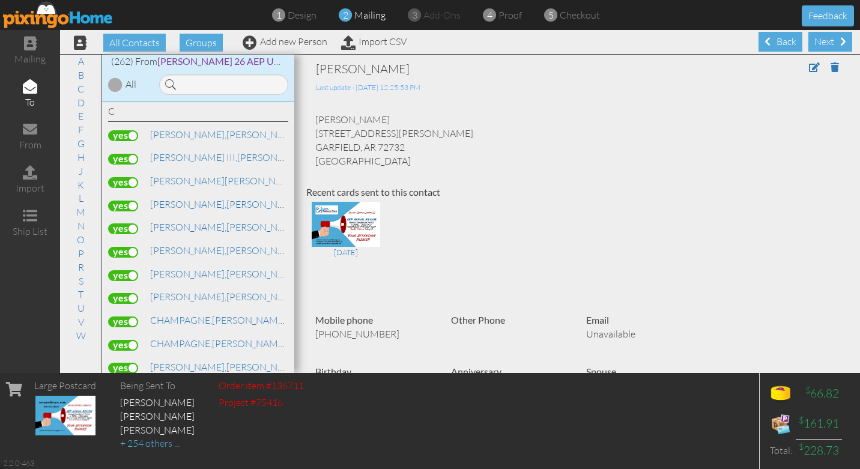
scroll to position [1073, 0]
click at [131, 176] on label at bounding box center [123, 181] width 30 height 11
click at [0, 0] on input "checkbox" at bounding box center [0, 0] width 0 height 0
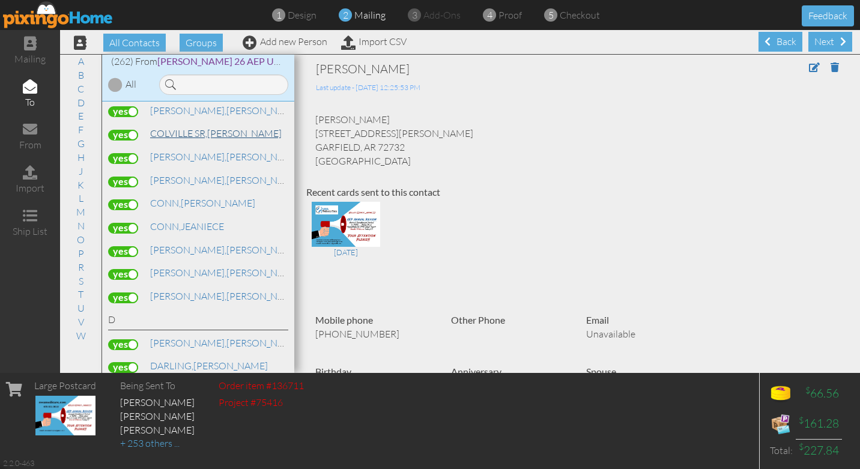
scroll to position [1470, 0]
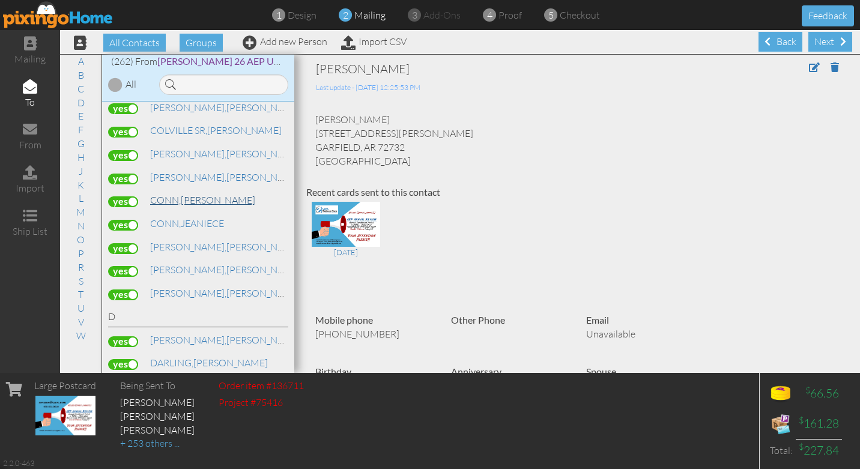
click at [178, 194] on span "CONN," at bounding box center [165, 200] width 31 height 12
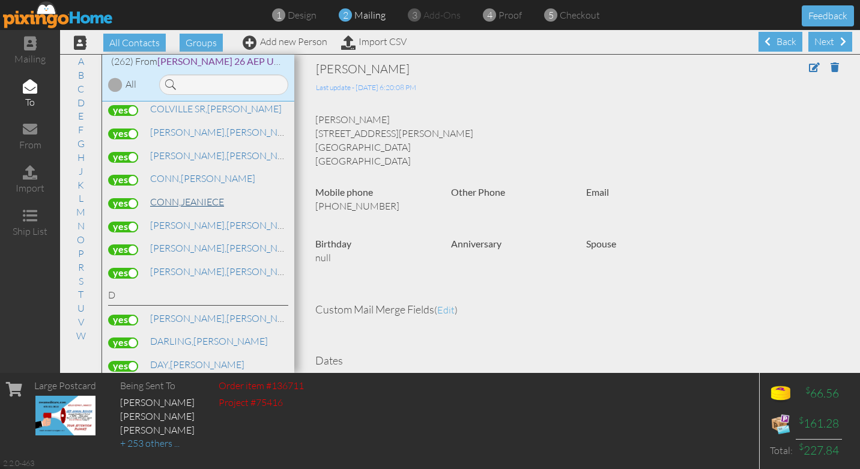
scroll to position [1496, 0]
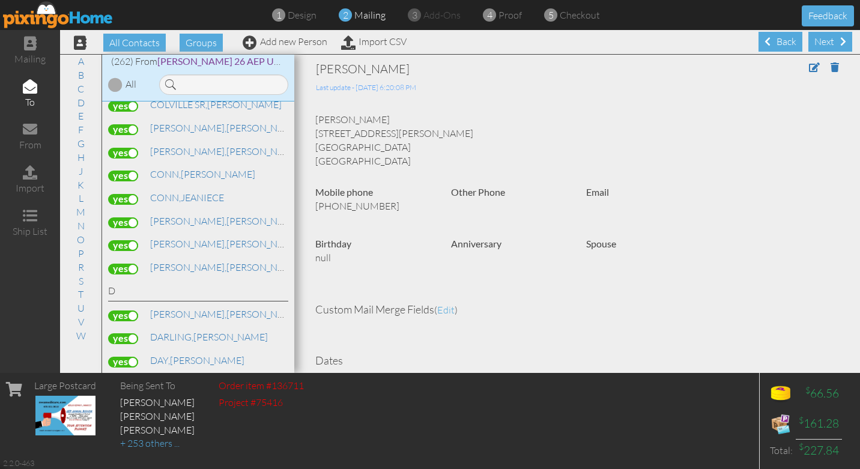
click at [134, 194] on label at bounding box center [123, 199] width 30 height 11
click at [0, 0] on input "checkbox" at bounding box center [0, 0] width 0 height 0
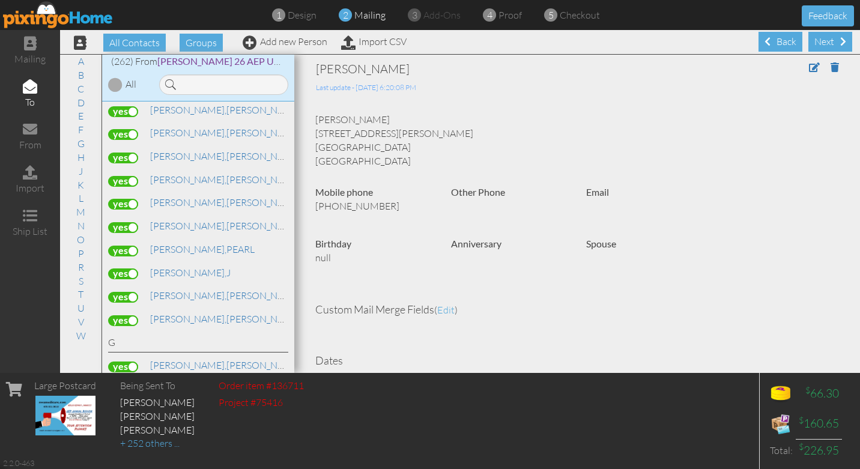
scroll to position [2168, 0]
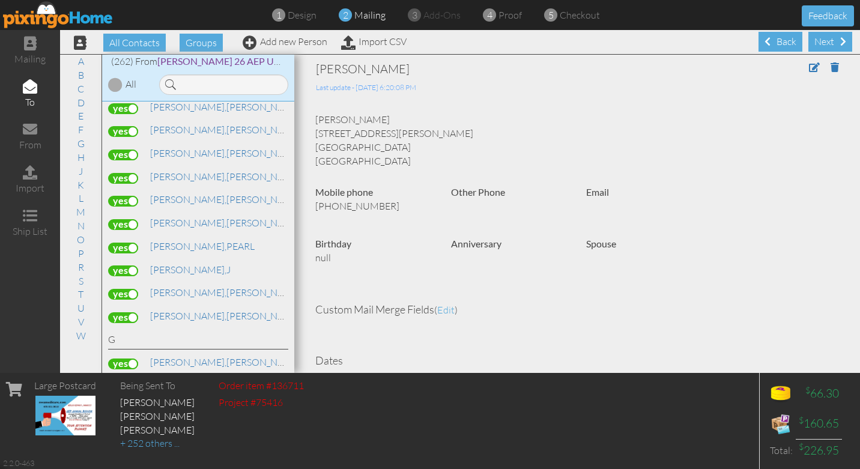
click at [133, 196] on label at bounding box center [123, 201] width 30 height 11
click at [0, 0] on input "checkbox" at bounding box center [0, 0] width 0 height 0
click at [134, 219] on label at bounding box center [123, 224] width 30 height 11
click at [0, 0] on input "checkbox" at bounding box center [0, 0] width 0 height 0
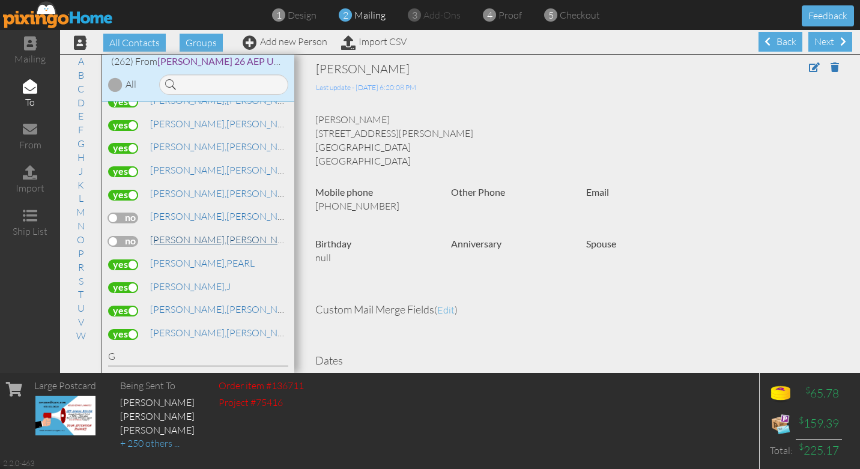
scroll to position [2142, 0]
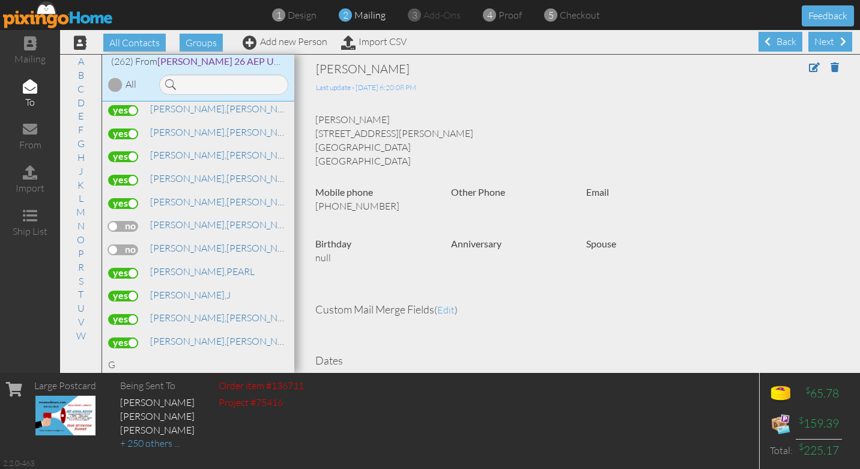
click at [133, 198] on label at bounding box center [123, 203] width 30 height 11
click at [0, 0] on input "checkbox" at bounding box center [0, 0] width 0 height 0
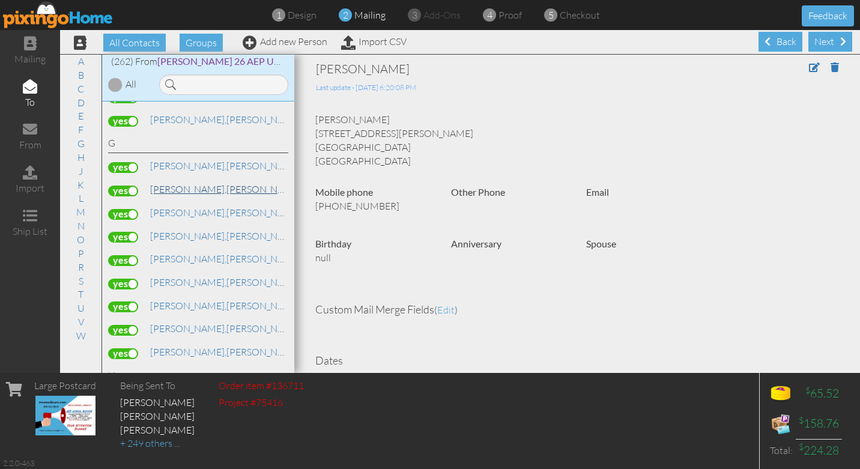
scroll to position [2365, 0]
click at [181, 206] on span "[PERSON_NAME]," at bounding box center [188, 212] width 76 height 12
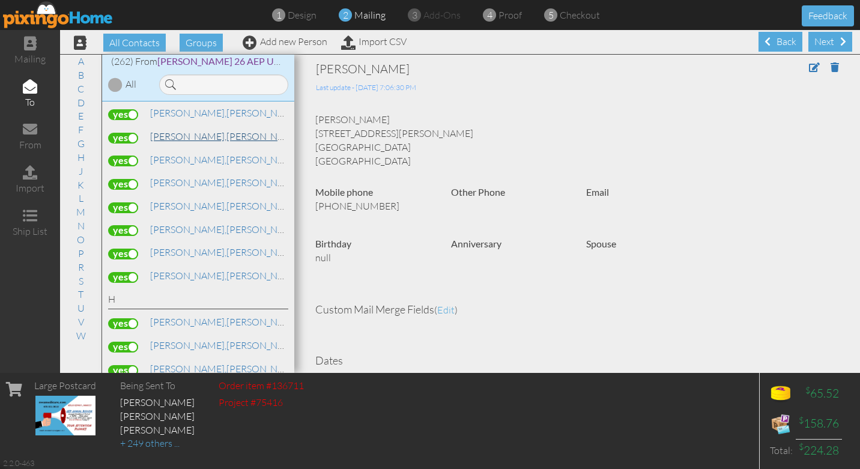
scroll to position [2443, 0]
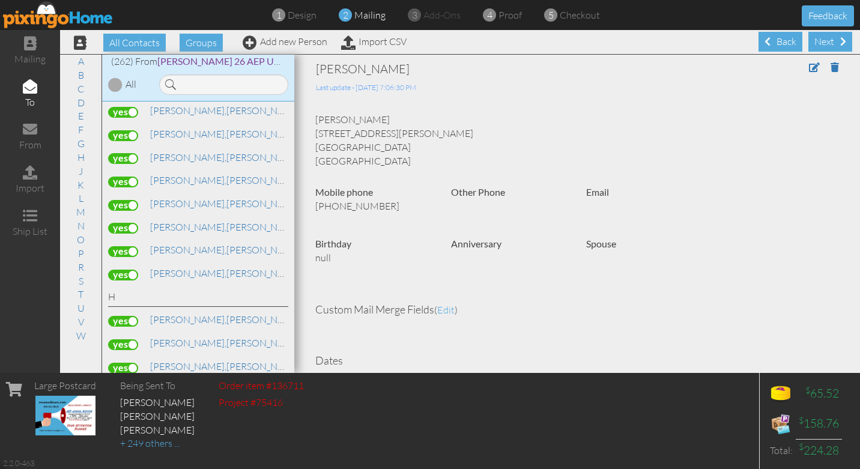
click at [131, 200] on label at bounding box center [123, 205] width 30 height 11
click at [0, 0] on input "checkbox" at bounding box center [0, 0] width 0 height 0
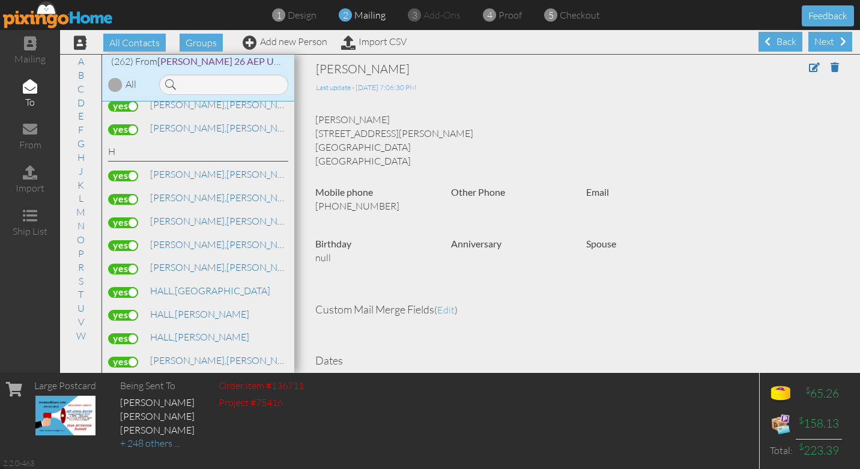
scroll to position [2588, 0]
click at [134, 193] on label at bounding box center [123, 198] width 30 height 11
click at [0, 0] on input "checkbox" at bounding box center [0, 0] width 0 height 0
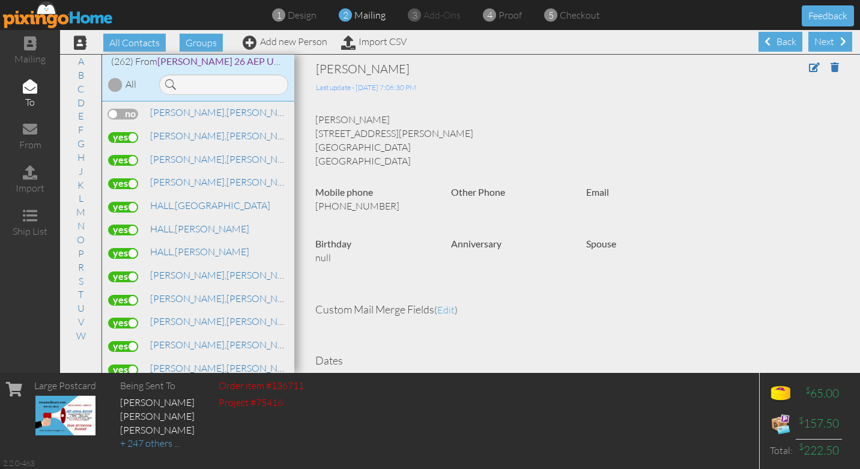
scroll to position [2678, 0]
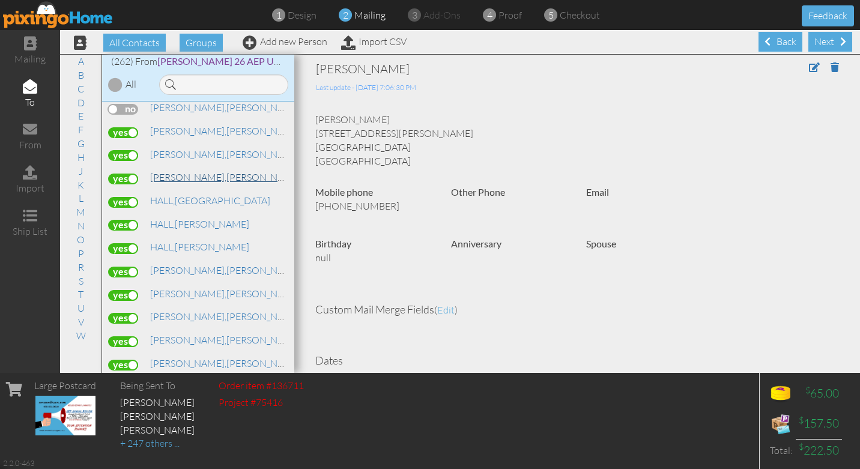
click at [167, 171] on span "[PERSON_NAME]," at bounding box center [188, 177] width 76 height 12
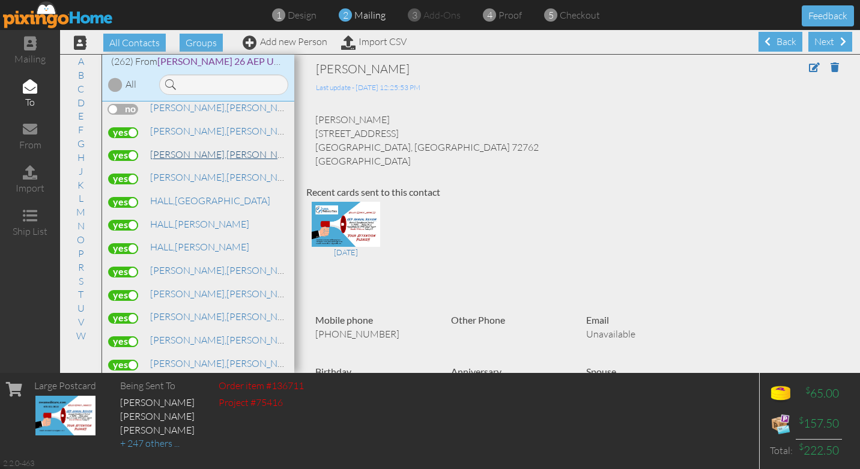
click at [171, 148] on span "[PERSON_NAME]," at bounding box center [188, 154] width 76 height 12
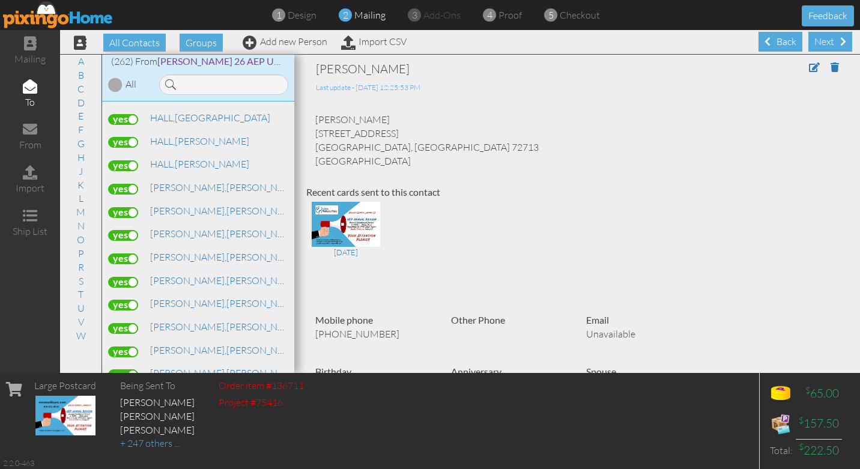
scroll to position [2766, 0]
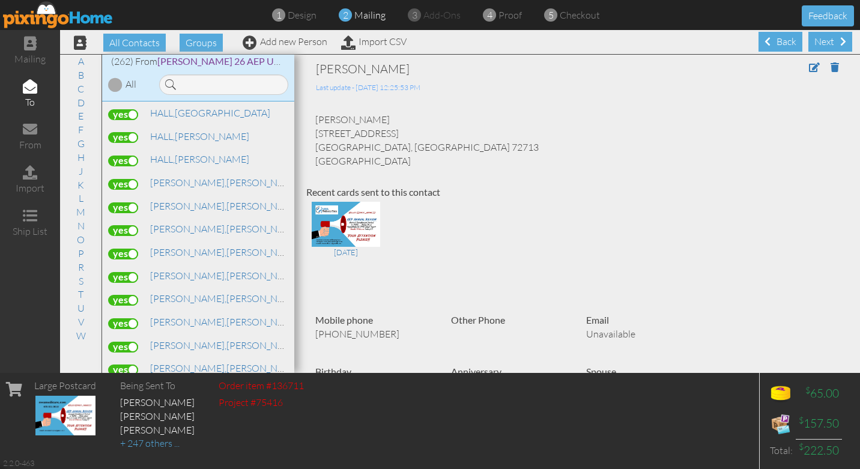
click at [133, 179] on label at bounding box center [123, 184] width 30 height 11
click at [0, 0] on input "checkbox" at bounding box center [0, 0] width 0 height 0
click at [133, 249] on label at bounding box center [123, 254] width 30 height 11
click at [0, 0] on input "checkbox" at bounding box center [0, 0] width 0 height 0
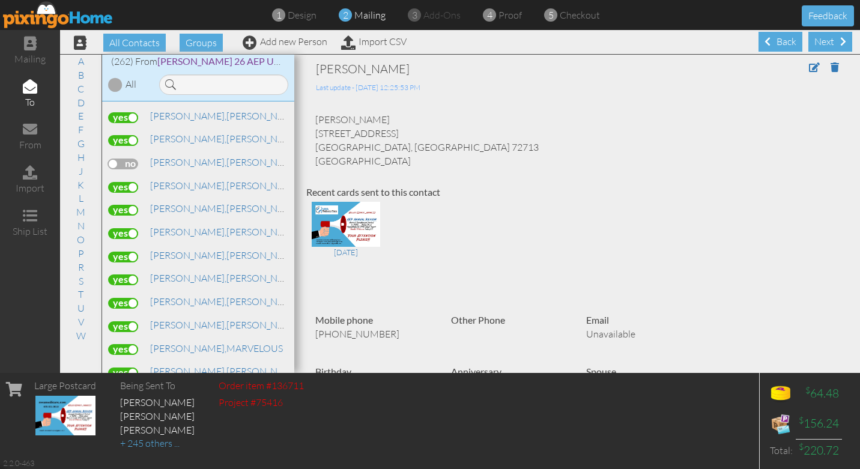
scroll to position [2857, 0]
click at [174, 200] on span "[PERSON_NAME]," at bounding box center [188, 206] width 76 height 12
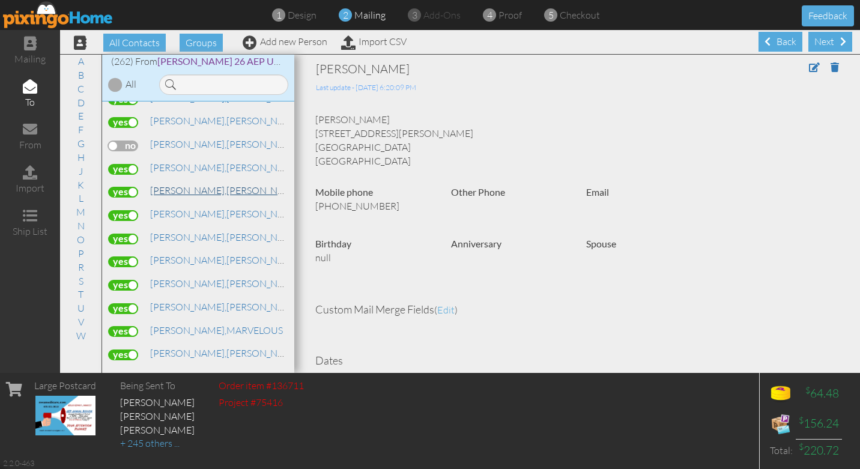
scroll to position [2875, 0]
click at [176, 160] on span "[PERSON_NAME]," at bounding box center [188, 166] width 76 height 12
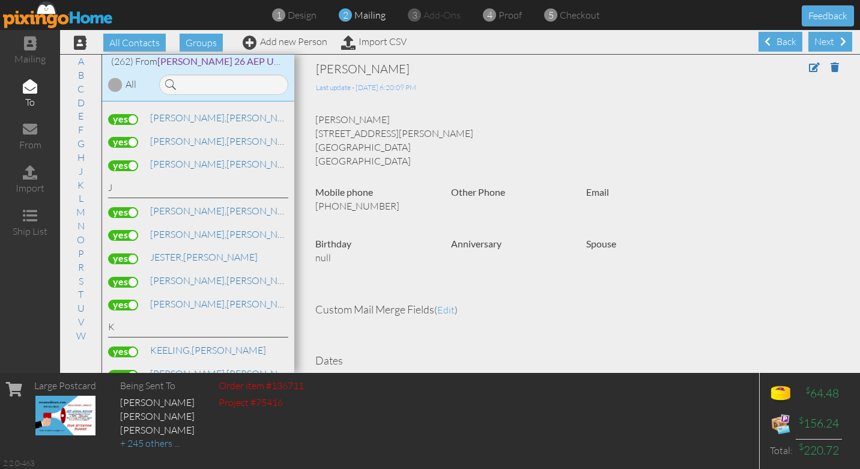
scroll to position [3133, 0]
click at [133, 160] on label at bounding box center [123, 165] width 30 height 11
click at [0, 0] on input "checkbox" at bounding box center [0, 0] width 0 height 0
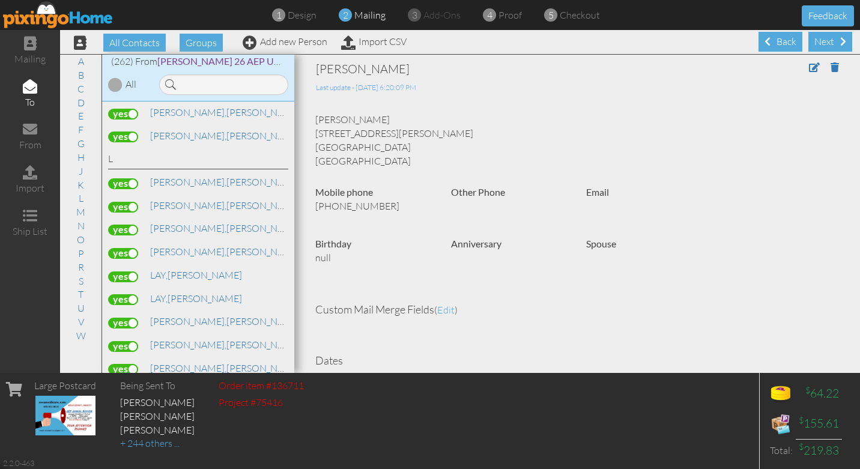
scroll to position [3464, 0]
click at [146, 244] on div "[PERSON_NAME]" at bounding box center [216, 251] width 141 height 14
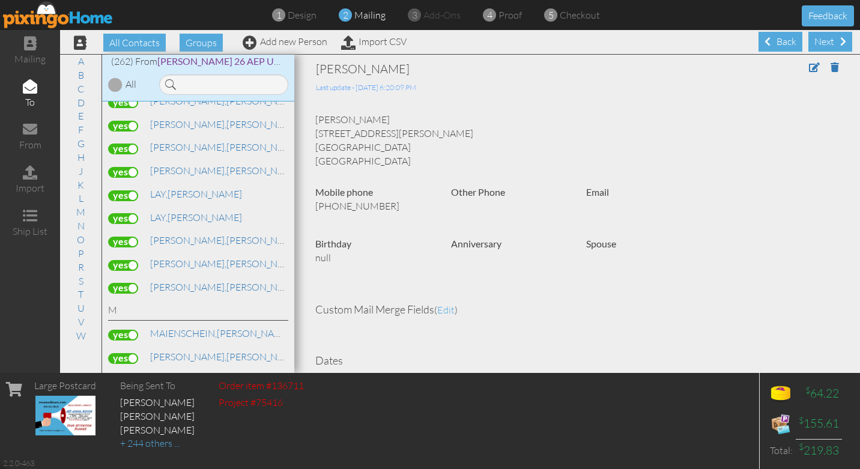
scroll to position [3545, 0]
click at [177, 209] on link "[PERSON_NAME]" at bounding box center [196, 216] width 94 height 14
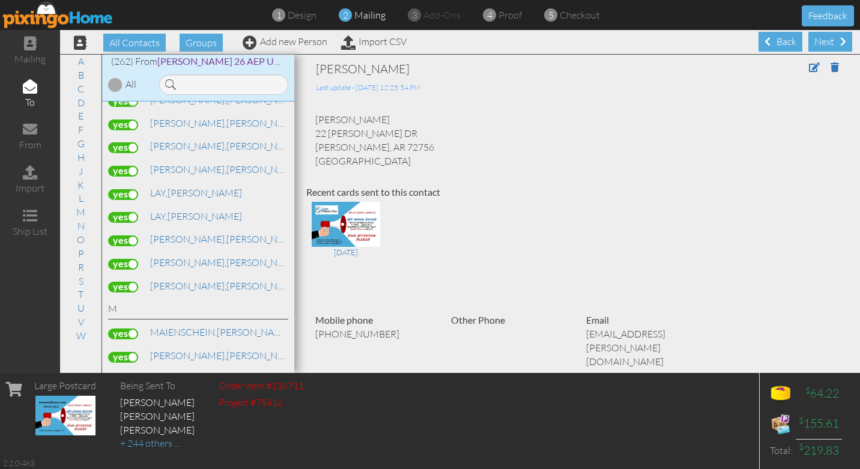
click at [133, 212] on label at bounding box center [123, 217] width 30 height 11
click at [0, 0] on input "checkbox" at bounding box center [0, 0] width 0 height 0
click at [182, 185] on link "[PERSON_NAME]" at bounding box center [196, 192] width 94 height 14
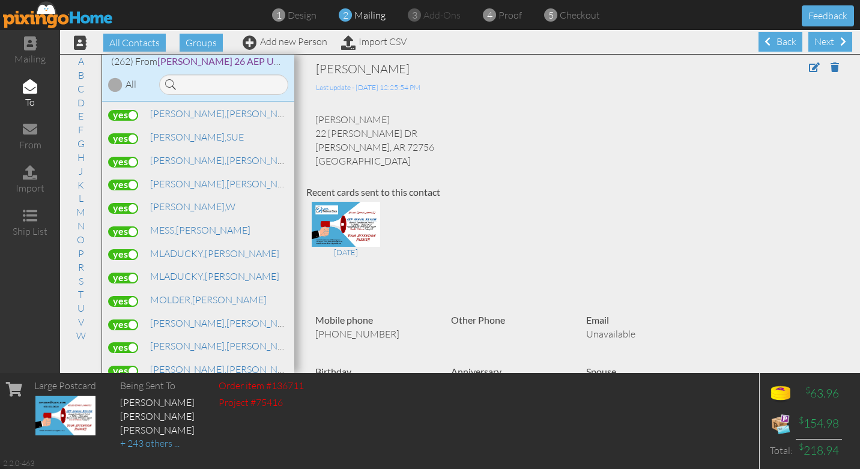
scroll to position [3814, 0]
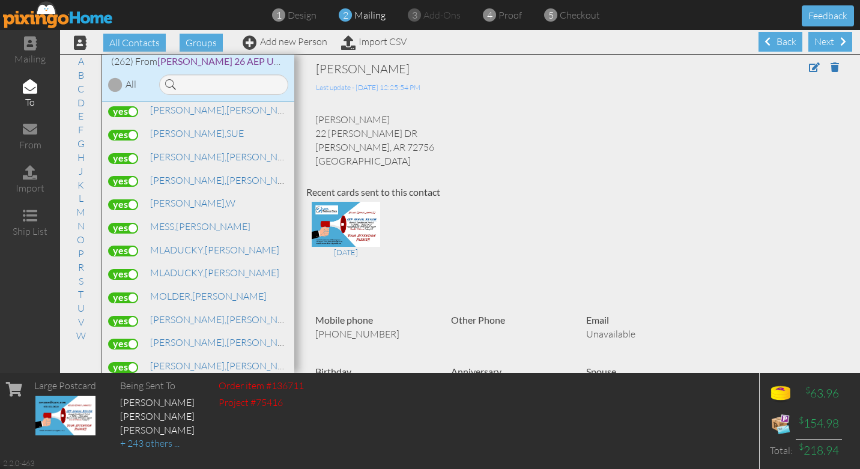
click at [133, 223] on label at bounding box center [123, 228] width 30 height 11
click at [0, 0] on input "checkbox" at bounding box center [0, 0] width 0 height 0
click at [130, 269] on label at bounding box center [123, 274] width 30 height 11
click at [0, 0] on input "checkbox" at bounding box center [0, 0] width 0 height 0
click at [134, 246] on label at bounding box center [123, 251] width 30 height 11
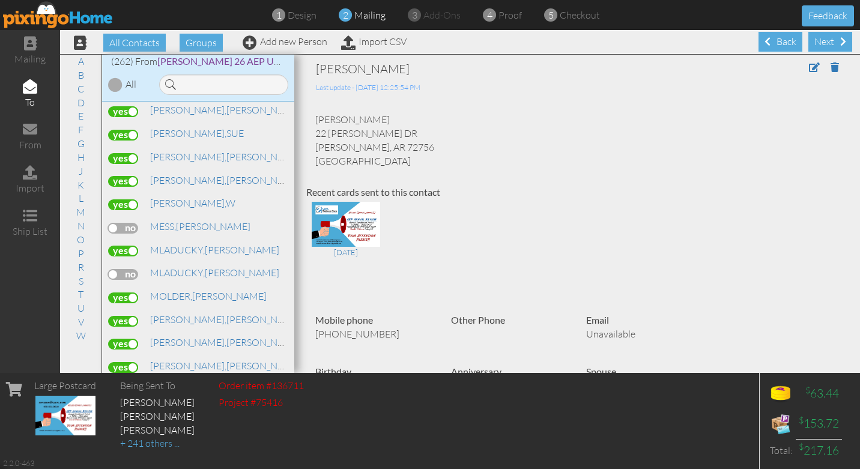
click at [0, 0] on input "checkbox" at bounding box center [0, 0] width 0 height 0
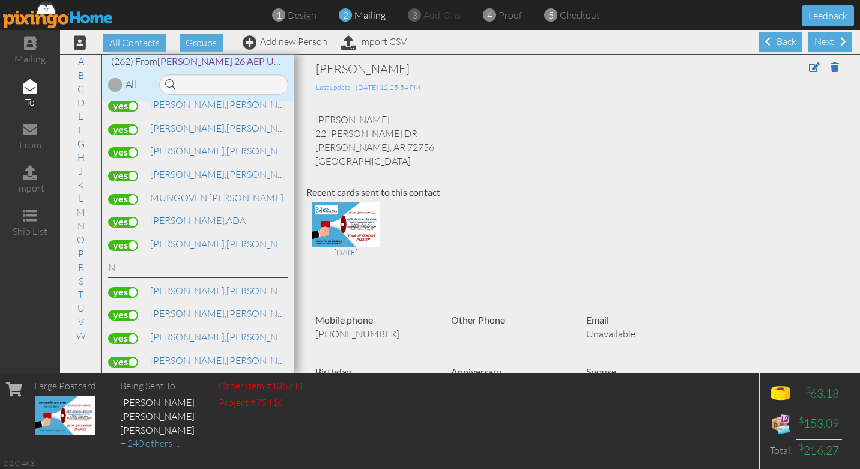
scroll to position [4082, 0]
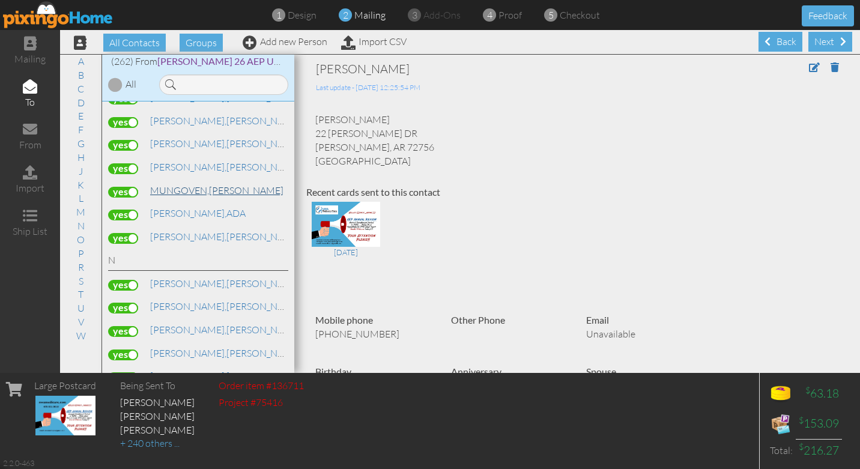
click at [172, 184] on span "MUNGOVEN," at bounding box center [179, 190] width 59 height 12
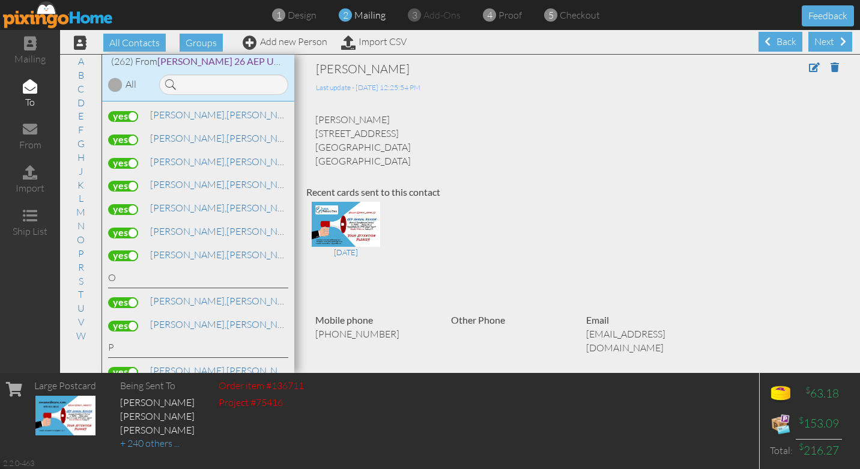
scroll to position [4279, 0]
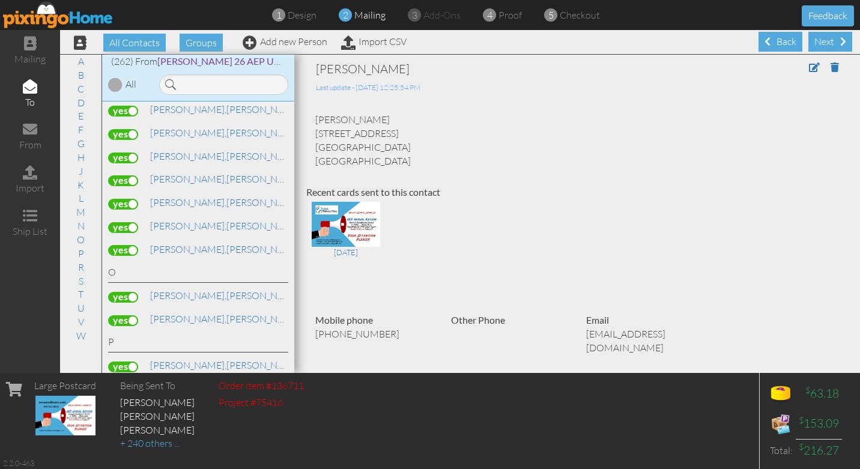
click at [134, 175] on label at bounding box center [123, 180] width 30 height 11
click at [0, 0] on input "checkbox" at bounding box center [0, 0] width 0 height 0
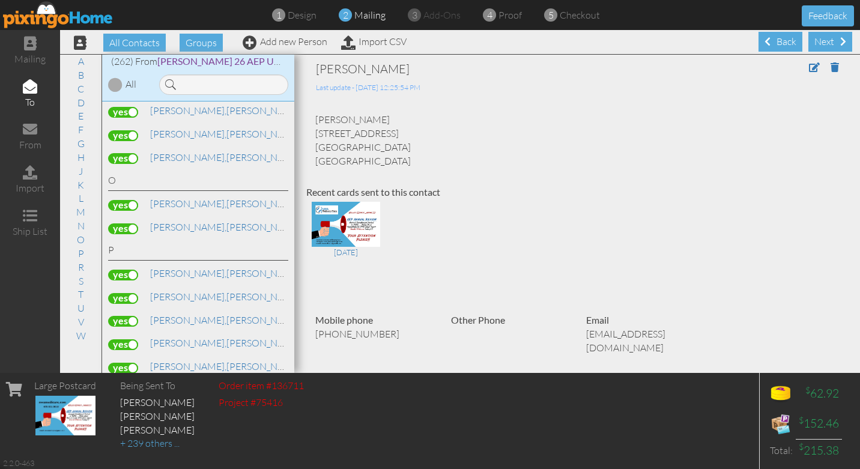
scroll to position [4378, 0]
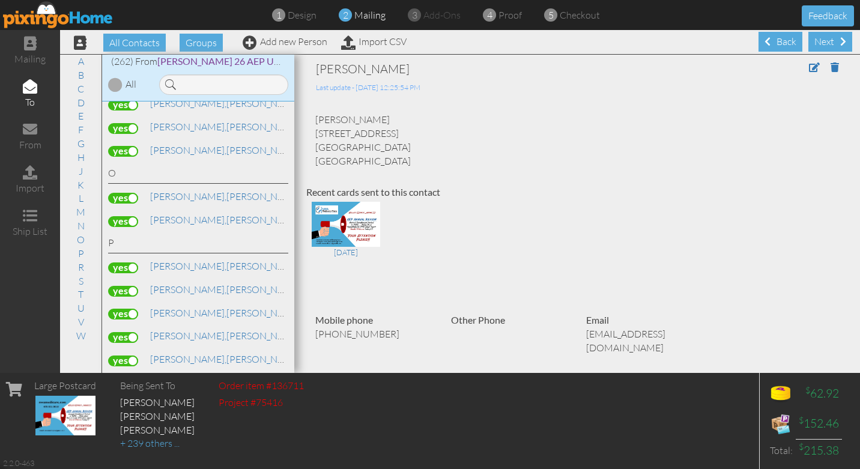
click at [135, 193] on label at bounding box center [123, 198] width 30 height 11
click at [0, 0] on input "checkbox" at bounding box center [0, 0] width 0 height 0
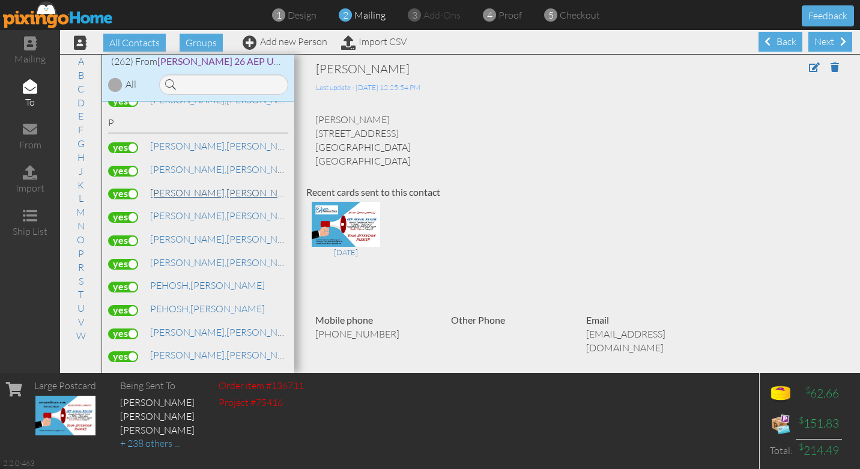
scroll to position [4496, 0]
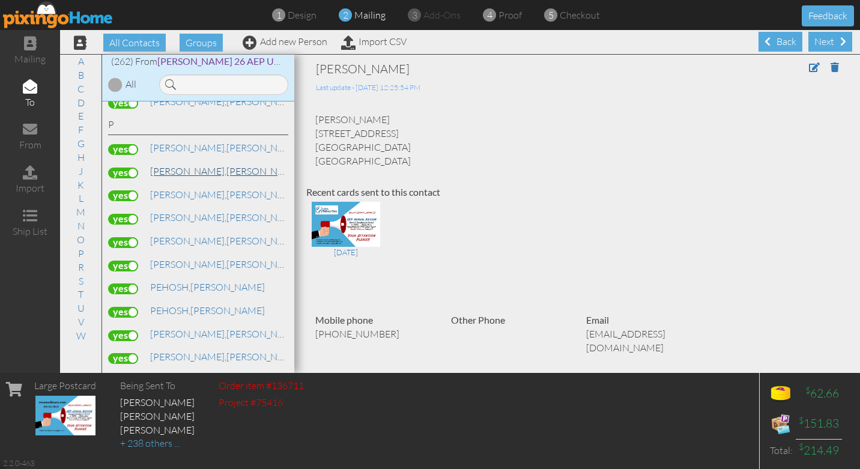
click at [179, 165] on span "[PERSON_NAME]," at bounding box center [188, 171] width 76 height 12
click at [131, 167] on label at bounding box center [123, 172] width 30 height 11
click at [0, 0] on input "checkbox" at bounding box center [0, 0] width 0 height 0
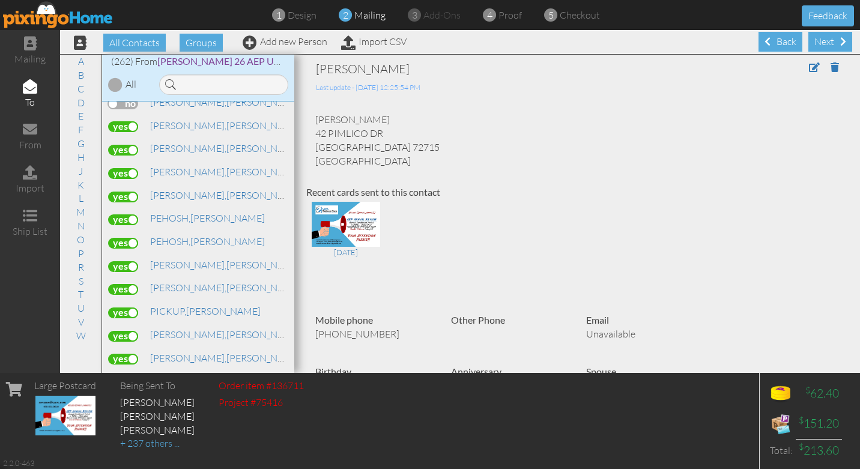
scroll to position [4569, 0]
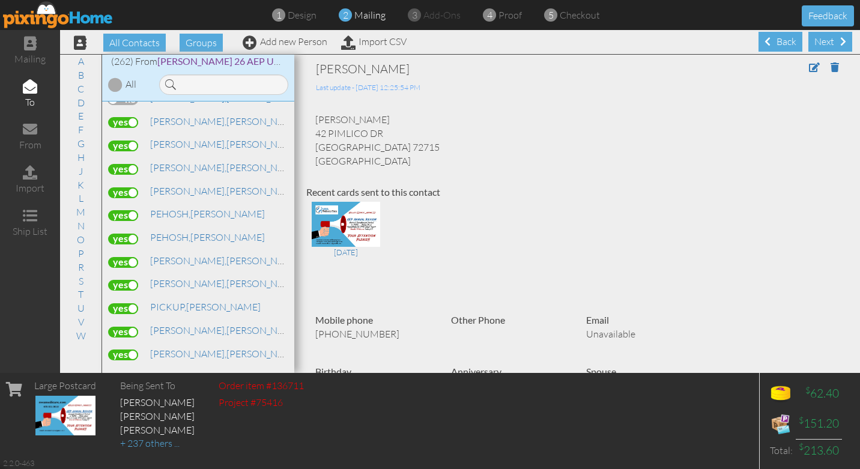
click at [130, 210] on label at bounding box center [123, 215] width 30 height 11
click at [0, 0] on input "checkbox" at bounding box center [0, 0] width 0 height 0
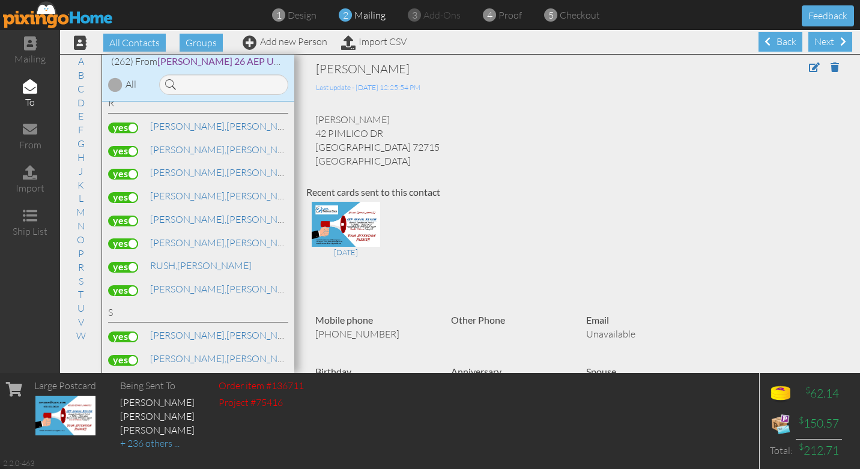
scroll to position [4916, 0]
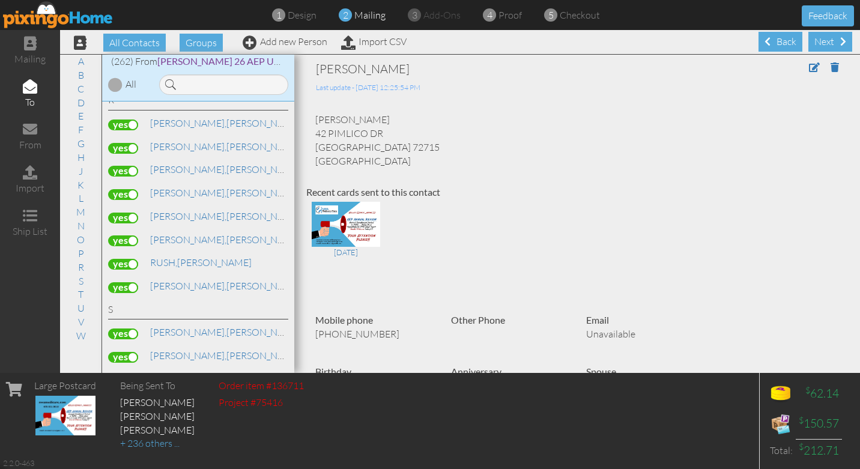
click at [131, 189] on label at bounding box center [123, 194] width 30 height 11
click at [0, 0] on input "checkbox" at bounding box center [0, 0] width 0 height 0
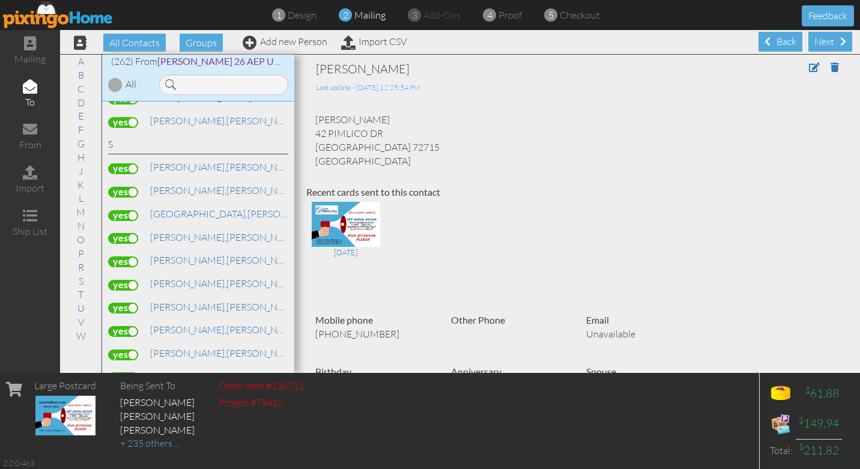
scroll to position [5087, 0]
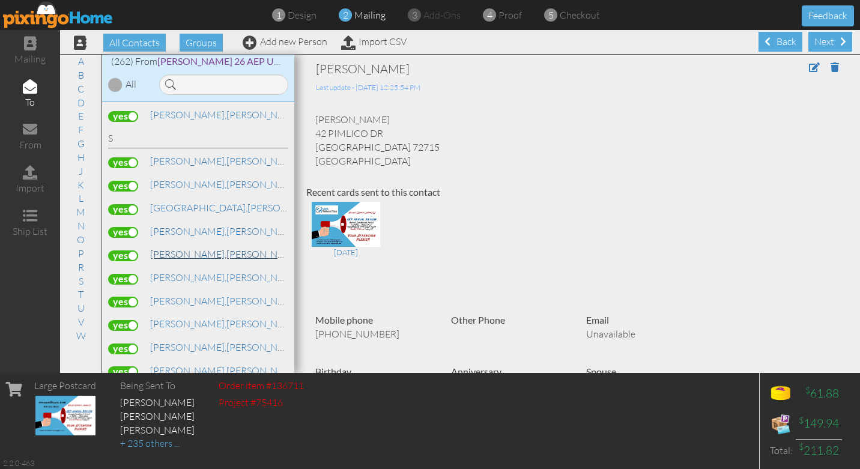
click at [176, 248] on span "[PERSON_NAME]," at bounding box center [188, 254] width 76 height 12
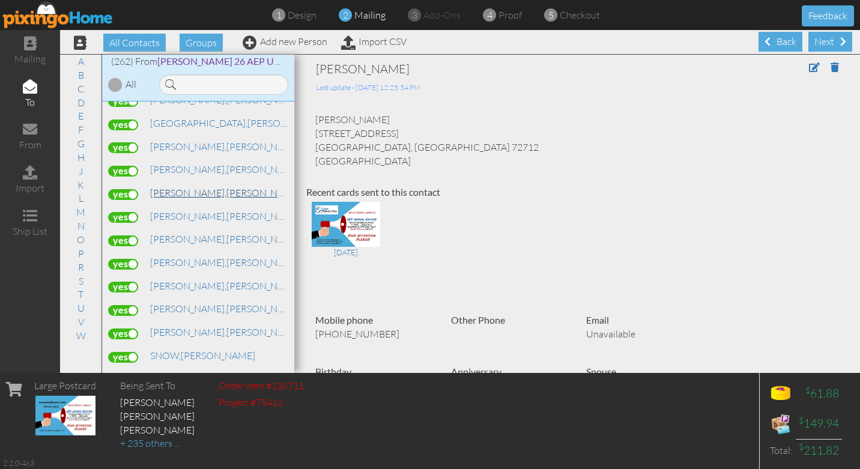
scroll to position [5173, 0]
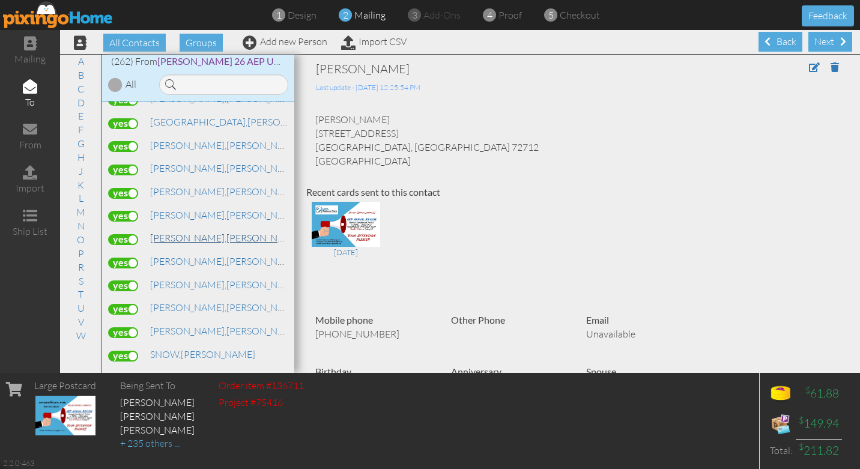
click at [176, 232] on span "[PERSON_NAME]," at bounding box center [188, 238] width 76 height 12
click at [133, 234] on label at bounding box center [123, 239] width 30 height 11
click at [0, 0] on input "checkbox" at bounding box center [0, 0] width 0 height 0
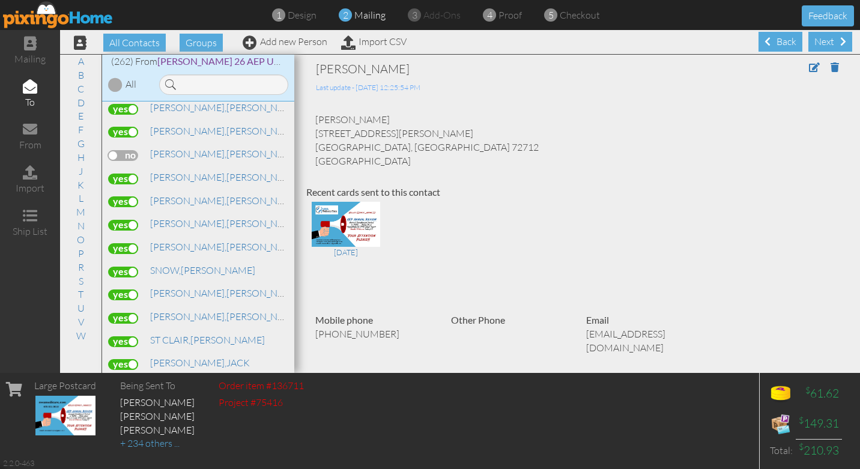
scroll to position [5259, 0]
click at [180, 193] on span "[PERSON_NAME]," at bounding box center [188, 199] width 76 height 12
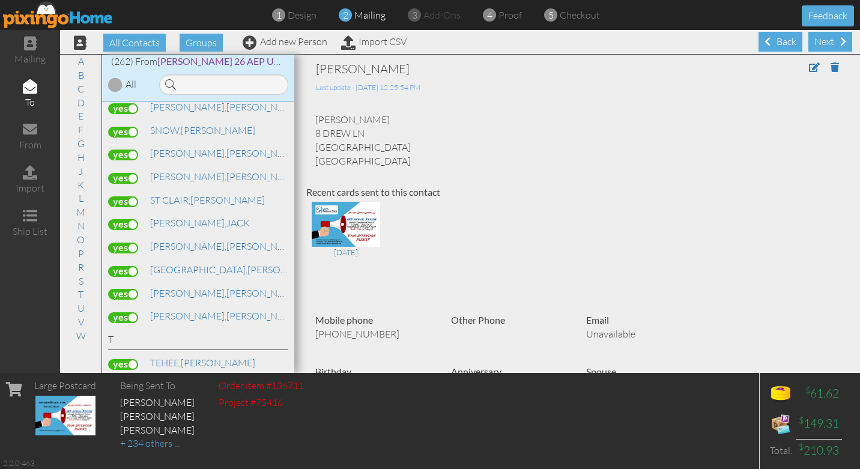
scroll to position [5398, 0]
click at [130, 195] on label at bounding box center [123, 200] width 30 height 11
click at [0, 0] on input "checkbox" at bounding box center [0, 0] width 0 height 0
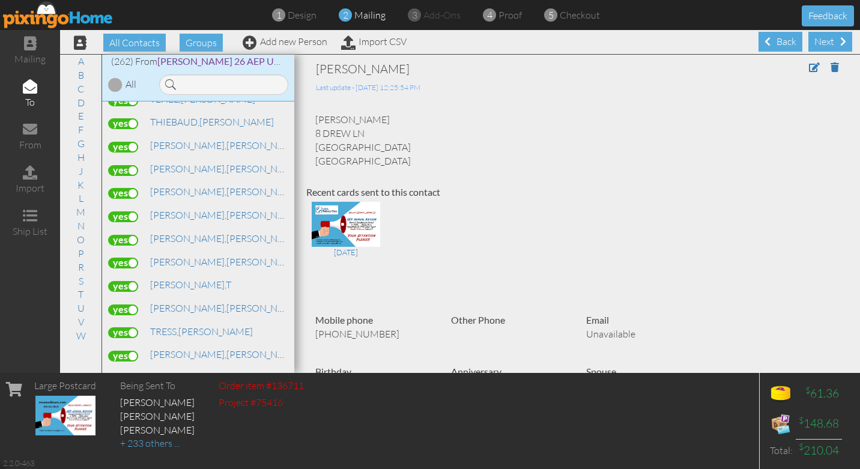
scroll to position [5664, 0]
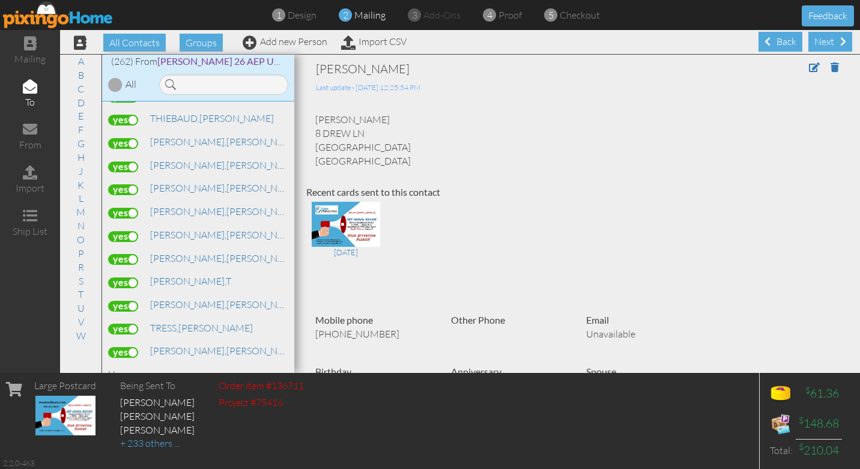
click at [132, 254] on label at bounding box center [123, 259] width 30 height 11
click at [0, 0] on input "checkbox" at bounding box center [0, 0] width 0 height 0
click at [133, 277] on label at bounding box center [123, 282] width 30 height 11
click at [0, 0] on input "checkbox" at bounding box center [0, 0] width 0 height 0
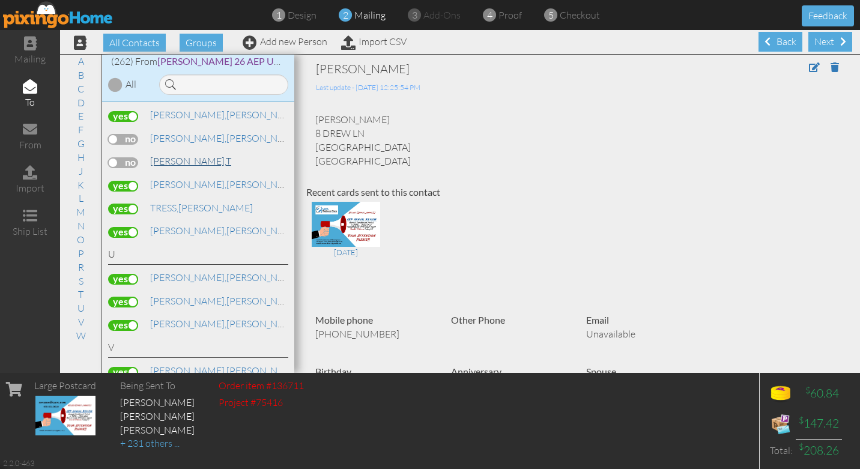
scroll to position [5771, 0]
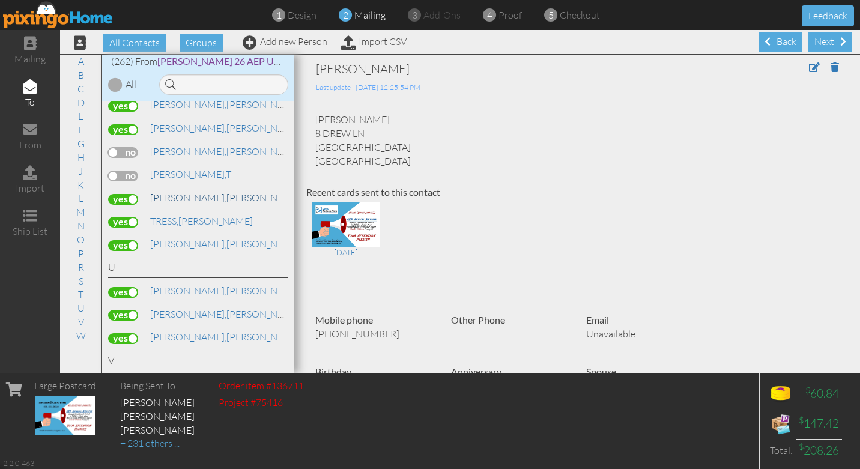
click at [185, 191] on span "[PERSON_NAME]," at bounding box center [188, 197] width 76 height 12
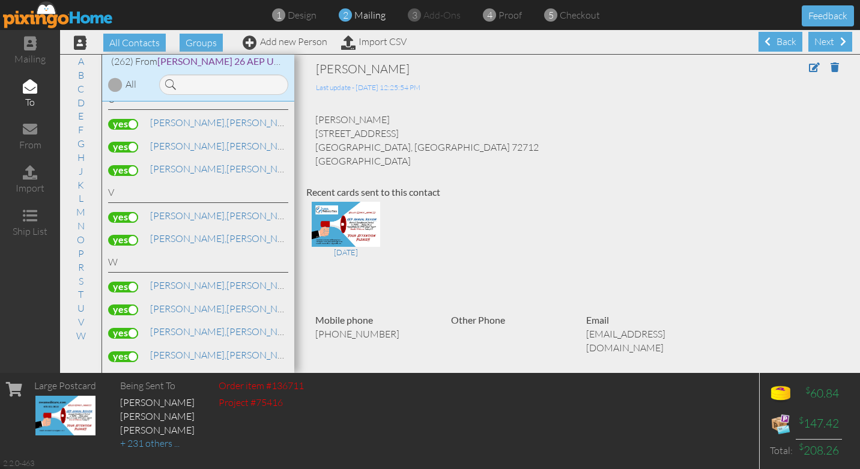
scroll to position [5940, 0]
click at [134, 234] on label at bounding box center [123, 239] width 30 height 11
click at [0, 0] on input "checkbox" at bounding box center [0, 0] width 0 height 0
click at [133, 211] on label at bounding box center [123, 216] width 30 height 11
click at [0, 0] on input "checkbox" at bounding box center [0, 0] width 0 height 0
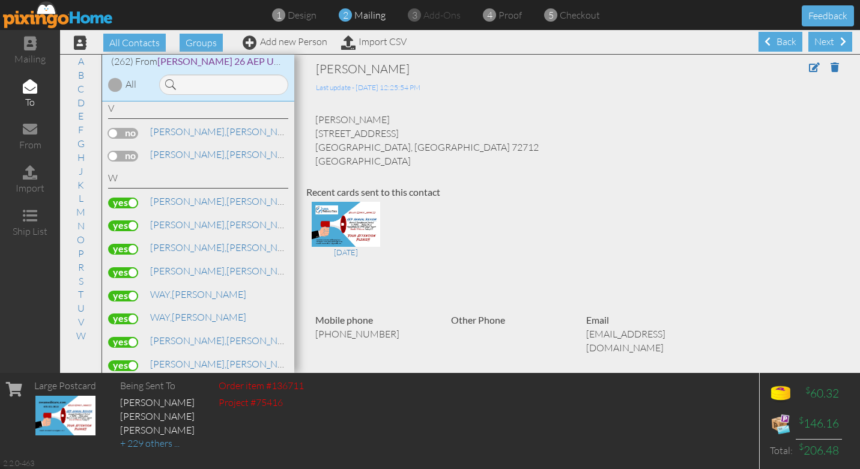
scroll to position [6023, 0]
click at [134, 197] on label at bounding box center [123, 202] width 30 height 11
click at [0, 0] on input "checkbox" at bounding box center [0, 0] width 0 height 0
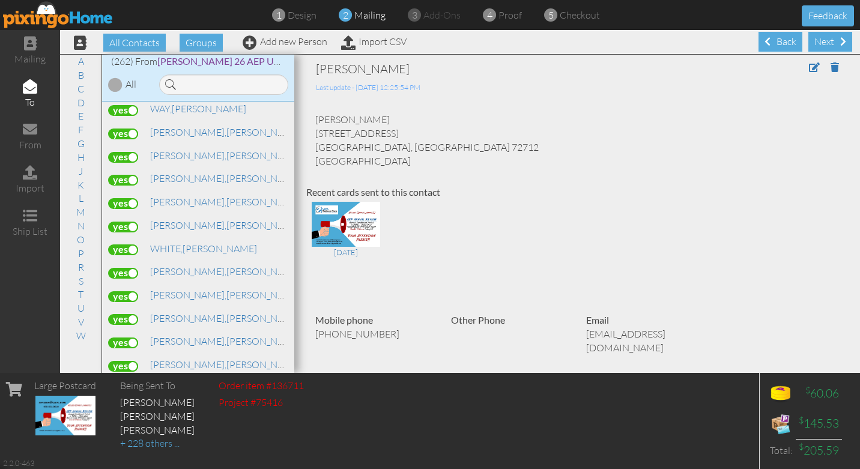
scroll to position [6232, 0]
click at [134, 220] on label at bounding box center [123, 225] width 30 height 11
click at [0, 0] on input "checkbox" at bounding box center [0, 0] width 0 height 0
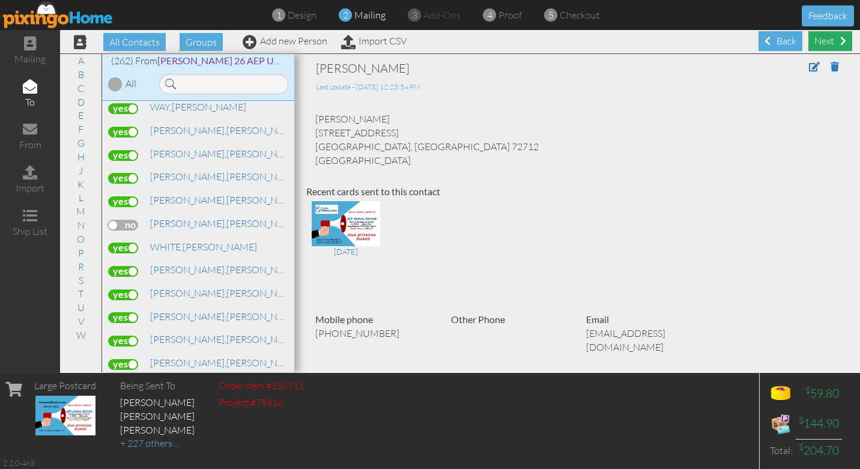
click at [831, 40] on div "Next" at bounding box center [830, 41] width 44 height 20
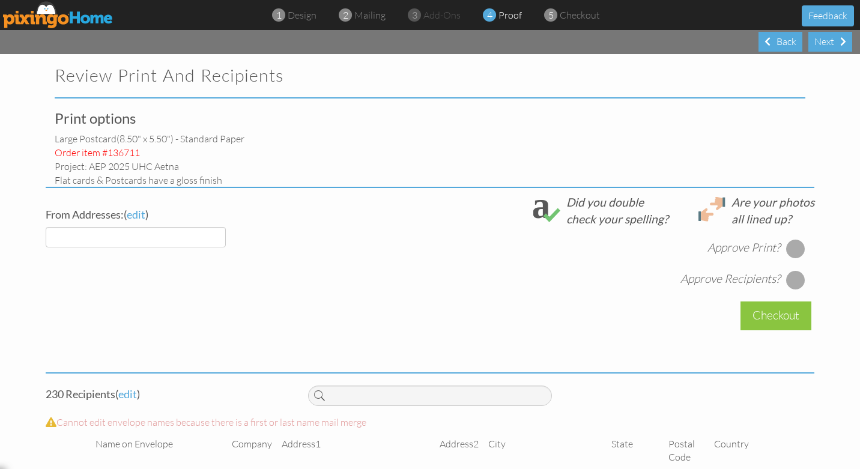
select select "object:12073"
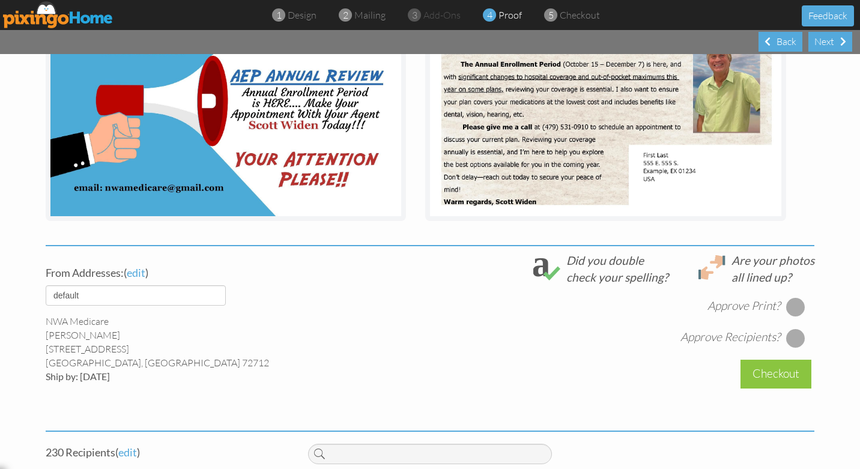
scroll to position [266, 0]
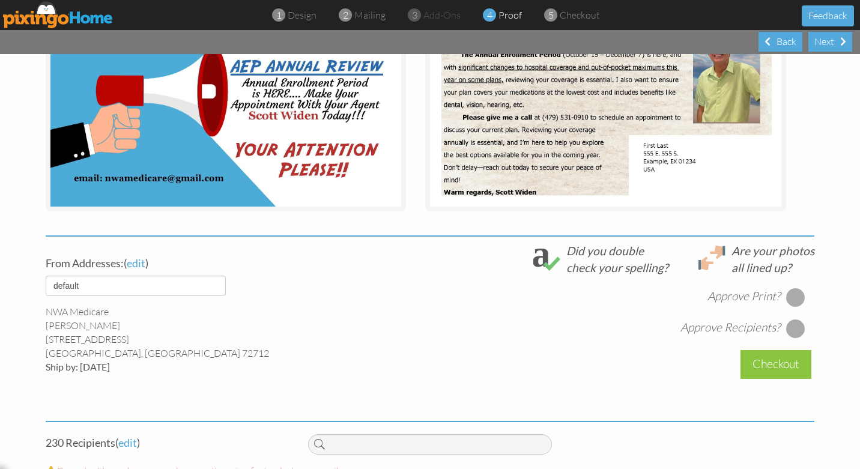
click at [797, 294] on div at bounding box center [795, 297] width 19 height 19
click at [796, 330] on div at bounding box center [795, 328] width 19 height 19
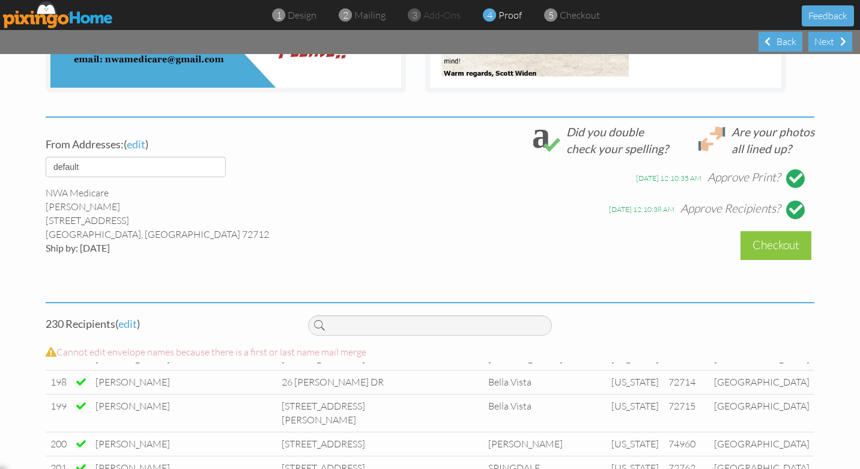
scroll to position [387, 0]
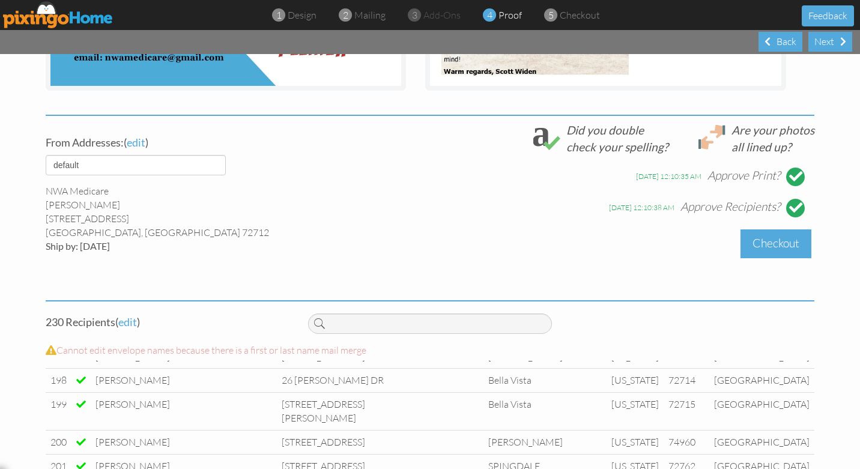
click at [773, 244] on div "Checkout" at bounding box center [775, 243] width 71 height 28
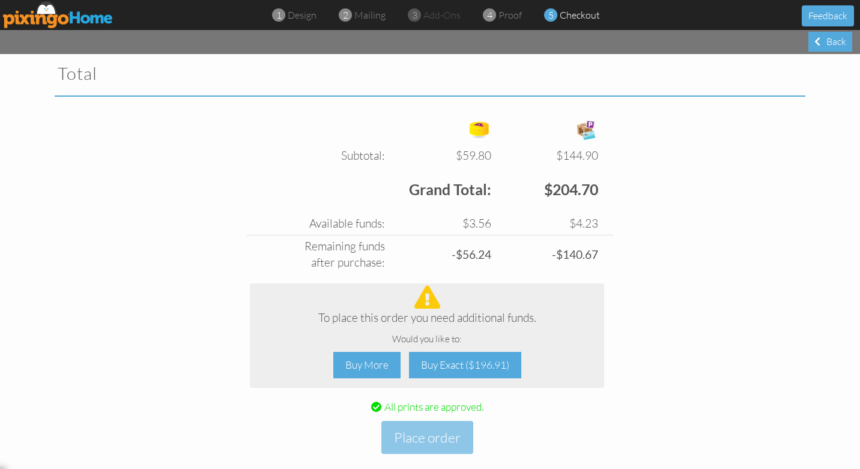
scroll to position [399, 0]
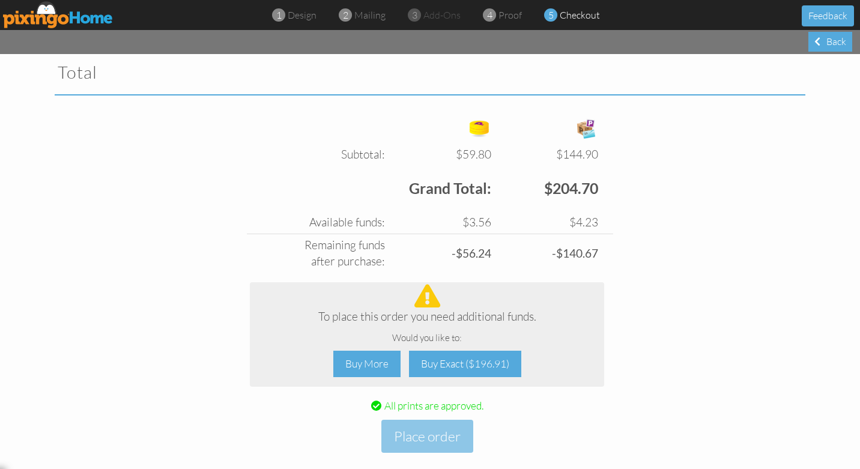
click at [370, 199] on td "Grand Total:" at bounding box center [370, 189] width 247 height 46
click at [457, 362] on div "Buy Exact ($196.91)" at bounding box center [465, 364] width 112 height 27
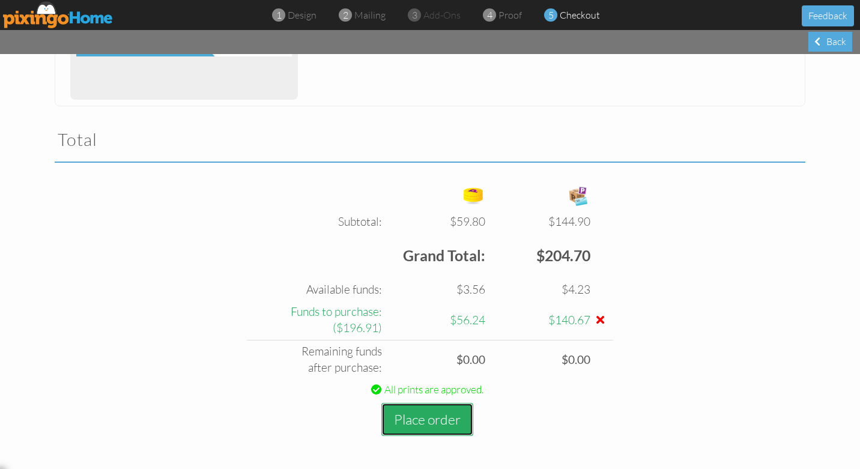
click at [424, 417] on button "Place order" at bounding box center [427, 419] width 92 height 33
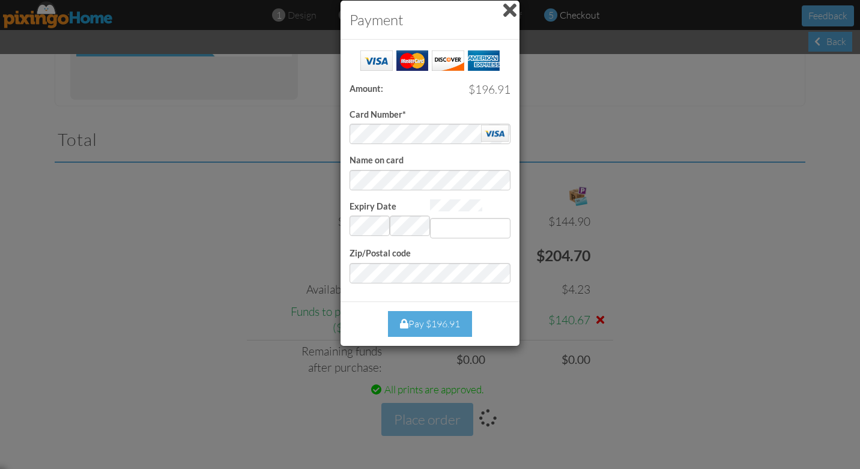
click at [404, 149] on form "Card Number* Name on card Expiry Date Invalid month and year Zip/Postal code" at bounding box center [429, 166] width 161 height 235
click at [456, 235] on input "Expiry Date" at bounding box center [470, 228] width 80 height 20
type input "289"
click at [343, 260] on div "Success! Amount: $196.91 Card Number* Name on card Expiry Date Invalid month an…" at bounding box center [429, 171] width 179 height 262
click at [434, 317] on div "Pay $196.91" at bounding box center [430, 324] width 84 height 26
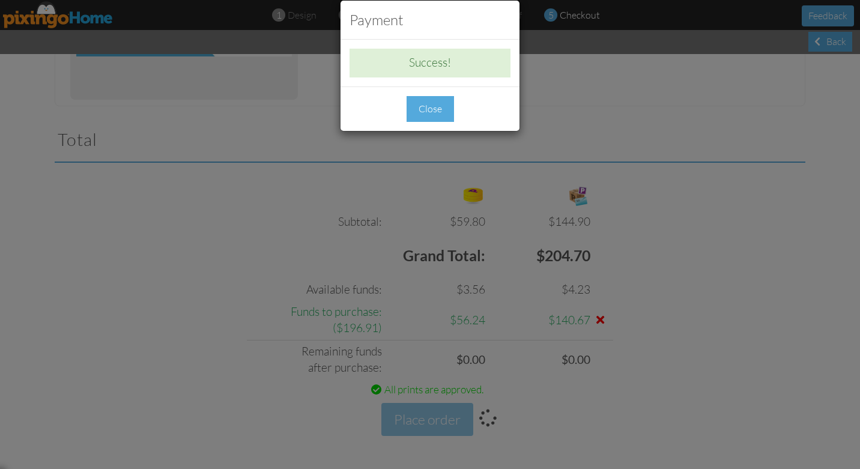
click at [429, 114] on div "Close" at bounding box center [429, 109] width 47 height 26
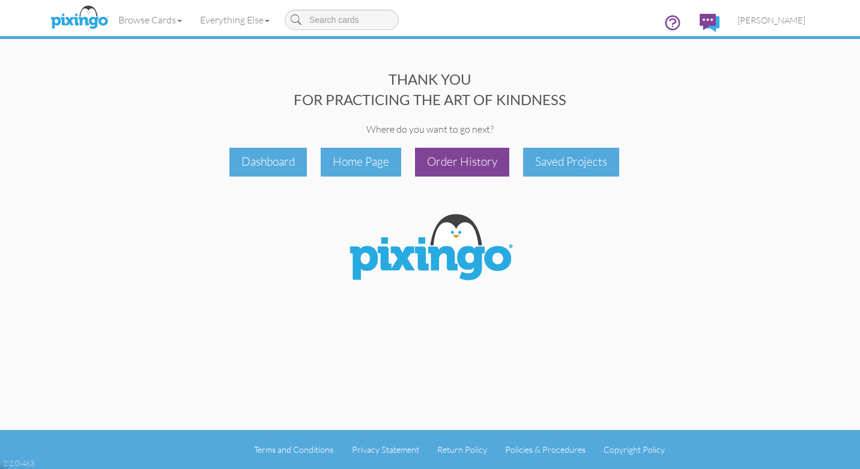
click at [464, 170] on div "Order History" at bounding box center [462, 162] width 94 height 28
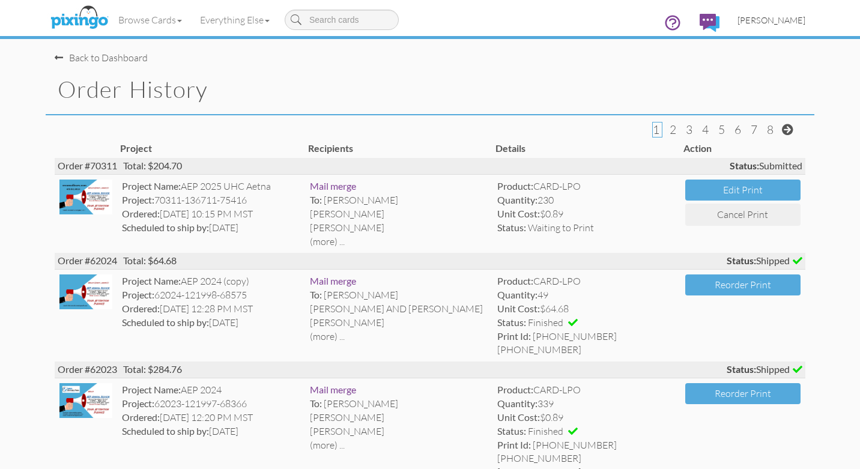
click at [780, 18] on span "[PERSON_NAME]" at bounding box center [771, 20] width 68 height 10
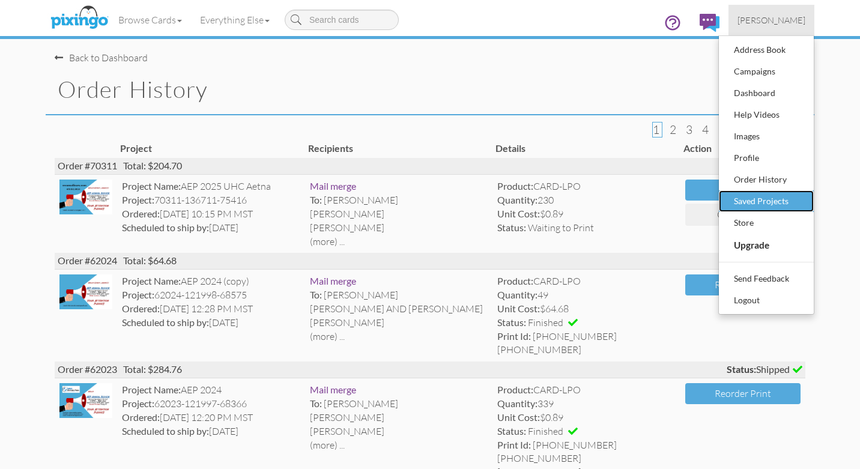
click at [756, 196] on div "Saved Projects" at bounding box center [766, 201] width 71 height 18
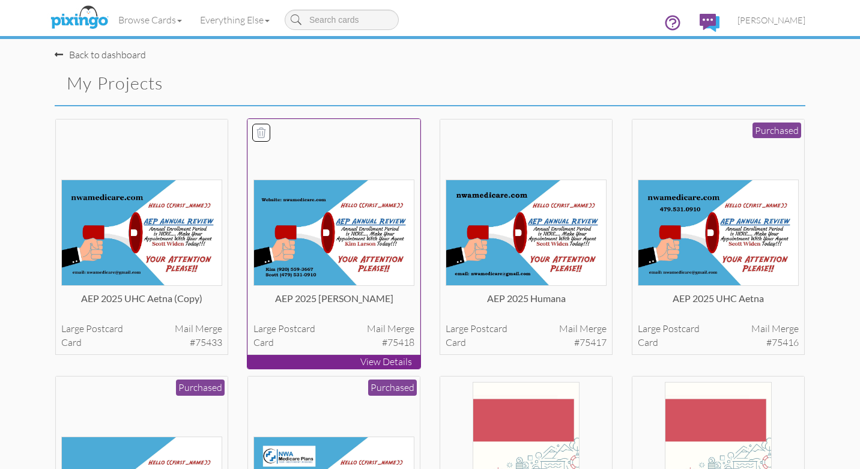
click at [360, 243] on img at bounding box center [333, 232] width 161 height 106
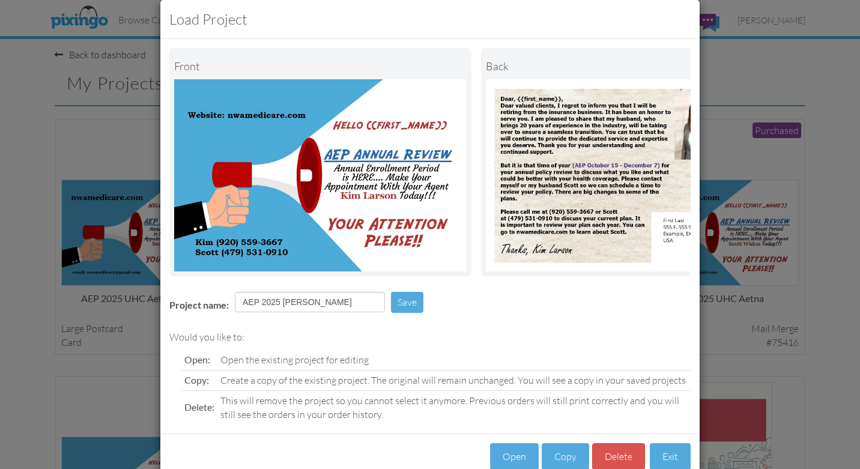
scroll to position [21, 0]
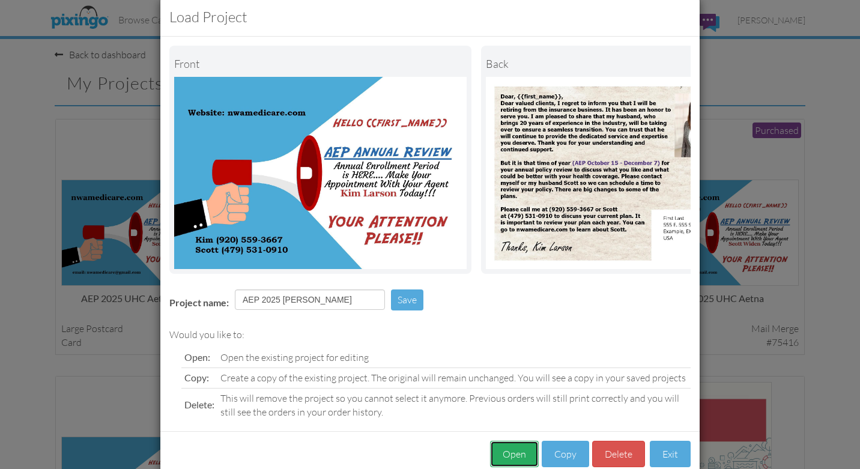
click at [516, 458] on button "Open" at bounding box center [514, 454] width 49 height 27
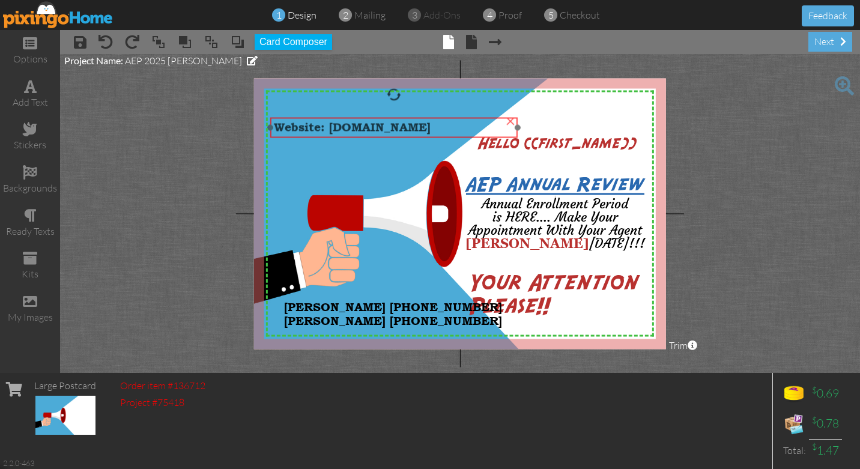
click at [387, 129] on span "Website: [DOMAIN_NAME]" at bounding box center [352, 128] width 157 height 14
click at [334, 130] on span "Website: [DOMAIN_NAME]" at bounding box center [352, 128] width 157 height 14
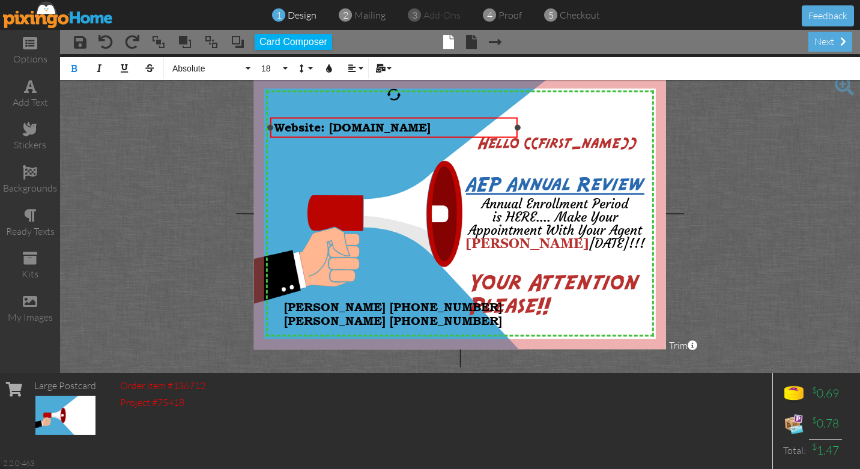
click at [330, 129] on span "Website: [DOMAIN_NAME]" at bounding box center [352, 128] width 157 height 14
drag, startPoint x: 396, startPoint y: 131, endPoint x: 274, endPoint y: 125, distance: 121.4
click at [274, 125] on div "[DOMAIN_NAME]" at bounding box center [394, 128] width 241 height 14
click at [288, 67] on button "18" at bounding box center [272, 68] width 35 height 23
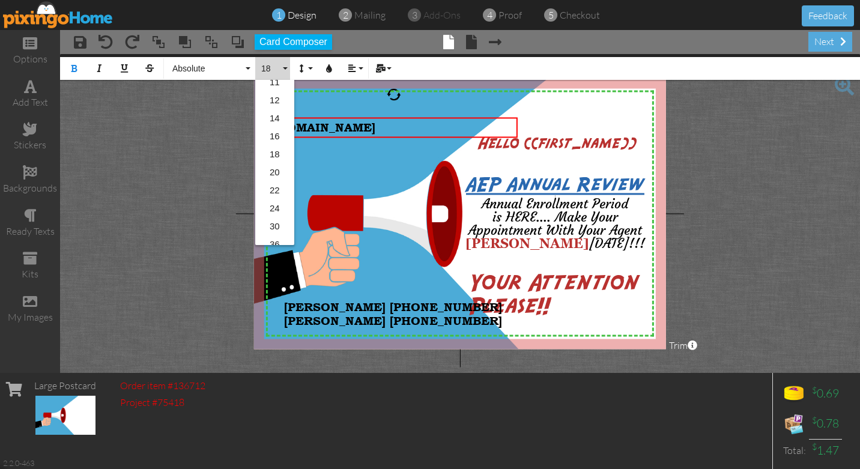
scroll to position [119, 0]
click at [275, 223] on link "30" at bounding box center [274, 222] width 39 height 18
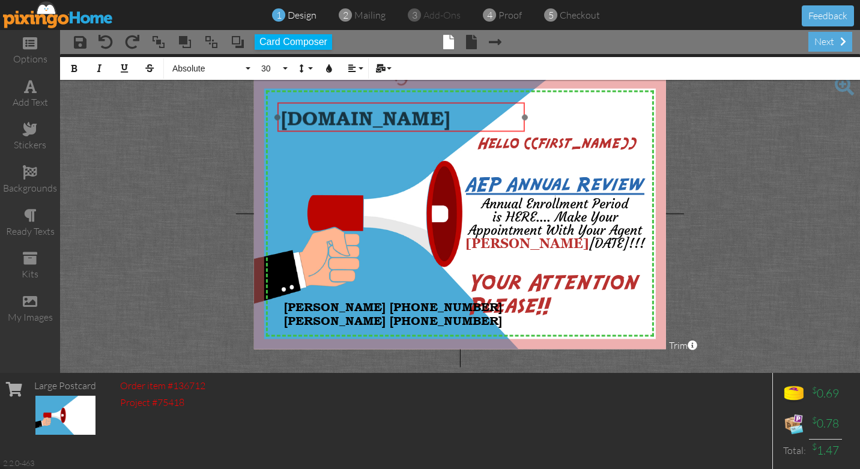
drag, startPoint x: 381, startPoint y: 117, endPoint x: 386, endPoint y: 101, distance: 16.3
click at [387, 102] on div "​ [DOMAIN_NAME] ​" at bounding box center [400, 117] width 247 height 31
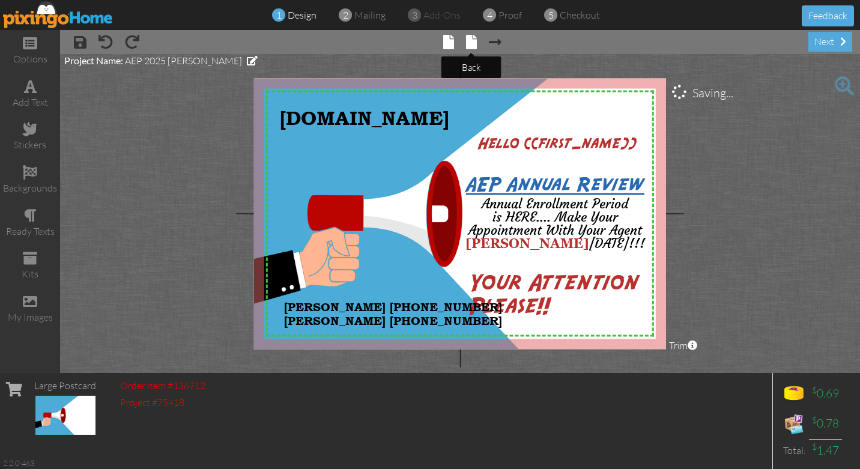
click at [471, 46] on span at bounding box center [471, 42] width 11 height 14
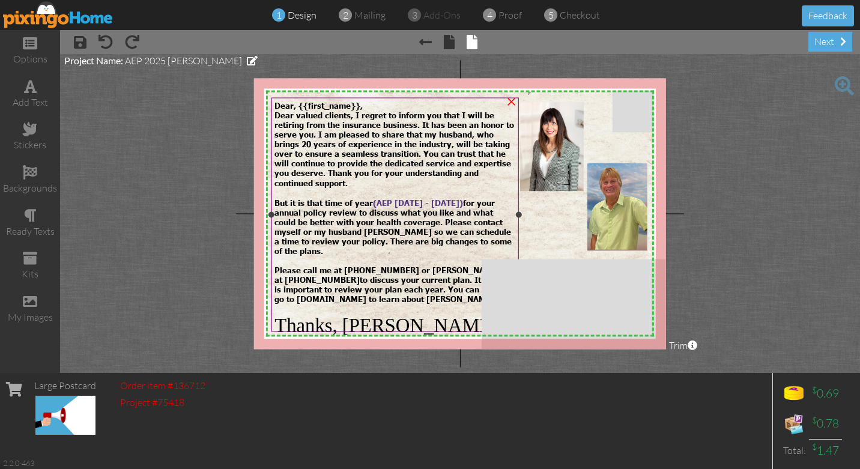
click at [430, 294] on span "go to [DOMAIN_NAME] to learn about [PERSON_NAME]." at bounding box center [385, 299] width 222 height 10
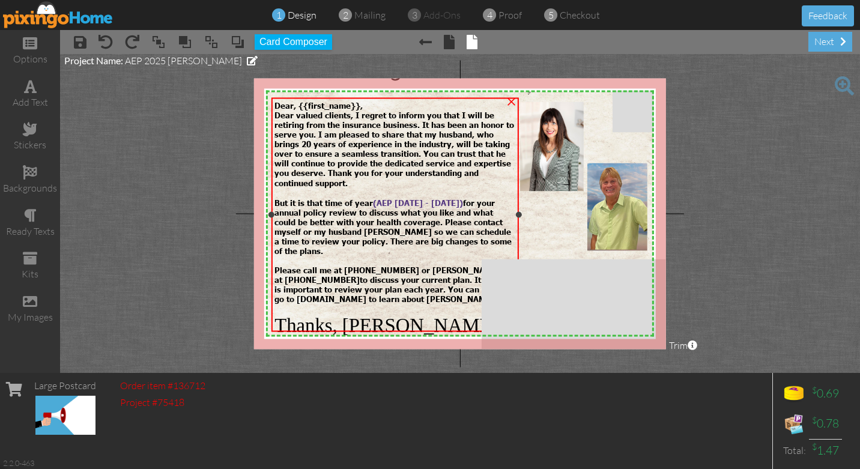
click at [430, 294] on span "go to [DOMAIN_NAME] to learn about [PERSON_NAME]." at bounding box center [385, 299] width 222 height 10
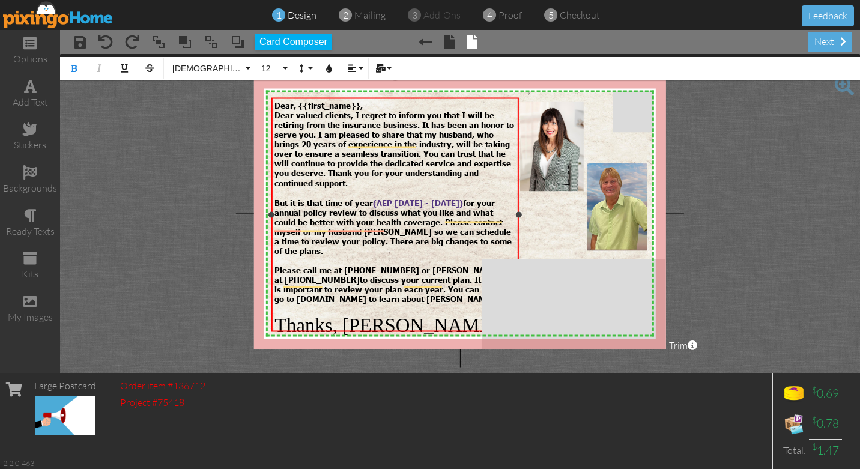
click at [428, 294] on span "go to [DOMAIN_NAME] to learn about [PERSON_NAME]." at bounding box center [385, 299] width 222 height 10
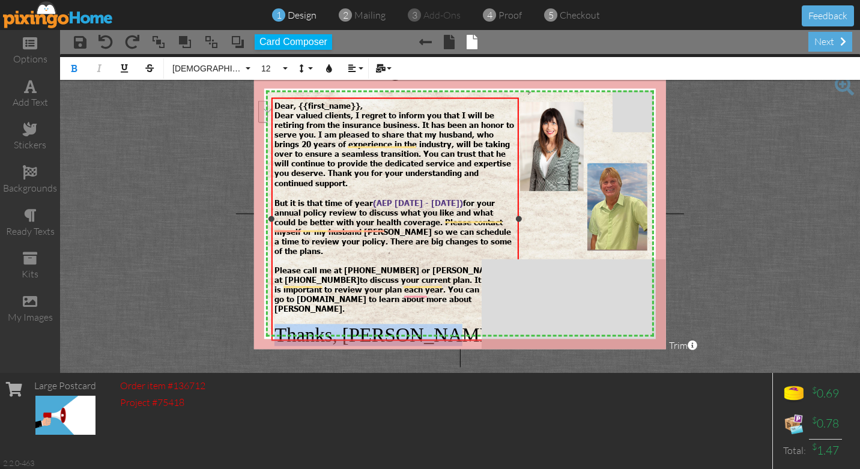
drag, startPoint x: 437, startPoint y: 328, endPoint x: 279, endPoint y: 327, distance: 158.5
click at [279, 327] on div "Thanks, [PERSON_NAME]" at bounding box center [394, 335] width 241 height 22
click at [286, 68] on button "12" at bounding box center [272, 68] width 35 height 23
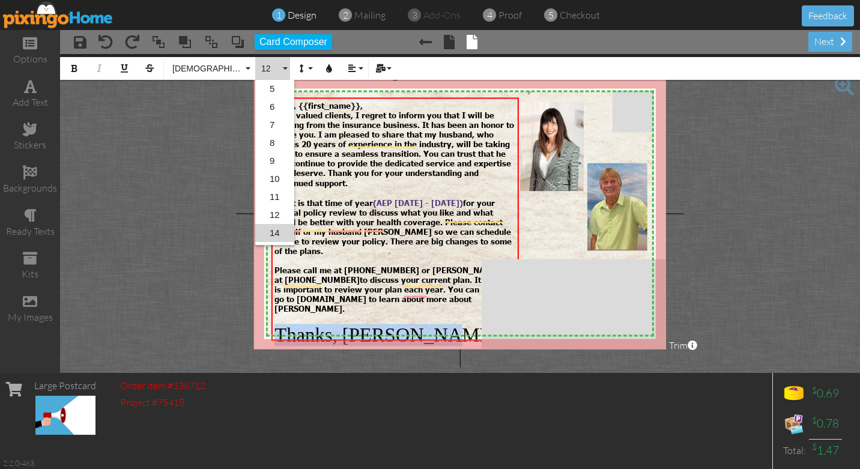
click at [275, 233] on link "14" at bounding box center [274, 233] width 39 height 18
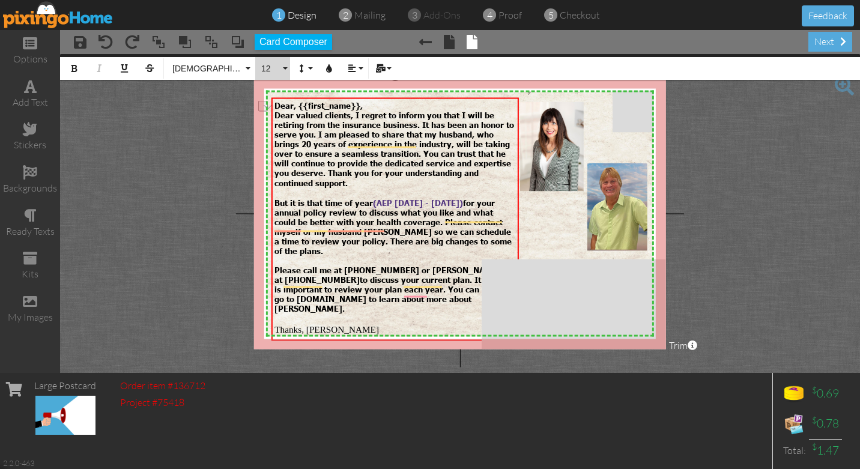
click at [282, 67] on button "12" at bounding box center [272, 68] width 35 height 23
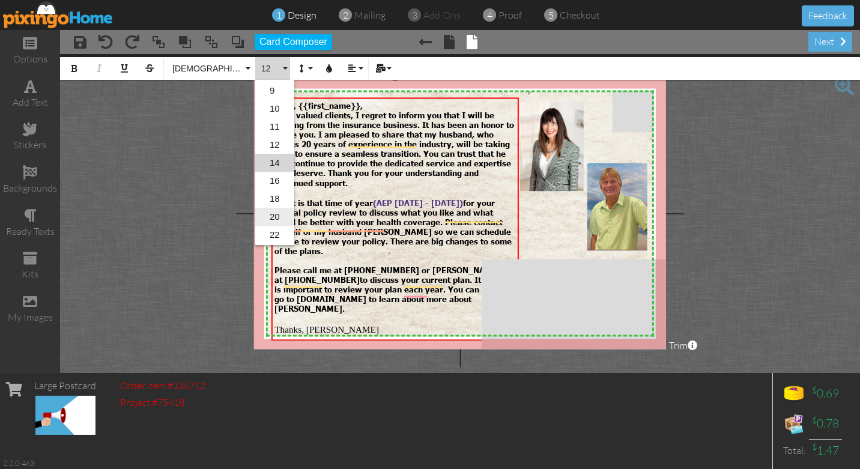
click at [274, 216] on link "20" at bounding box center [274, 217] width 39 height 18
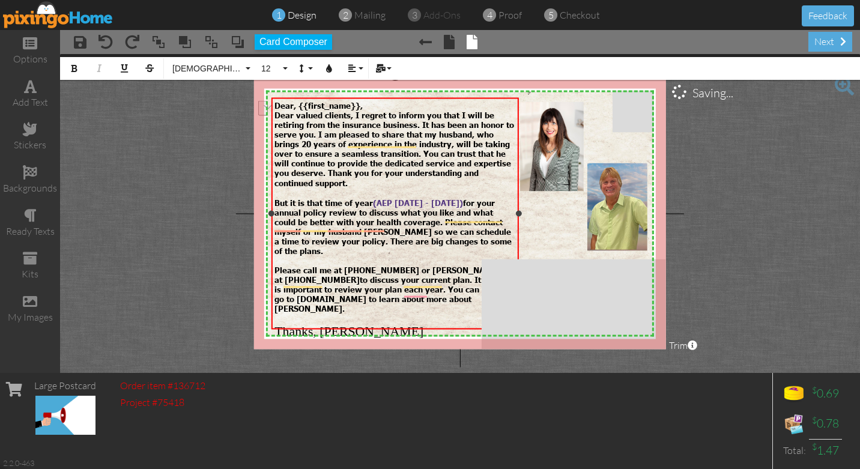
click at [387, 324] on div "Thanks, [PERSON_NAME]" at bounding box center [394, 331] width 241 height 15
click at [830, 42] on div "next" at bounding box center [830, 42] width 44 height 20
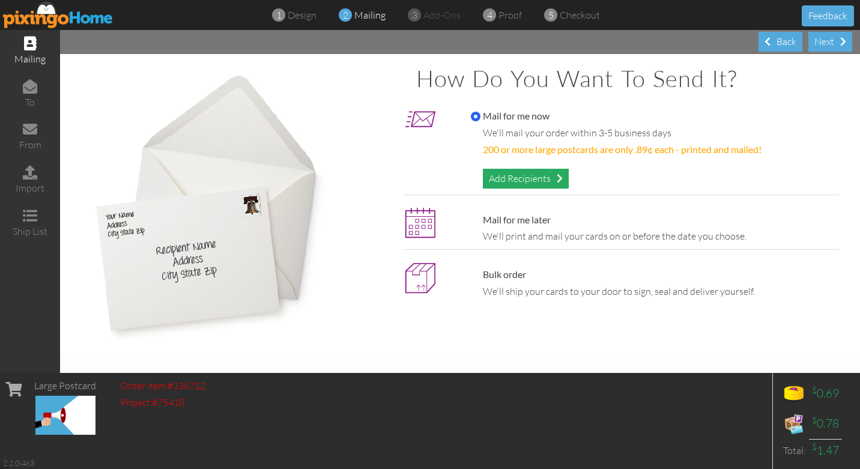
click at [516, 176] on div "Add Recipients" at bounding box center [526, 179] width 86 height 20
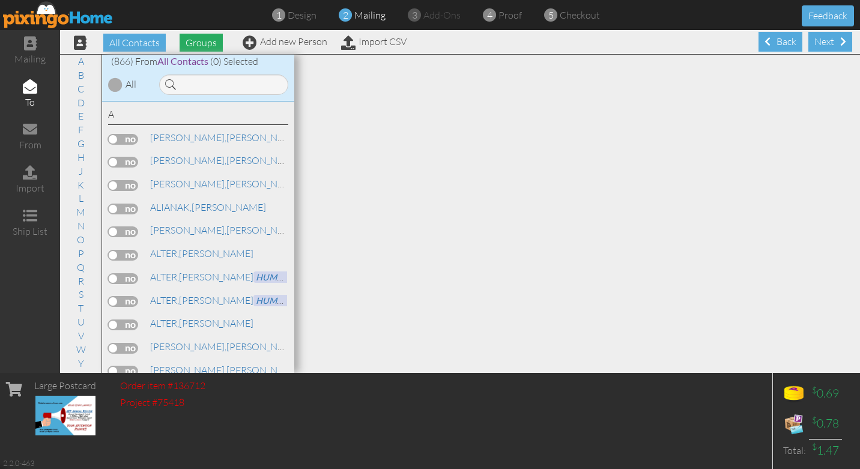
click at [201, 41] on span "Groups" at bounding box center [200, 43] width 43 height 18
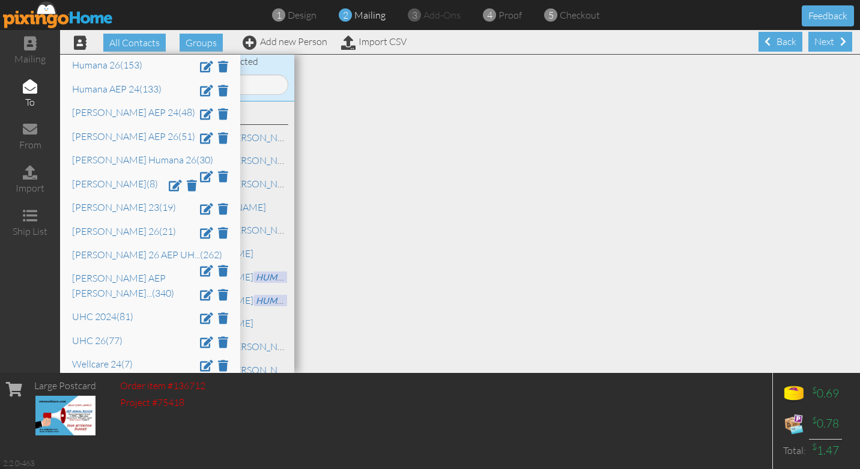
scroll to position [143, 0]
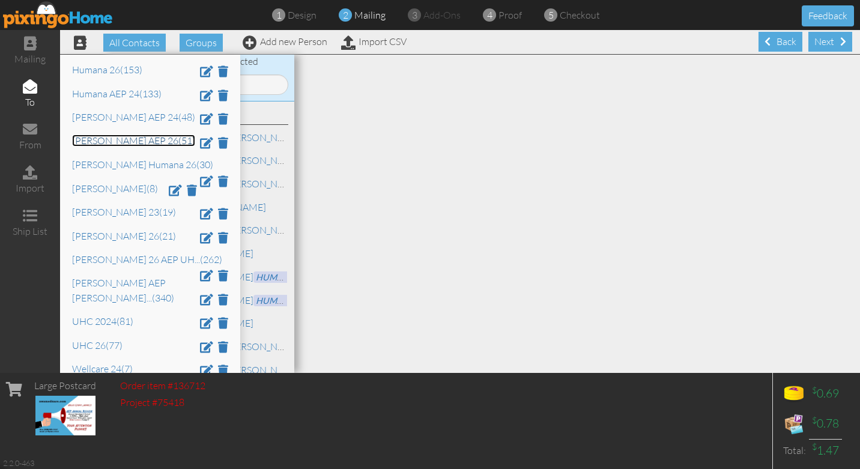
click at [95, 143] on link "[PERSON_NAME] AEP 26 (51)" at bounding box center [133, 140] width 123 height 12
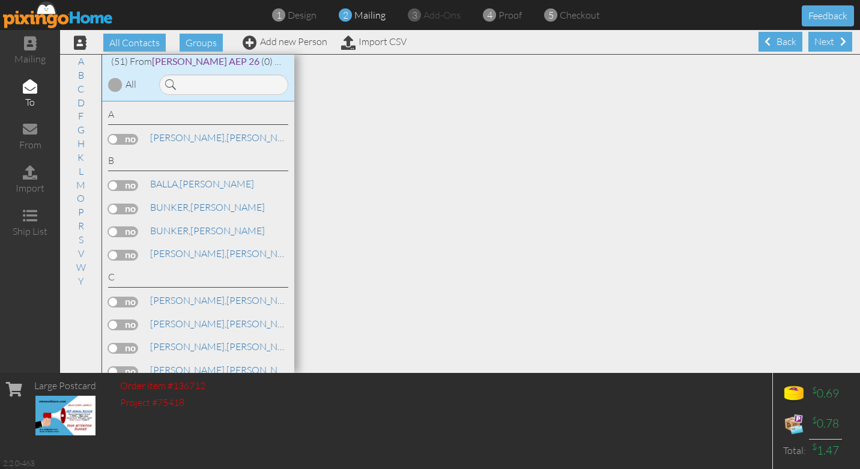
click at [113, 86] on div at bounding box center [115, 84] width 14 height 14
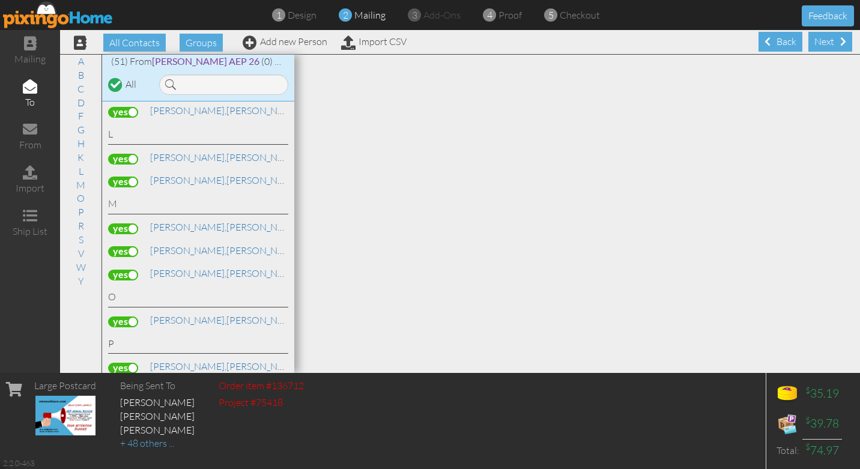
scroll to position [819, 0]
click at [136, 152] on label at bounding box center [123, 157] width 30 height 11
click at [0, 0] on input "checkbox" at bounding box center [0, 0] width 0 height 0
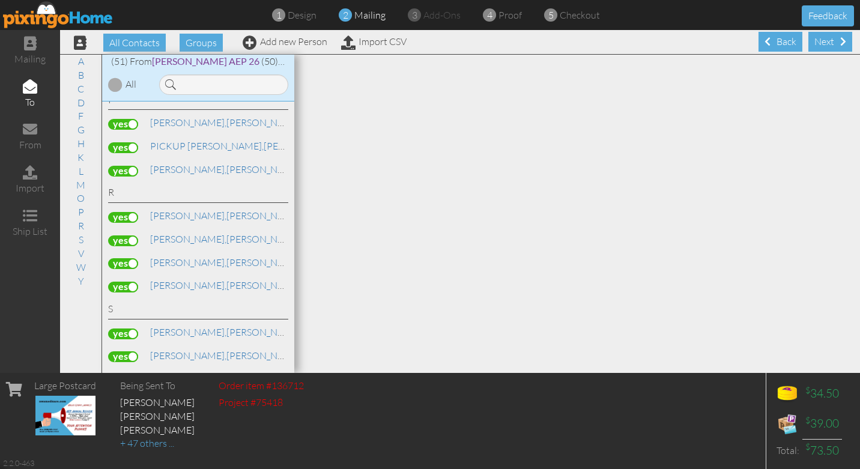
scroll to position [1067, 0]
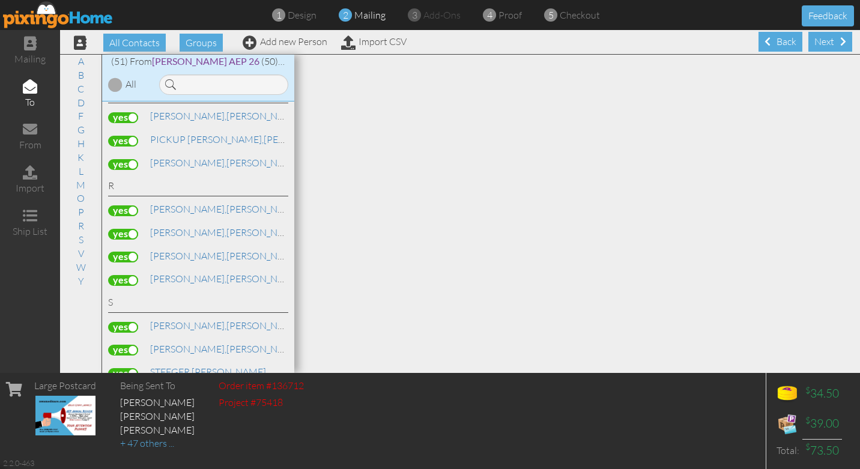
click at [134, 159] on label at bounding box center [123, 164] width 30 height 11
click at [0, 0] on input "checkbox" at bounding box center [0, 0] width 0 height 0
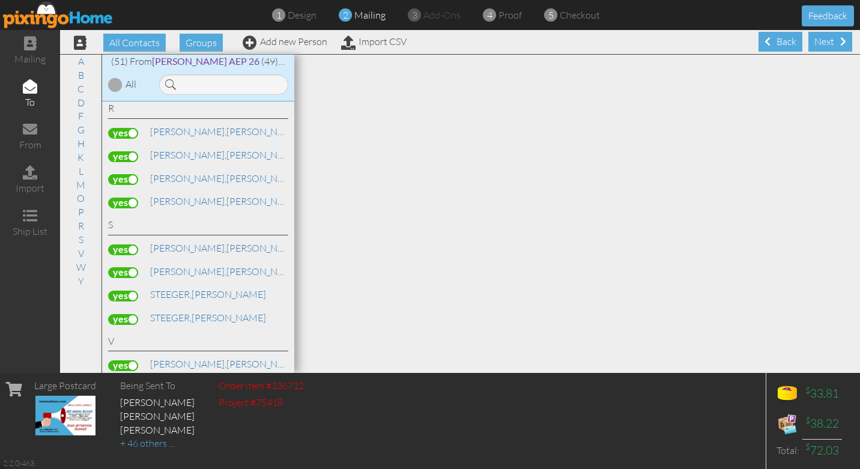
scroll to position [1147, 0]
click at [136, 125] on label at bounding box center [123, 130] width 30 height 11
click at [0, 0] on input "checkbox" at bounding box center [0, 0] width 0 height 0
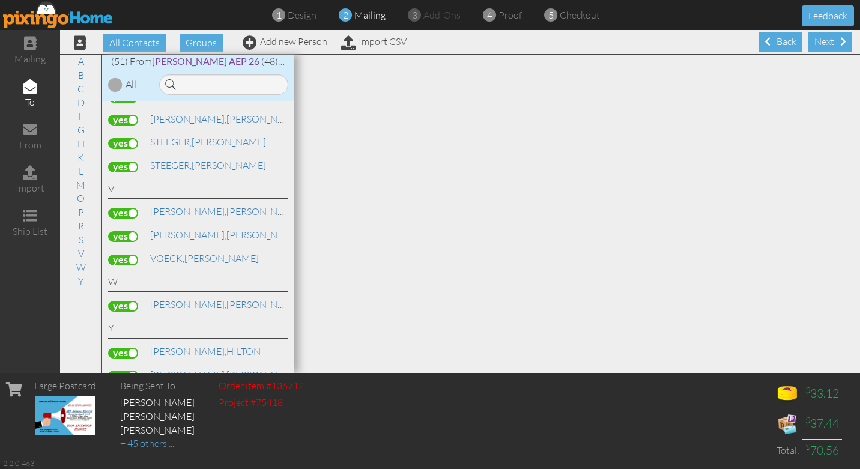
scroll to position [1300, 0]
click at [134, 229] on label at bounding box center [123, 234] width 30 height 11
click at [0, 0] on input "checkbox" at bounding box center [0, 0] width 0 height 0
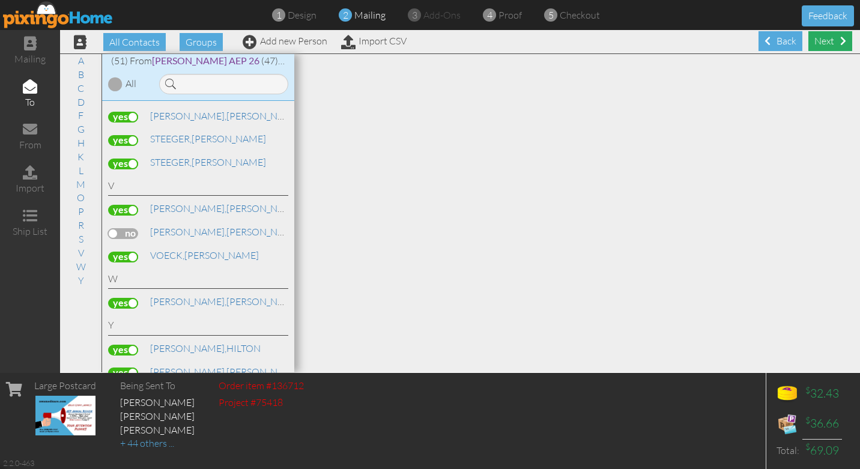
click at [830, 41] on div "Next" at bounding box center [830, 41] width 44 height 20
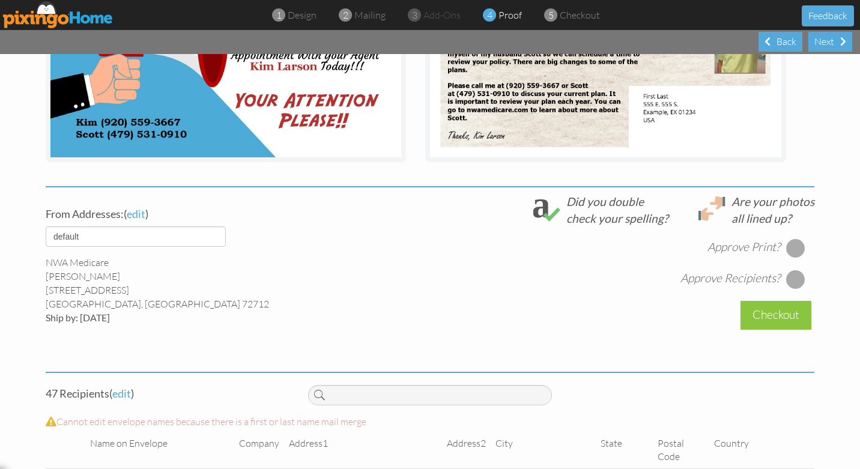
scroll to position [322, 0]
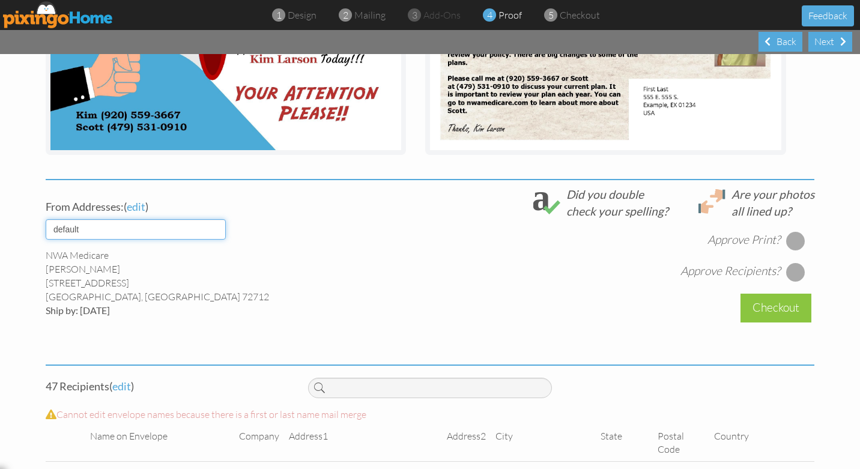
click at [220, 230] on select "default [PERSON_NAME] K & S" at bounding box center [136, 229] width 180 height 20
select select "object:15906"
click at [46, 219] on select "default [PERSON_NAME] K & S" at bounding box center [136, 229] width 180 height 20
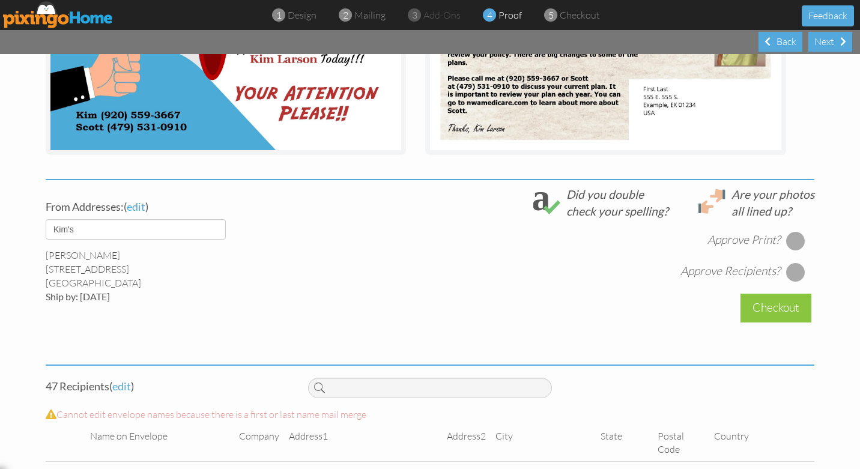
click at [797, 241] on div at bounding box center [795, 240] width 19 height 19
click at [798, 272] on div at bounding box center [795, 271] width 19 height 19
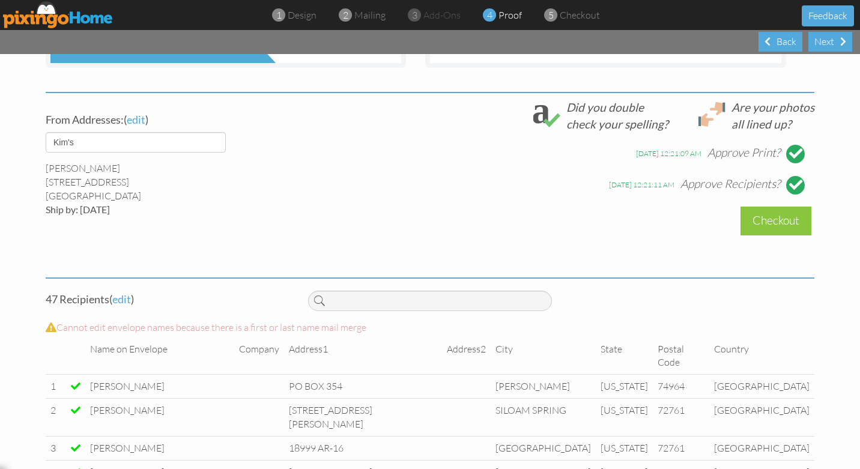
scroll to position [415, 0]
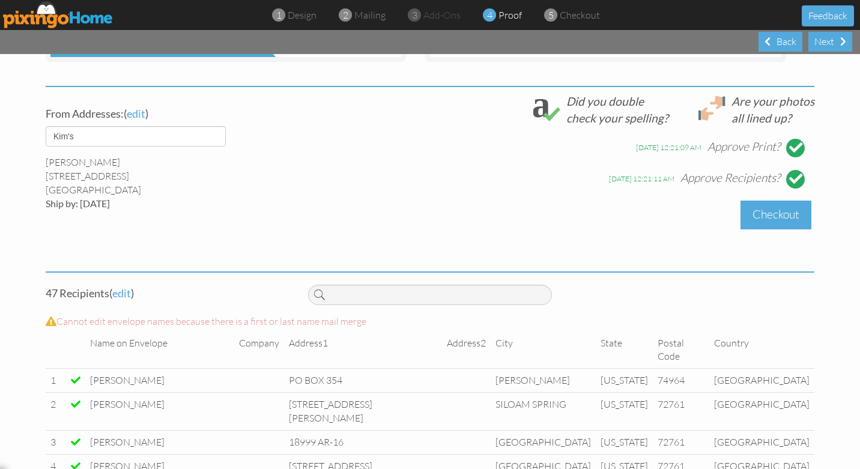
click at [776, 214] on div "Checkout" at bounding box center [775, 214] width 71 height 28
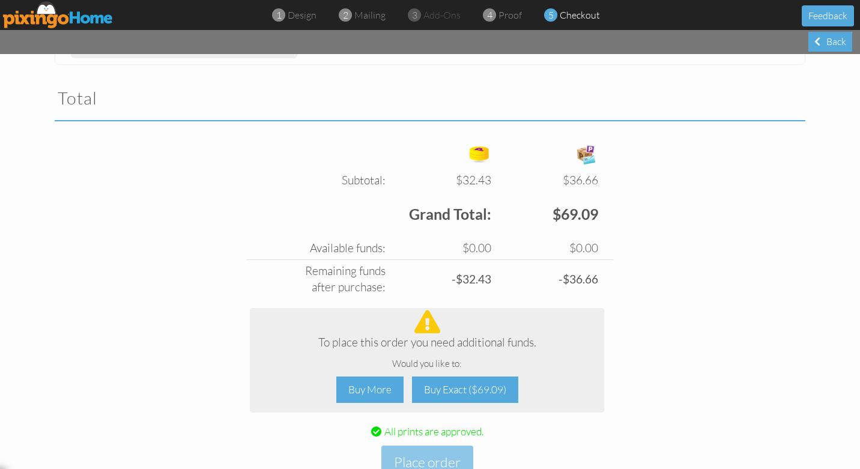
scroll to position [415, 0]
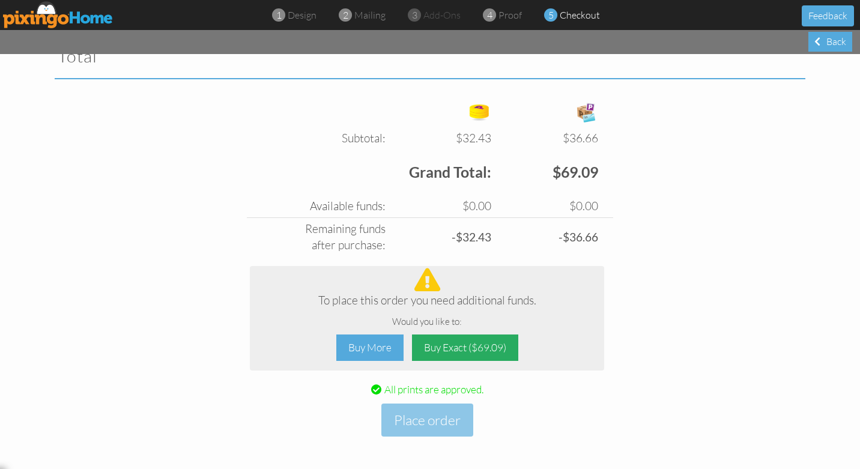
click at [450, 347] on div "Buy Exact ($69.09)" at bounding box center [465, 347] width 106 height 27
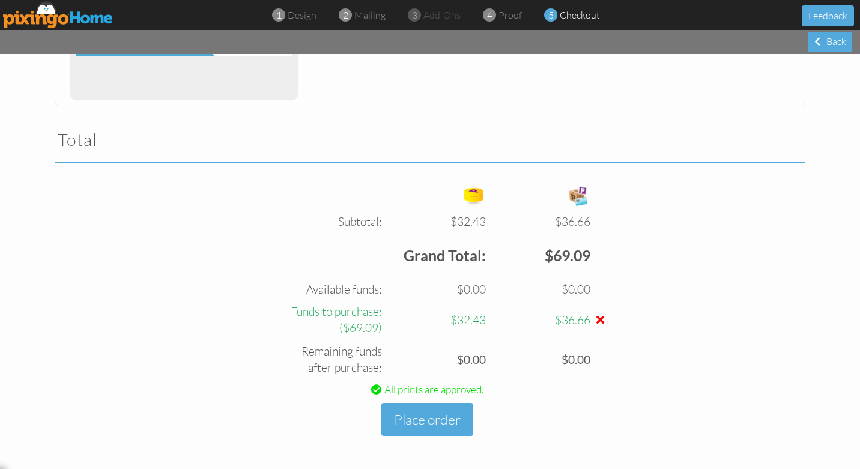
scroll to position [332, 0]
click at [421, 422] on button "Place order" at bounding box center [427, 419] width 92 height 33
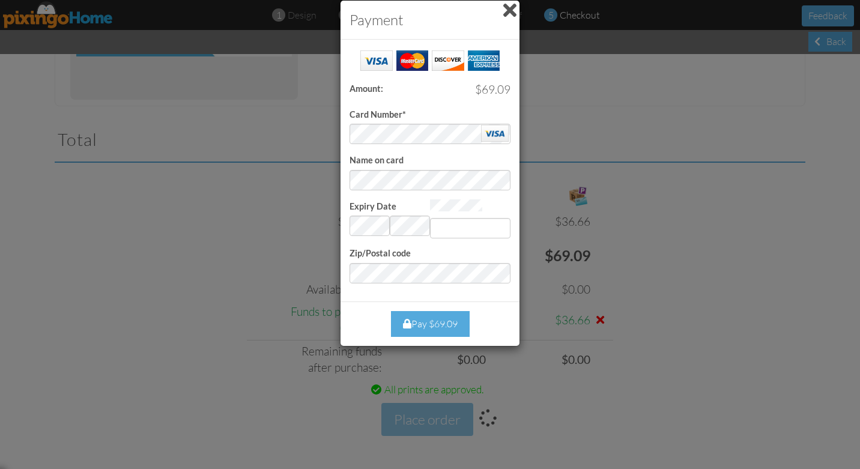
click at [345, 196] on div "Success! Amount: $69.09 Card Number* Name on card Expiry Date Invalid month and…" at bounding box center [429, 171] width 179 height 262
click at [347, 211] on div "Success! Amount: $69.09 Card Number* Name on card Expiry Date Invalid month and…" at bounding box center [429, 171] width 179 height 262
click at [449, 224] on input "Expiry Date" at bounding box center [470, 228] width 80 height 20
type input "289"
click at [344, 197] on div "Success! Amount: $69.09 Card Number* Name on card Expiry Date Invalid month and…" at bounding box center [429, 171] width 179 height 262
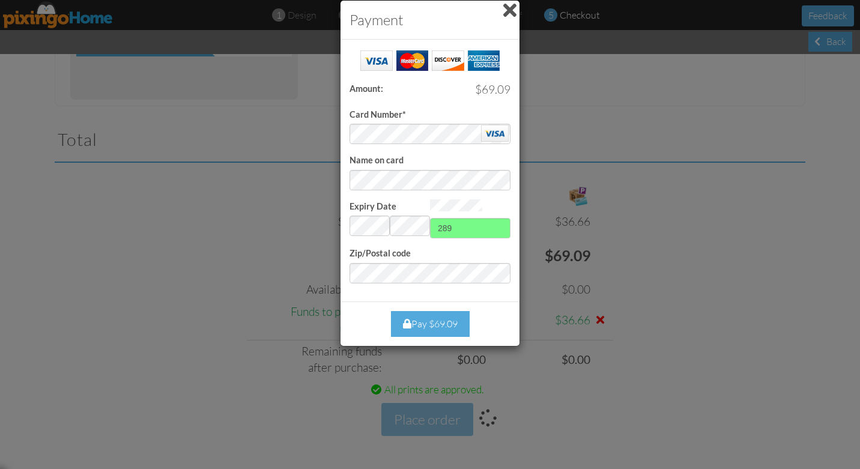
click at [436, 322] on div "Pay $69.09" at bounding box center [430, 324] width 79 height 26
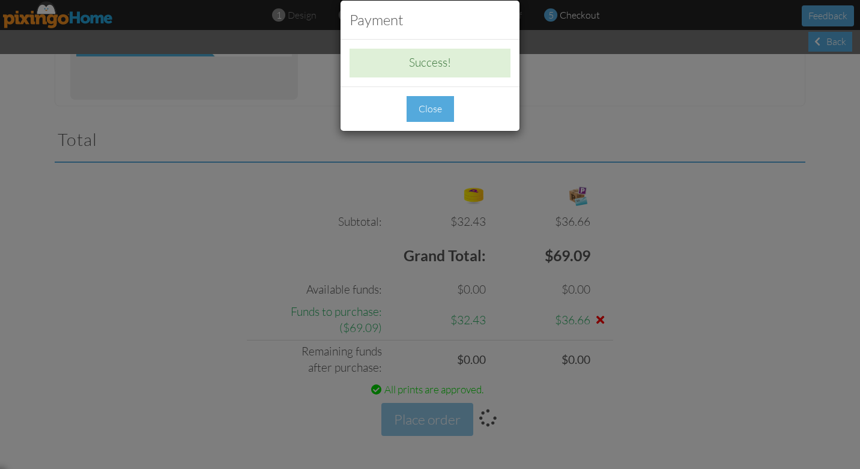
click at [438, 117] on div "Close" at bounding box center [429, 109] width 47 height 26
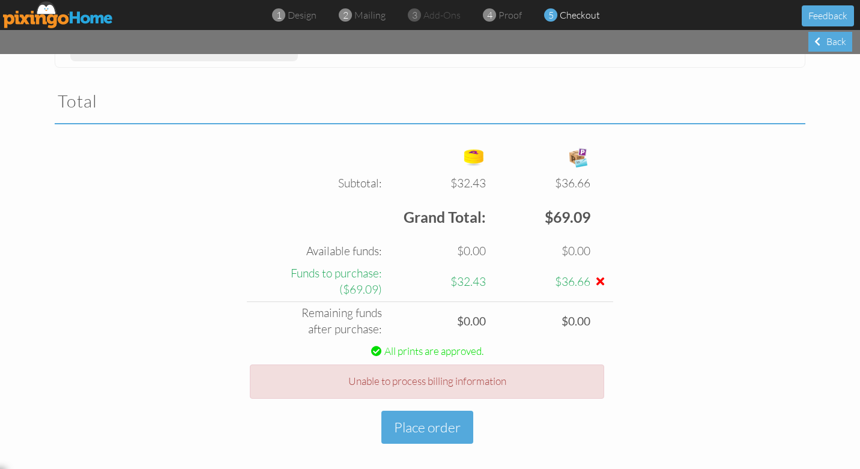
scroll to position [378, 0]
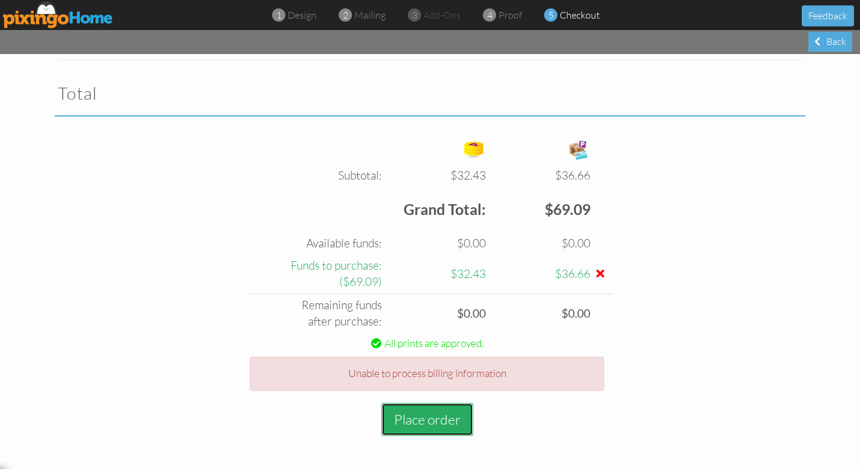
click at [435, 423] on button "Place order" at bounding box center [427, 419] width 92 height 33
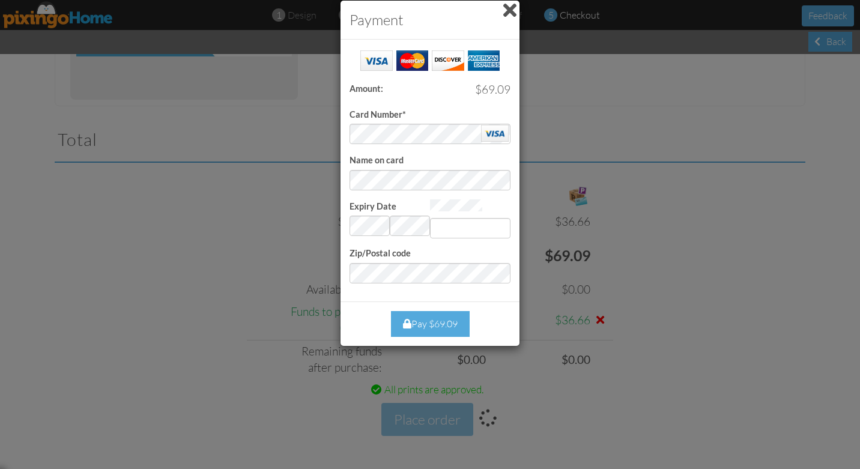
click at [347, 236] on div "Success! Amount: $69.09 Card Number* Name on card Expiry Date Invalid month and…" at bounding box center [429, 171] width 179 height 262
click at [346, 231] on div "Success! Amount: $69.09 Card Number* Name on card Expiry Date Invalid month and…" at bounding box center [429, 171] width 179 height 262
click at [448, 228] on input "Expiry Date" at bounding box center [470, 228] width 80 height 20
type input "289"
click at [346, 253] on div "Success! Amount: $69.09 Card Number* Name on card Expiry Date Invalid month and…" at bounding box center [429, 171] width 179 height 262
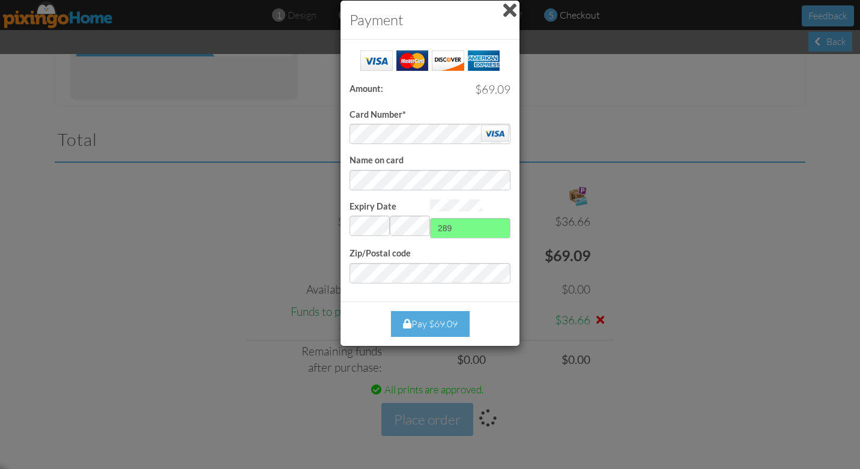
click at [433, 319] on div "Pay $69.09" at bounding box center [430, 324] width 79 height 26
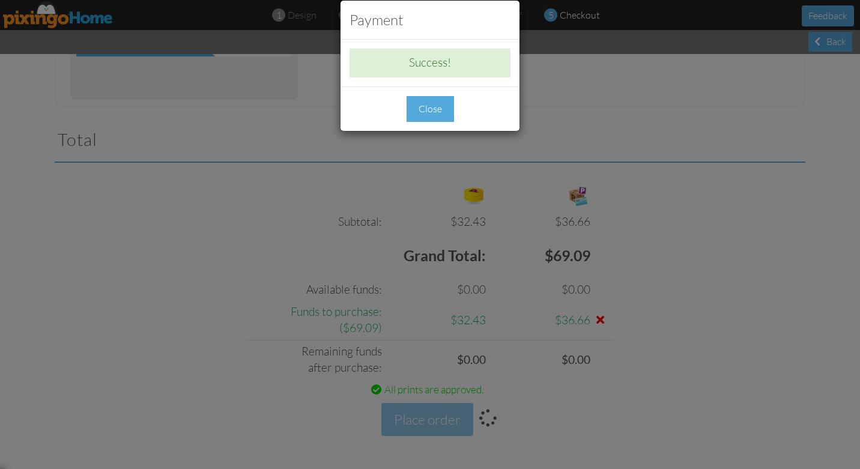
click at [429, 112] on div "Close" at bounding box center [429, 109] width 47 height 26
